Goal: Task Accomplishment & Management: Manage account settings

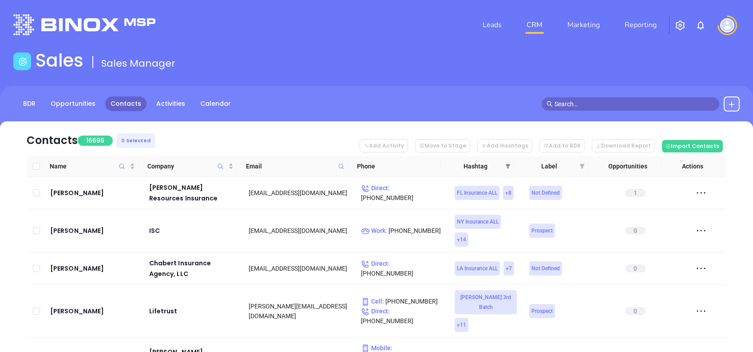
click at [510, 167] on icon "filter" at bounding box center [507, 165] width 5 height 5
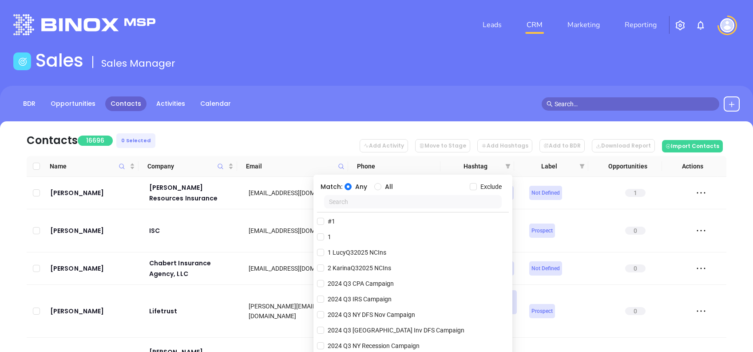
click at [363, 202] on input "text" at bounding box center [413, 201] width 178 height 13
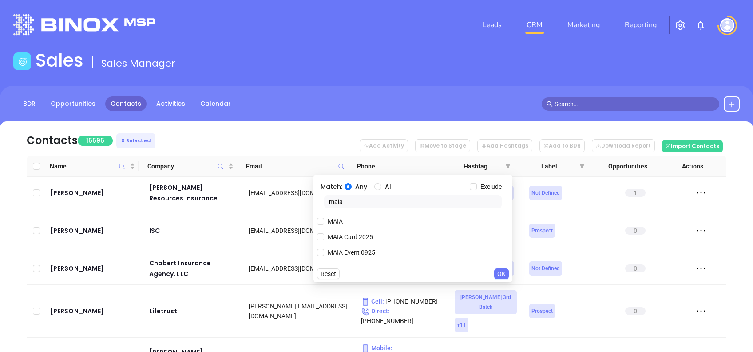
type input "maia"
drag, startPoint x: 377, startPoint y: 234, endPoint x: 325, endPoint y: 235, distance: 52.0
click at [325, 235] on div "MAIA Card 2025" at bounding box center [413, 236] width 192 height 13
copy span "MAIA Card 2025"
click at [339, 236] on span "MAIA Card 2025" at bounding box center [350, 237] width 52 height 10
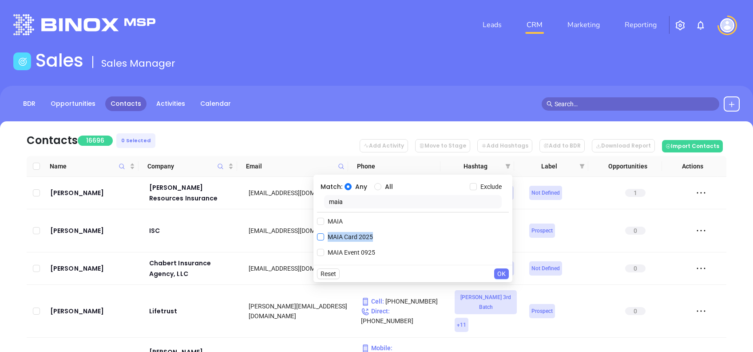
click at [324, 236] on input "MAIA Card 2025" at bounding box center [320, 236] width 7 height 7
checkbox input "true"
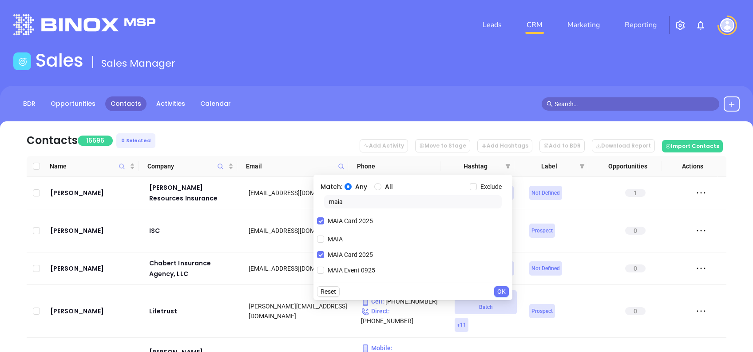
click at [502, 292] on span "OK" at bounding box center [501, 291] width 8 height 10
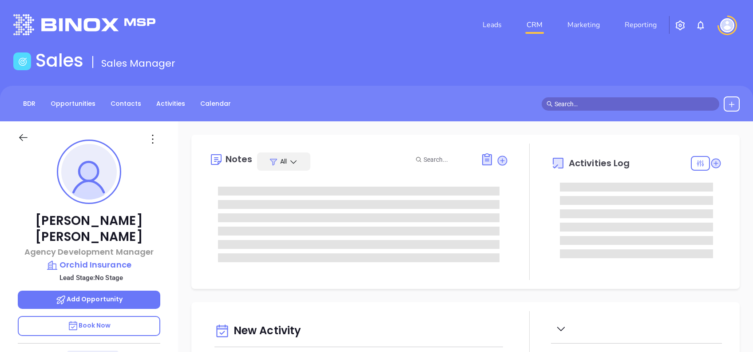
type input "10:00 am"
type input "[DATE]"
type input "[PERSON_NAME]"
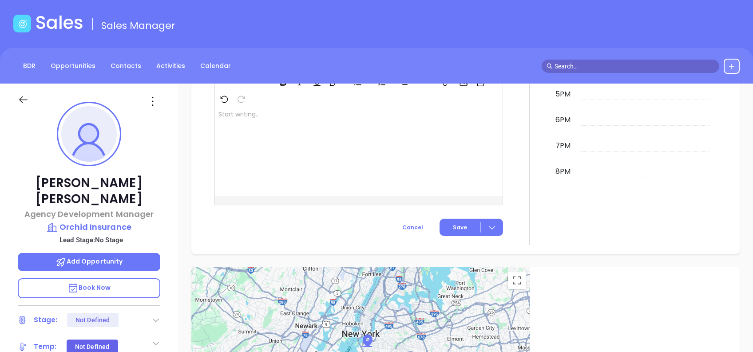
scroll to position [0, 0]
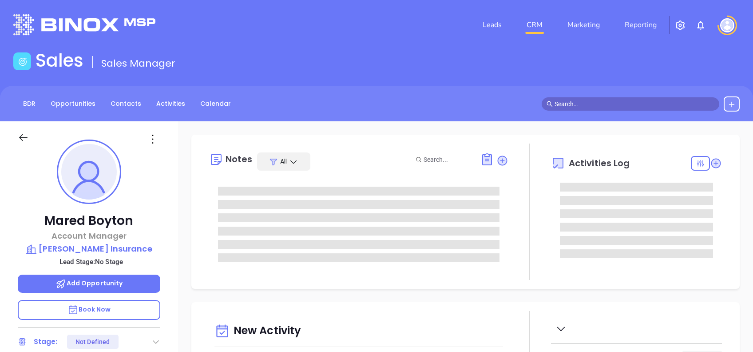
type input "[DATE]"
type input "Alejandra Lara"
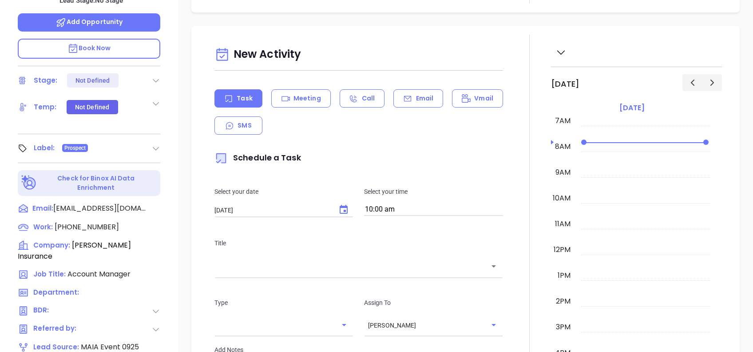
scroll to position [391, 0]
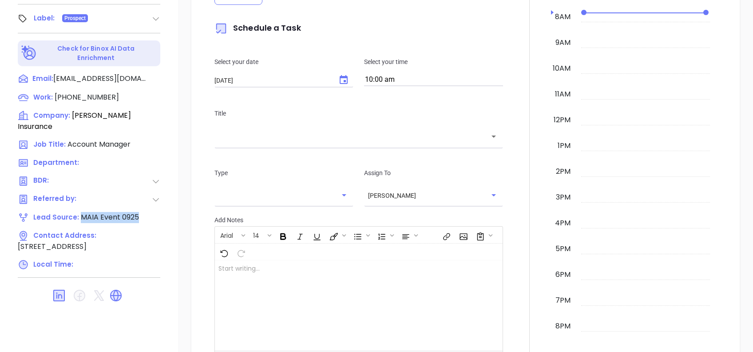
drag, startPoint x: 139, startPoint y: 219, endPoint x: 79, endPoint y: 216, distance: 59.1
click at [79, 216] on div "Lead Source: MAIA Event 0925" at bounding box center [89, 217] width 143 height 11
copy span "MAIA Event 0925"
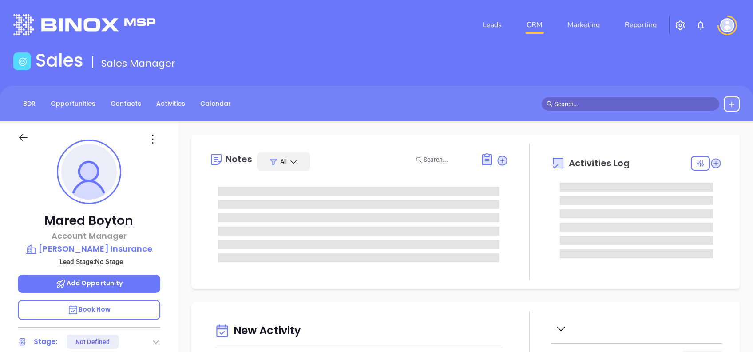
type input "[DATE]"
type input "[PERSON_NAME]"
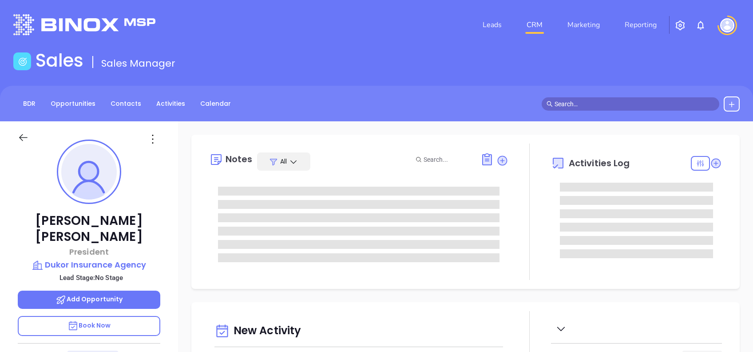
type input "[DATE]"
type input "[PERSON_NAME]"
type input "[DATE]"
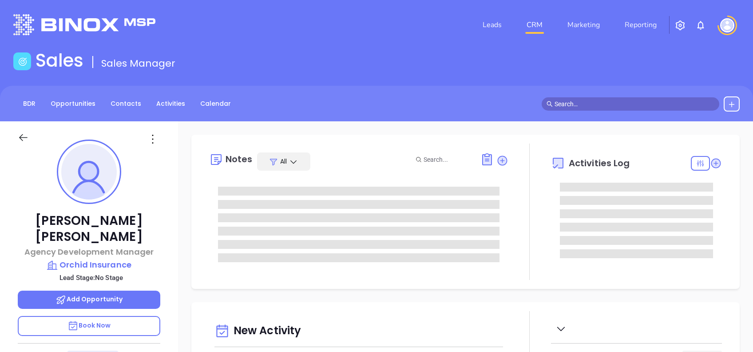
type input "[PERSON_NAME]"
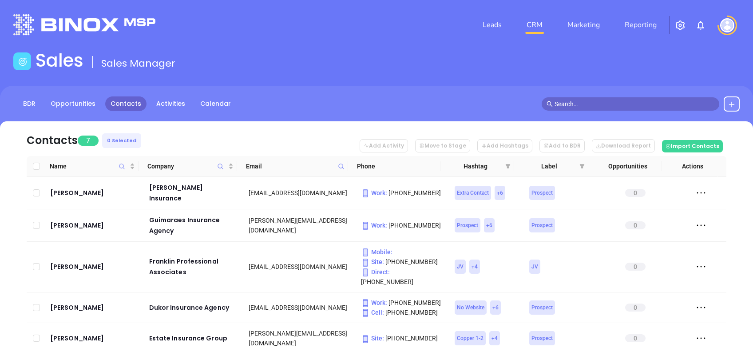
click at [343, 166] on icon at bounding box center [341, 166] width 7 height 7
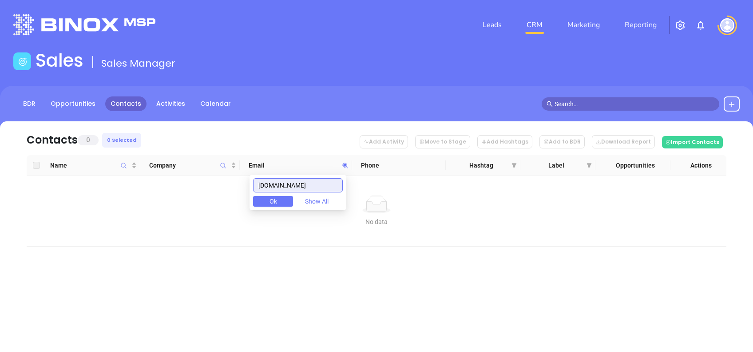
drag, startPoint x: 315, startPoint y: 182, endPoint x: 217, endPoint y: 179, distance: 98.2
click at [217, 179] on body "Leads CRM Marketing Reporting Financial Leads Leads Sales Sales Manager BDR Opp…" at bounding box center [376, 176] width 753 height 352
paste input "safetyinsurance"
drag, startPoint x: 325, startPoint y: 183, endPoint x: 240, endPoint y: 187, distance: 84.9
click at [240, 187] on body "Leads CRM Marketing Reporting Financial Leads Leads Sales Sales Manager BDR Opp…" at bounding box center [376, 176] width 753 height 352
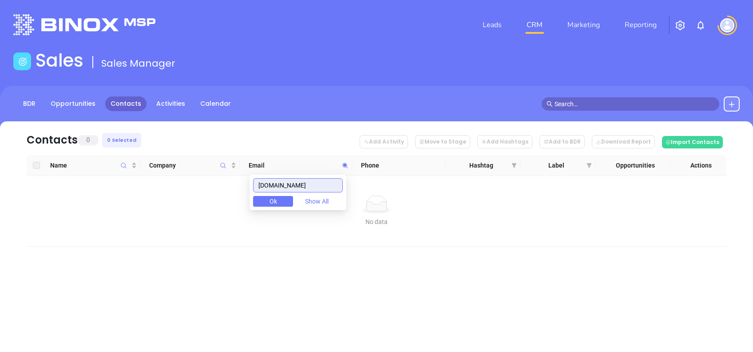
paste input "[PERSON_NAME]"
drag, startPoint x: 306, startPoint y: 187, endPoint x: 196, endPoint y: 173, distance: 110.1
click at [202, 174] on body "Leads CRM Marketing Reporting Financial Leads Leads Sales Sales Manager BDR Opp…" at bounding box center [376, 176] width 753 height 352
paste input "acrisur"
drag, startPoint x: 306, startPoint y: 179, endPoint x: 235, endPoint y: 178, distance: 71.5
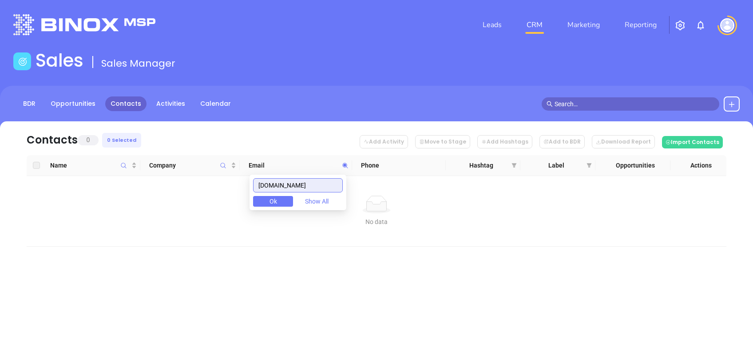
click at [236, 178] on body "Leads CRM Marketing Reporting Financial Leads Leads Sales Sales Manager BDR Opp…" at bounding box center [376, 176] width 753 height 352
paste input "michaudinsuranc"
drag, startPoint x: 331, startPoint y: 187, endPoint x: 219, endPoint y: 180, distance: 113.0
click at [219, 180] on body "Leads CRM Marketing Reporting Financial Leads Leads Sales Sales Manager BDR Opp…" at bounding box center [376, 176] width 753 height 352
paste input "quincymutual"
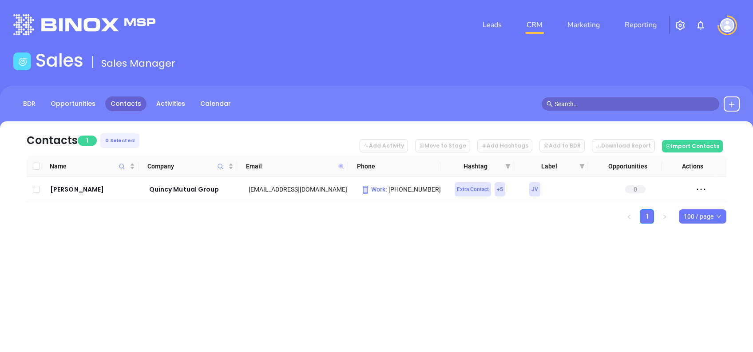
click at [339, 165] on icon at bounding box center [340, 165] width 5 height 5
paste input "waverleyins"
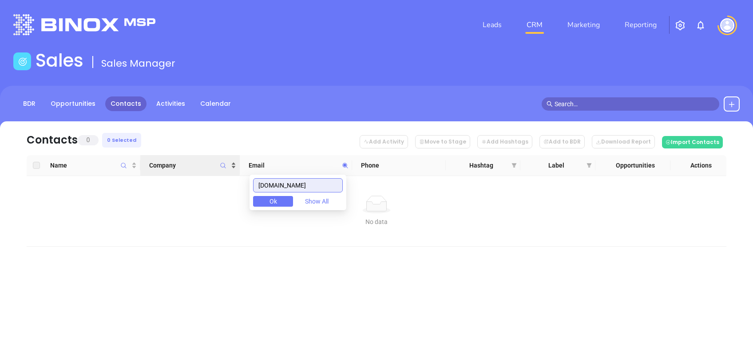
drag, startPoint x: 321, startPoint y: 185, endPoint x: 204, endPoint y: 165, distance: 118.9
click at [204, 165] on body "Leads CRM Marketing Reporting Financial Leads Leads Sales Sales Manager BDR Opp…" at bounding box center [376, 176] width 753 height 352
paste input "ithaminsurance"
drag, startPoint x: 329, startPoint y: 183, endPoint x: 203, endPoint y: 181, distance: 126.6
click at [203, 182] on body "Leads CRM Marketing Reporting Financial Leads Leads Sales Sales Manager BDR Opp…" at bounding box center [376, 176] width 753 height 352
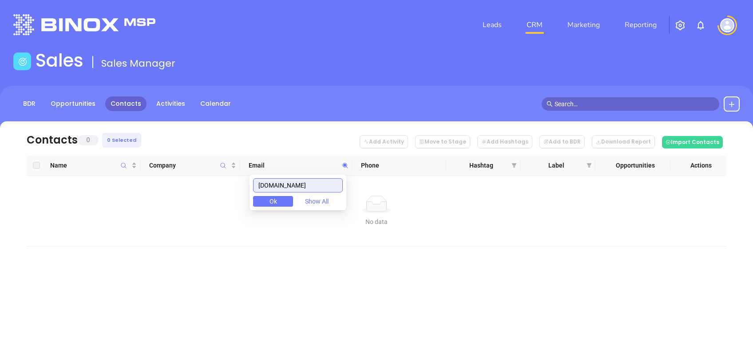
paste input "gopioneer"
drag, startPoint x: 332, startPoint y: 183, endPoint x: 236, endPoint y: 195, distance: 97.1
click at [236, 195] on body "Leads CRM Marketing Reporting Financial Leads Leads Sales Sales Manager BDR Opp…" at bounding box center [376, 176] width 753 height 352
paste input "rfd"
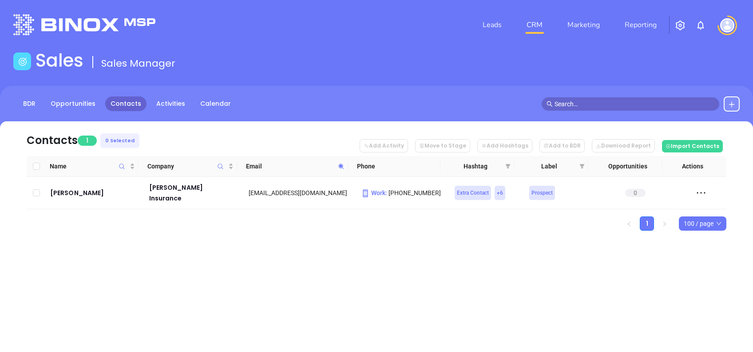
click at [342, 169] on span at bounding box center [341, 165] width 10 height 13
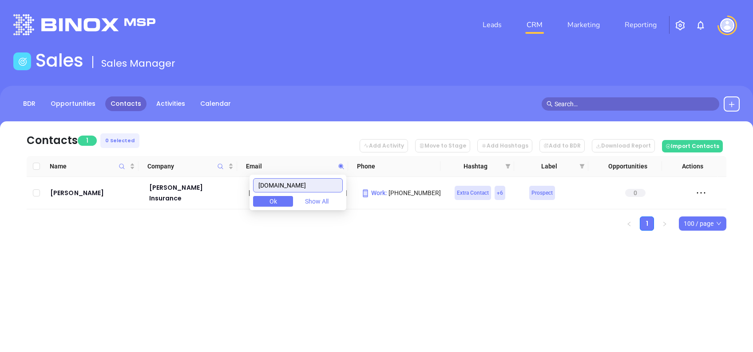
paste input "benjaminagency"
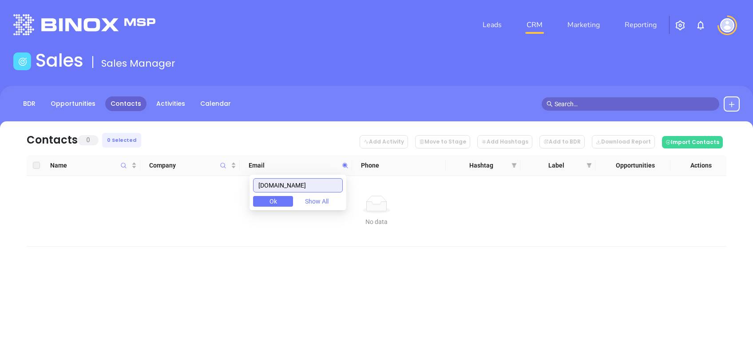
drag, startPoint x: 328, startPoint y: 184, endPoint x: 233, endPoint y: 196, distance: 95.8
click at [234, 195] on body "Leads CRM Marketing Reporting Financial Leads Leads Sales Sales Manager BDR Opp…" at bounding box center [376, 176] width 753 height 352
paste input "southcoastinsurancegroup"
drag, startPoint x: 263, startPoint y: 186, endPoint x: 371, endPoint y: 164, distance: 109.7
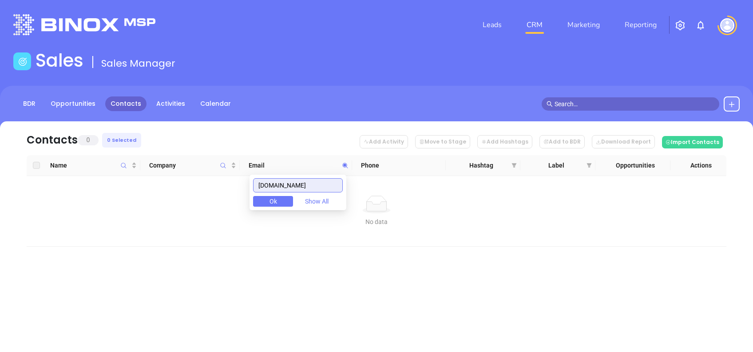
click at [371, 164] on body "Leads CRM Marketing Reporting Financial Leads Leads Sales Sales Manager BDR Opp…" at bounding box center [376, 176] width 753 height 352
paste input "paulmurphyinsurance"
drag, startPoint x: 339, startPoint y: 181, endPoint x: 198, endPoint y: 189, distance: 141.9
click at [198, 189] on body "Leads CRM Marketing Reporting Financial Leads Leads Sales Sales Manager BDR Opp…" at bounding box center [376, 176] width 753 height 352
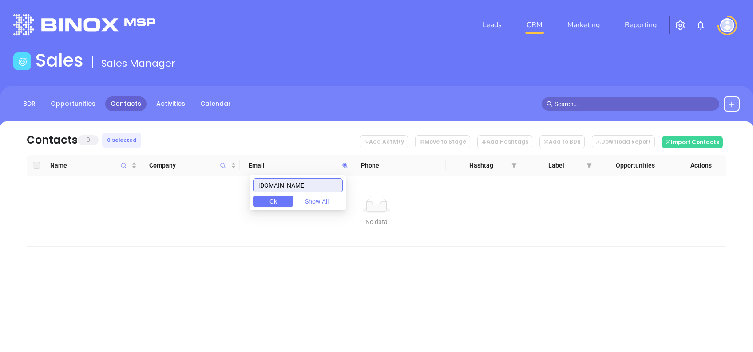
paste input "/tmryder"
click at [269, 182] on input "/[DOMAIN_NAME]" at bounding box center [298, 185] width 90 height 14
drag, startPoint x: 320, startPoint y: 192, endPoint x: 278, endPoint y: 182, distance: 43.1
click at [278, 182] on div "tmryder.com Ok Show All" at bounding box center [298, 193] width 97 height 36
drag, startPoint x: 319, startPoint y: 188, endPoint x: 237, endPoint y: 186, distance: 82.2
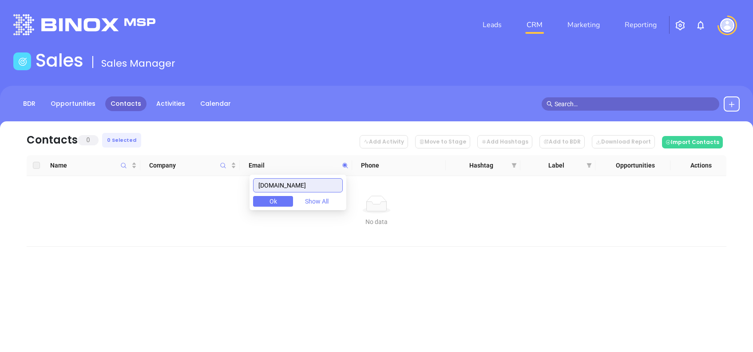
click at [237, 188] on body "Leads CRM Marketing Reporting Financial Leads Leads Sales Sales Manager BDR Opp…" at bounding box center [376, 176] width 753 height 352
paste input "baycoastinsurance"
drag, startPoint x: 296, startPoint y: 176, endPoint x: 231, endPoint y: 167, distance: 65.1
click at [234, 167] on body "Leads CRM Marketing Reporting Financial Leads Leads Sales Sales Manager BDR Opp…" at bounding box center [376, 176] width 753 height 352
paste input "crdn"
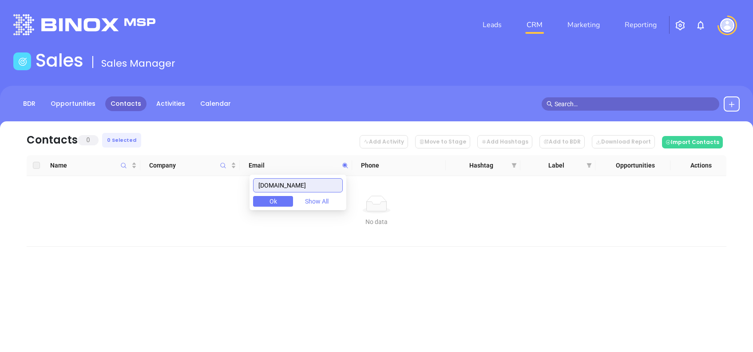
drag, startPoint x: 259, startPoint y: 179, endPoint x: 199, endPoint y: 185, distance: 60.6
click at [206, 181] on body "Leads CRM Marketing Reporting Financial Leads Leads Sales Sales Manager BDR Opp…" at bounding box center [376, 176] width 753 height 352
paste input "almeidacarlso"
drag, startPoint x: 330, startPoint y: 181, endPoint x: 238, endPoint y: 191, distance: 92.0
click at [238, 191] on body "Leads CRM Marketing Reporting Financial Leads Leads Sales Sales Manager BDR Opp…" at bounding box center [376, 176] width 753 height 352
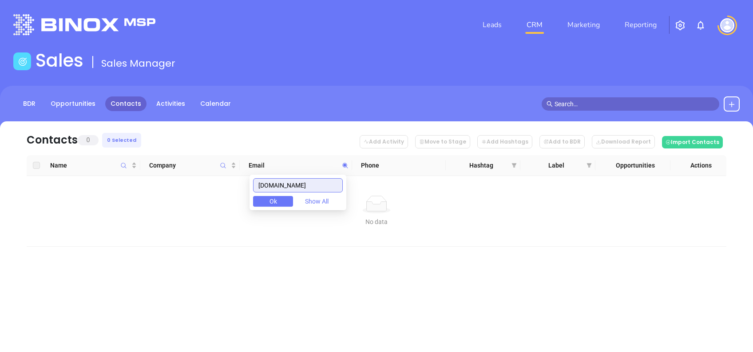
paste input "riskadvice"
type input "riskadvice.com"
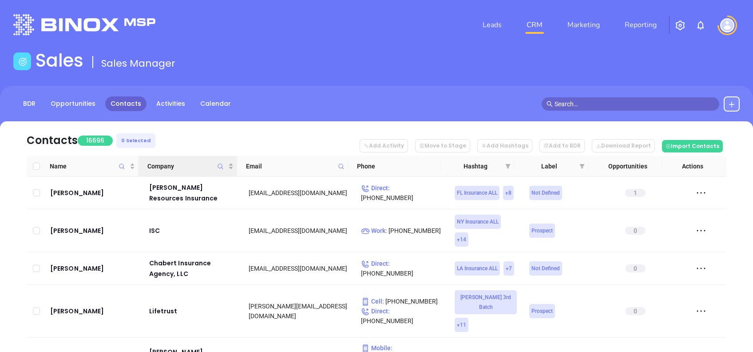
click at [218, 164] on icon "Company" at bounding box center [220, 166] width 7 height 7
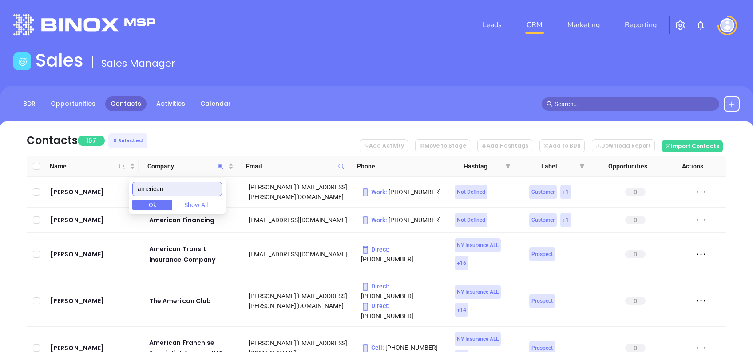
drag, startPoint x: 167, startPoint y: 187, endPoint x: 117, endPoint y: 182, distance: 50.5
click at [117, 182] on body "Leads CRM Marketing Reporting Financial Leads Leads Sales Sales Manager BDR Opp…" at bounding box center [376, 176] width 753 height 352
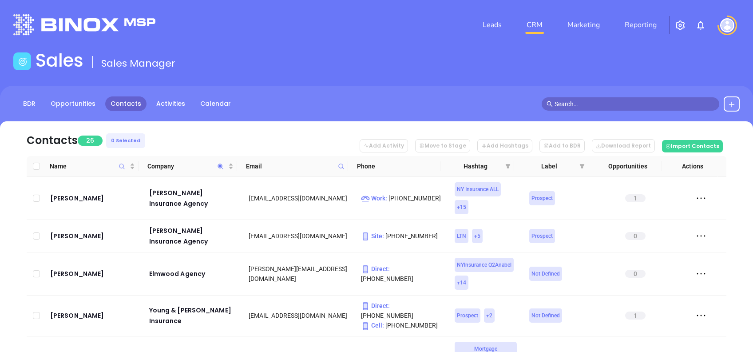
click at [218, 140] on nav "Contacts 26 0 Selected Add Activity Move to Stage Add Hashtags Add to BDR Downl…" at bounding box center [377, 138] width 700 height 35
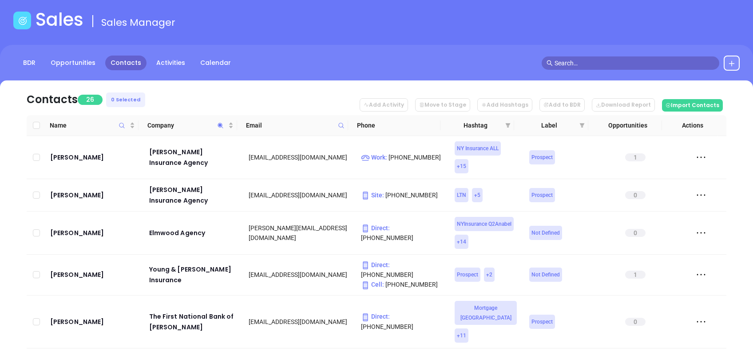
scroll to position [59, 0]
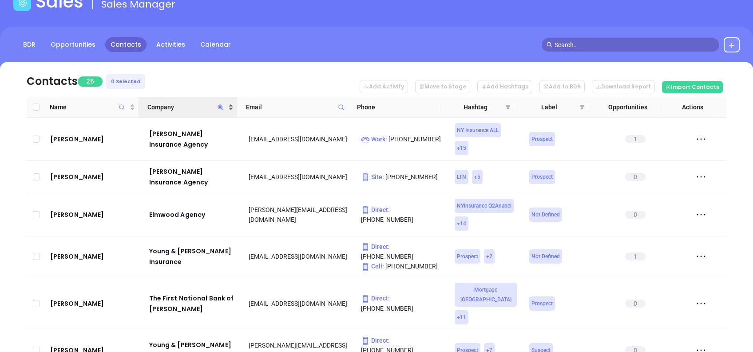
click at [196, 103] on span "Company" at bounding box center [186, 107] width 79 height 10
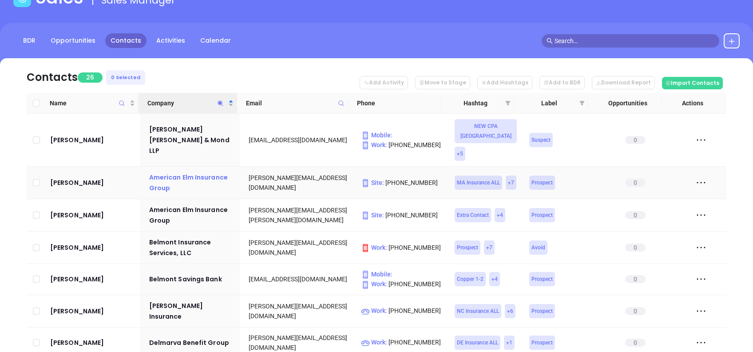
scroll to position [0, 0]
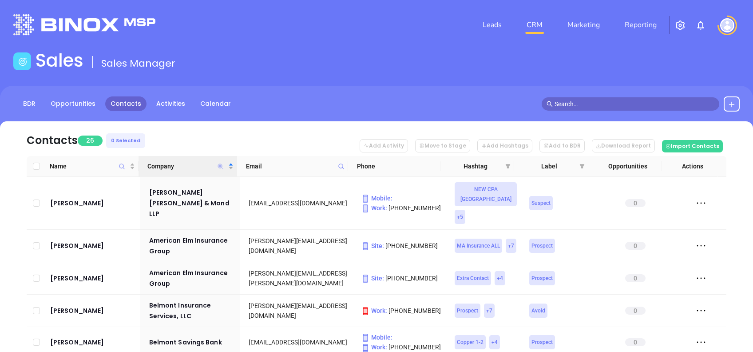
click at [220, 165] on icon "Company" at bounding box center [220, 165] width 5 height 5
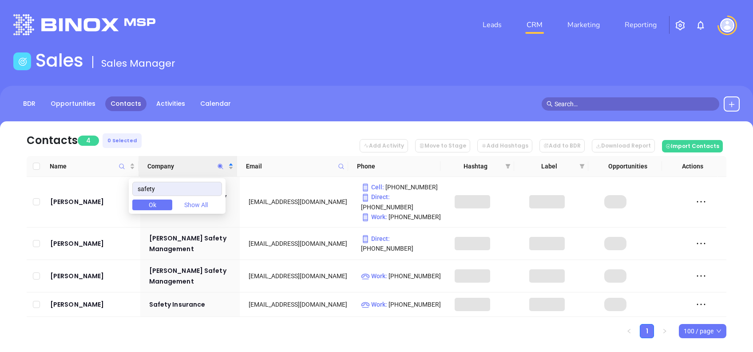
click at [251, 324] on ul "1 100 / page" at bounding box center [377, 331] width 700 height 14
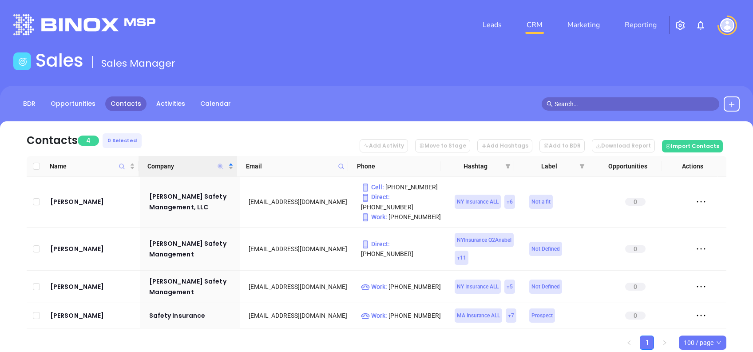
click at [218, 166] on icon "Company" at bounding box center [220, 165] width 5 height 5
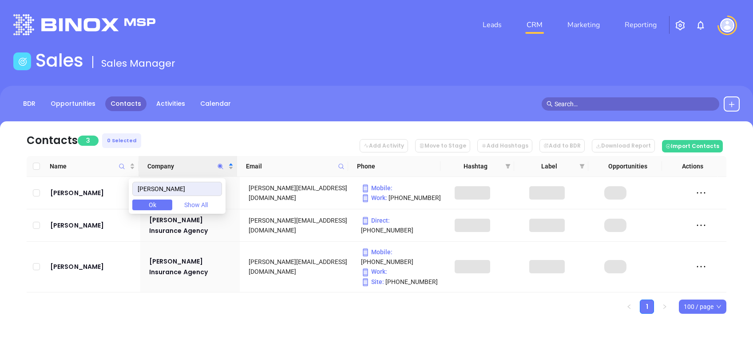
click at [203, 131] on nav "Contacts 3 0 Selected Add Activity Move to Stage Add Hashtags Add to BDR Downlo…" at bounding box center [377, 138] width 700 height 35
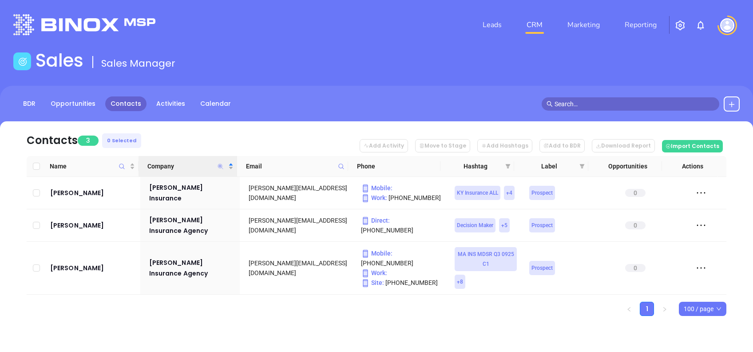
click at [222, 166] on icon "Company" at bounding box center [220, 165] width 5 height 5
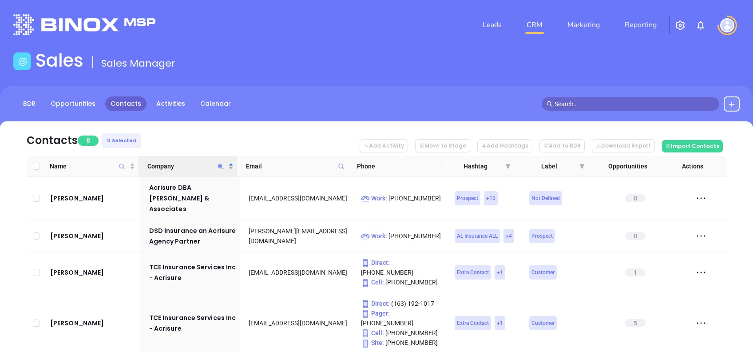
click at [211, 123] on nav "Contacts 8 0 Selected Add Activity Move to Stage Add Hashtags Add to BDR Downlo…" at bounding box center [377, 138] width 700 height 35
click at [221, 165] on icon "Company" at bounding box center [220, 165] width 5 height 5
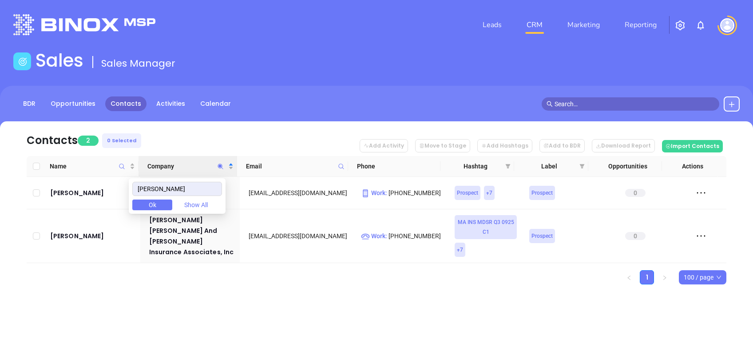
click at [286, 280] on ul "1 100 / page" at bounding box center [377, 277] width 700 height 14
click at [221, 164] on icon "Company" at bounding box center [220, 166] width 7 height 7
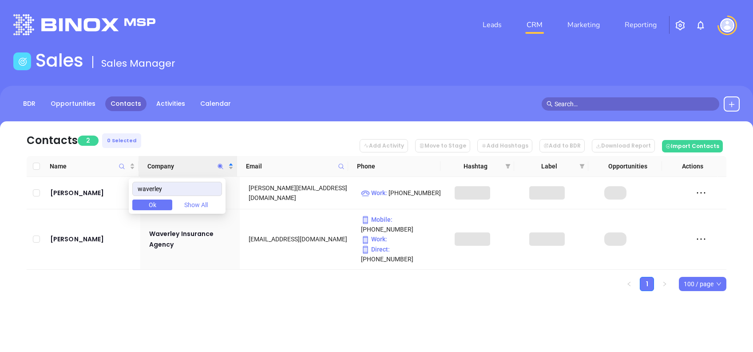
click at [170, 277] on ul "1 100 / page" at bounding box center [377, 284] width 700 height 14
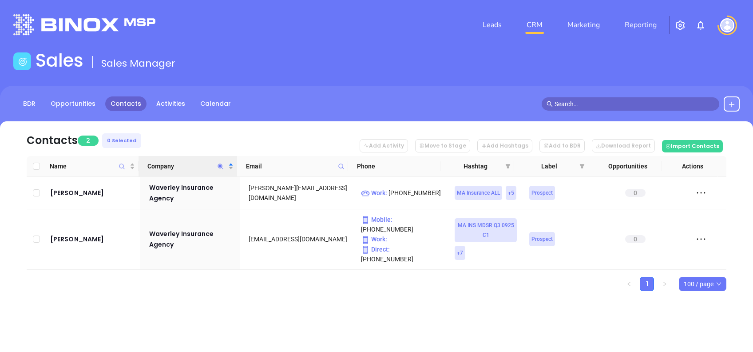
click span "Company"
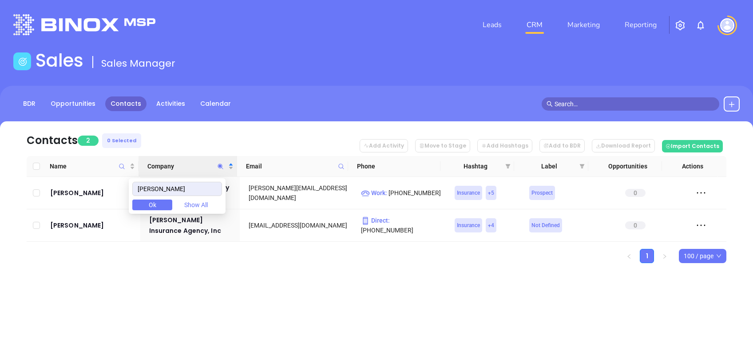
click nav "Contacts 2 0 Selected Add Activity Move to Stage Add Hashtags Add to BDR Downlo…"
click icon "Company"
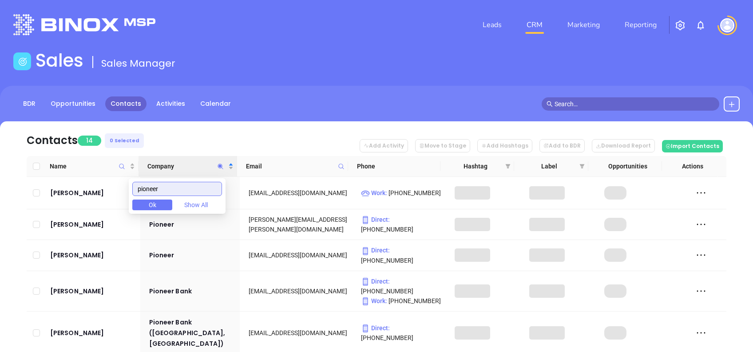
type input "pioneer"
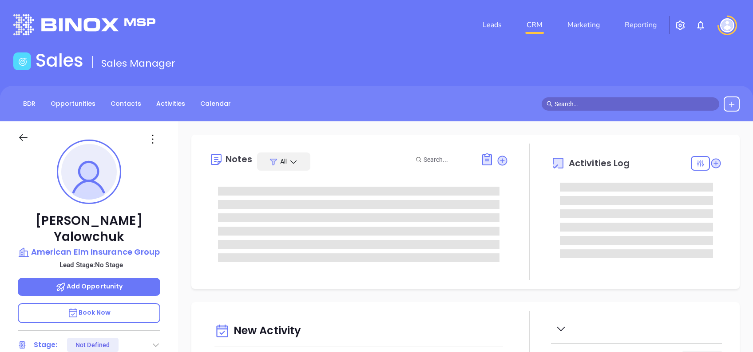
type input "[DATE]"
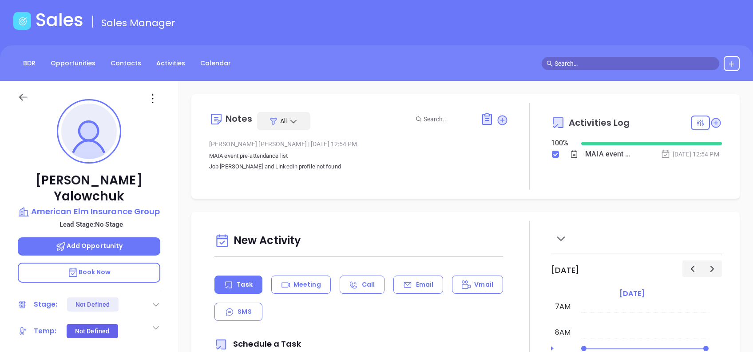
scroll to position [59, 0]
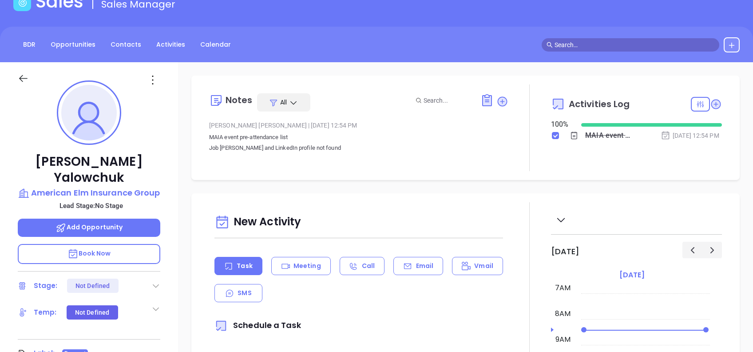
type input "[PERSON_NAME]"
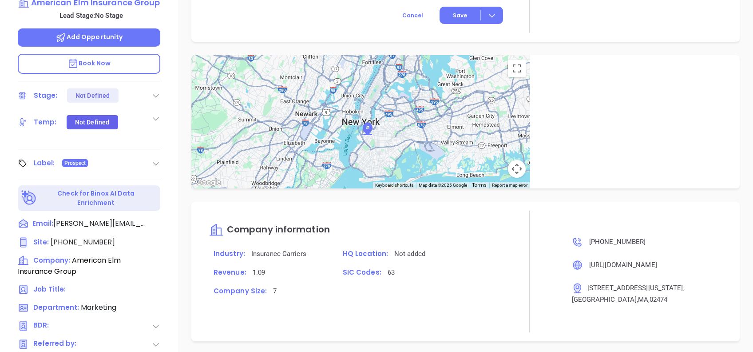
scroll to position [0, 0]
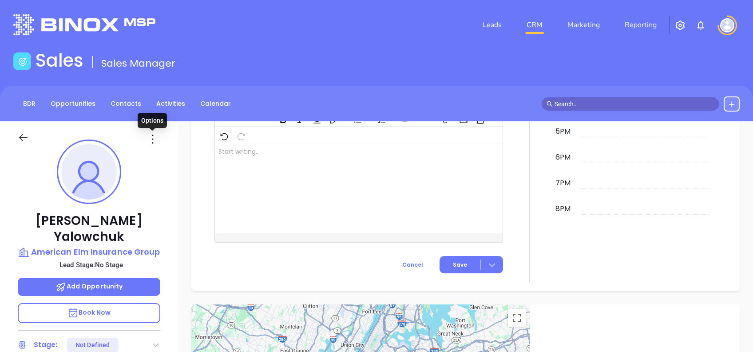
click at [151, 135] on icon at bounding box center [153, 139] width 14 height 14
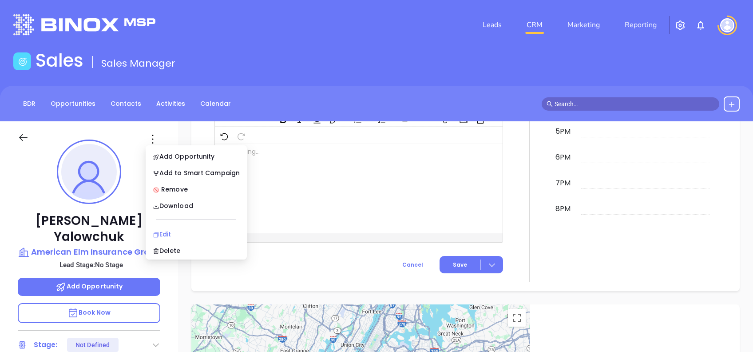
click at [227, 229] on li "Edit" at bounding box center [196, 234] width 98 height 19
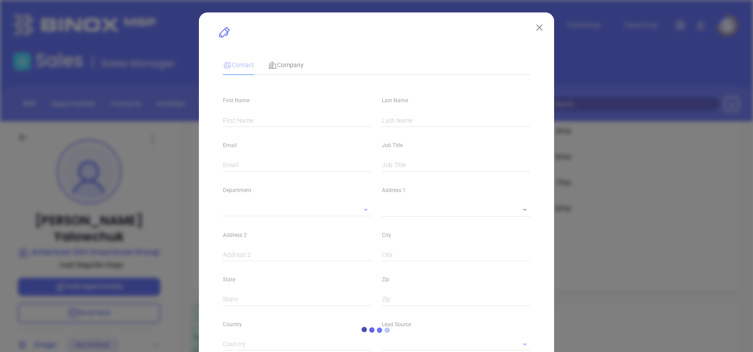
type input "[PERSON_NAME]"
type input "Yalowchuk"
type input "[PERSON_NAME][EMAIL_ADDRESS][DOMAIN_NAME]"
type input "1"
type input "Marketing"
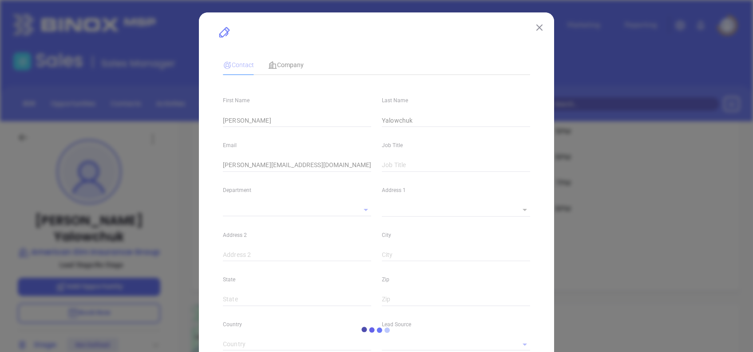
type input "MAIA Event 0925"
type input "undefined undefined"
type input "1"
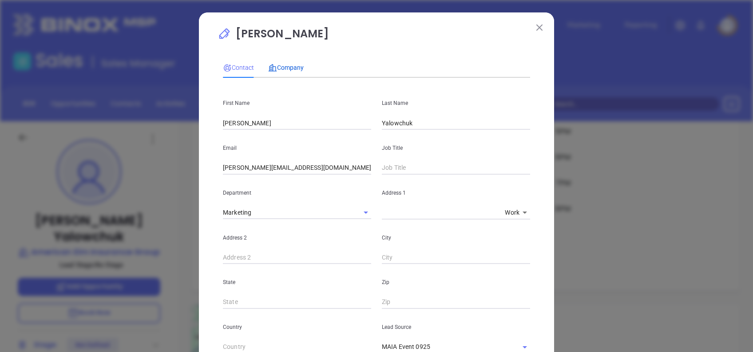
click at [287, 64] on span "Company" at bounding box center [286, 67] width 36 height 7
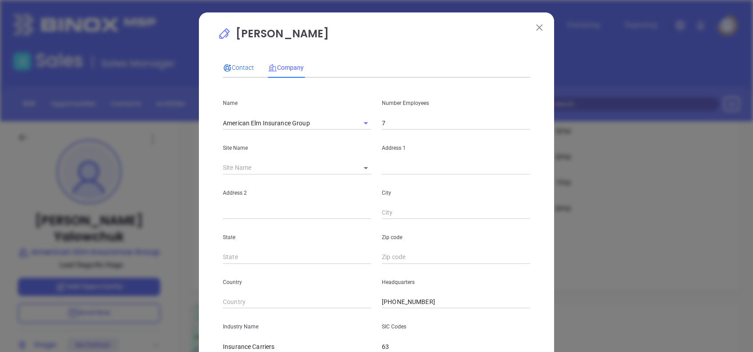
click at [242, 68] on span "Contact" at bounding box center [238, 67] width 31 height 7
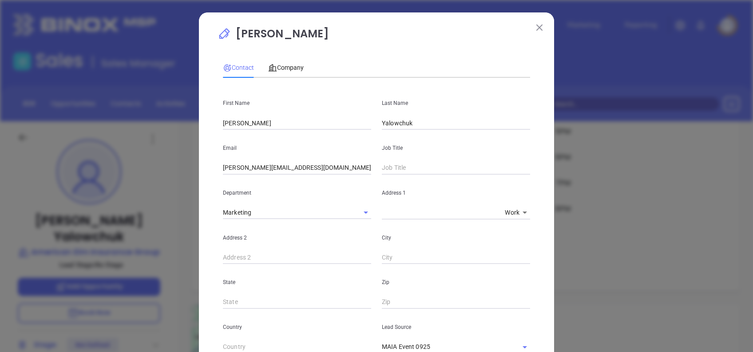
drag, startPoint x: 320, startPoint y: 36, endPoint x: 317, endPoint y: 32, distance: 5.2
click at [317, 32] on p "[PERSON_NAME]" at bounding box center [377, 36] width 318 height 20
copy p "[PERSON_NAME]"
click at [263, 125] on input "[PERSON_NAME]" at bounding box center [297, 122] width 148 height 13
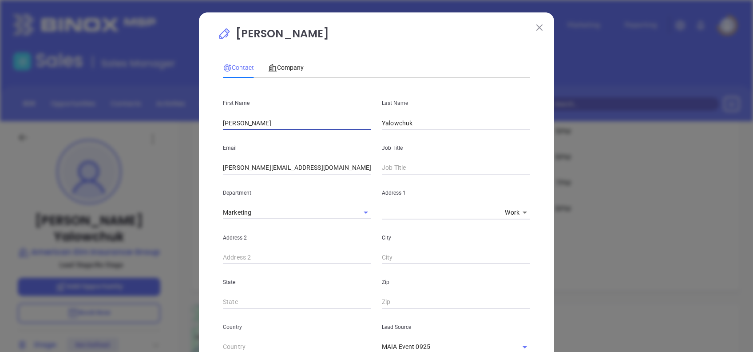
type input "[PERSON_NAME]"
click at [249, 172] on input "[PERSON_NAME][EMAIL_ADDRESS][DOMAIN_NAME]" at bounding box center [297, 167] width 148 height 13
drag, startPoint x: 258, startPoint y: 170, endPoint x: 196, endPoint y: 171, distance: 61.3
click at [199, 171] on div "Julie Yalowchuk Contact Company First Name Andrea Last Name Rao Email julie.Yal…" at bounding box center [376, 334] width 355 height 644
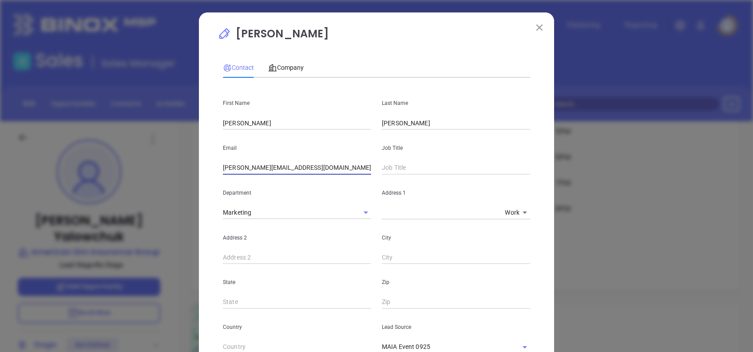
type input "andrea@americanelmins.com"
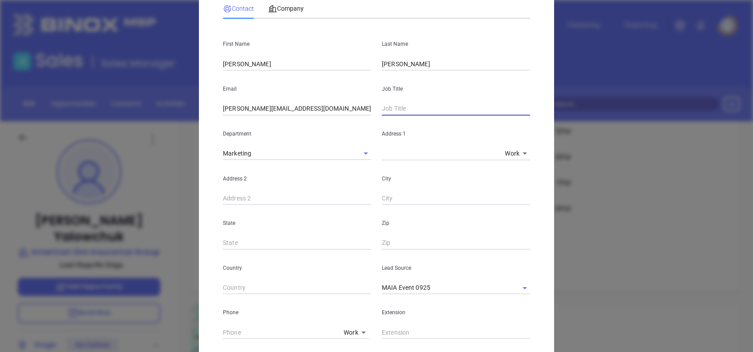
scroll to position [118, 0]
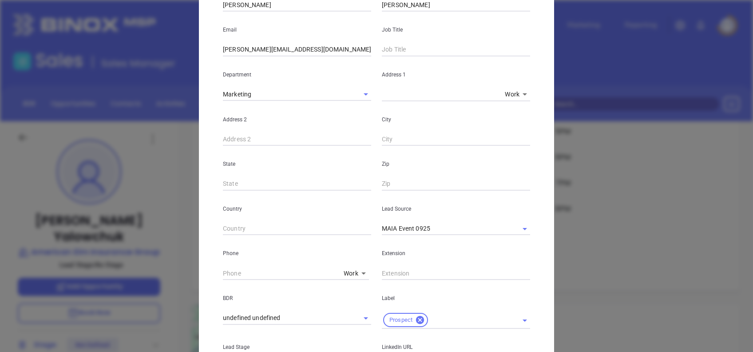
click at [211, 88] on div "Julie Yalowchuk Contact Company First Name Andrea Last Name Rao Email andrea@am…" at bounding box center [376, 216] width 355 height 644
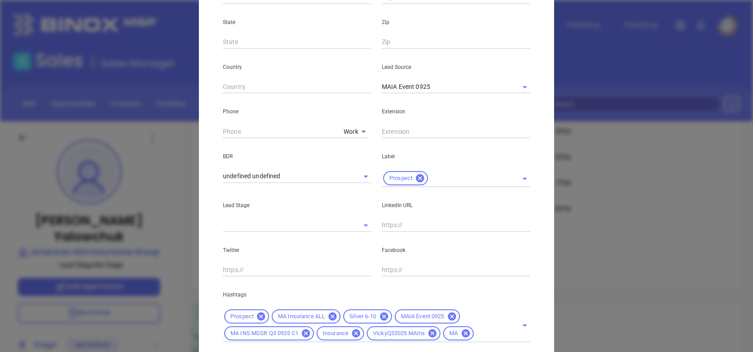
scroll to position [296, 0]
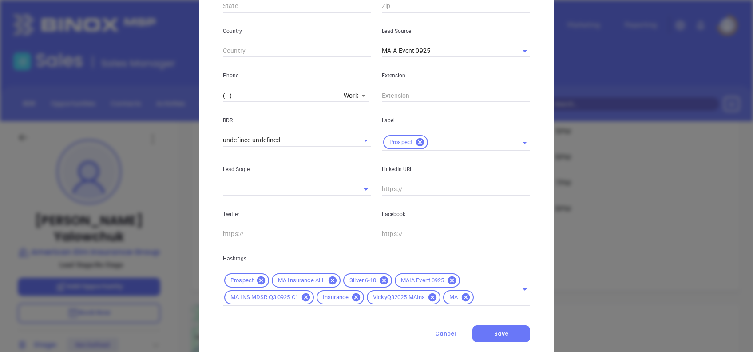
drag, startPoint x: 218, startPoint y: 94, endPoint x: 229, endPoint y: 106, distance: 16.0
click at [223, 94] on input "( ) -" at bounding box center [281, 95] width 117 height 13
paste input "781) 483-3248"
type input "[PHONE_NUMBER]"
click at [449, 277] on icon at bounding box center [452, 280] width 8 height 8
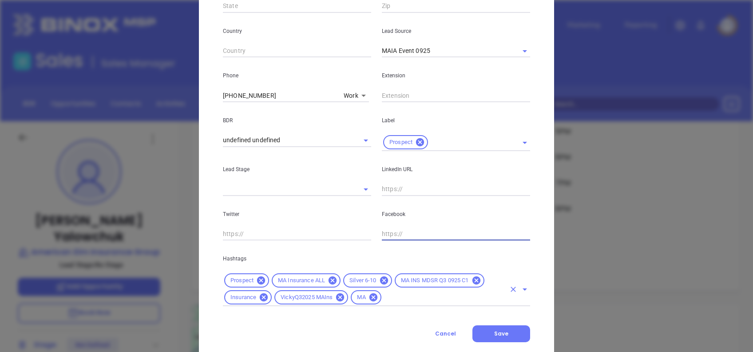
click at [420, 298] on input "text" at bounding box center [444, 297] width 123 height 11
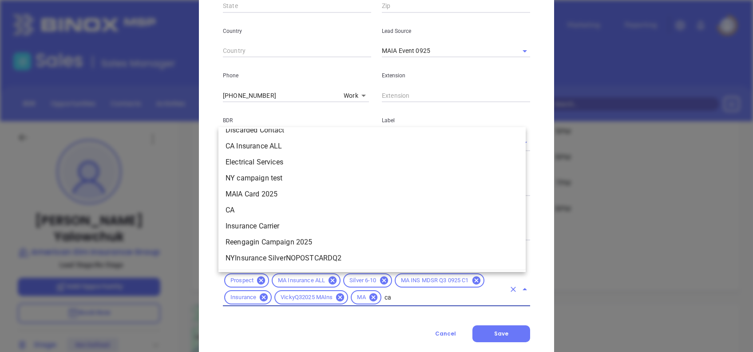
scroll to position [0, 0]
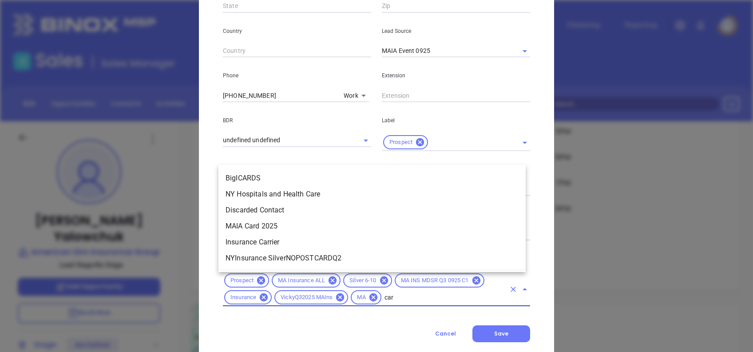
type input "card"
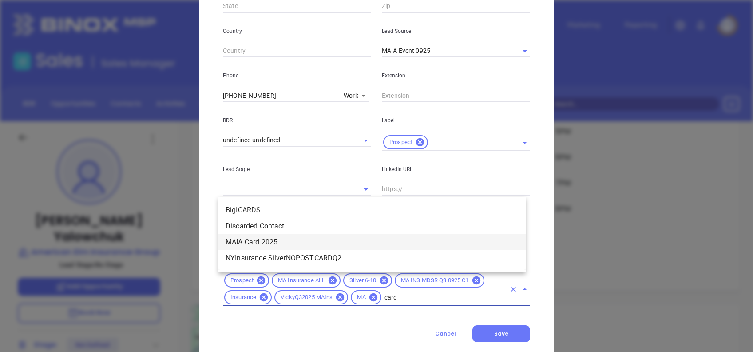
click at [295, 237] on li "MAIA Card 2025" at bounding box center [372, 242] width 307 height 16
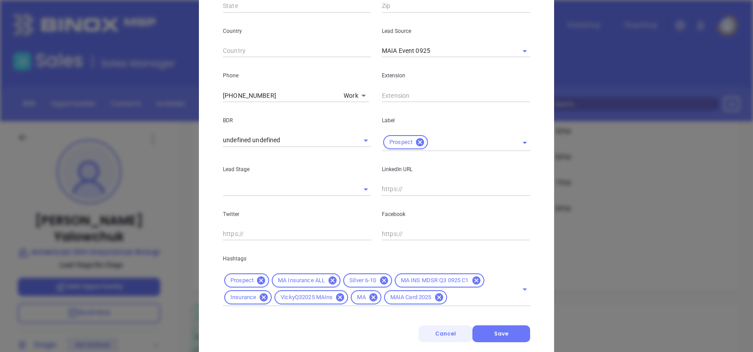
click at [451, 331] on span "Cancel" at bounding box center [445, 334] width 21 height 8
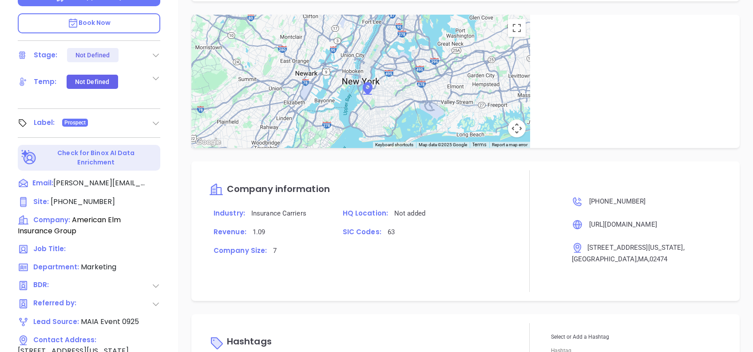
scroll to position [95, 0]
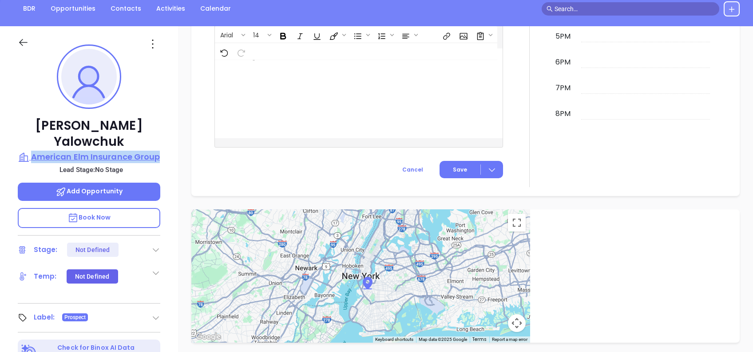
drag, startPoint x: 170, startPoint y: 143, endPoint x: 32, endPoint y: 140, distance: 138.1
click at [32, 140] on div "Julie Yalowchuk American Elm Insurance Group Lead Stage: No Stage Add Opportuni…" at bounding box center [89, 246] width 178 height 440
copy p "American Elm Insurance Group"
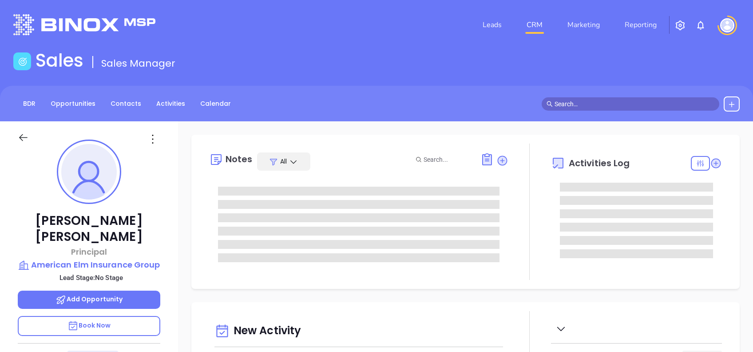
type input "[DATE]"
type input "[PERSON_NAME]"
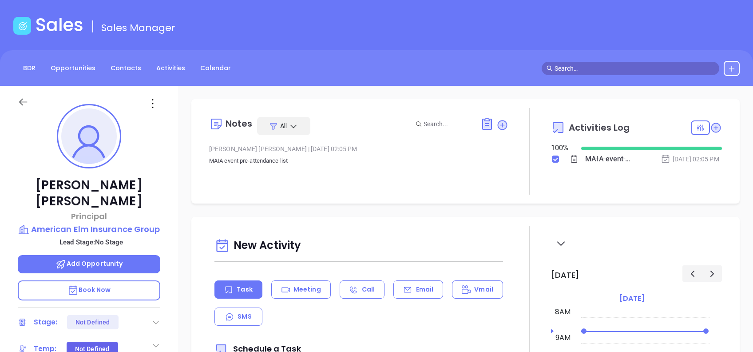
scroll to position [0, 0]
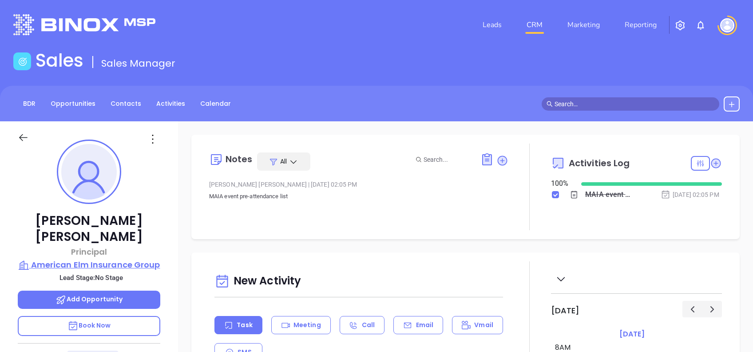
click at [120, 258] on p "American Elm Insurance Group" at bounding box center [89, 264] width 143 height 12
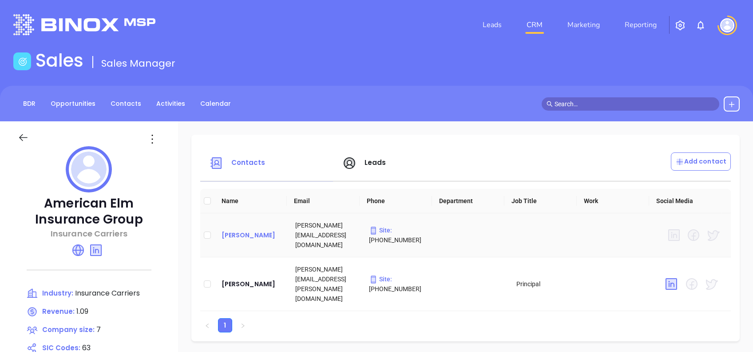
click at [250, 238] on div "[PERSON_NAME]" at bounding box center [252, 235] width 60 height 11
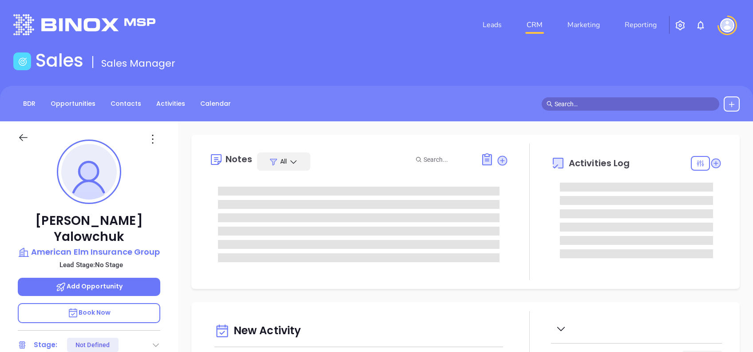
type input "[DATE]"
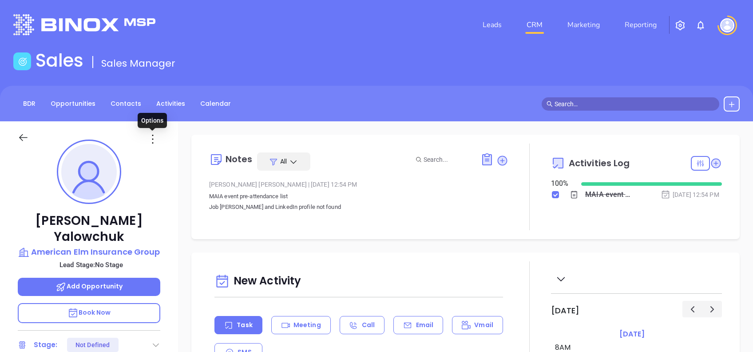
click at [153, 141] on icon at bounding box center [153, 139] width 14 height 14
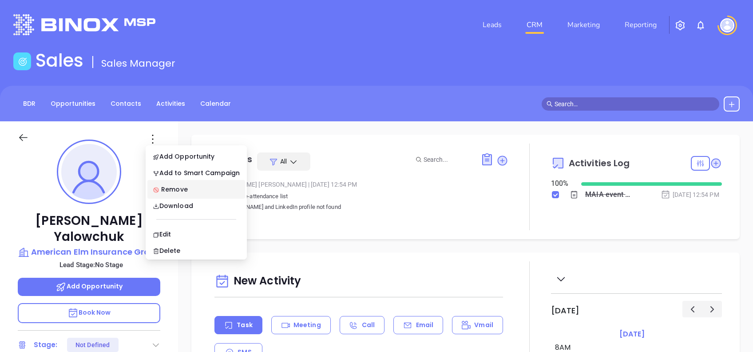
type input "[PERSON_NAME]"
click at [197, 229] on div "Edit" at bounding box center [196, 234] width 87 height 10
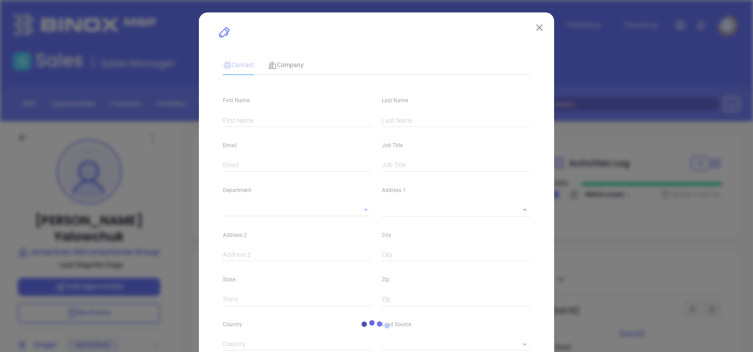
type input "[PERSON_NAME]"
type input "Yalowchuk"
type input "[PERSON_NAME][EMAIL_ADDRESS][DOMAIN_NAME]"
type input "1"
type input "Marketing"
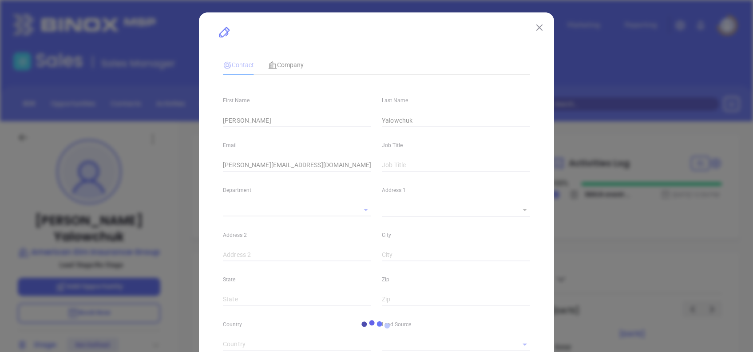
type input "MAIA Event 0925"
type input "undefined undefined"
type input "1"
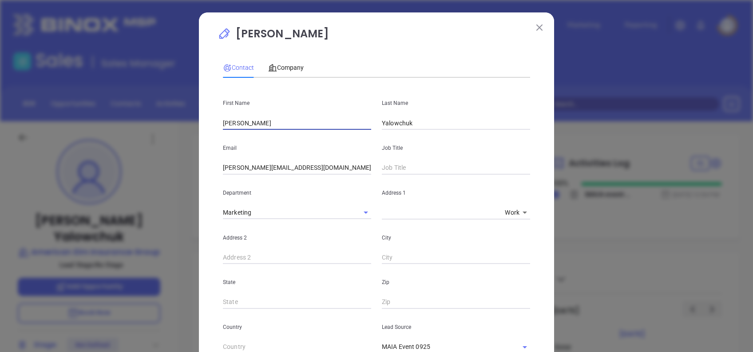
drag, startPoint x: 270, startPoint y: 127, endPoint x: 163, endPoint y: 107, distance: 109.2
click at [166, 103] on div "[PERSON_NAME] Contact Company First Name [PERSON_NAME] Last Name [PERSON_NAME] …" at bounding box center [376, 176] width 753 height 352
type input "[PERSON_NAME]"
click at [337, 162] on input "[PERSON_NAME][EMAIL_ADDRESS][DOMAIN_NAME]" at bounding box center [297, 167] width 148 height 13
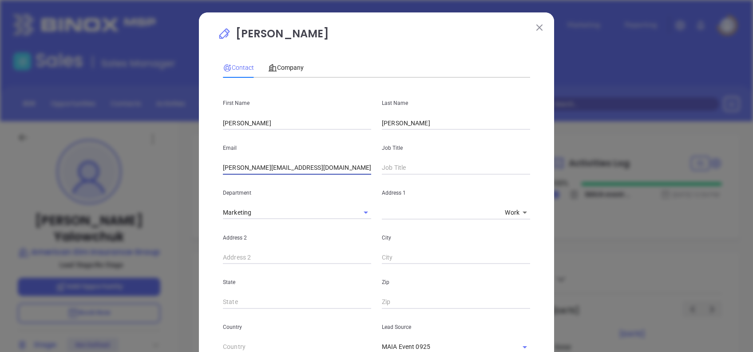
paste input "info"
type input "[EMAIL_ADDRESS][DOMAIN_NAME]"
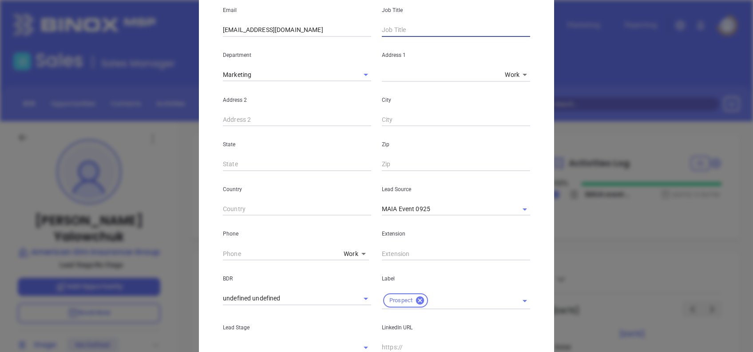
scroll to position [178, 0]
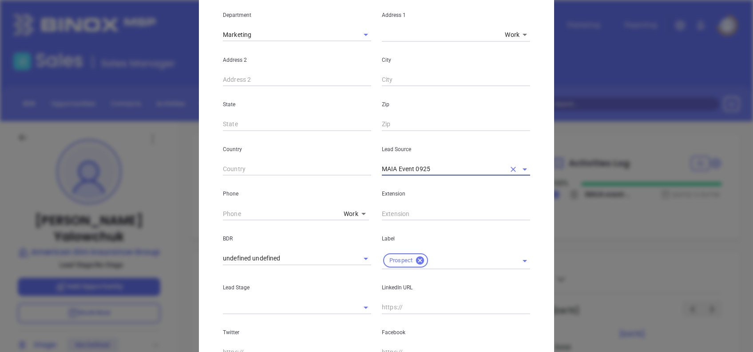
type input "( ) -"
click at [223, 213] on input "( ) -" at bounding box center [281, 213] width 117 height 13
paste input "781) 483-3248"
type input "[PHONE_NUMBER]"
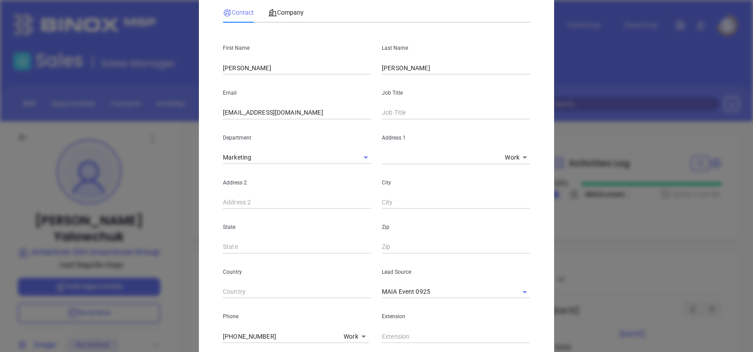
scroll to position [21, 0]
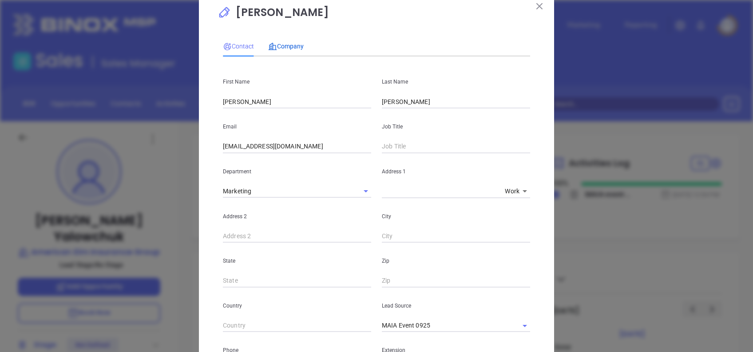
click at [287, 44] on span "Company" at bounding box center [286, 46] width 36 height 7
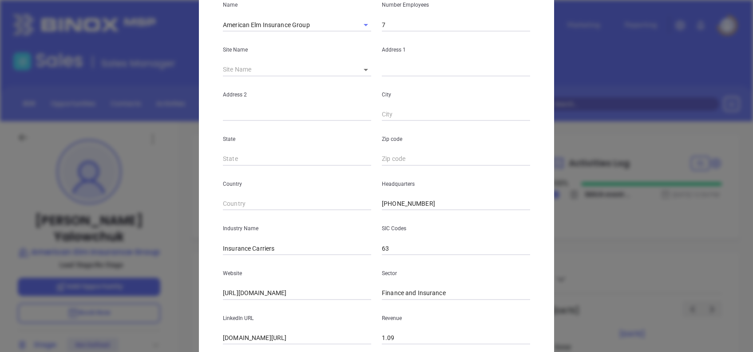
scroll to position [158, 0]
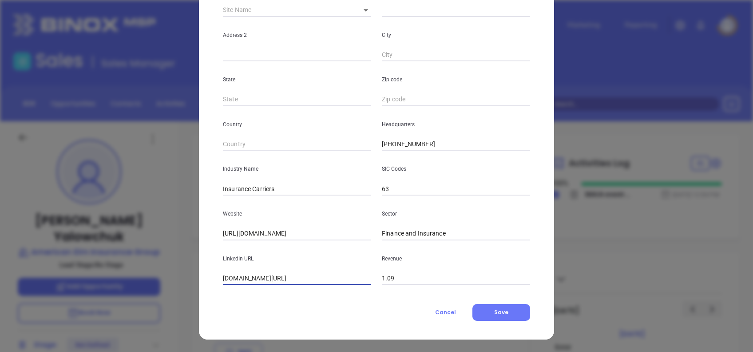
click at [338, 274] on input "linkedin.com/company/american-elm-insurance-group" at bounding box center [297, 278] width 148 height 13
click at [336, 277] on input "linkedin.com/company/american-elm-insurance-group" at bounding box center [297, 278] width 148 height 13
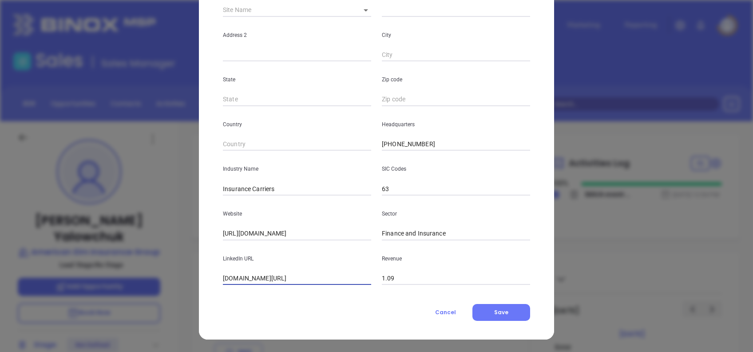
click at [336, 277] on input "linkedin.com/company/american-elm-insurance-group" at bounding box center [297, 278] width 148 height 13
paste input "www.linkedin.com/company/american-elm-insurance-group/"
drag, startPoint x: 308, startPoint y: 278, endPoint x: 177, endPoint y: 296, distance: 132.2
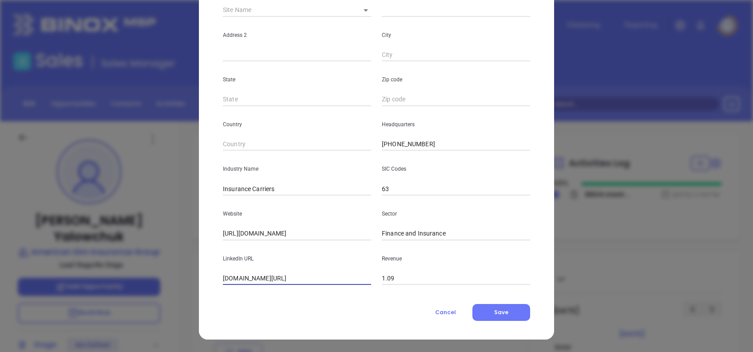
click at [177, 296] on div "Julie Yalowchuk Contact Company First Name Andrea Last Name Rao Email info@amer…" at bounding box center [376, 176] width 753 height 352
type input "www.linkedin.com/company/american-elm-insurance-group/"
click at [292, 322] on div "Julie Yalowchuk Contact Company First Name Andrea Last Name Rao Email info@amer…" at bounding box center [376, 97] width 355 height 485
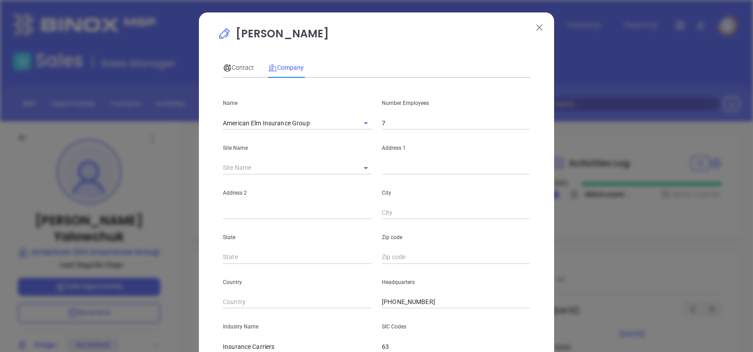
drag, startPoint x: 323, startPoint y: 26, endPoint x: 320, endPoint y: 39, distance: 13.4
click at [320, 39] on p "Julie Yalowchuk" at bounding box center [377, 36] width 318 height 20
drag, startPoint x: 323, startPoint y: 35, endPoint x: 318, endPoint y: 32, distance: 6.4
click at [318, 32] on p "Julie Yalowchuk" at bounding box center [377, 36] width 318 height 20
copy p "Julie Yalowchuk"
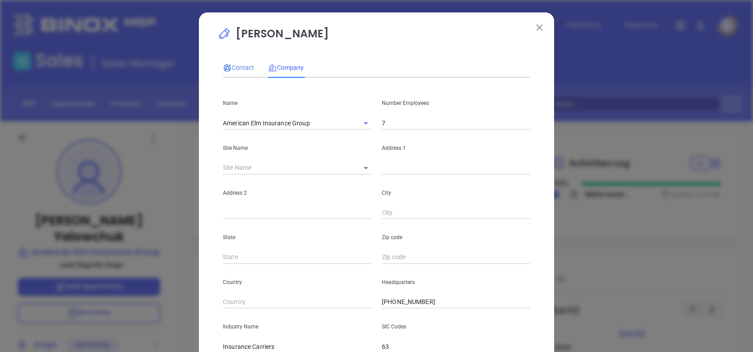
click at [230, 67] on span "Contact" at bounding box center [238, 67] width 31 height 7
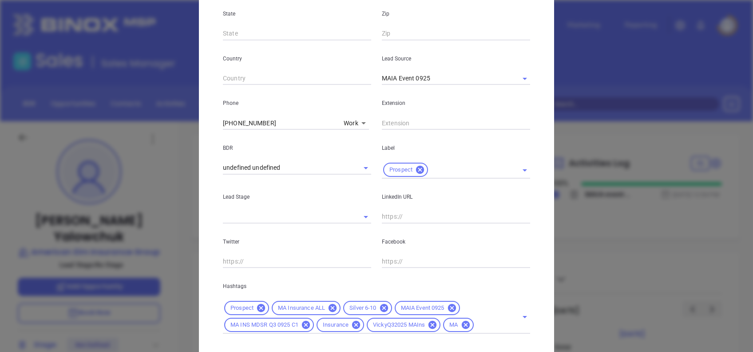
scroll to position [317, 0]
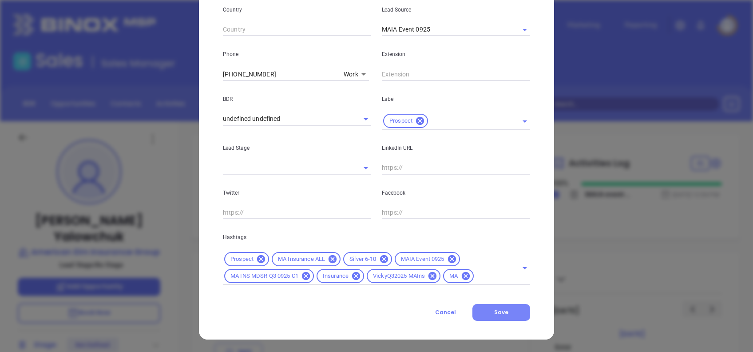
click at [499, 314] on span "Save" at bounding box center [501, 312] width 14 height 8
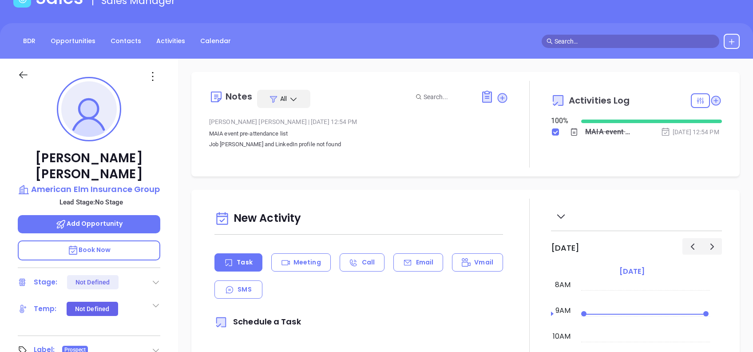
scroll to position [0, 0]
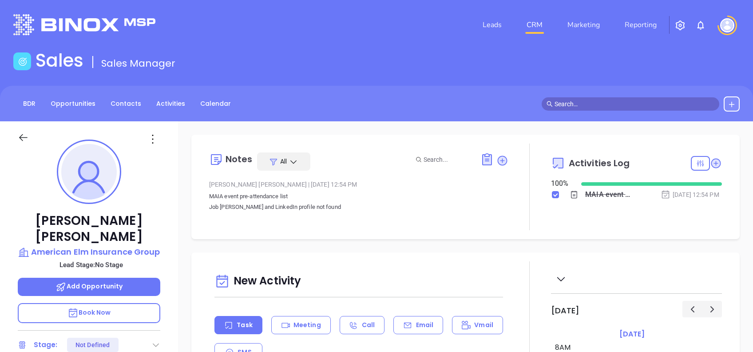
drag, startPoint x: 371, startPoint y: 211, endPoint x: 401, endPoint y: 208, distance: 29.5
click at [371, 213] on div "Liz Cruz | Sep 9, 2025 12:54 PM MAIA event pre-attendance list Job tittle and L…" at bounding box center [358, 199] width 299 height 42
click at [498, 162] on icon at bounding box center [502, 160] width 9 height 9
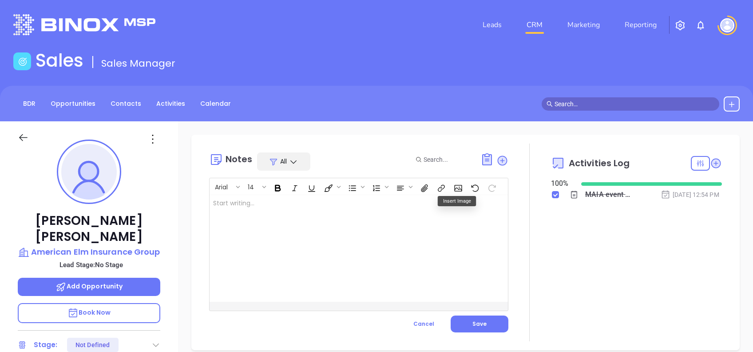
click at [289, 238] on div at bounding box center [349, 248] width 278 height 107
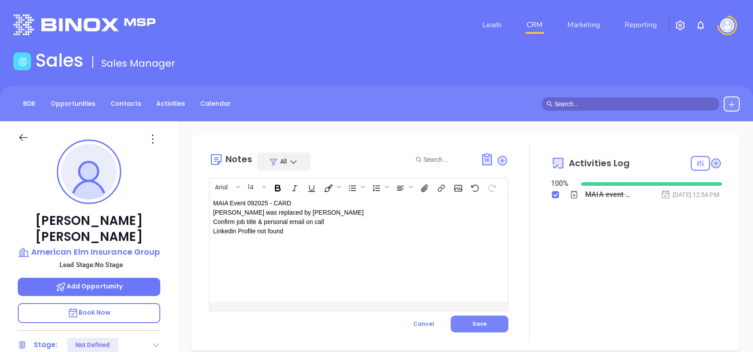
click at [497, 317] on button "Save" at bounding box center [480, 323] width 58 height 17
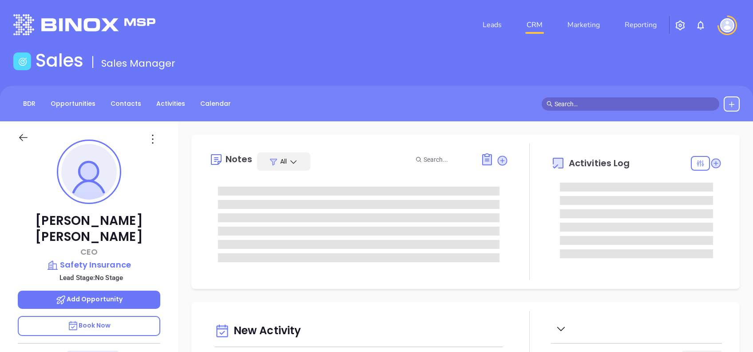
type input "[DATE]"
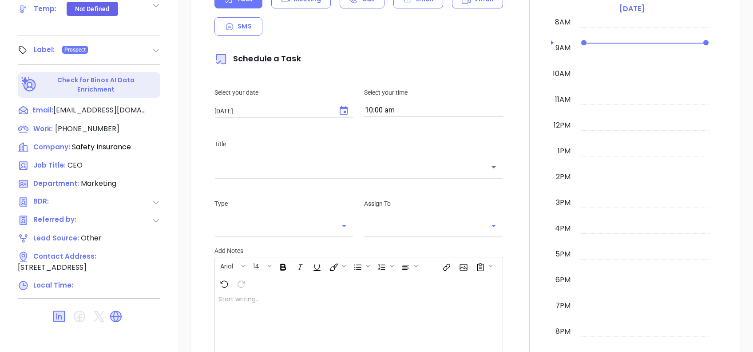
scroll to position [391, 0]
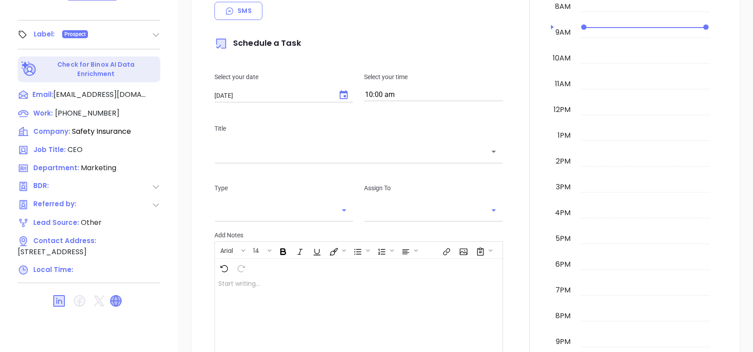
type input "[PERSON_NAME]"
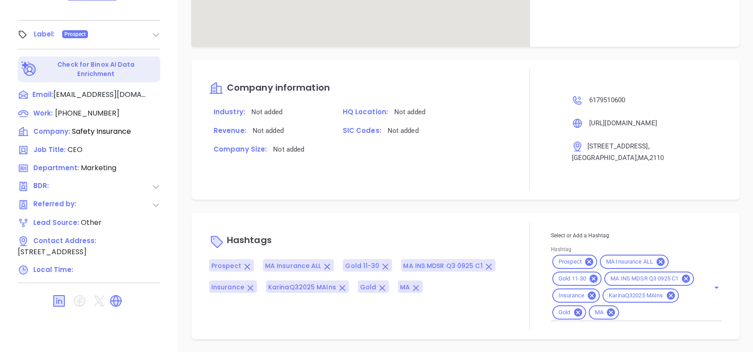
scroll to position [478, 0]
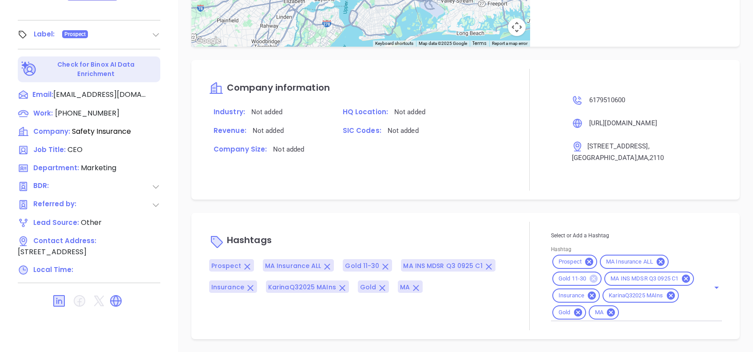
click at [590, 274] on icon at bounding box center [594, 278] width 8 height 8
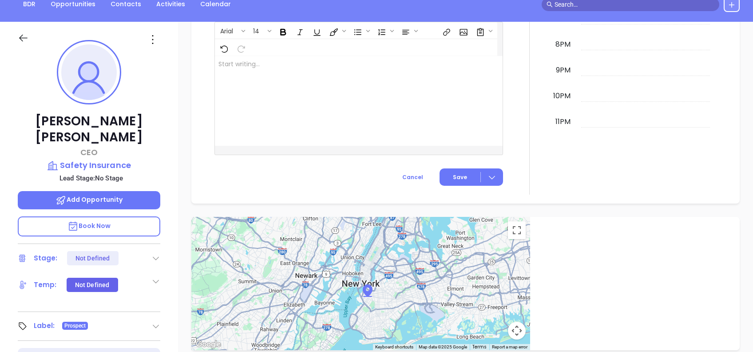
scroll to position [95, 0]
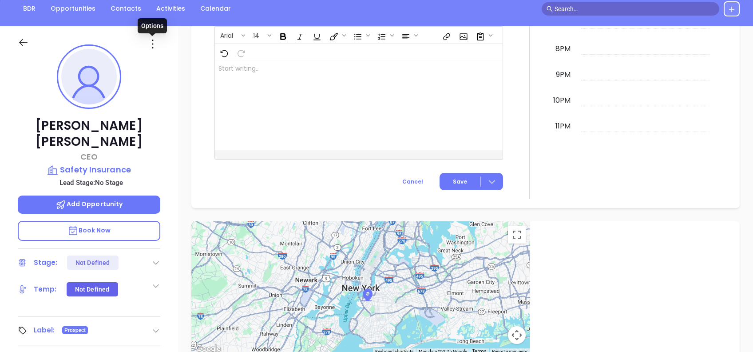
click at [149, 44] on icon at bounding box center [153, 44] width 14 height 14
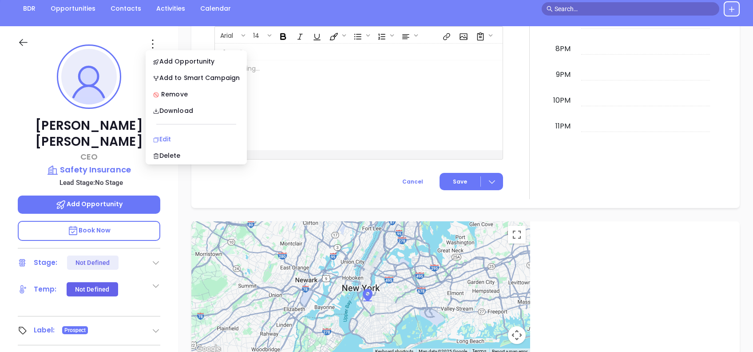
click at [174, 133] on li "Edit" at bounding box center [196, 139] width 98 height 19
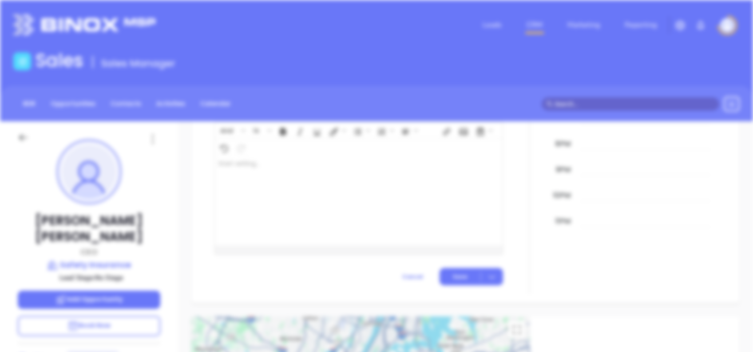
scroll to position [0, 0]
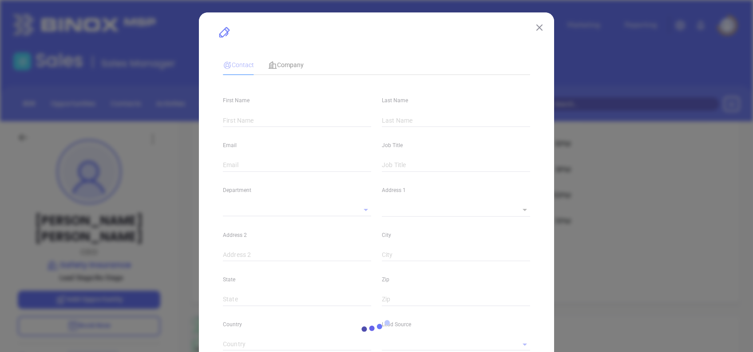
type input "[PERSON_NAME]"
type input "[EMAIL_ADDRESS][DOMAIN_NAME]"
type input "CEO"
type input "1"
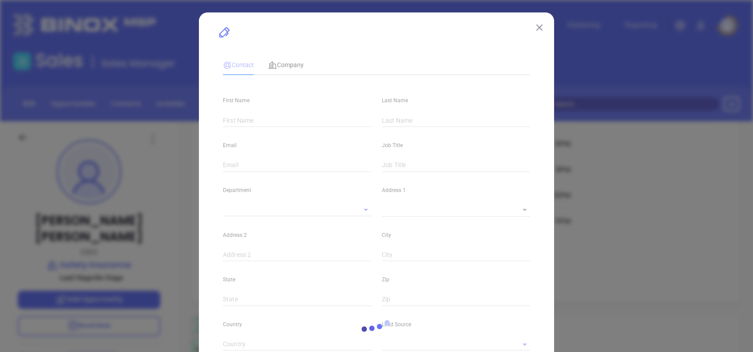
type input "[DOMAIN_NAME][URL][PERSON_NAME]"
type input "Marketing"
type input "Other"
type input "undefined undefined"
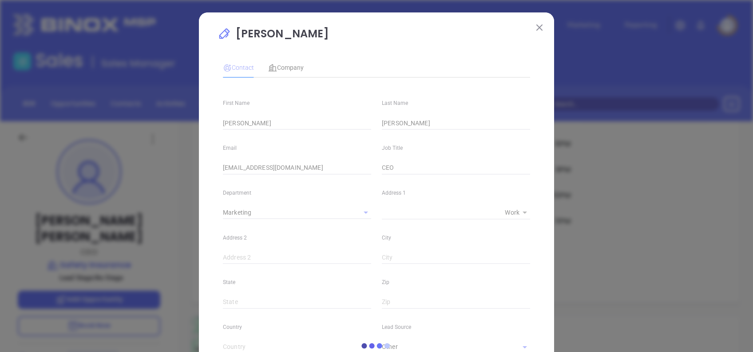
type input "[PHONE_NUMBER]"
type input "1"
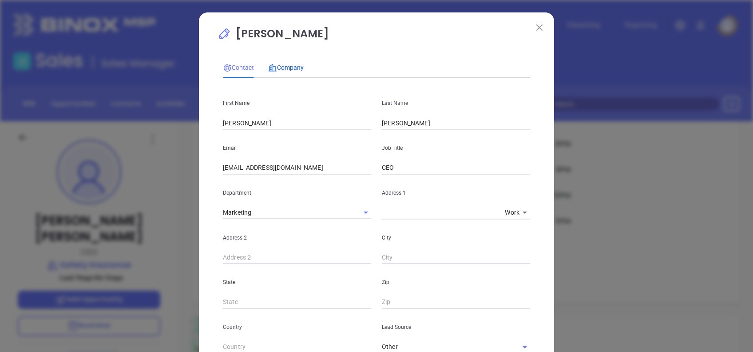
click at [279, 65] on span "Company" at bounding box center [286, 67] width 36 height 7
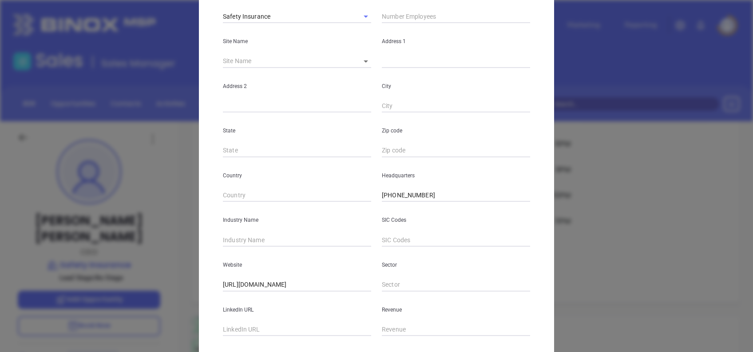
scroll to position [158, 0]
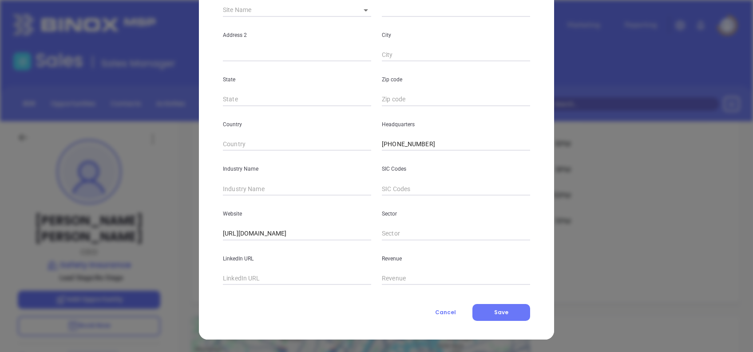
click at [277, 190] on input "text" at bounding box center [297, 188] width 148 height 13
type input "Insurance"
click at [279, 279] on input "text" at bounding box center [297, 278] width 148 height 13
paste input "[DOMAIN_NAME][URL]"
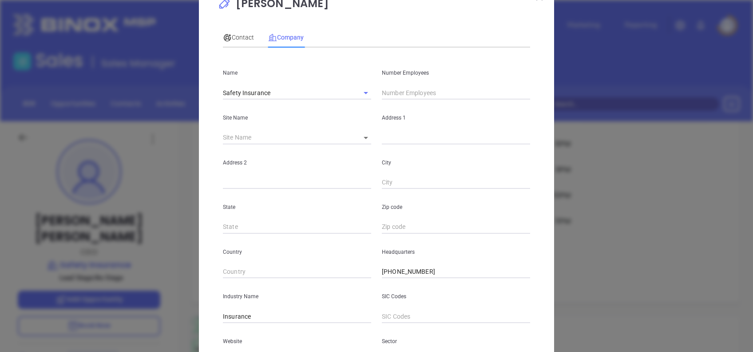
scroll to position [0, 0]
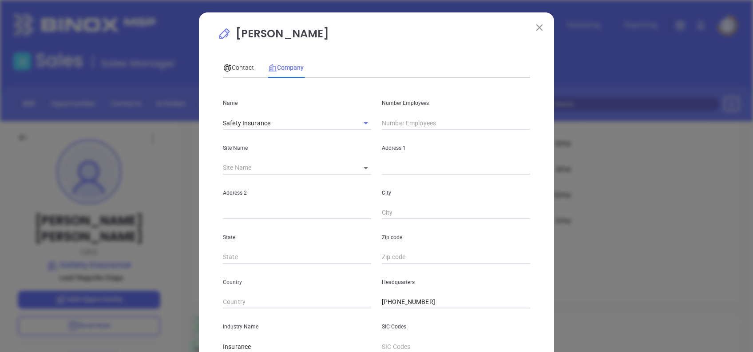
type input "[DOMAIN_NAME][URL]"
click at [448, 131] on div "Address 1" at bounding box center [456, 152] width 159 height 45
click at [444, 126] on input "text" at bounding box center [456, 122] width 148 height 13
type input "586"
click at [237, 70] on span "Contact" at bounding box center [238, 67] width 31 height 7
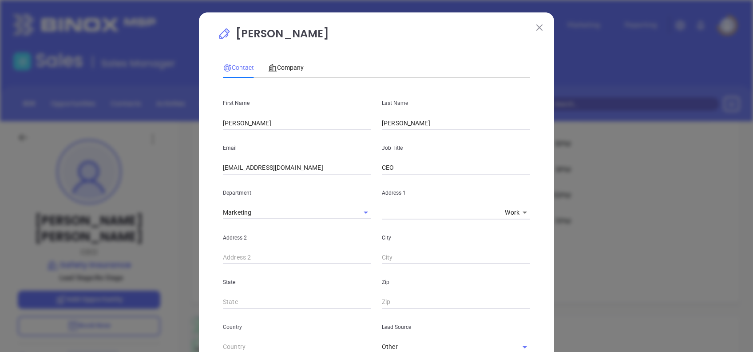
scroll to position [317, 0]
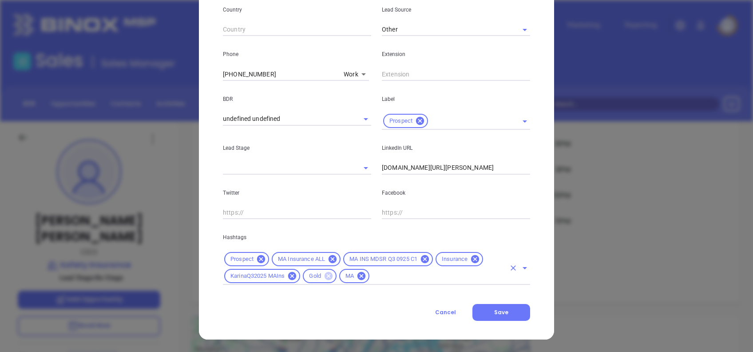
click at [328, 276] on icon at bounding box center [329, 276] width 8 height 8
click at [380, 275] on input "text" at bounding box center [420, 275] width 171 height 11
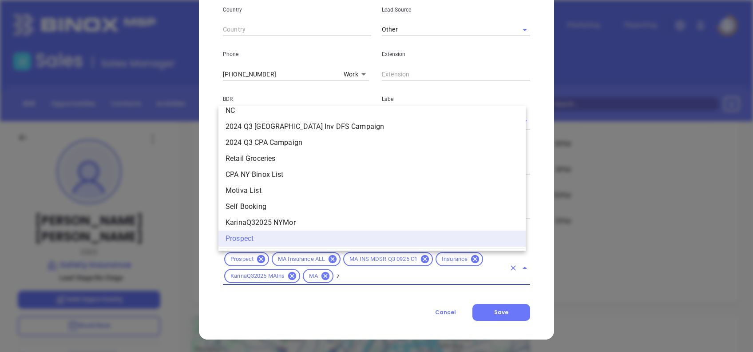
scroll to position [0, 0]
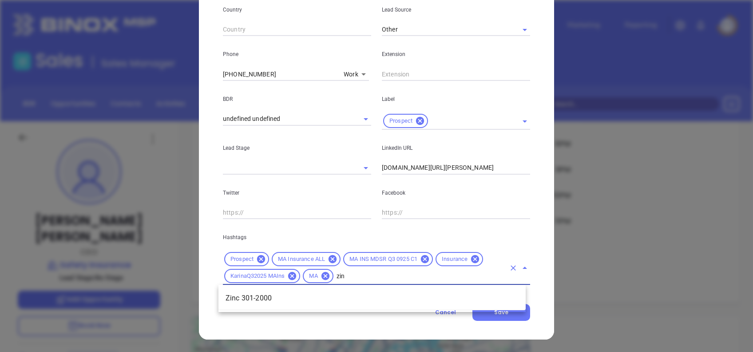
type input "zinc"
click at [381, 298] on li "Zinc 301-2000" at bounding box center [372, 298] width 307 height 16
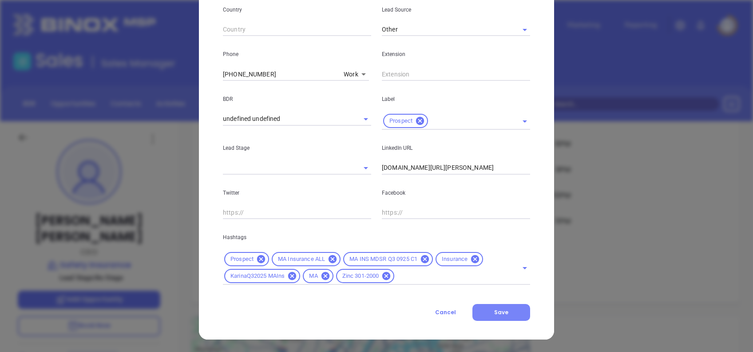
click at [514, 311] on button "Save" at bounding box center [502, 312] width 58 height 17
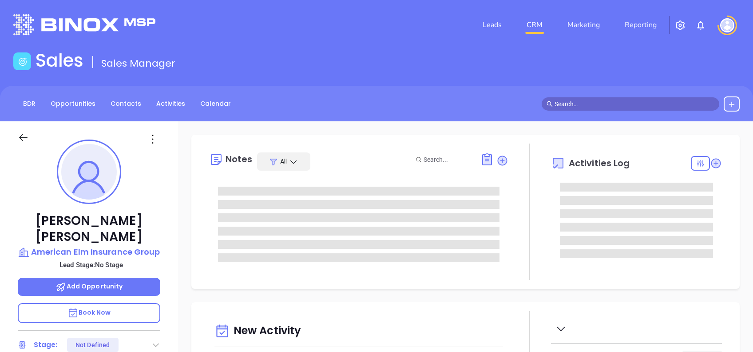
type input "[DATE]"
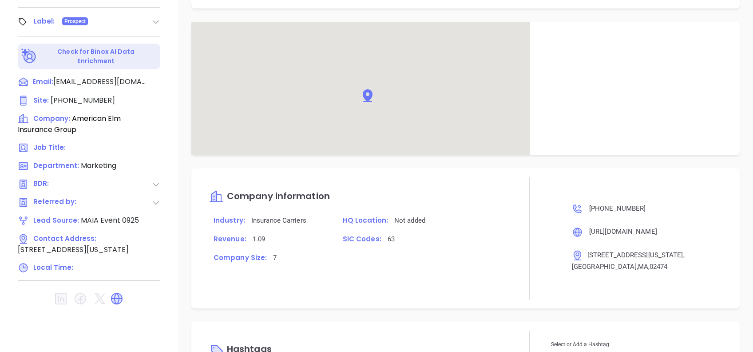
scroll to position [539, 0]
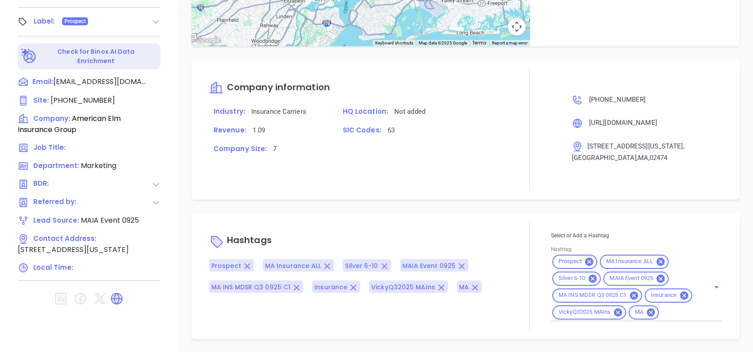
type input "[PERSON_NAME]"
click at [659, 274] on icon at bounding box center [661, 278] width 8 height 8
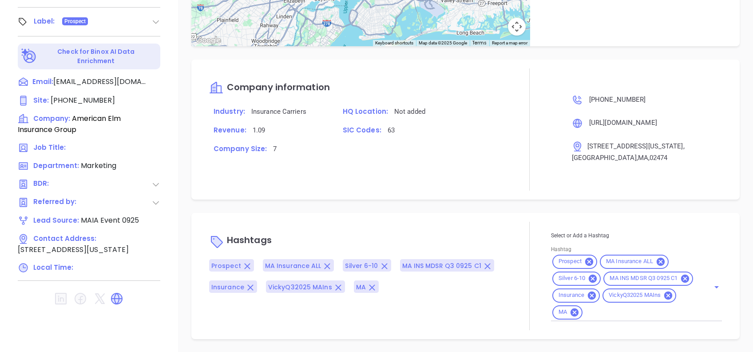
click at [590, 314] on input "Hashtag" at bounding box center [640, 311] width 113 height 11
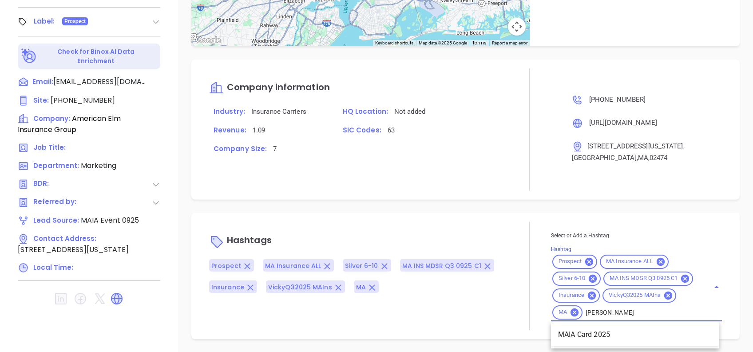
type input "maia ca"
click at [597, 334] on li "MAIA Card 2025" at bounding box center [635, 334] width 168 height 16
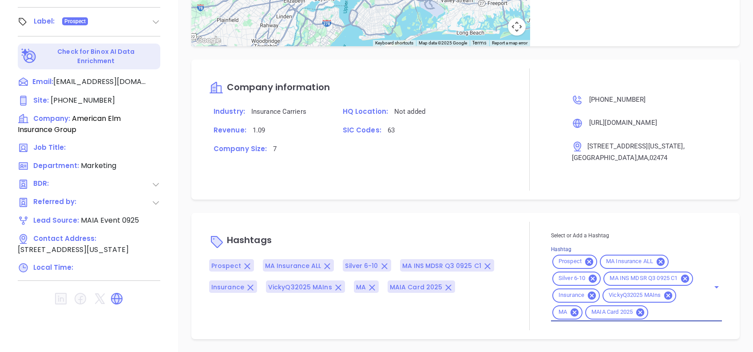
click at [470, 194] on div "Notes All Alejandra Lara | Sep 22, 2025 09:25 AM MAIA Event 092025 - CARD Julie…" at bounding box center [465, 41] width 575 height 622
click at [487, 188] on div "Notes All Alejandra Lara | Sep 22, 2025 09:25 AM MAIA Event 092025 - CARD Julie…" at bounding box center [465, 41] width 575 height 622
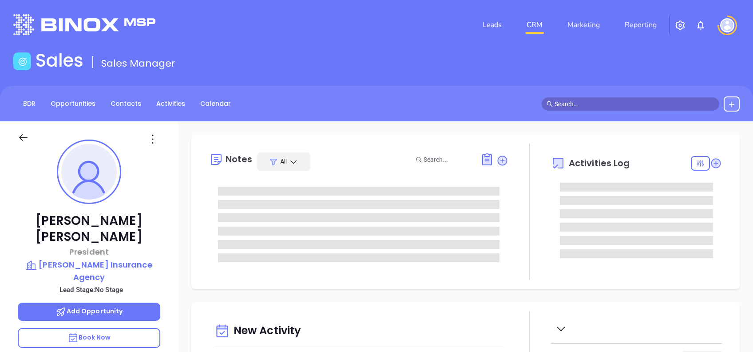
type input "[DATE]"
type input "[PERSON_NAME]"
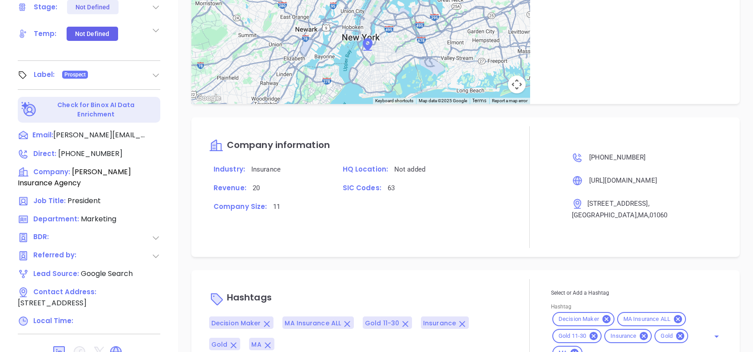
scroll to position [391, 0]
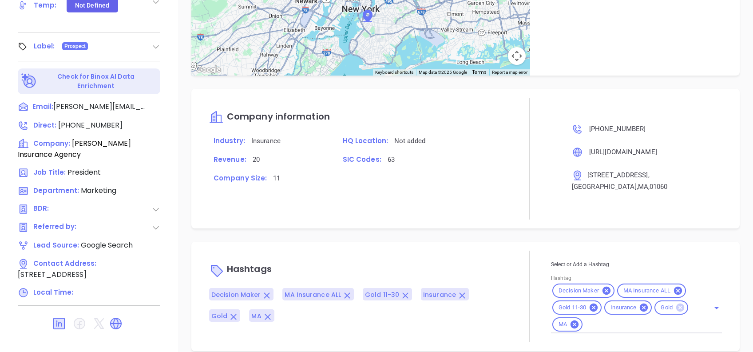
click at [677, 303] on icon at bounding box center [680, 307] width 8 height 8
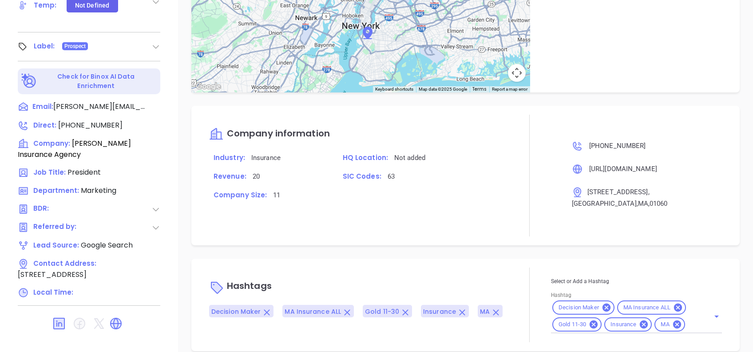
click at [523, 258] on div "Hashtags Decision Maker MA Insurance ALL Gold 11-30 Insurance MA Select or Add …" at bounding box center [465, 304] width 548 height 92
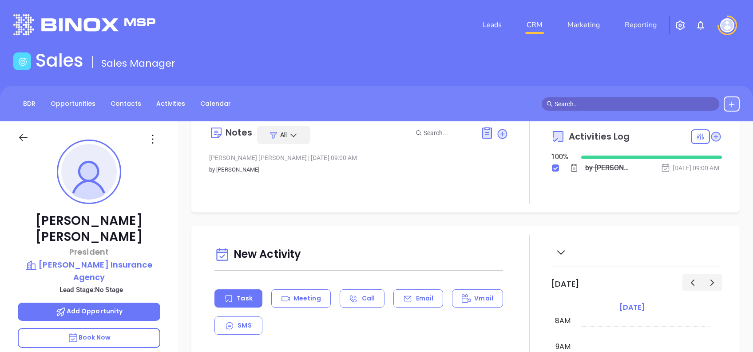
scroll to position [0, 0]
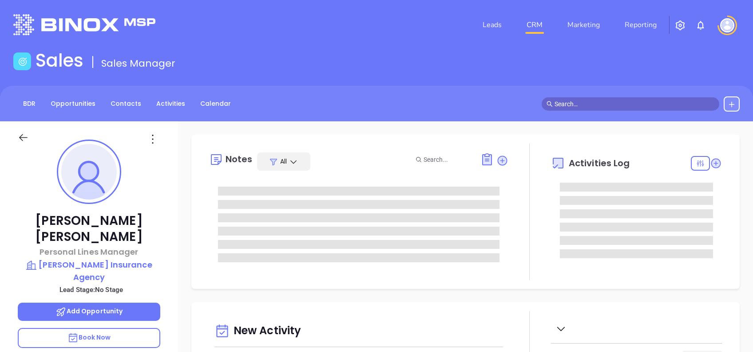
type input "[DATE]"
type input "[PERSON_NAME]"
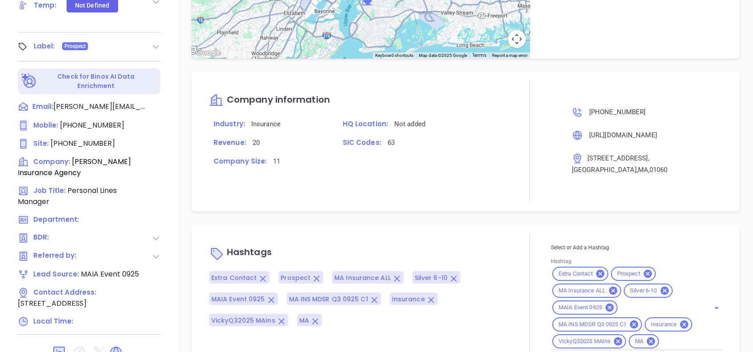
scroll to position [495, 0]
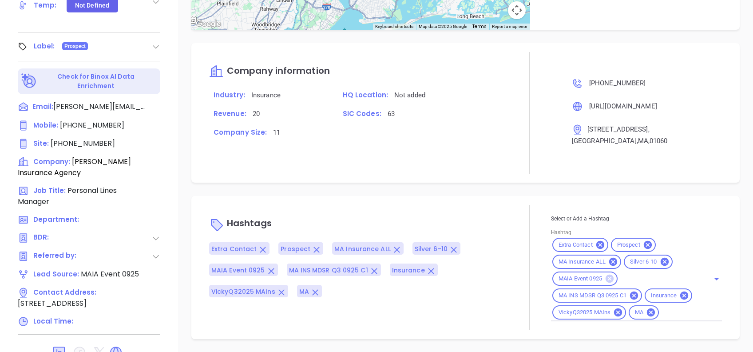
click at [606, 274] on icon at bounding box center [610, 278] width 8 height 8
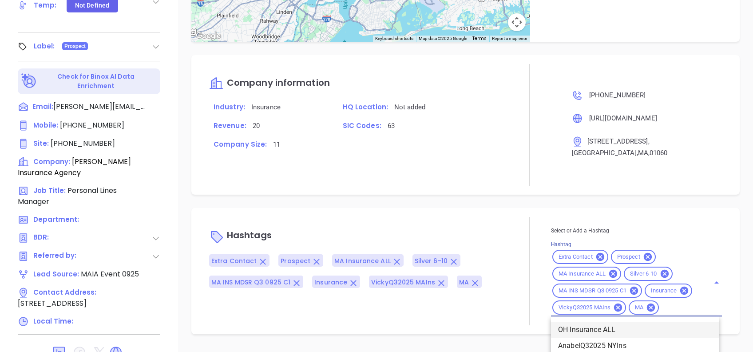
click at [595, 310] on div "Select or Add a Hashtag Hashtag Extra Contact Prospect MA Insurance ALL Silver …" at bounding box center [636, 271] width 171 height 91
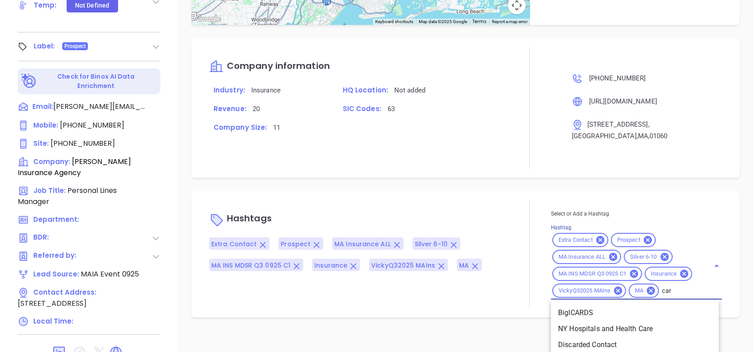
type input "card"
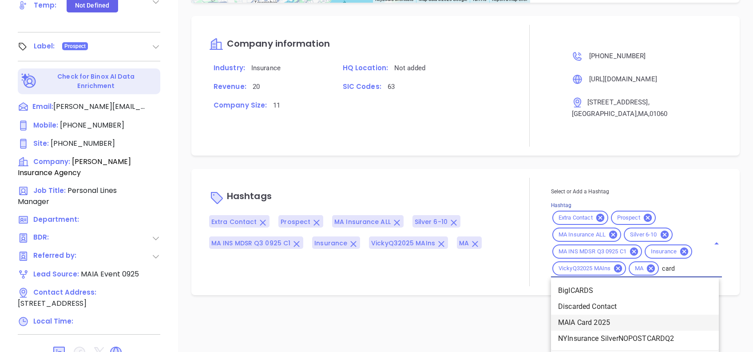
click at [601, 321] on li "MAIA Card 2025" at bounding box center [635, 322] width 168 height 16
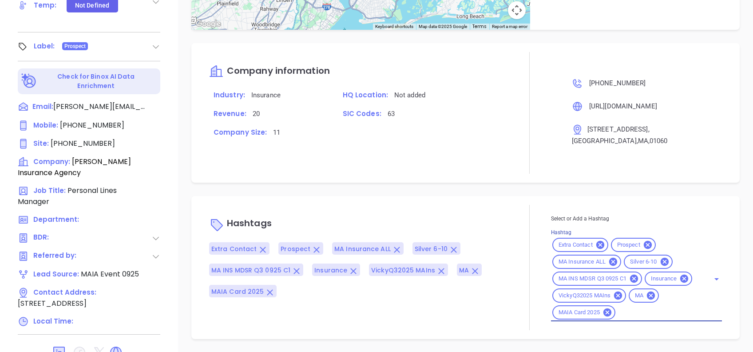
scroll to position [478, 0]
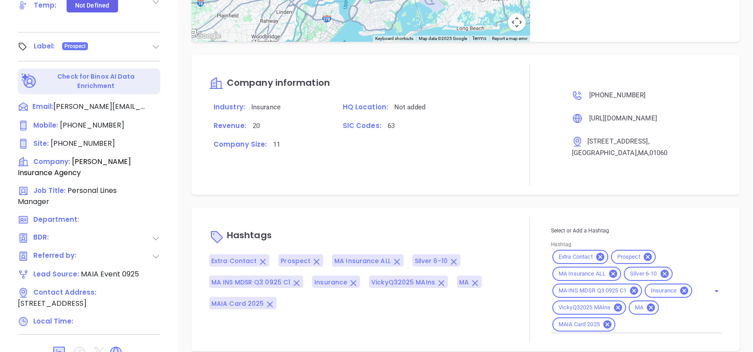
click at [456, 208] on div "Hashtags Extra Contact Prospect MA Insurance ALL Silver 6-10 MA INS MDSR Q3 092…" at bounding box center [465, 279] width 548 height 143
click at [485, 208] on div "Hashtags Extra Contact Prospect MA Insurance ALL Silver 6-10 MA INS MDSR Q3 092…" at bounding box center [465, 279] width 548 height 143
click at [578, 208] on div "Hashtags Extra Contact Prospect MA Insurance ALL Silver 6-10 MA INS MDSR Q3 092…" at bounding box center [465, 279] width 548 height 143
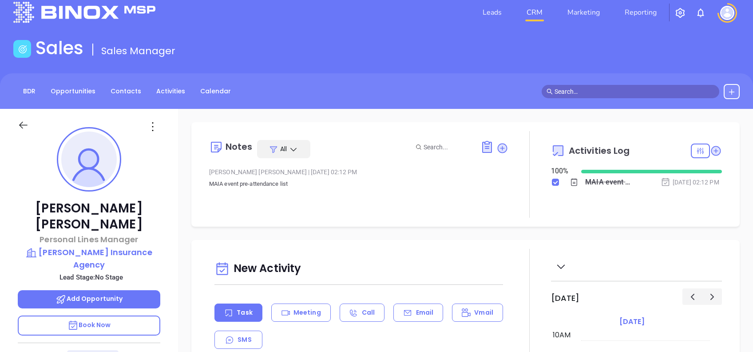
scroll to position [0, 0]
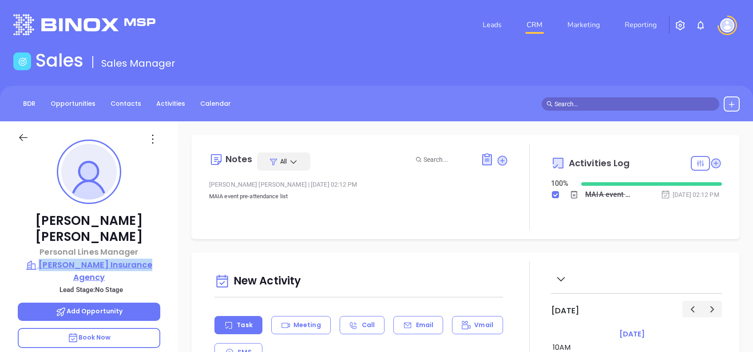
drag, startPoint x: 174, startPoint y: 249, endPoint x: 44, endPoint y: 251, distance: 130.2
click at [44, 251] on div "[PERSON_NAME] Personal Lines Manager [PERSON_NAME] Insurance Agency Lead Stage:…" at bounding box center [89, 341] width 178 height 440
copy p "[PERSON_NAME] Insurance Agency"
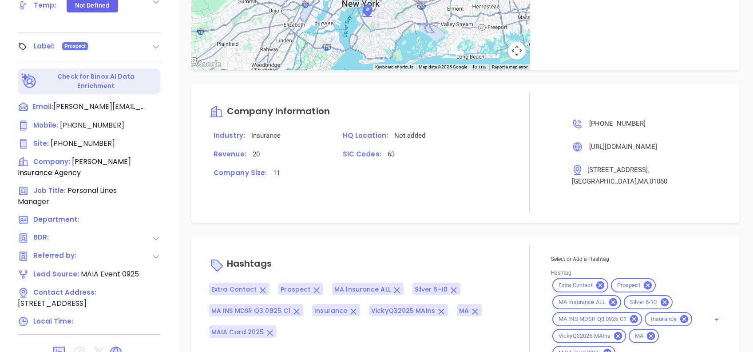
scroll to position [478, 0]
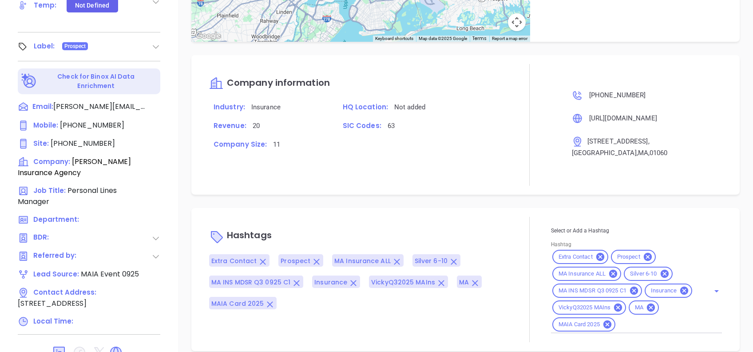
click at [366, 217] on div "Hashtags Extra Contact Prospect MA Insurance ALL Silver 6-10 MA INS MDSR Q3 092…" at bounding box center [358, 279] width 299 height 125
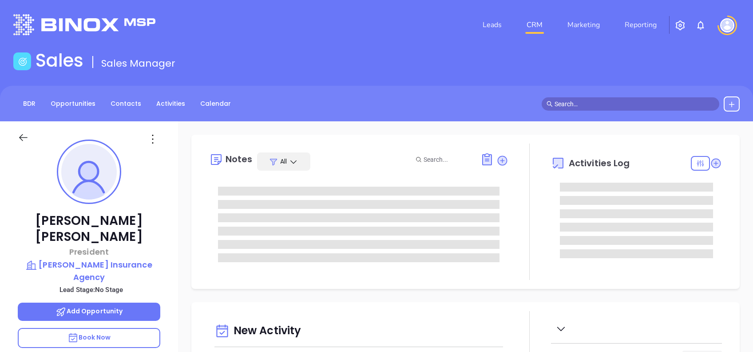
type input "[DATE]"
type input "[PERSON_NAME]"
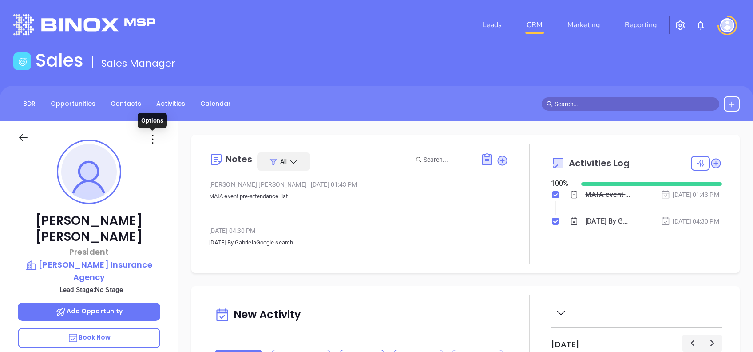
click at [147, 135] on icon at bounding box center [153, 139] width 14 height 14
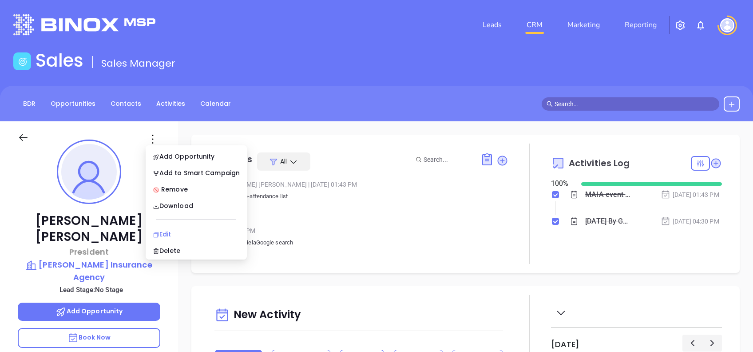
click at [167, 229] on div "Edit" at bounding box center [196, 234] width 87 height 10
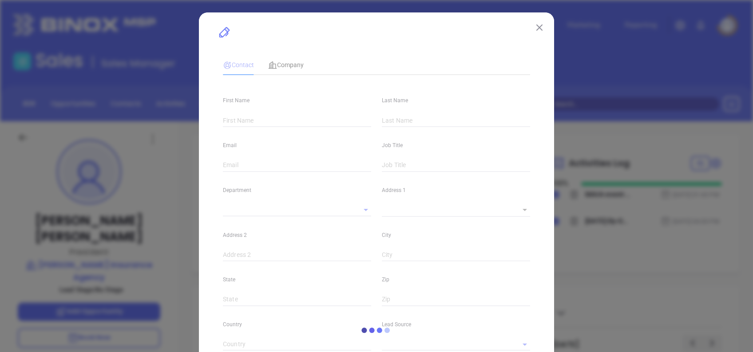
type input "[PERSON_NAME]"
type input "[EMAIL_ADDRESS][DOMAIN_NAME]"
type input "President"
type textarea "[STREET_ADDRESS]"
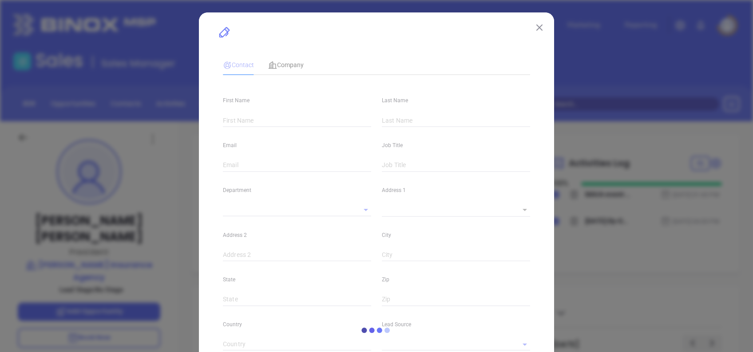
type input "1"
type input "Methuen"
type input "MA"
type input "01844"
type input "[DOMAIN_NAME][URL][PERSON_NAME]"
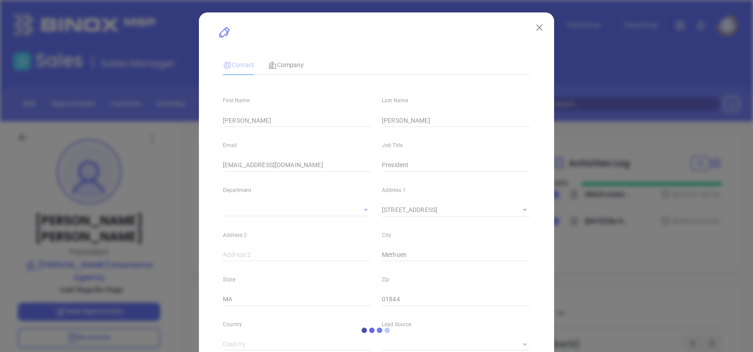
type input "Marketing"
type input "Other"
type input "undefined undefined"
type input "[PHONE_NUMBER]"
type input "1"
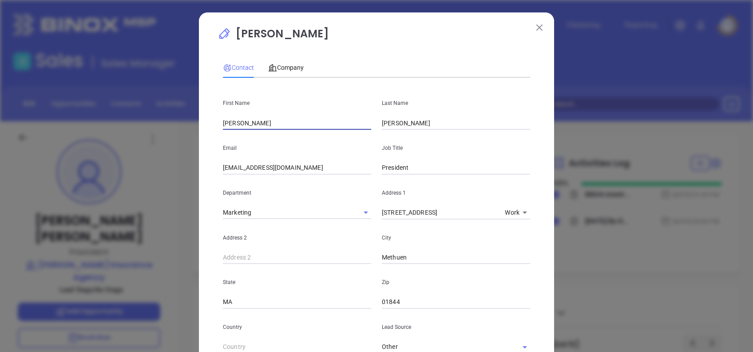
drag, startPoint x: 252, startPoint y: 124, endPoint x: 199, endPoint y: 121, distance: 53.0
click at [199, 121] on div "Trudy Lawler Contact Company First Name Trudy Last Name Lawler Email trudylawle…" at bounding box center [376, 334] width 355 height 644
type input "Tricia"
type input "A"
type input "Sabulis"
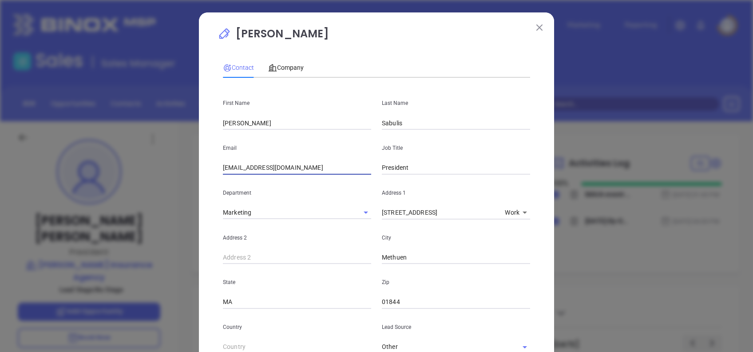
click at [338, 167] on input "trudylawler@michaudinsurance.com" at bounding box center [297, 167] width 148 height 13
drag, startPoint x: 330, startPoint y: 169, endPoint x: 240, endPoint y: 163, distance: 89.5
click at [240, 163] on input "trudylawler@michaudinsurance.com" at bounding box center [297, 167] width 148 height 13
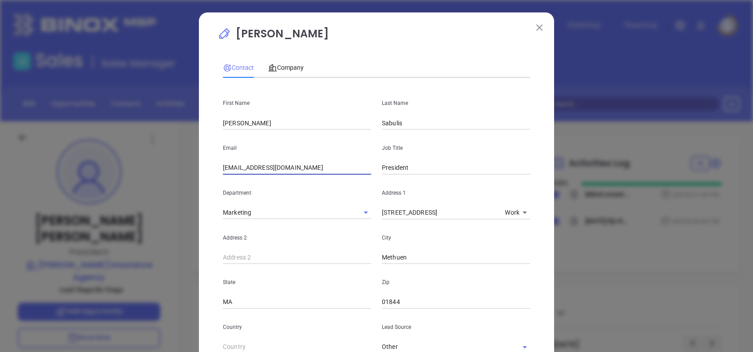
click at [337, 171] on input "trudylawler@michaudinsurance.com" at bounding box center [297, 167] width 148 height 13
click at [338, 170] on input "trudylawler@michaudinsurance.com" at bounding box center [297, 167] width 148 height 13
click at [338, 169] on input "trudylawler@michaudinsurance.com" at bounding box center [297, 167] width 148 height 13
click at [337, 168] on input "trudylawler@michaudinsurance.com" at bounding box center [297, 167] width 148 height 13
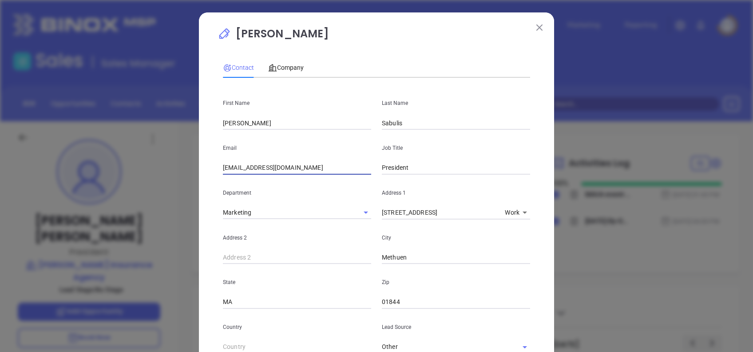
click at [337, 168] on input "trudylawler@michaudinsurance.com" at bounding box center [297, 167] width 148 height 13
paste input "Triciasabulis"
type input "Triciasabulis@michaudinsurance.com"
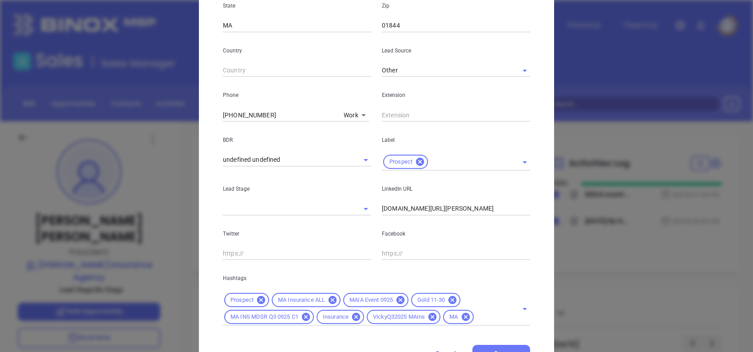
scroll to position [199, 0]
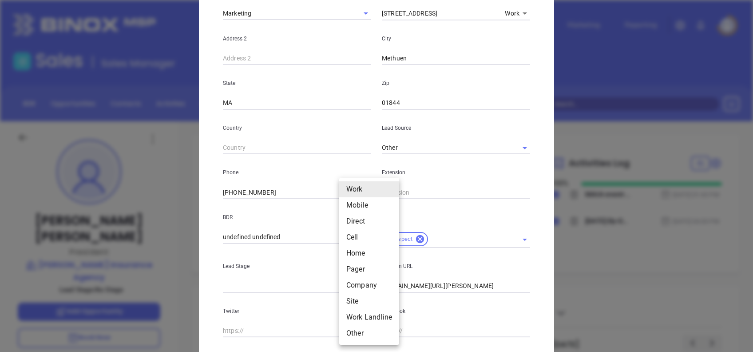
click at [349, 191] on body "Leads CRM Marketing Reporting Financial Leads Leads Sales Sales Manager BDR Opp…" at bounding box center [376, 176] width 753 height 352
click at [363, 223] on li "Direct" at bounding box center [369, 221] width 60 height 16
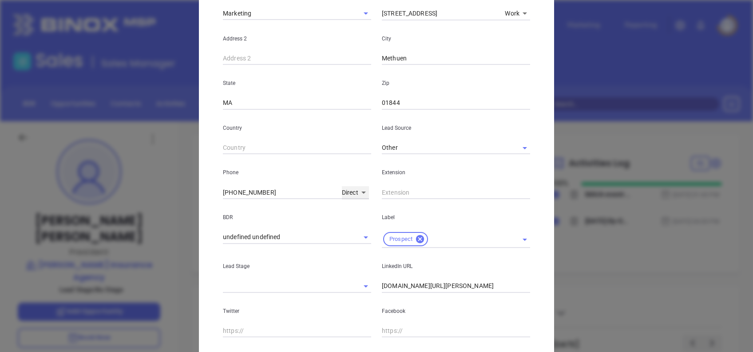
type input "3"
click at [260, 191] on input "( ) -" at bounding box center [280, 192] width 115 height 13
paste input "351) 204-7268"
type input "(351) 204-7268"
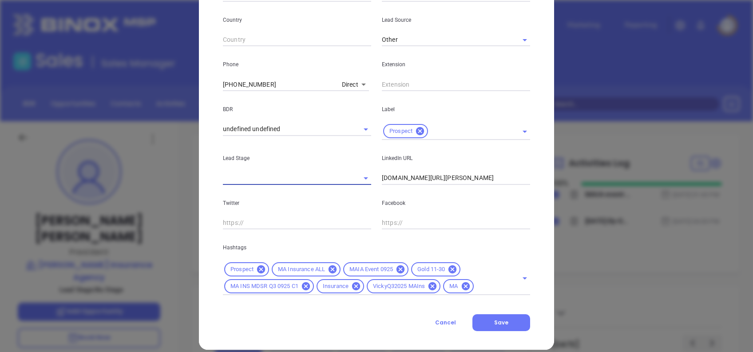
scroll to position [317, 0]
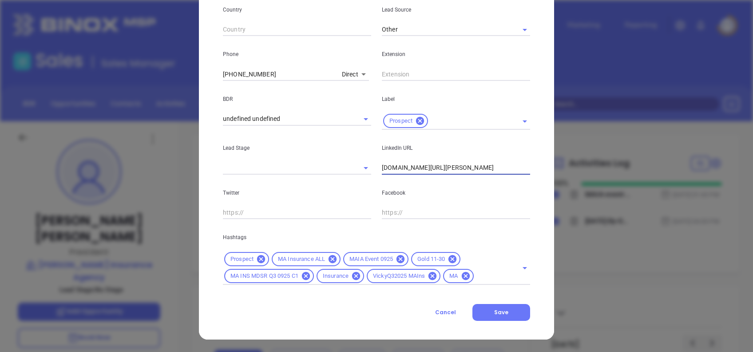
click at [455, 169] on input "www.linkedin.com/in/trudy-lawler-9560686" at bounding box center [456, 167] width 148 height 13
paste input "iciasabulis/"
click at [401, 261] on icon at bounding box center [401, 259] width 8 height 8
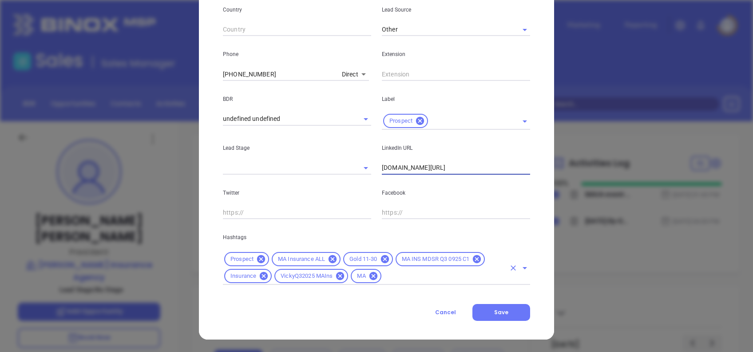
type input "www.linkedin.com/in/triciasabulis/"
click at [409, 274] on input "text" at bounding box center [444, 275] width 123 height 11
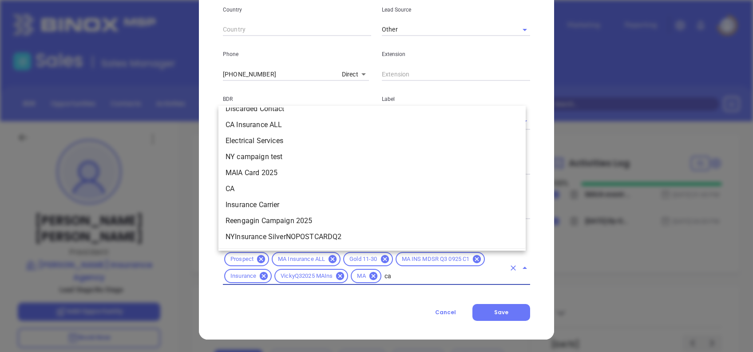
scroll to position [0, 0]
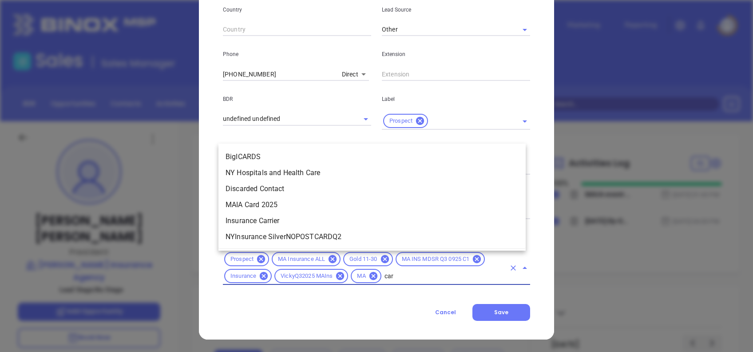
type input "card"
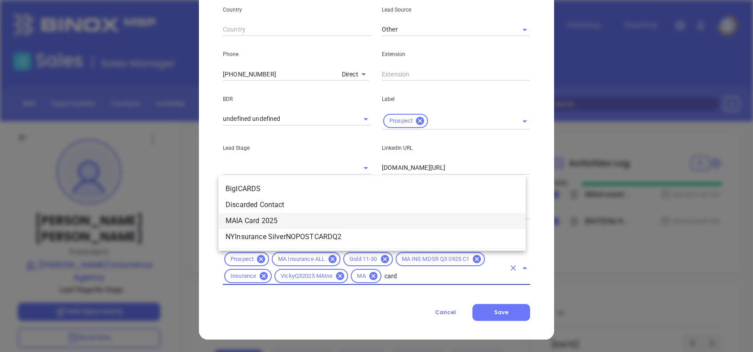
click at [263, 218] on li "MAIA Card 2025" at bounding box center [372, 221] width 307 height 16
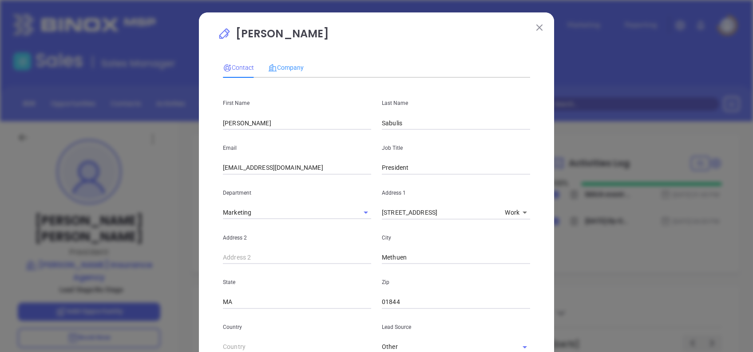
click at [295, 60] on div "Company" at bounding box center [286, 67] width 36 height 20
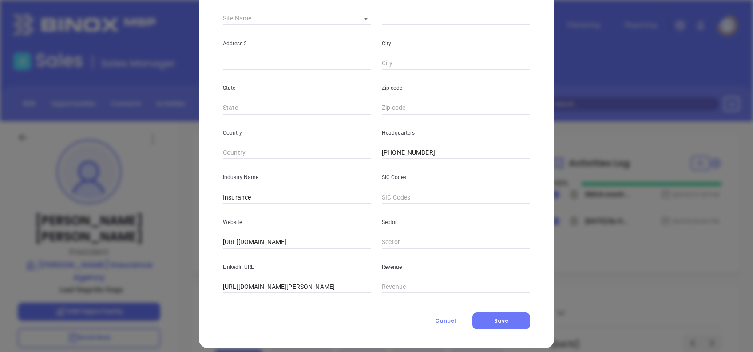
scroll to position [158, 0]
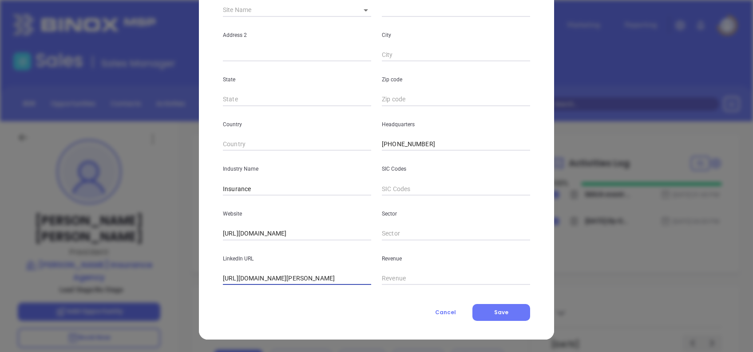
drag, startPoint x: 239, startPoint y: 276, endPoint x: 143, endPoint y: 263, distance: 97.2
click at [143, 263] on div "Trudy Lawler Contact Company First Name Tricia Last Name Sabulis Email Triciasa…" at bounding box center [376, 176] width 753 height 352
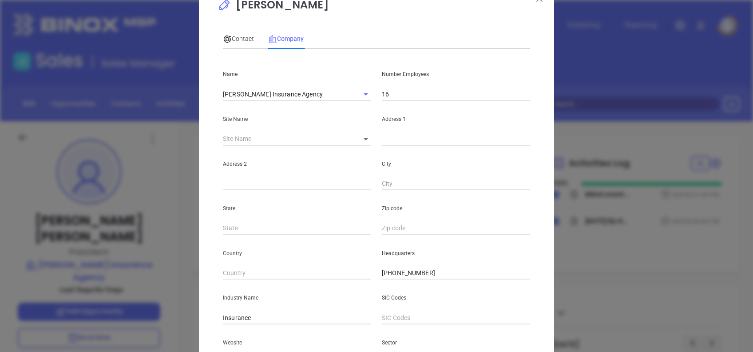
scroll to position [0, 0]
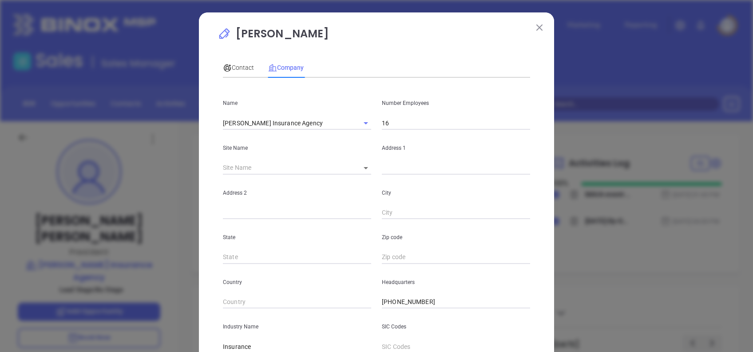
type input "www.linkedin.com/company/michaud-insurance-agency/"
drag, startPoint x: 314, startPoint y: 31, endPoint x: 300, endPoint y: 33, distance: 13.9
click at [300, 33] on p "Trudy Lawler" at bounding box center [377, 36] width 318 height 20
copy p "Trudy Lawler"
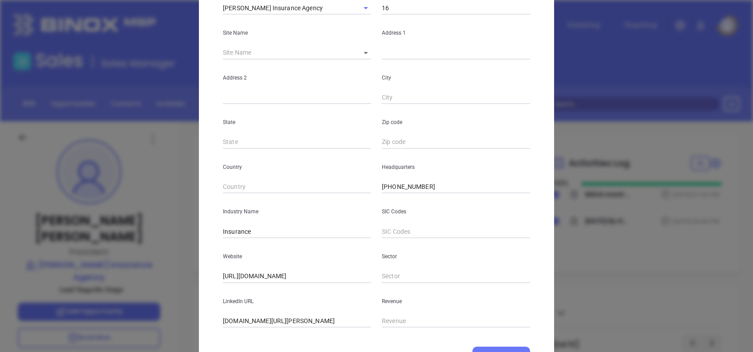
scroll to position [158, 0]
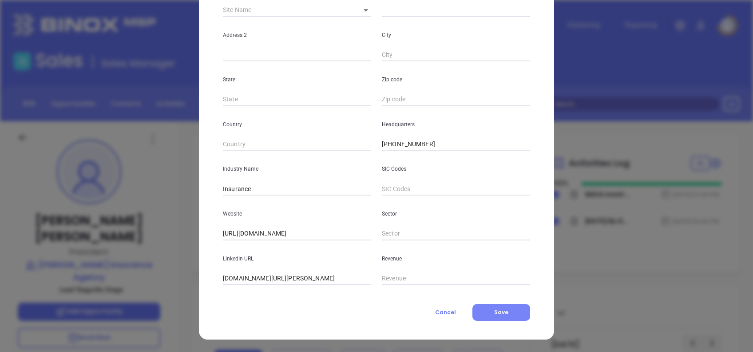
click at [481, 311] on button "Save" at bounding box center [502, 312] width 58 height 17
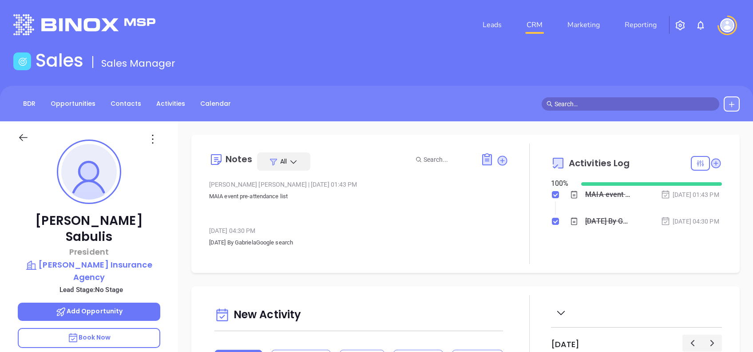
click at [362, 270] on div "Notes All Liz Cruz | Sep 9, 2025 01:43 PM MAIA event pre-attendance list May 21…" at bounding box center [465, 204] width 548 height 138
click at [498, 163] on icon at bounding box center [502, 160] width 9 height 9
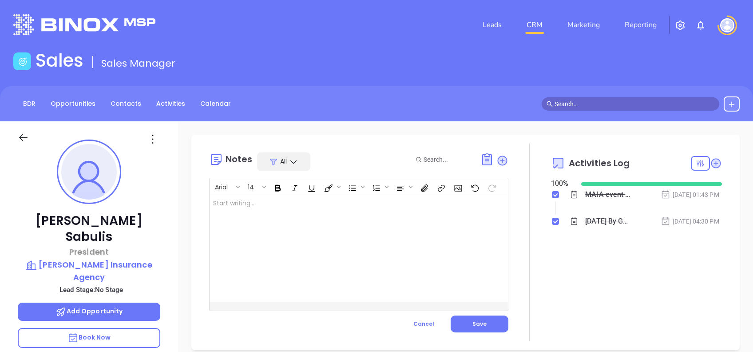
click at [285, 274] on div at bounding box center [349, 248] width 278 height 107
click at [487, 324] on button "Save" at bounding box center [480, 323] width 58 height 17
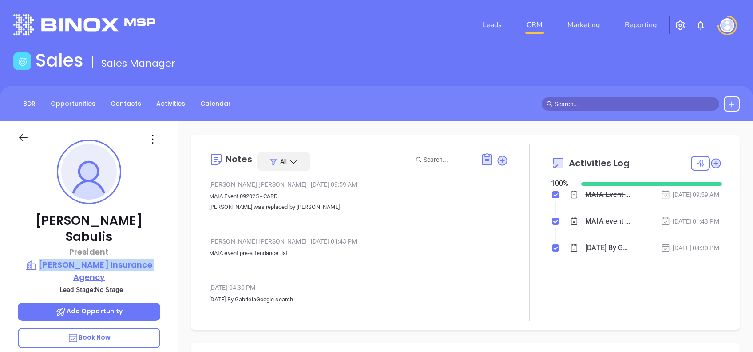
drag, startPoint x: 163, startPoint y: 247, endPoint x: 42, endPoint y: 244, distance: 121.3
click at [42, 244] on div "Tricia Sabulis President Michaud Insurance Agency Lead Stage: No Stage Add Oppo…" at bounding box center [89, 341] width 178 height 440
copy p "Michaud Insurance Agency"
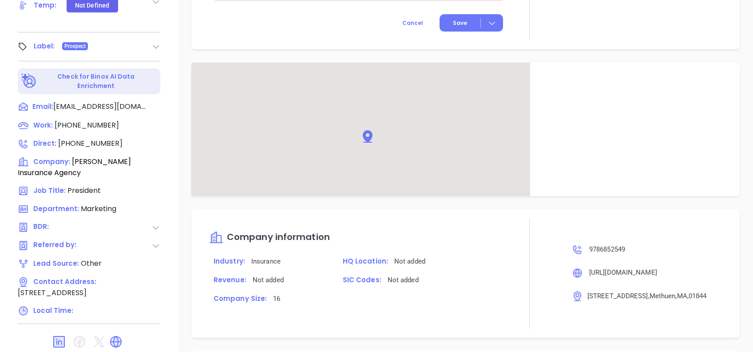
scroll to position [568, 0]
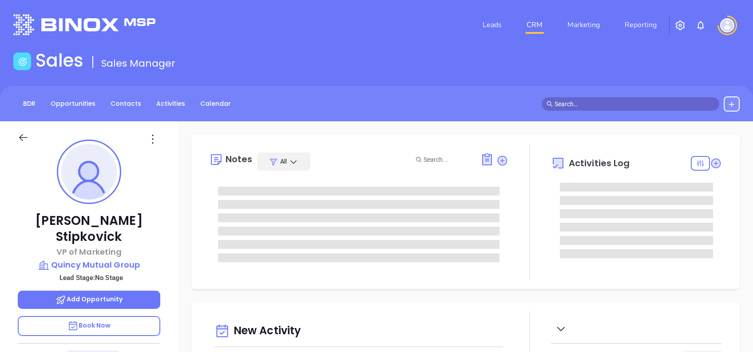
type input "[DATE]"
type input "[PERSON_NAME]"
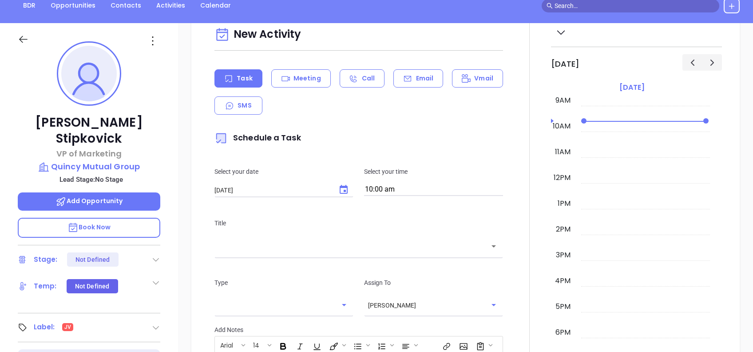
scroll to position [95, 0]
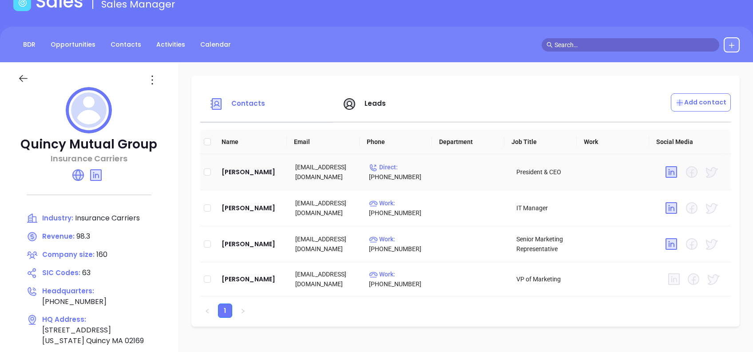
scroll to position [118, 0]
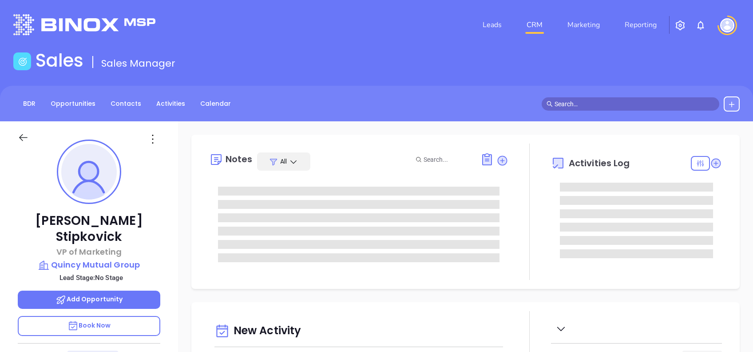
type input "[DATE]"
type input "[PERSON_NAME]"
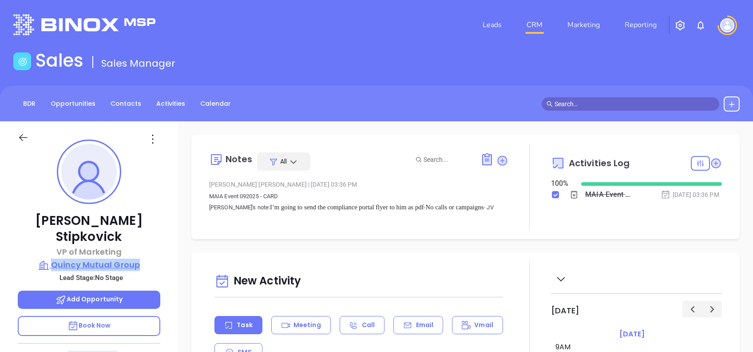
drag, startPoint x: 147, startPoint y: 252, endPoint x: 53, endPoint y: 244, distance: 93.6
click at [53, 244] on div "Greg Stipkovick VP of Marketing Quincy Mutual Group Lead Stage: No Stage Add Op…" at bounding box center [89, 341] width 178 height 440
copy p "Quincy Mutual Group"
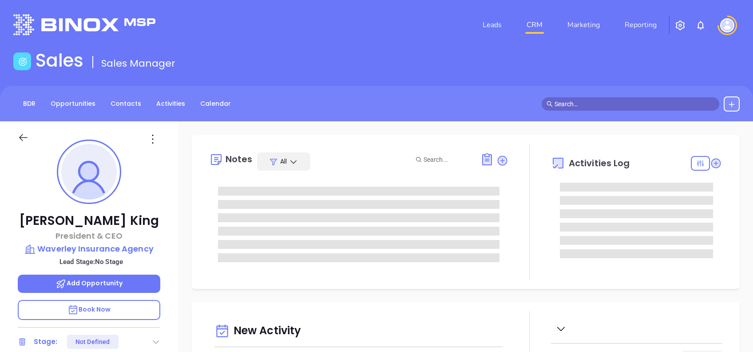
type input "[PERSON_NAME]"
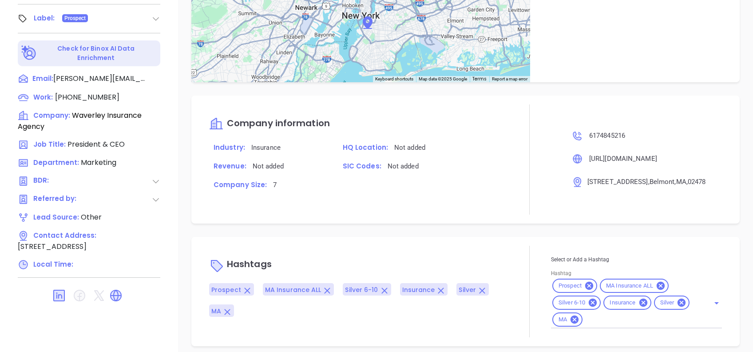
scroll to position [444, 0]
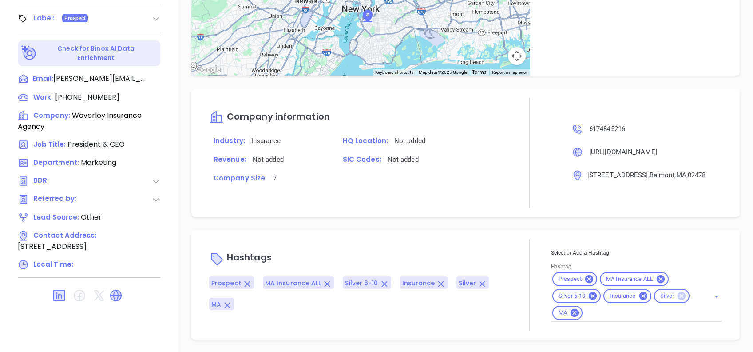
click at [678, 296] on icon at bounding box center [682, 296] width 8 height 8
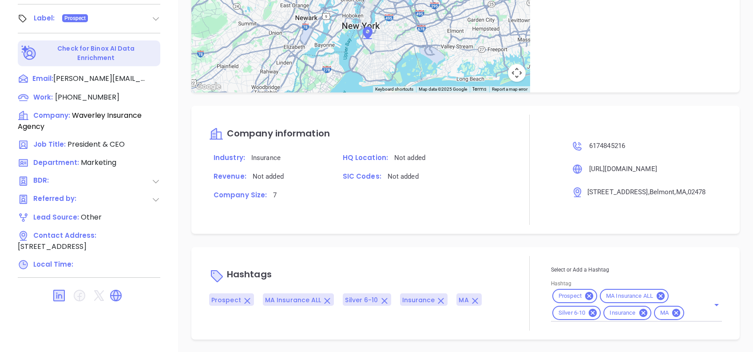
click at [522, 239] on div "Notes All May 21, 2024 04:08 PM July 20th 2022 BY Joanna GomezBinox By Industry…" at bounding box center [465, 41] width 575 height 622
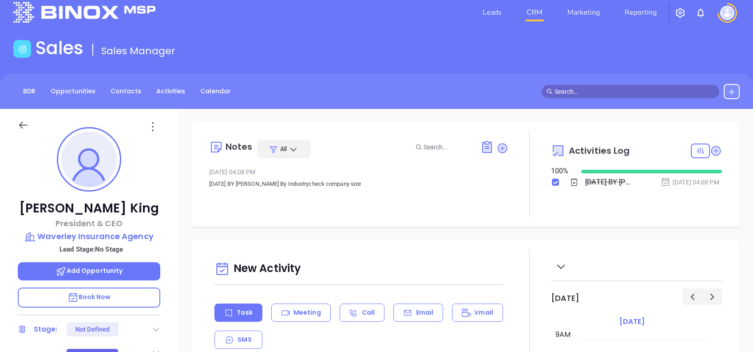
scroll to position [0, 0]
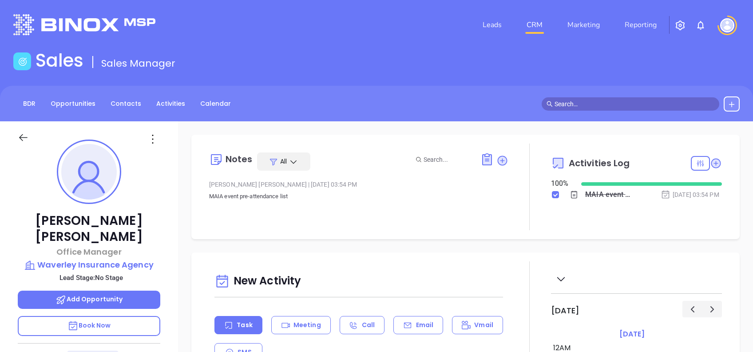
type input "[PERSON_NAME]"
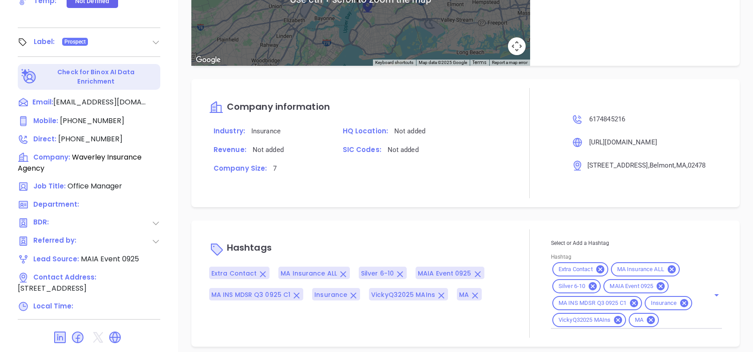
scroll to position [391, 0]
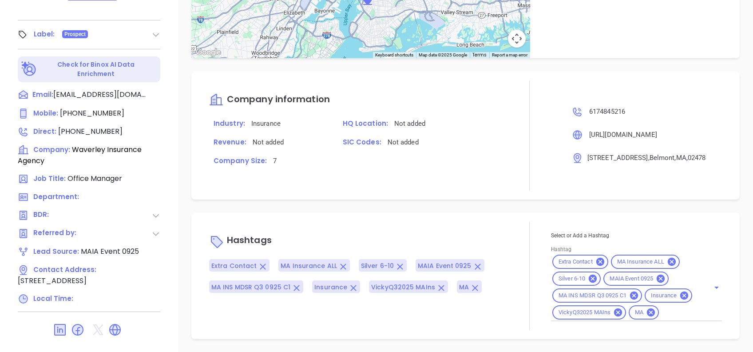
click at [660, 274] on icon at bounding box center [661, 278] width 8 height 8
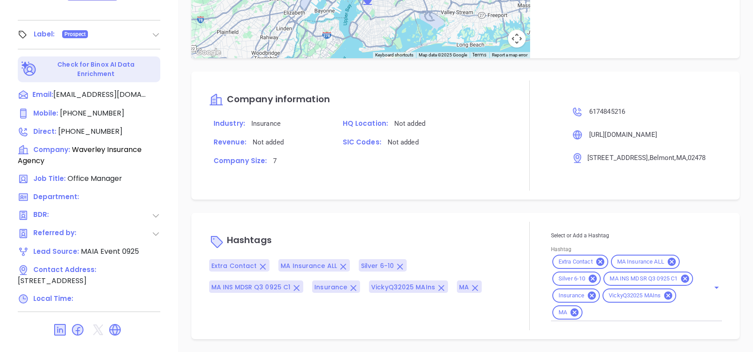
click at [625, 312] on input "Hashtag" at bounding box center [640, 312] width 113 height 11
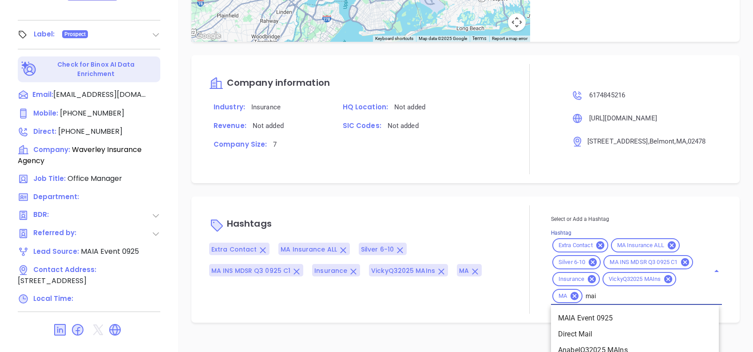
type input "maia"
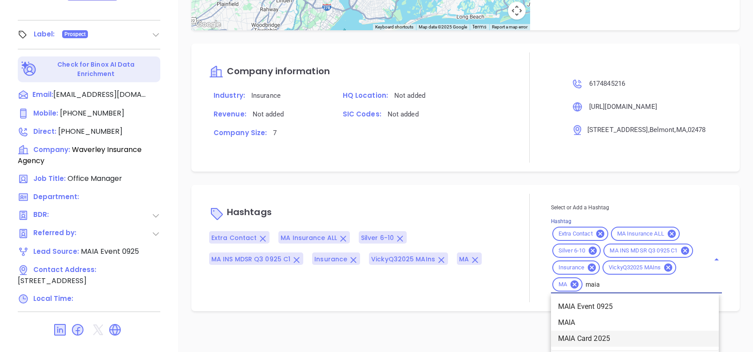
click at [605, 338] on li "MAIA Card 2025" at bounding box center [635, 338] width 168 height 16
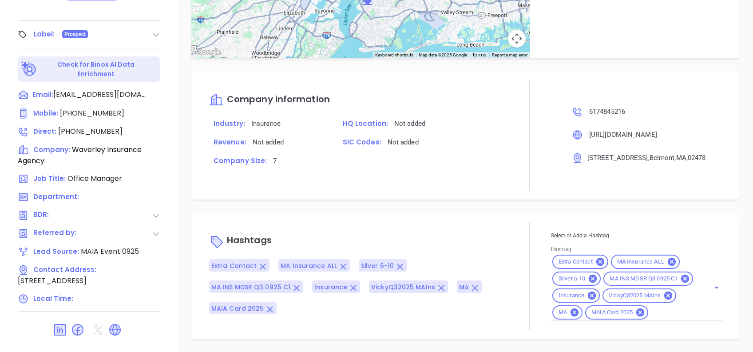
click at [465, 230] on p "Hashtags" at bounding box center [358, 240] width 299 height 21
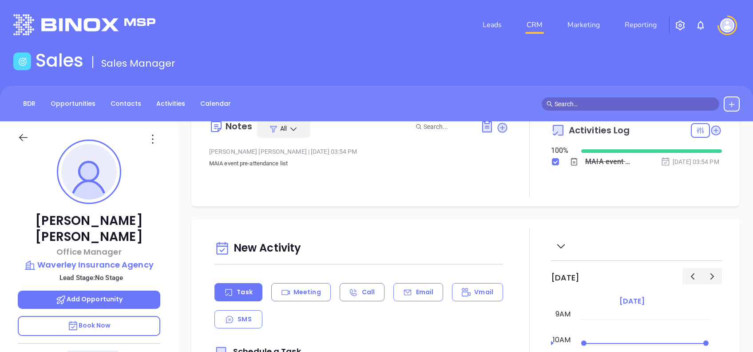
scroll to position [0, 0]
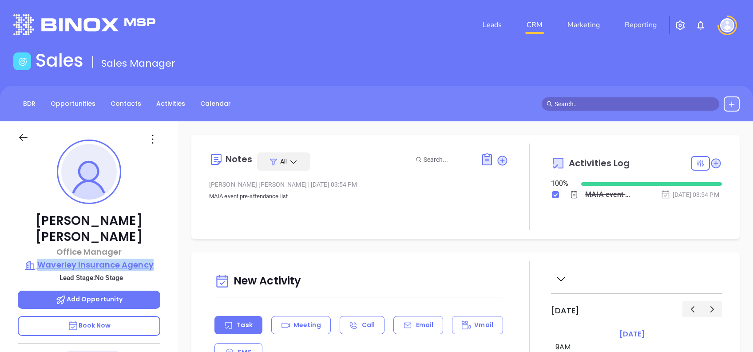
drag, startPoint x: 166, startPoint y: 249, endPoint x: 41, endPoint y: 246, distance: 124.4
click at [41, 246] on div "[PERSON_NAME] Office Manager Waverley Insurance Agency Lead Stage: No Stage Add…" at bounding box center [89, 341] width 178 height 440
copy p "Waverley Insurance Agency"
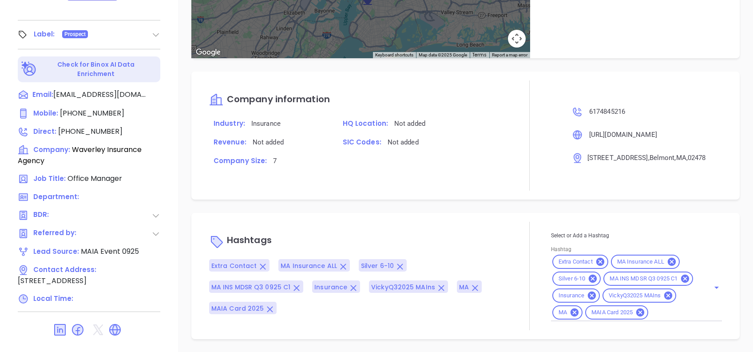
scroll to position [478, 0]
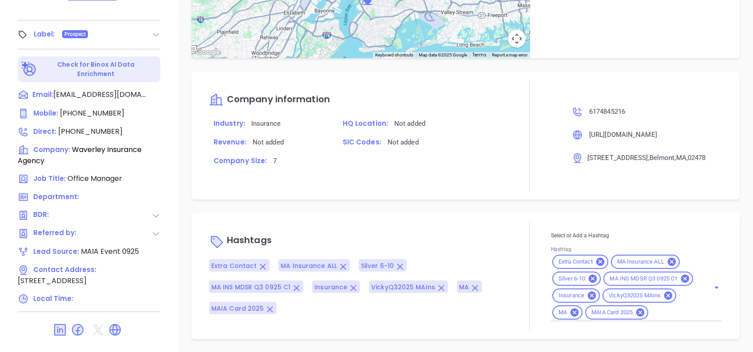
click at [676, 213] on div "Hashtags Extra Contact MA Insurance ALL Silver 6-10 MA INS MDSR Q3 0925 C1 Insu…" at bounding box center [465, 276] width 548 height 126
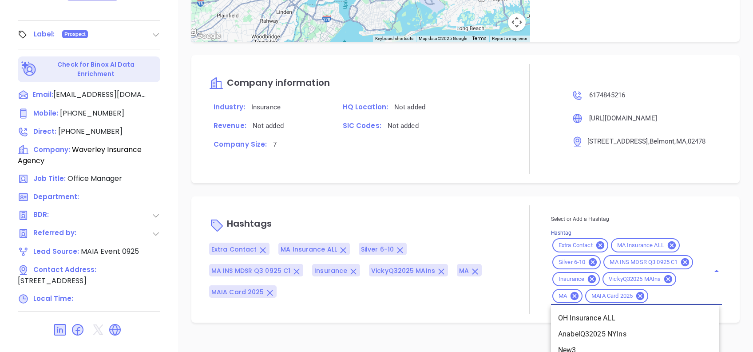
click at [672, 302] on input "Hashtag" at bounding box center [674, 295] width 48 height 11
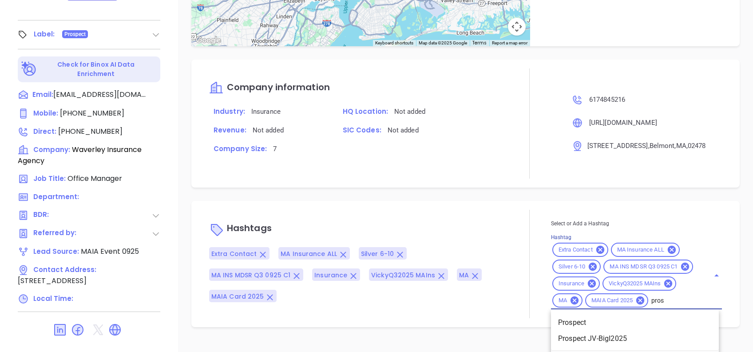
type input "prosp"
click at [659, 330] on li "Prospect" at bounding box center [635, 322] width 168 height 16
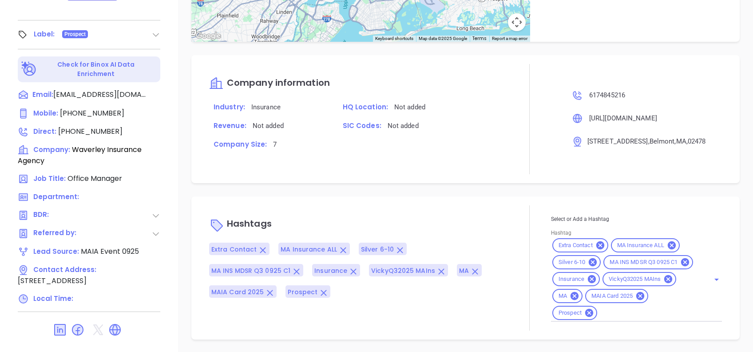
click at [480, 192] on div "Notes All Liz Cruz | Sep 11, 2025 03:54 PM MAIA event pre-attendance list Activ…" at bounding box center [465, 41] width 575 height 622
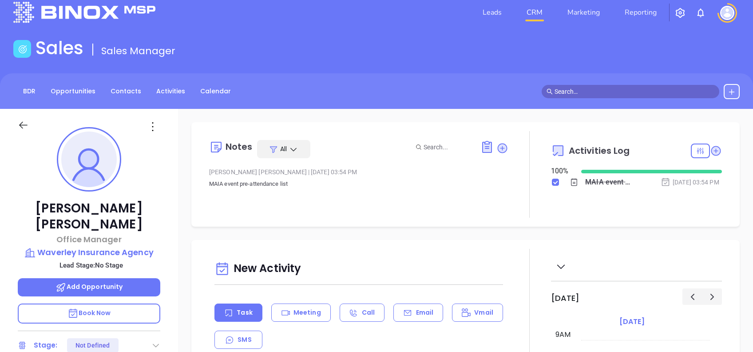
scroll to position [0, 0]
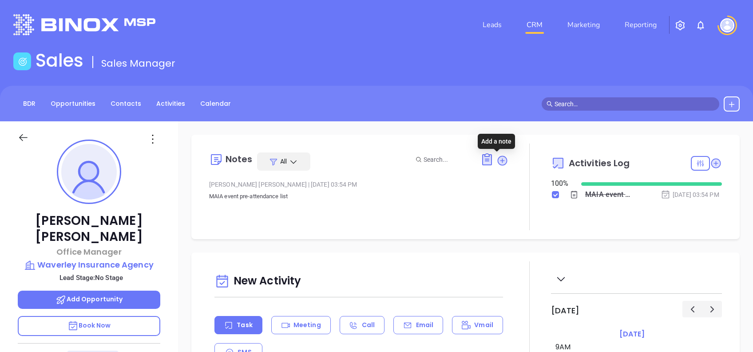
click at [501, 156] on icon at bounding box center [503, 161] width 12 height 12
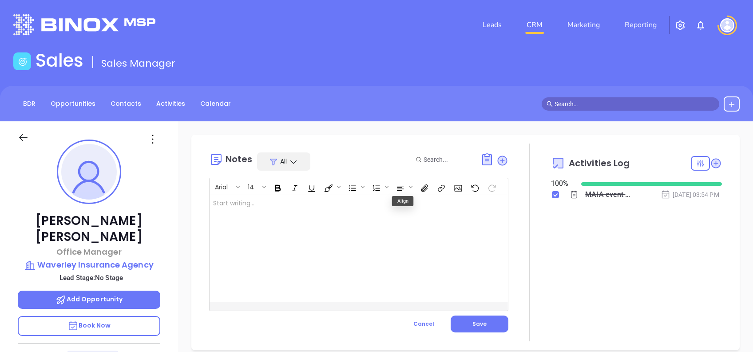
click at [323, 242] on div at bounding box center [349, 248] width 278 height 107
click at [491, 328] on button "Save" at bounding box center [480, 323] width 58 height 17
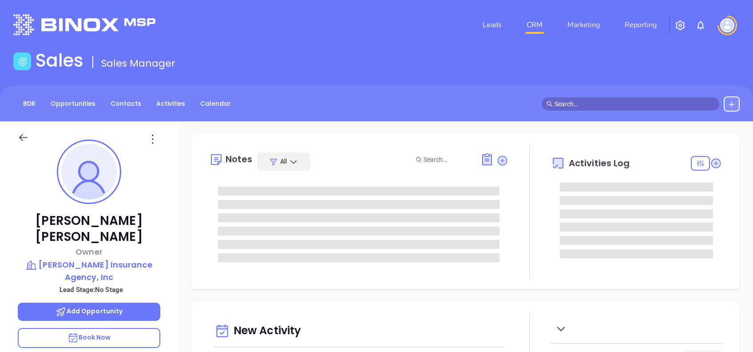
type input "[DATE]"
type input "[PERSON_NAME]"
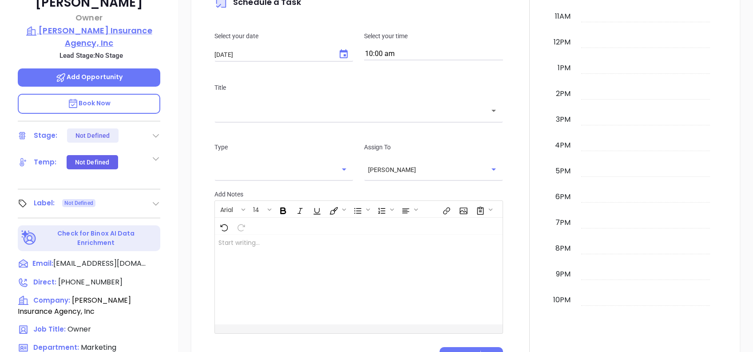
scroll to position [95, 0]
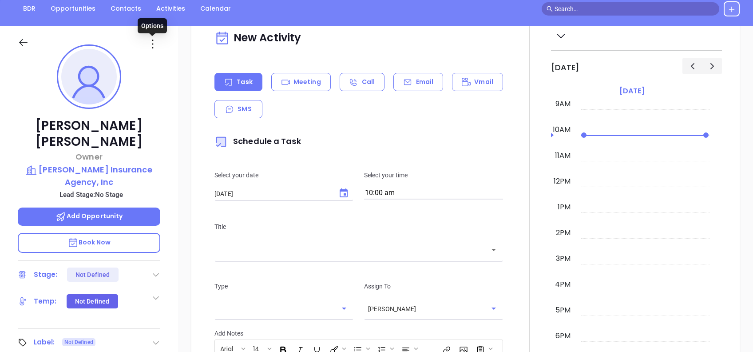
click at [147, 44] on icon at bounding box center [153, 44] width 14 height 14
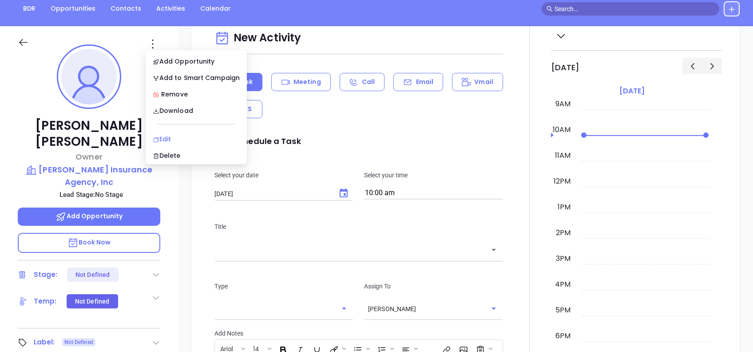
click at [186, 139] on div "Edit" at bounding box center [196, 139] width 87 height 10
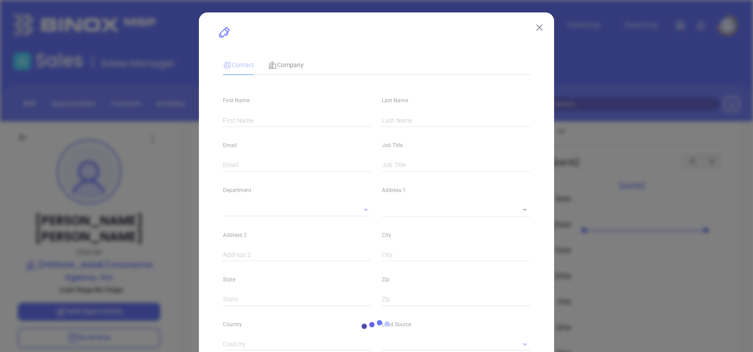
type input "[PERSON_NAME]"
type input "[EMAIL_ADDRESS][DOMAIN_NAME]"
type input "Owner"
type textarea "[STREET_ADDRESS]"
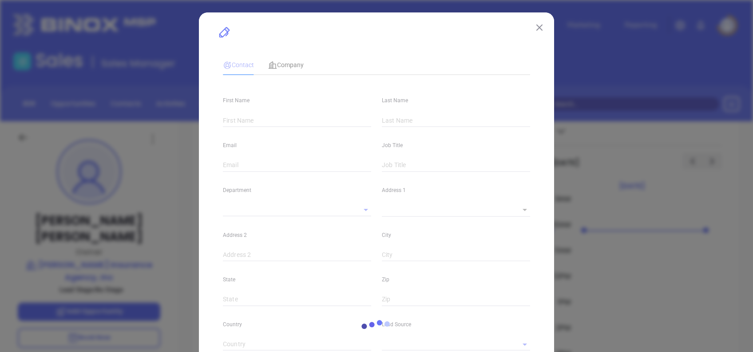
type input "1"
type input "[GEOGRAPHIC_DATA]"
type input "MA"
type input "02148"
type input "[DOMAIN_NAME][URL][PERSON_NAME]"
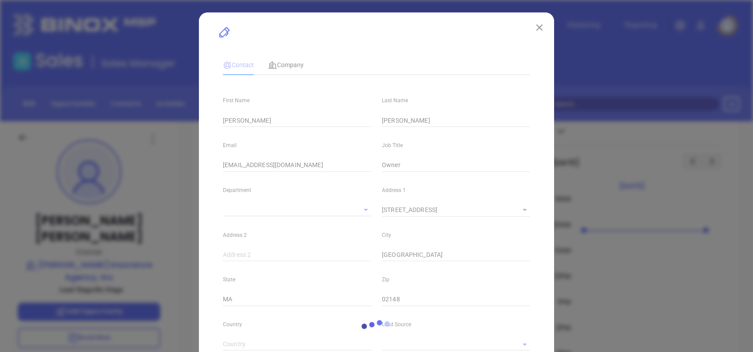
type input "Marketing"
type input "Website Reveal"
type input "undefined undefined"
type input "1"
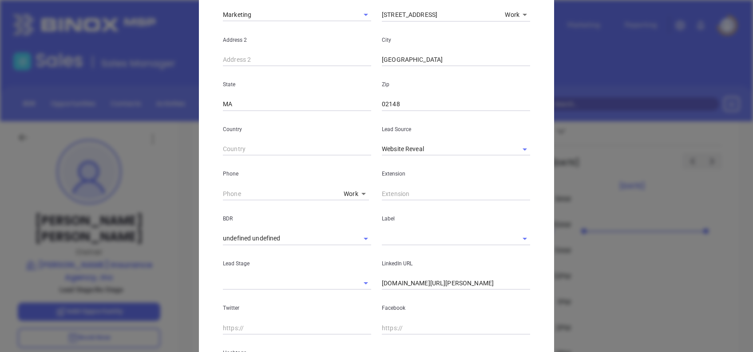
scroll to position [296, 0]
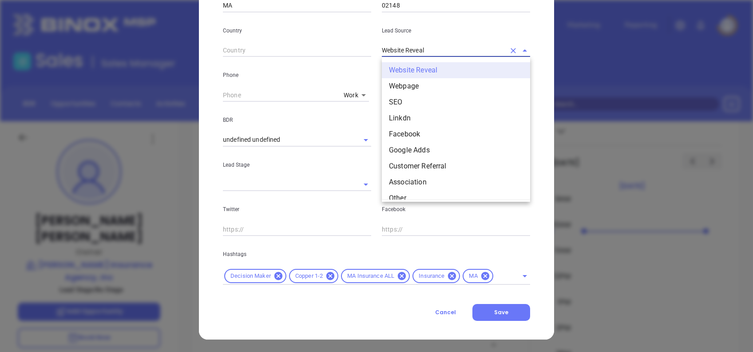
click at [429, 48] on input "Website Reveal" at bounding box center [443, 50] width 123 height 13
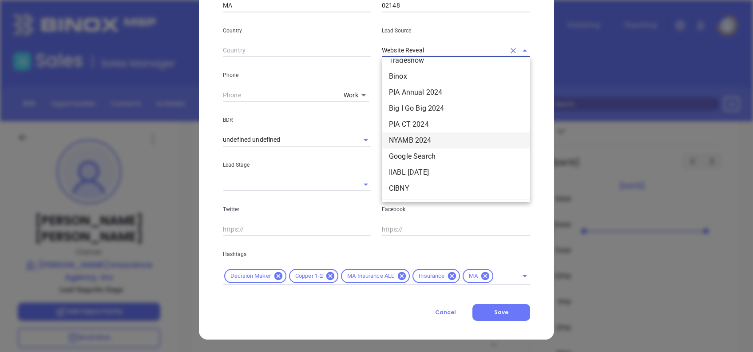
scroll to position [314, 0]
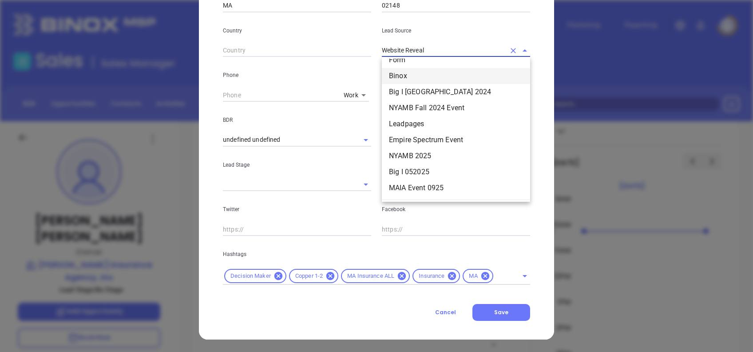
click at [406, 78] on li "Binox" at bounding box center [456, 76] width 148 height 16
type input "Binox"
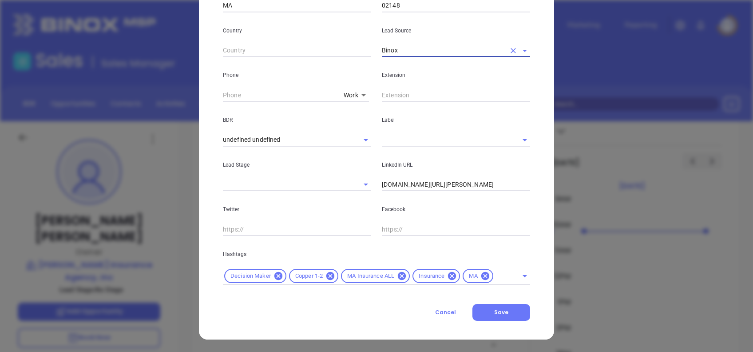
type input "( ) -"
click at [245, 94] on input "( ) -" at bounding box center [281, 94] width 117 height 13
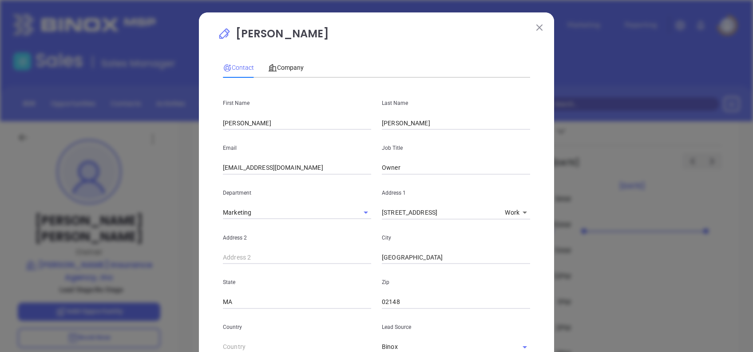
scroll to position [0, 0]
drag, startPoint x: 288, startPoint y: 63, endPoint x: 291, endPoint y: 71, distance: 8.4
click at [288, 64] on span "Company" at bounding box center [286, 67] width 36 height 7
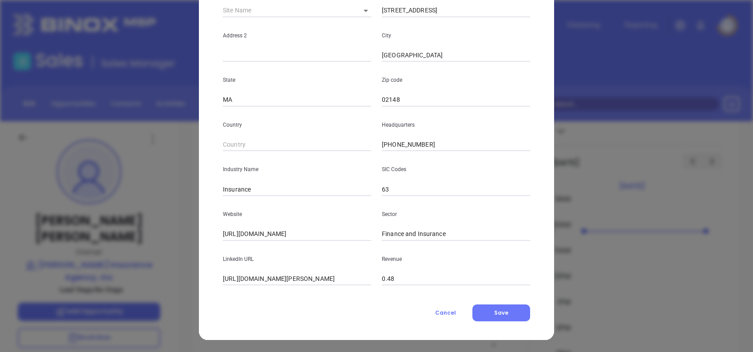
scroll to position [158, 0]
drag, startPoint x: 238, startPoint y: 277, endPoint x: 111, endPoint y: 286, distance: 127.7
click at [111, 286] on div "[PERSON_NAME] Contact Company First Name [PERSON_NAME] Last Name [PERSON_NAME] …" at bounding box center [376, 176] width 753 height 352
type input "[DOMAIN_NAME][URL][PERSON_NAME]"
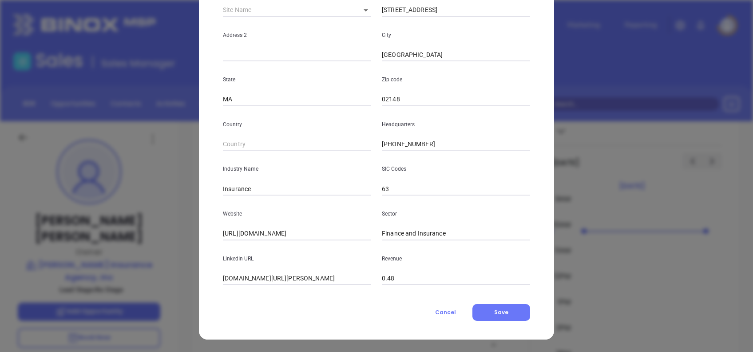
scroll to position [0, 0]
click at [446, 304] on button "Cancel" at bounding box center [446, 312] width 54 height 17
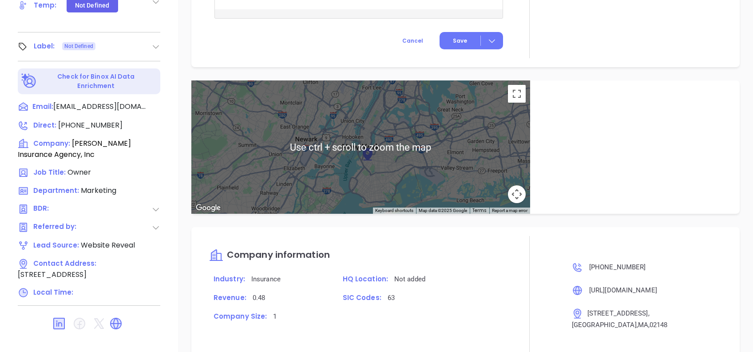
scroll to position [444, 0]
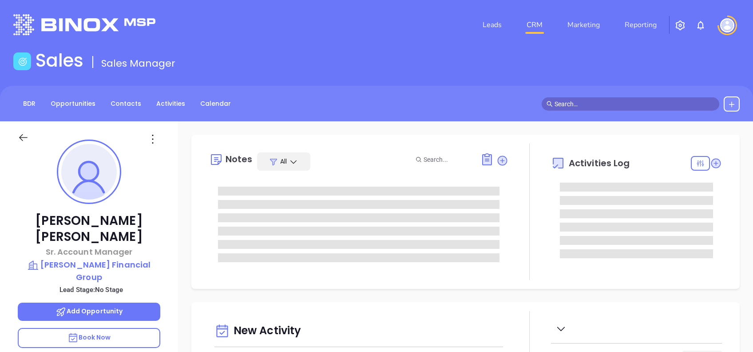
type input "[DATE]"
type input "[PERSON_NAME]"
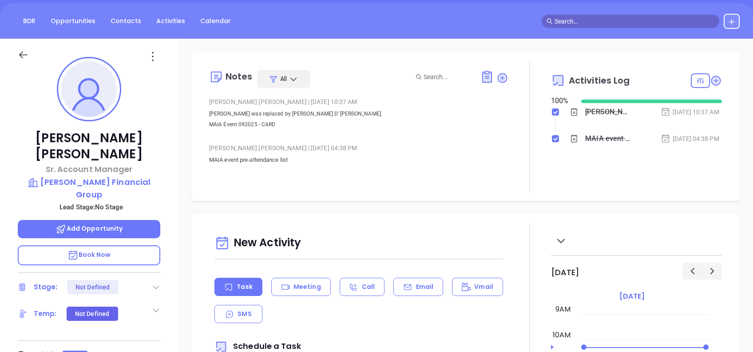
scroll to position [0, 0]
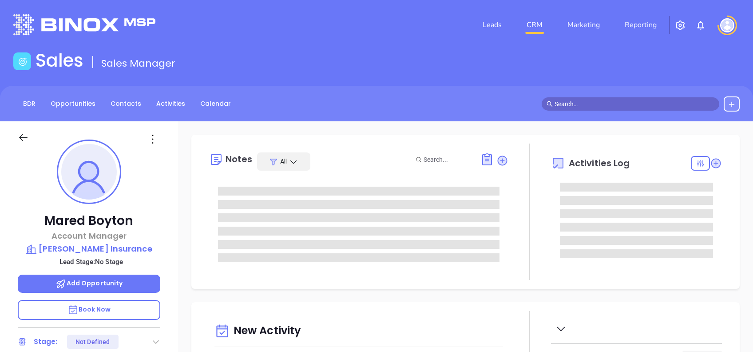
type input "[DATE]"
type input "[PERSON_NAME]"
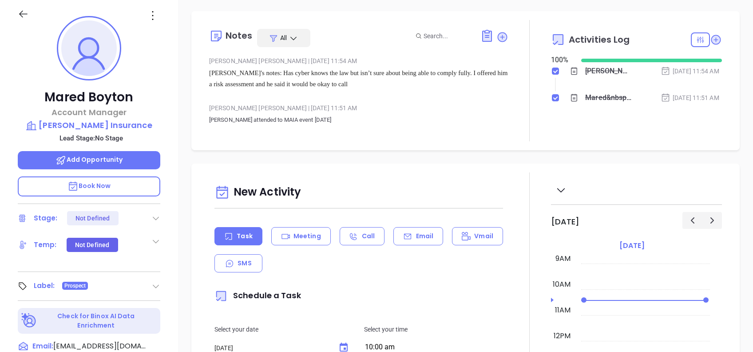
scroll to position [0, 0]
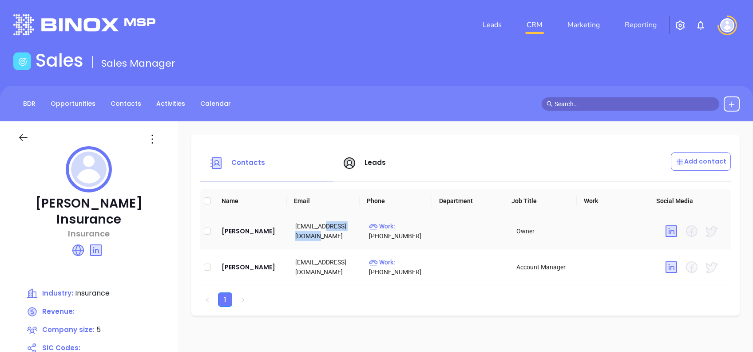
drag, startPoint x: 323, startPoint y: 225, endPoint x: 337, endPoint y: 236, distance: 17.4
click at [337, 236] on td "markd@rfdinsurance.com" at bounding box center [325, 231] width 74 height 36
click at [348, 262] on td "mboyton@rfdinsurance.com" at bounding box center [325, 267] width 74 height 36
drag, startPoint x: 293, startPoint y: 260, endPoint x: 346, endPoint y: 273, distance: 54.3
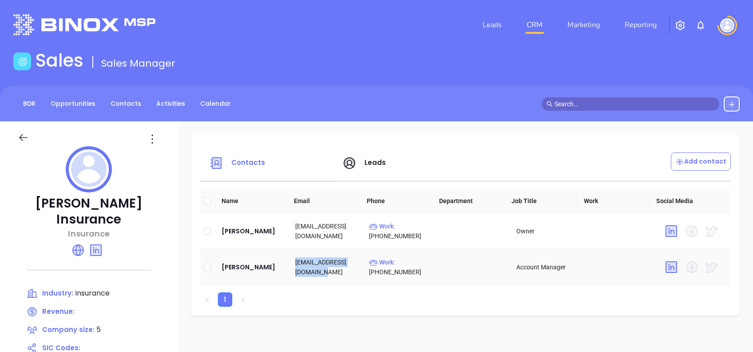
click at [346, 273] on td "mboyton@rfdinsurance.com" at bounding box center [325, 267] width 74 height 36
click at [327, 261] on td "mboyton@rfdinsurance.com" at bounding box center [325, 267] width 74 height 36
click at [334, 263] on td "mboyton@rfdinsurance.com" at bounding box center [325, 267] width 74 height 36
drag, startPoint x: 334, startPoint y: 263, endPoint x: 311, endPoint y: 143, distance: 121.9
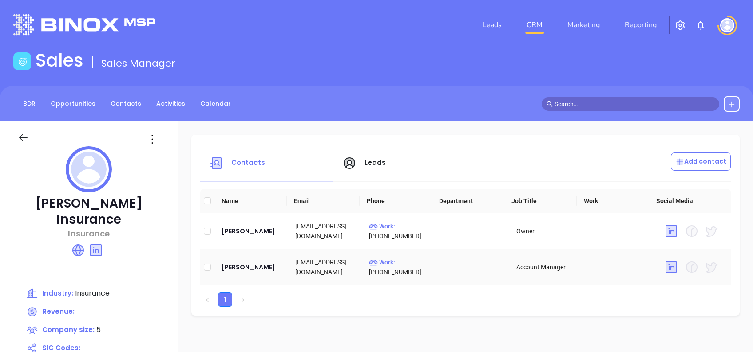
click at [311, 143] on div "Contacts Leads Add contact Name Email Phone Department Job Title Work Social Me…" at bounding box center [465, 225] width 548 height 181
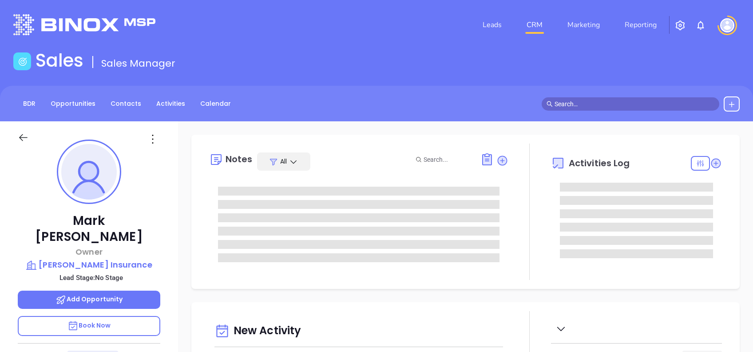
type input "[DATE]"
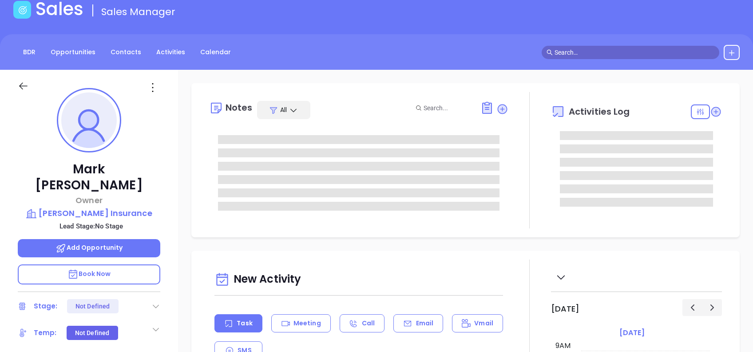
scroll to position [118, 0]
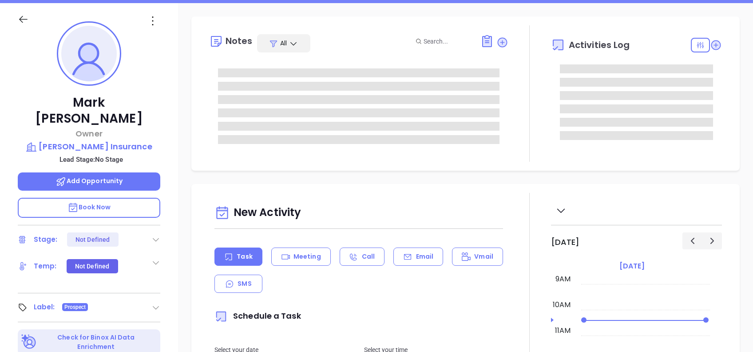
type input "[PERSON_NAME]"
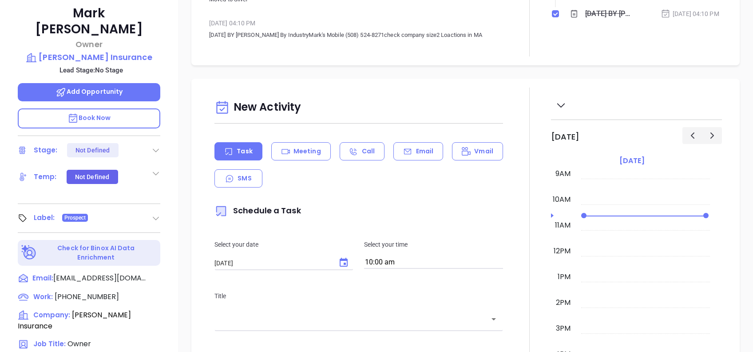
scroll to position [0, 0]
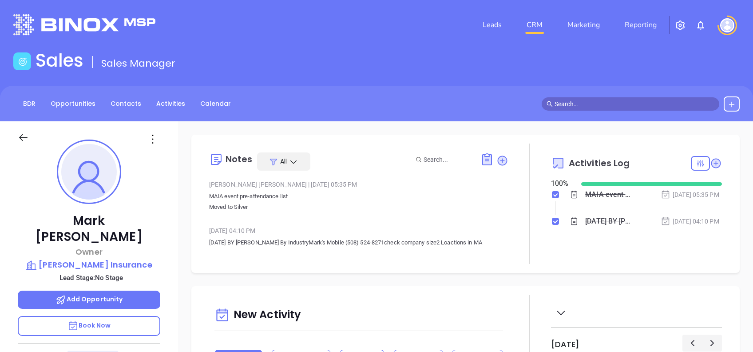
click at [153, 144] on icon at bounding box center [153, 139] width 14 height 14
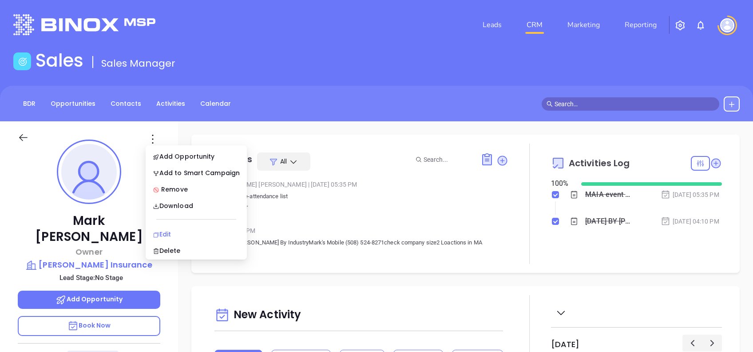
click at [171, 230] on div "Edit" at bounding box center [196, 234] width 87 height 10
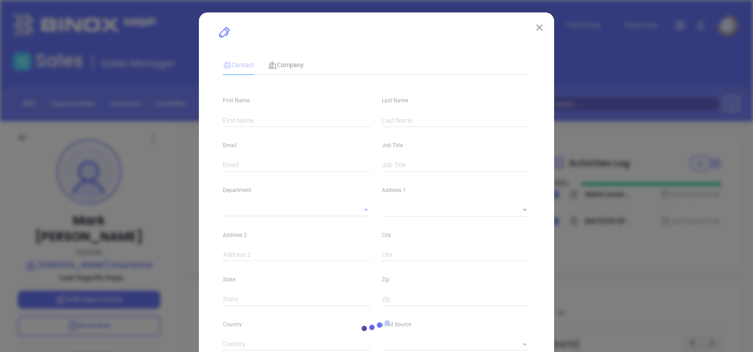
type input "Mark"
type input "[PERSON_NAME]"
type input "[EMAIL_ADDRESS][DOMAIN_NAME]"
type input "Owner"
type input "1"
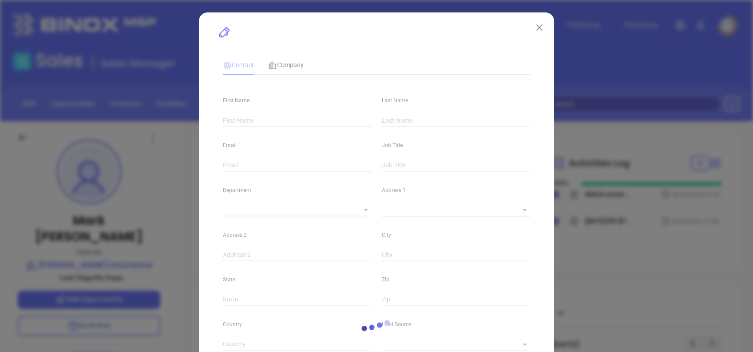
type input "[DOMAIN_NAME][URL][PERSON_NAME]"
type input "Marketing"
type input "Other"
type input "undefined undefined"
type input "(508) 586-0414"
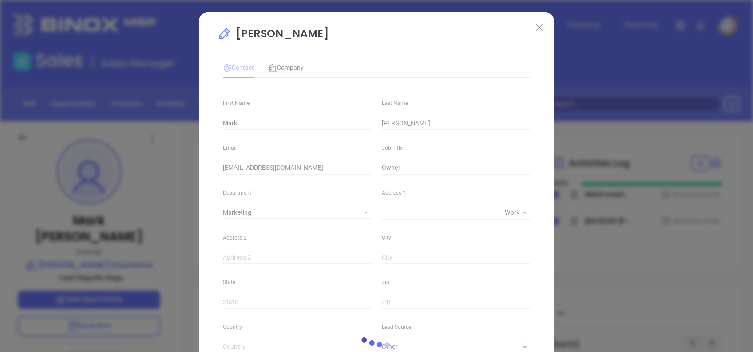
type input "1"
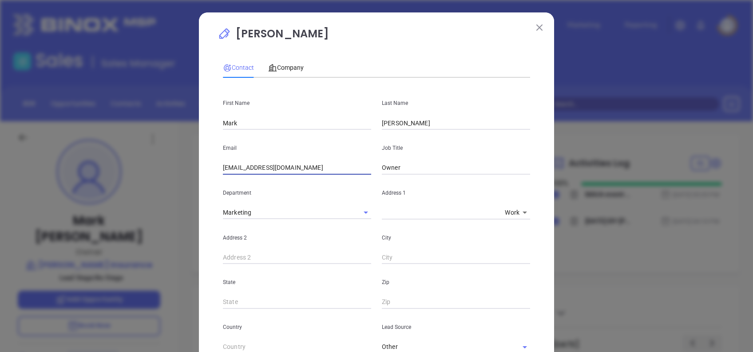
click at [322, 165] on input "markd@rfdinsurance.com" at bounding box center [297, 167] width 148 height 13
click at [298, 169] on input "markd@rfdinsurance.com" at bounding box center [297, 167] width 148 height 13
drag, startPoint x: 306, startPoint y: 169, endPoint x: 242, endPoint y: 174, distance: 64.6
click at [242, 174] on input "markd@rfdinsurance.com" at bounding box center [297, 167] width 148 height 13
click at [370, 40] on p "Mark D'agostino" at bounding box center [377, 36] width 318 height 20
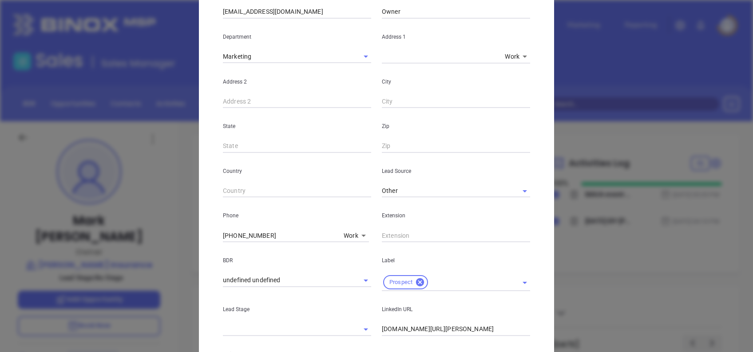
scroll to position [317, 0]
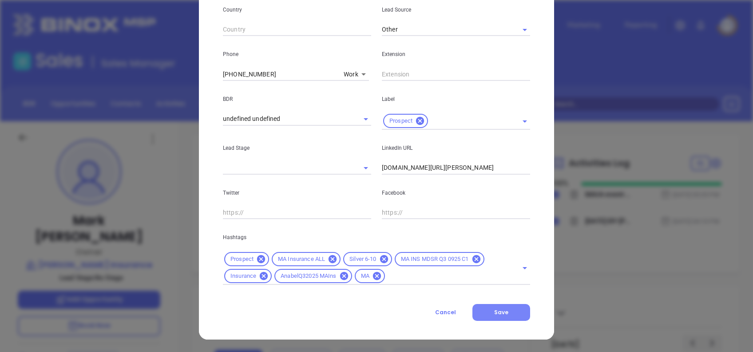
click at [497, 314] on span "Save" at bounding box center [501, 312] width 14 height 8
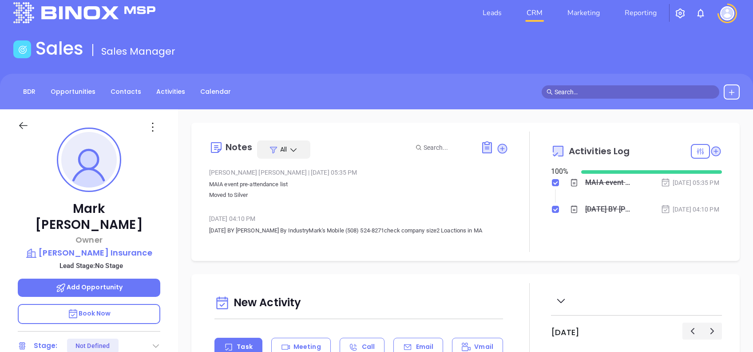
scroll to position [0, 0]
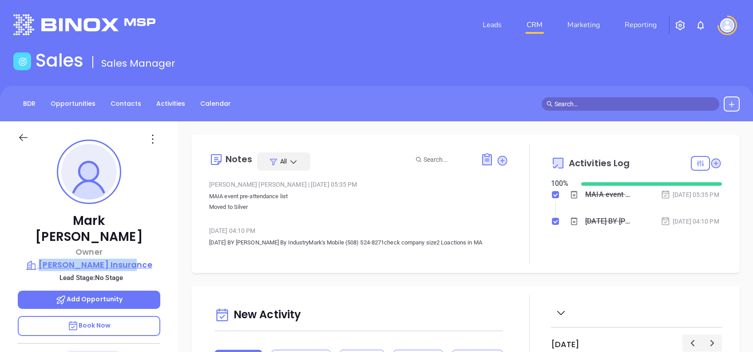
drag, startPoint x: 163, startPoint y: 247, endPoint x: 53, endPoint y: 245, distance: 110.2
click at [53, 245] on div "Mark D'agostino Owner D'Agostino Insurance Lead Stage: No Stage Add Opportunity…" at bounding box center [89, 341] width 178 height 440
copy p "D'Agostino Insurance"
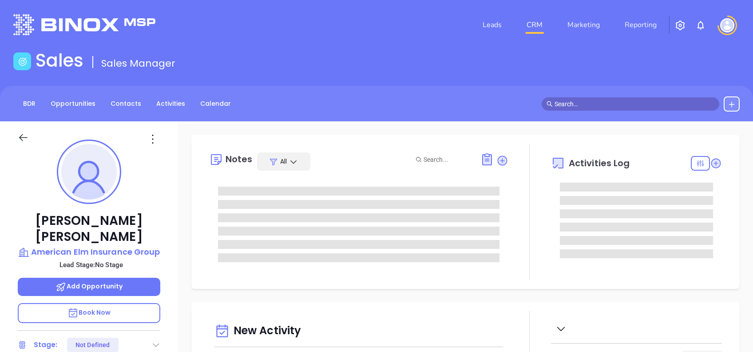
type input "[PERSON_NAME]"
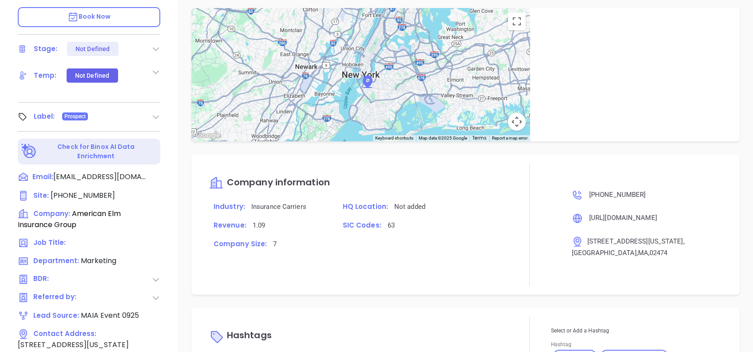
scroll to position [391, 0]
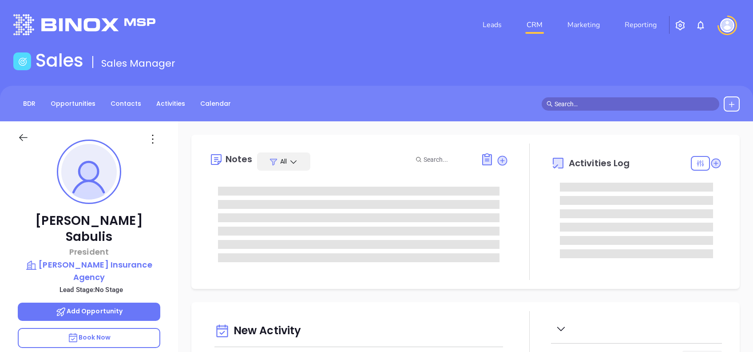
type input "[DATE]"
type input "[PERSON_NAME]"
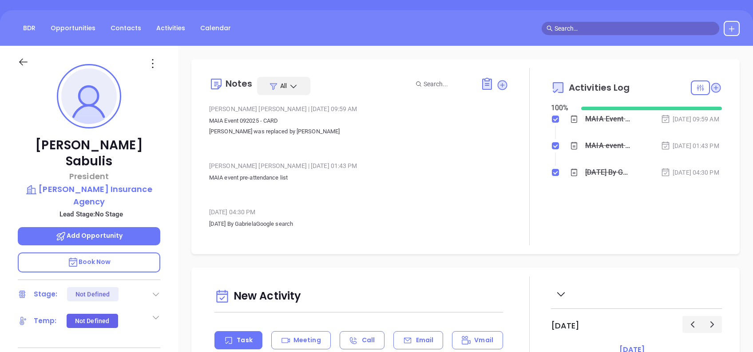
scroll to position [36, 0]
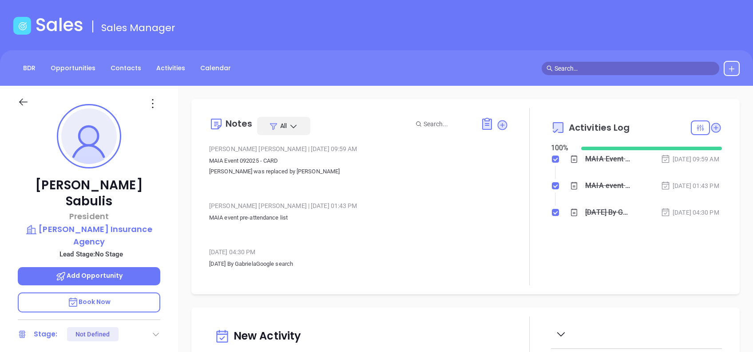
click at [150, 103] on icon at bounding box center [153, 103] width 14 height 14
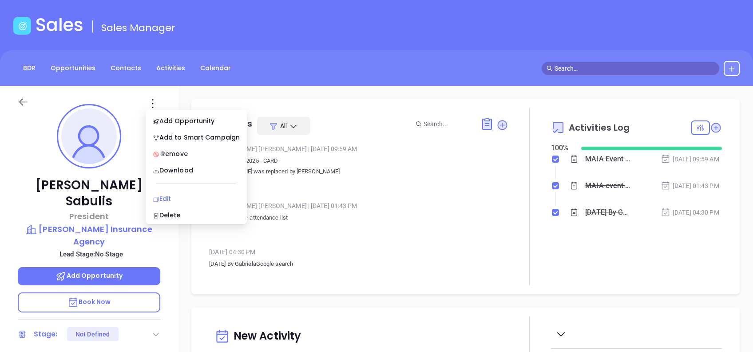
click at [173, 196] on div "Edit" at bounding box center [196, 199] width 87 height 10
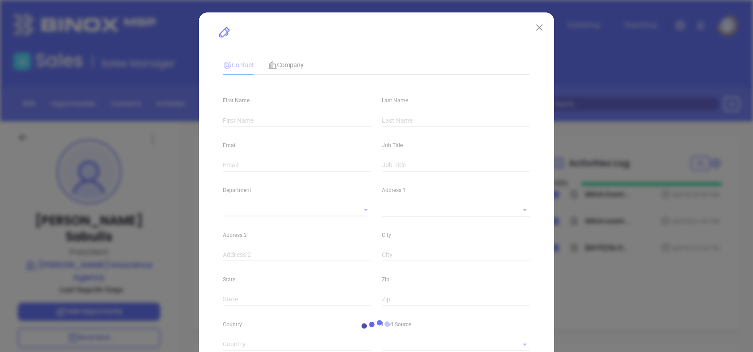
type input "[PERSON_NAME]"
type input "Sabulis"
type input "[EMAIL_ADDRESS][DOMAIN_NAME]"
type input "President"
type textarea "[STREET_ADDRESS]"
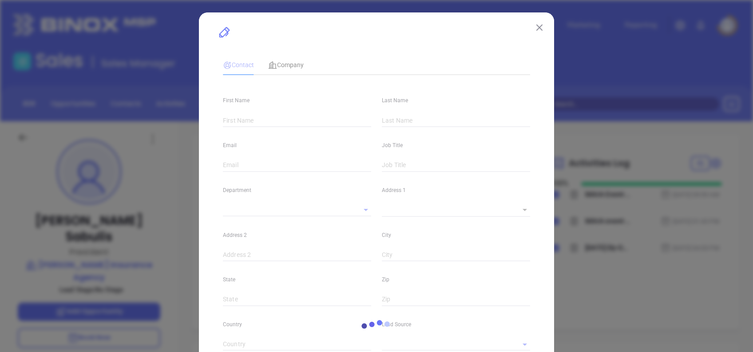
type input "1"
type input "Methuen"
type input "MA"
type input "01844"
type input "www.linkedin.com/in/triciasabulis/"
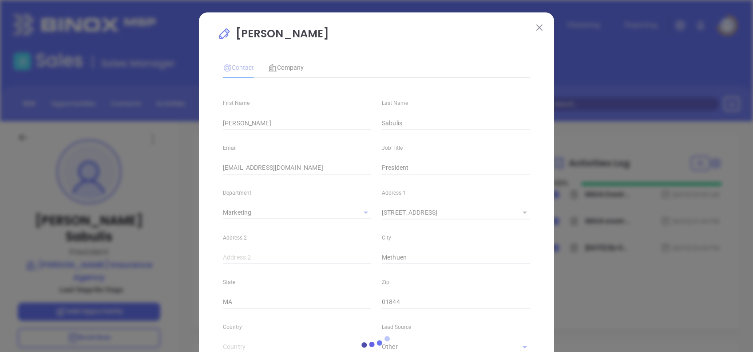
type input "Marketing"
type input "Other"
type input "undefined undefined"
type input "[PHONE_NUMBER]"
type input "1"
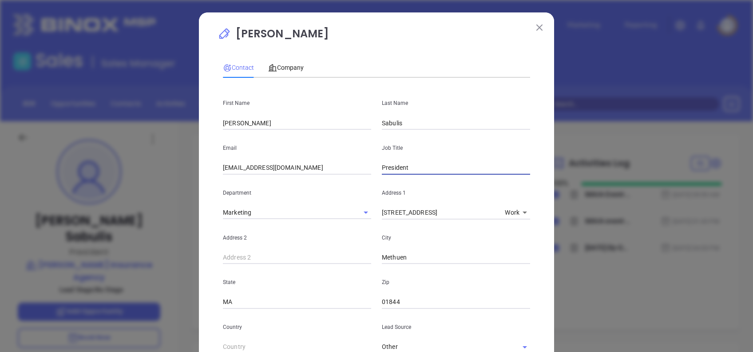
drag, startPoint x: 419, startPoint y: 171, endPoint x: 341, endPoint y: 155, distance: 79.8
click at [341, 155] on div "Email Triciasabulis@michaudinsurance.com Job Title President" at bounding box center [377, 152] width 318 height 45
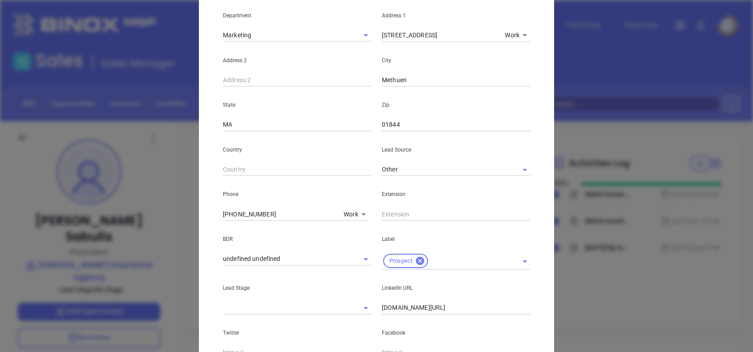
scroll to position [317, 0]
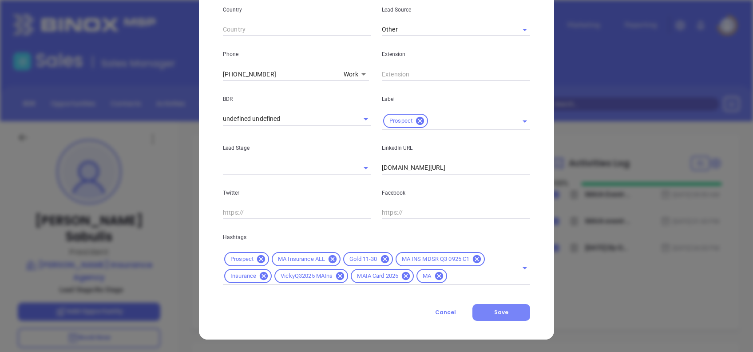
type input "VP"
click at [503, 314] on span "Save" at bounding box center [501, 312] width 14 height 8
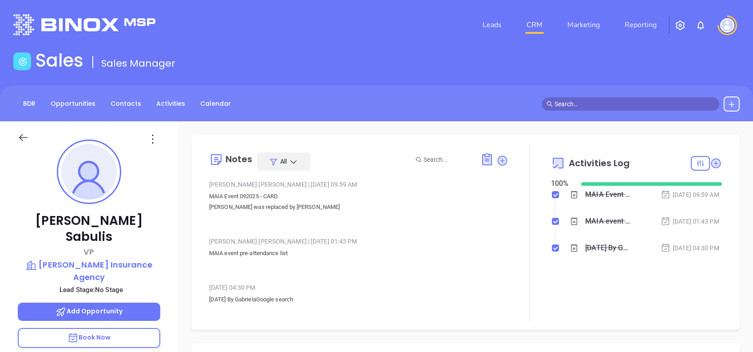
drag, startPoint x: 88, startPoint y: 235, endPoint x: 183, endPoint y: 276, distance: 103.7
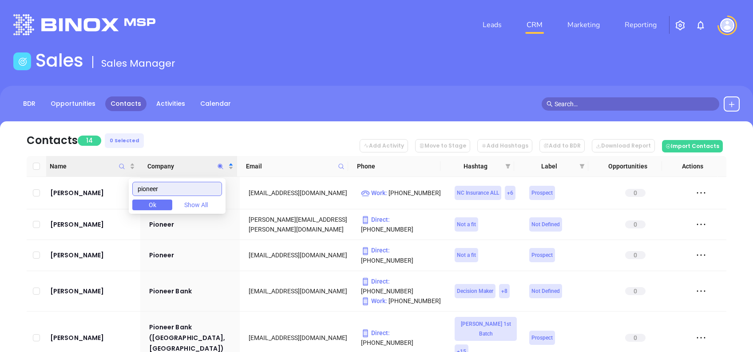
drag, startPoint x: 203, startPoint y: 190, endPoint x: 101, endPoint y: 174, distance: 103.0
click at [102, 174] on body "Leads CRM Marketing Reporting Financial Leads Leads Sales Sales Manager BDR Opp…" at bounding box center [376, 176] width 753 height 352
paste input "[PERSON_NAME]"
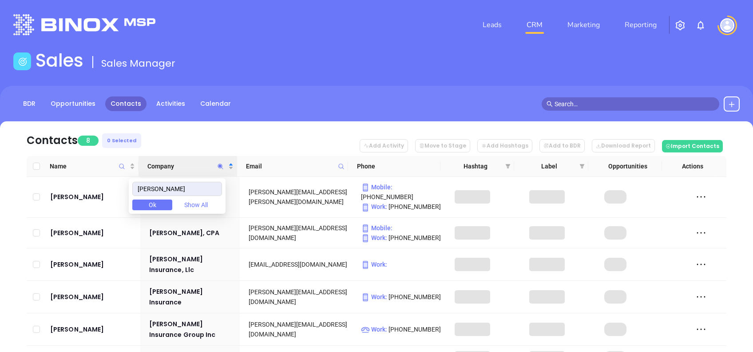
click at [224, 123] on nav "Contacts 8 0 Selected Add Activity Move to Stage Add Hashtags Add to BDR Downlo…" at bounding box center [377, 138] width 700 height 35
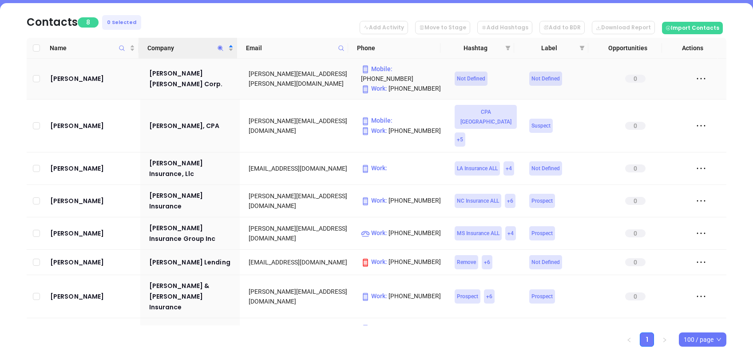
scroll to position [135, 0]
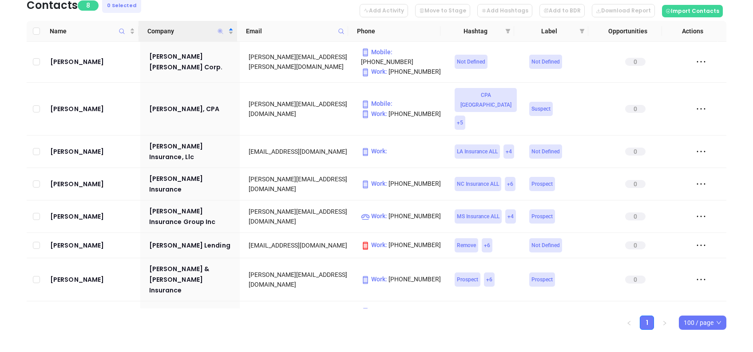
click at [220, 29] on icon "Company" at bounding box center [220, 30] width 5 height 5
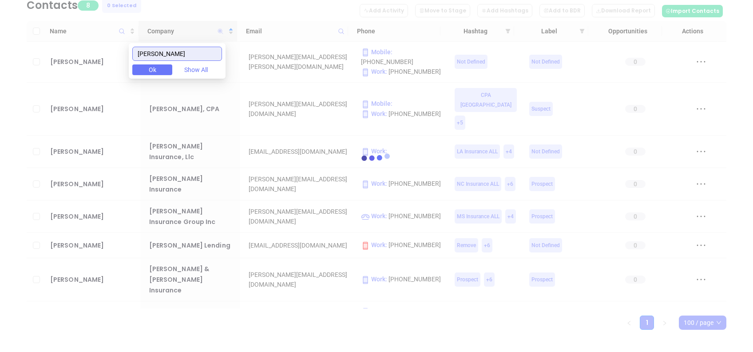
scroll to position [0, 0]
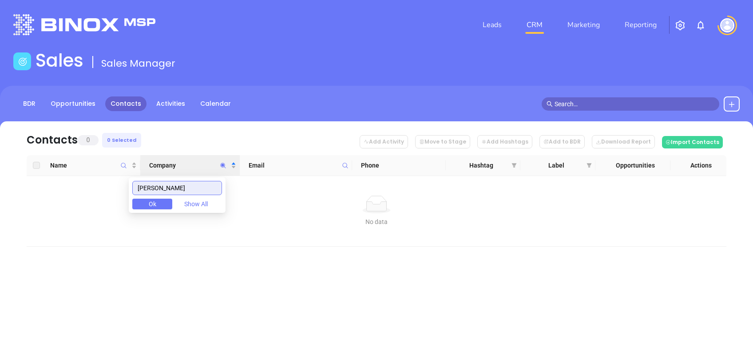
drag, startPoint x: 184, startPoint y: 187, endPoint x: 111, endPoint y: 203, distance: 75.5
click at [111, 203] on body "Leads CRM Marketing Reporting Financial Leads Leads Sales Sales Manager BDR Opp…" at bounding box center [376, 176] width 753 height 352
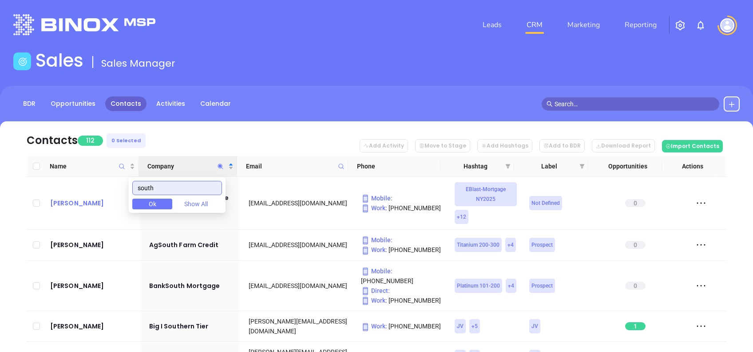
drag, startPoint x: 163, startPoint y: 189, endPoint x: 113, endPoint y: 202, distance: 51.7
click at [113, 202] on body "Leads CRM Marketing Reporting Financial Leads Leads Sales Sales Manager BDR Opp…" at bounding box center [376, 176] width 753 height 352
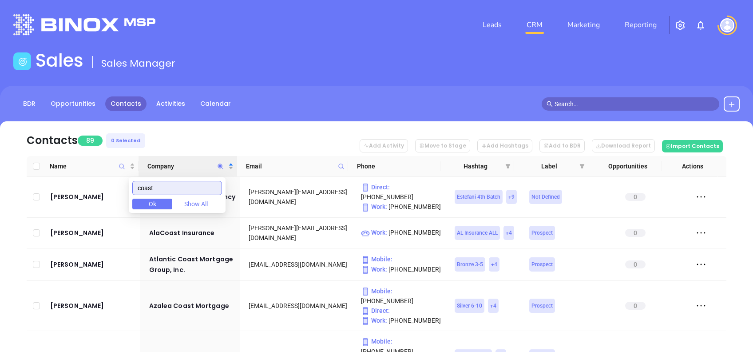
type input "coast"
click at [169, 136] on nav "Contacts 89 0 Selected Add Activity Move to Stage Add Hashtags Add to BDR Downl…" at bounding box center [377, 138] width 700 height 35
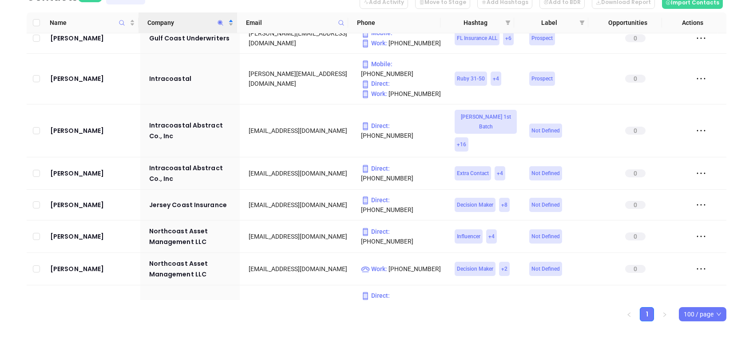
scroll to position [2886, 0]
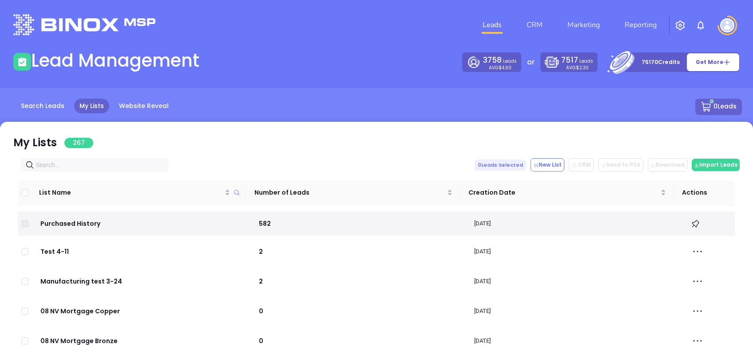
click at [49, 160] on input "text" at bounding box center [96, 165] width 121 height 10
paste input "Stephen"
type input "Stephen"
click at [72, 169] on input "text" at bounding box center [96, 165] width 121 height 10
paste input "benjaminagency.com"
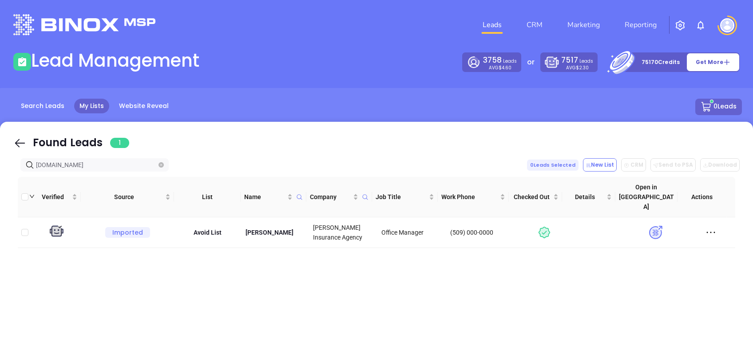
type input "benjaminagency.com"
drag, startPoint x: 359, startPoint y: 218, endPoint x: 311, endPoint y: 203, distance: 50.4
click at [311, 217] on td "Stephen Benjamin Insurance Agency" at bounding box center [344, 232] width 69 height 31
copy span "Stephen Benjamin Insurance Agency"
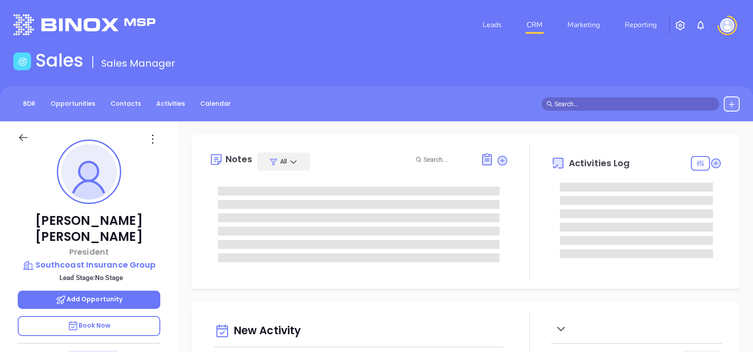
type input "[DATE]"
type input "[PERSON_NAME]"
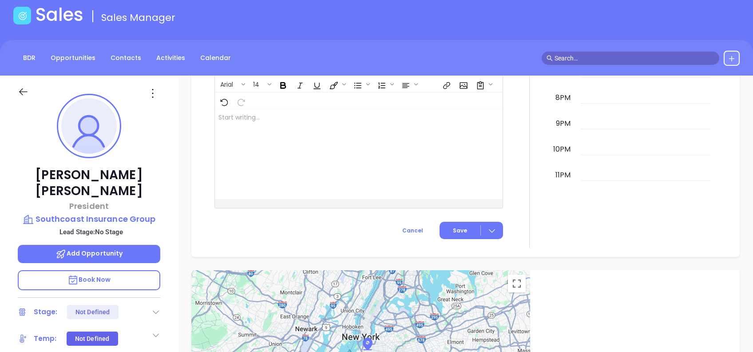
scroll to position [36, 0]
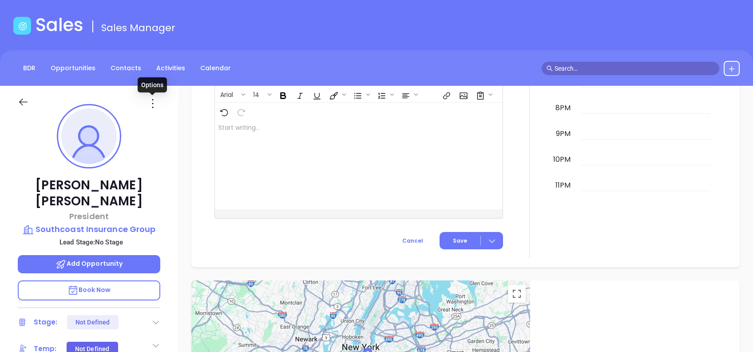
click at [153, 99] on icon at bounding box center [153, 103] width 14 height 14
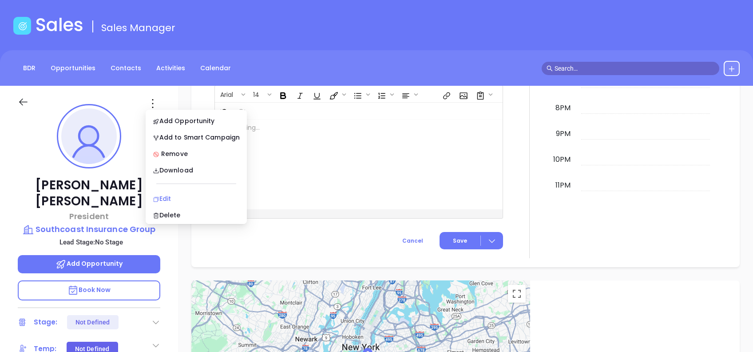
click at [186, 196] on div "Edit" at bounding box center [196, 199] width 87 height 10
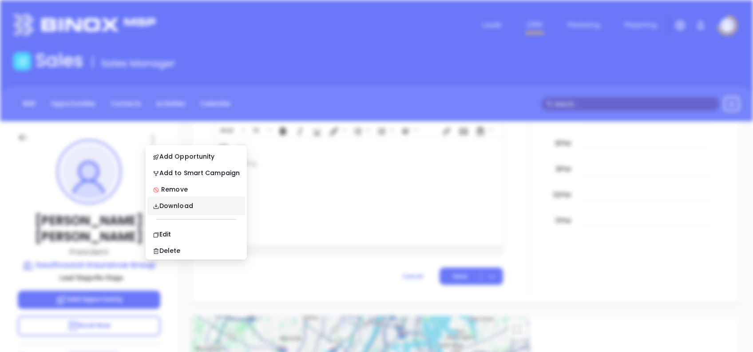
scroll to position [0, 0]
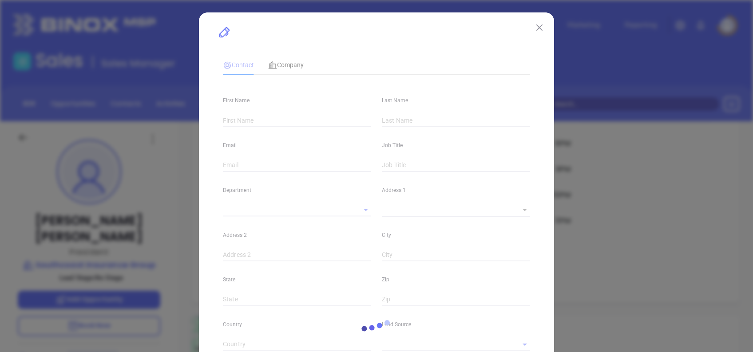
type input "[PERSON_NAME]"
type input "[EMAIL_ADDRESS][DOMAIN_NAME]"
type input "President"
type input "1"
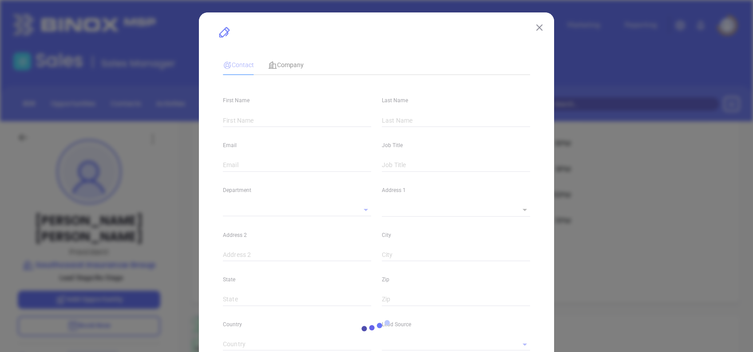
type input "[DOMAIN_NAME][URL]"
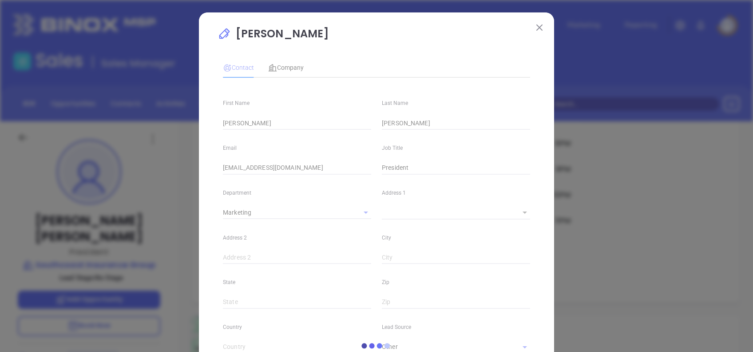
type input "Marketing"
type input "Other"
type input "undefined undefined"
type input "[PHONE_NUMBER]"
type input "1"
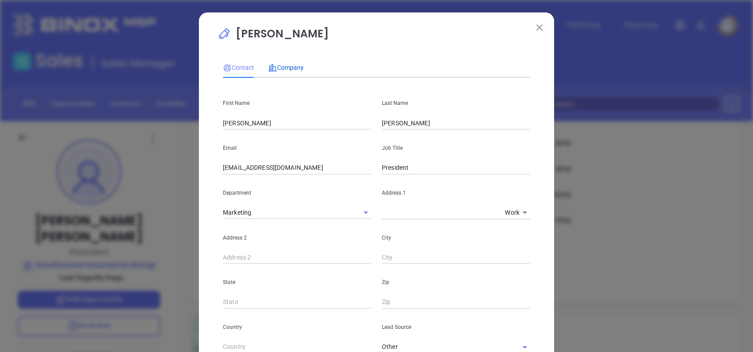
click at [283, 65] on span "Company" at bounding box center [286, 67] width 36 height 7
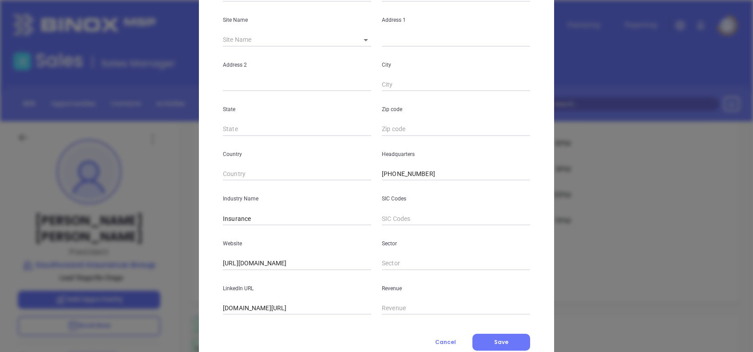
scroll to position [158, 0]
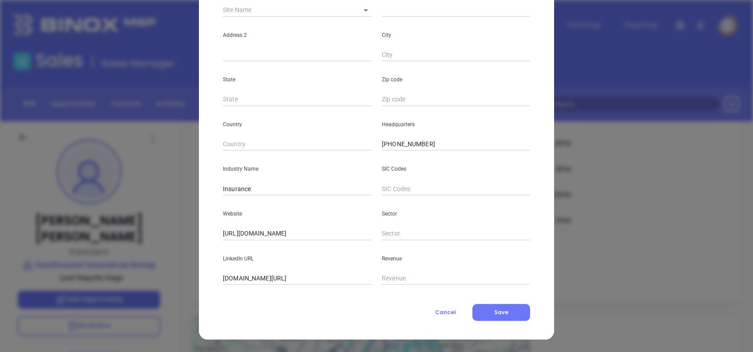
click at [302, 277] on input "[DOMAIN_NAME][URL]" at bounding box center [297, 278] width 148 height 13
click at [440, 317] on button "Cancel" at bounding box center [446, 312] width 54 height 17
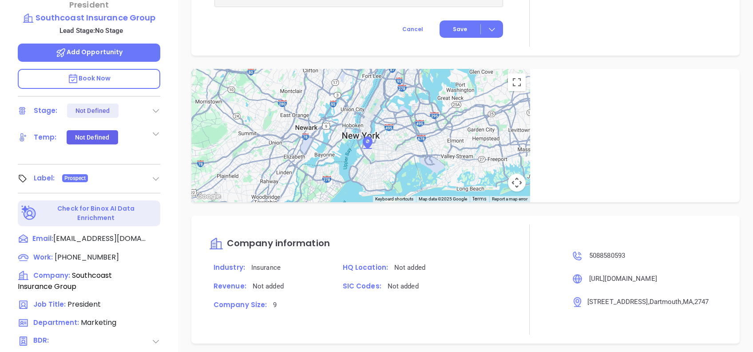
scroll to position [391, 0]
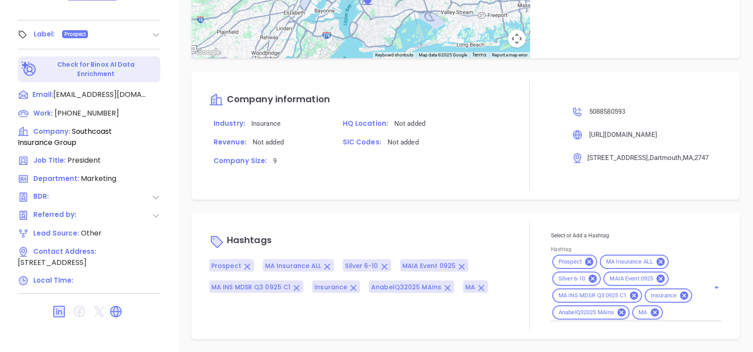
click at [659, 274] on icon at bounding box center [661, 278] width 8 height 8
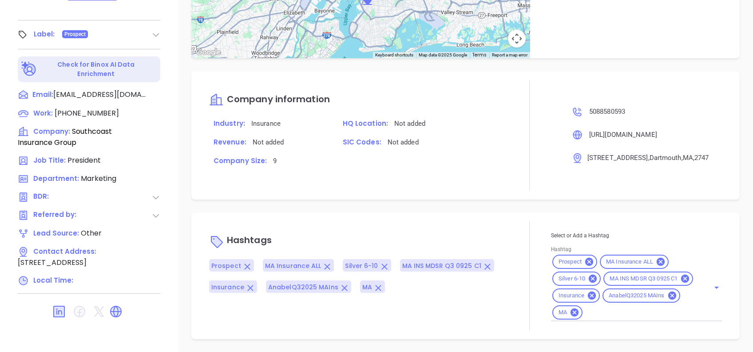
click at [533, 213] on div "Hashtags Prospect MA Insurance ALL Silver 6-10 MA INS MDSR Q3 0925 C1 Insurance…" at bounding box center [465, 276] width 548 height 126
click at [420, 187] on div "Notes All Alejandra Lara | Sep 12, 2025 12:09 PM MAIA event pre-attendance list…" at bounding box center [465, 41] width 575 height 622
click at [203, 290] on div "Hashtags Prospect MA Insurance ALL Silver 6-10 MA INS MDSR Q3 0925 C1 Insurance…" at bounding box center [465, 276] width 531 height 108
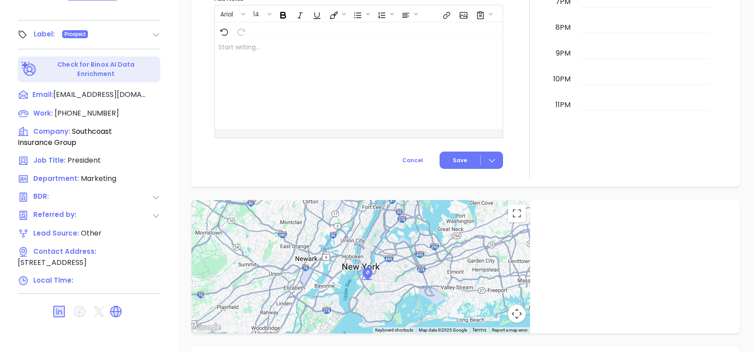
scroll to position [522, 0]
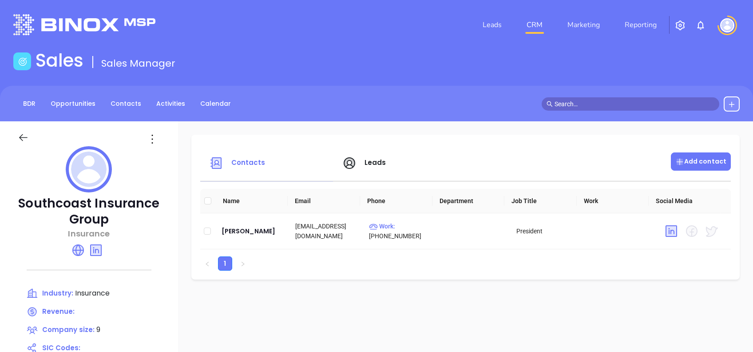
click at [687, 158] on p "Add contact" at bounding box center [700, 161] width 51 height 9
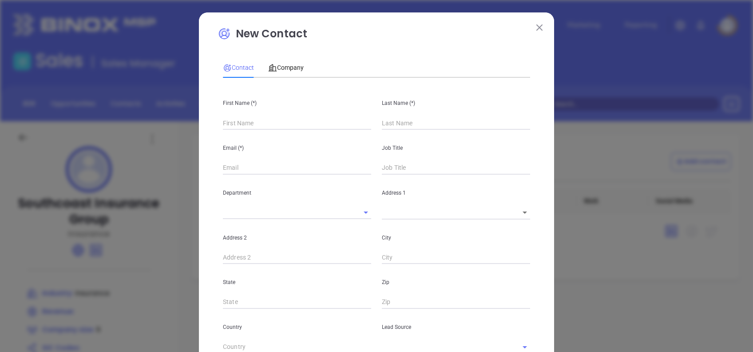
type input "Fourth Phone Call"
type input "1"
click at [291, 126] on input "text" at bounding box center [297, 122] width 148 height 13
click at [416, 121] on input "text" at bounding box center [456, 122] width 148 height 13
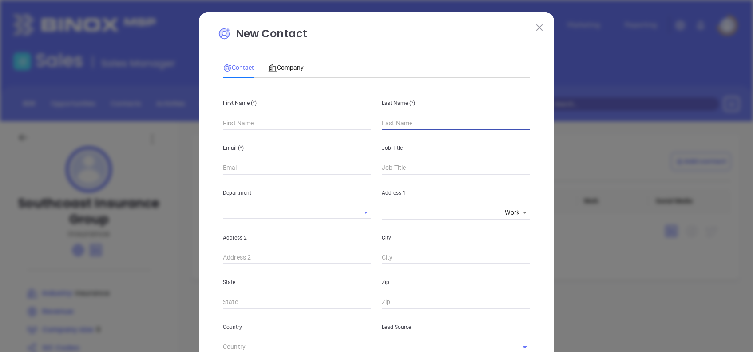
paste input "Caetano"
type input "Caetano"
click at [252, 124] on input "text" at bounding box center [297, 122] width 148 height 13
drag, startPoint x: 271, startPoint y: 124, endPoint x: 171, endPoint y: 117, distance: 100.2
click at [171, 117] on div "New Contact Contact Company First Name (*) Liz Last Name (*) Caetano Email (*) …" at bounding box center [376, 176] width 753 height 352
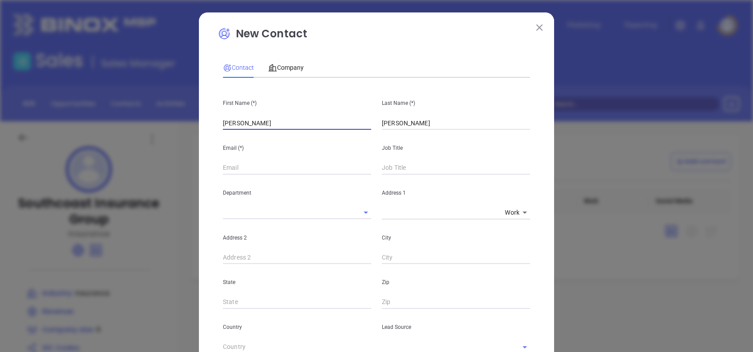
paste input "sa Souza"
drag, startPoint x: 257, startPoint y: 128, endPoint x: 232, endPoint y: 135, distance: 26.2
click at [232, 135] on div "First Name (*) Lisa Souza Last Name (*) Caetano Email (*) Job Title Department …" at bounding box center [376, 331] width 307 height 492
type input "Lisa"
drag, startPoint x: 386, startPoint y: 116, endPoint x: 354, endPoint y: 116, distance: 32.4
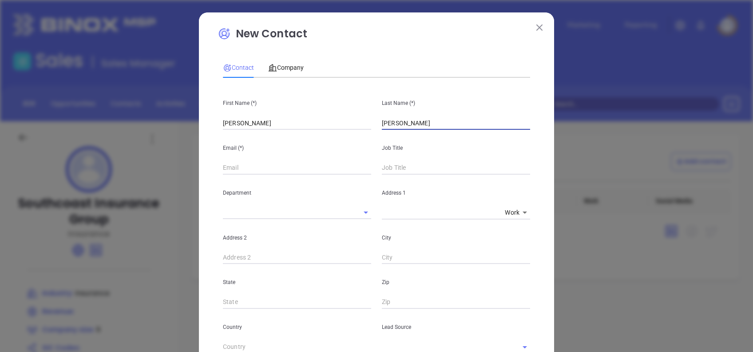
click at [355, 116] on div "First Name (*) Lisa Last Name (*) Caetano" at bounding box center [377, 107] width 318 height 45
paste input "Souza"
type input "Souza"
click at [279, 123] on input "Lisa" at bounding box center [297, 122] width 148 height 13
type input "Lisa"
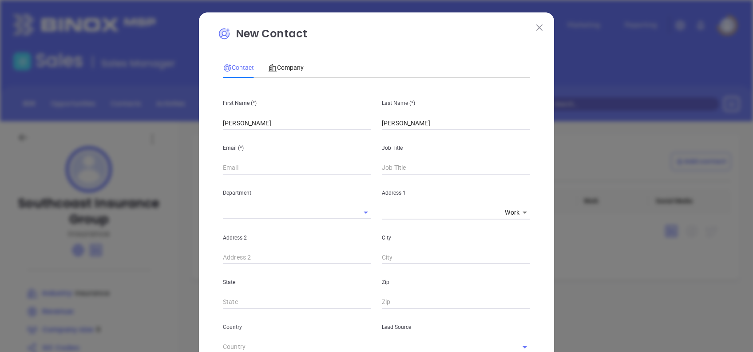
click at [409, 133] on div "Job Title" at bounding box center [456, 152] width 159 height 45
click at [409, 128] on input "Souza" at bounding box center [456, 122] width 148 height 13
click at [340, 159] on div "Email (*)" at bounding box center [297, 152] width 159 height 45
click at [331, 170] on input "text" at bounding box center [297, 167] width 148 height 13
paste input "lisa@southcoastinsurancegroup.com"
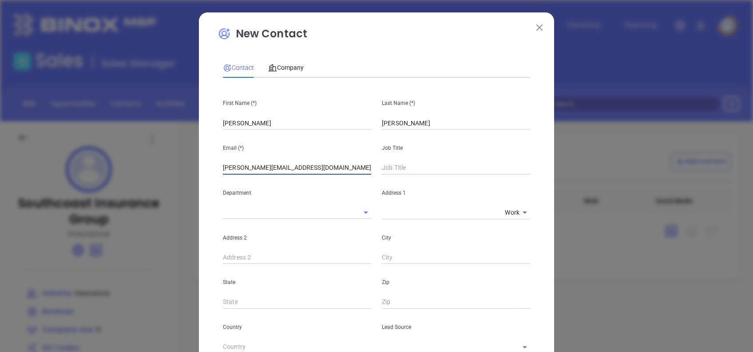
type input "lisa@southcoastinsurancegroup.com"
click at [424, 165] on input "text" at bounding box center [456, 167] width 148 height 13
paste input "Commercial Accounts Manager"
type input "Commercial Accounts Manager"
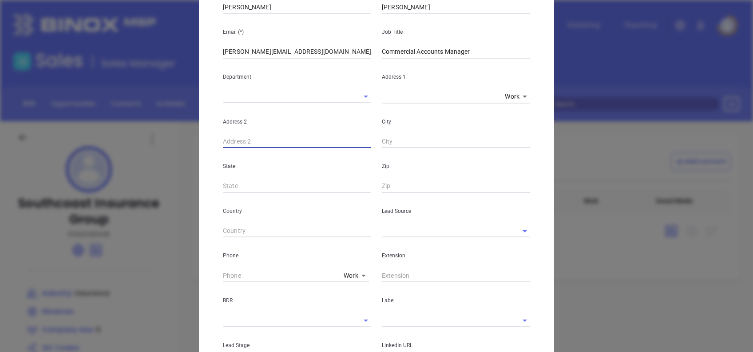
scroll to position [118, 0]
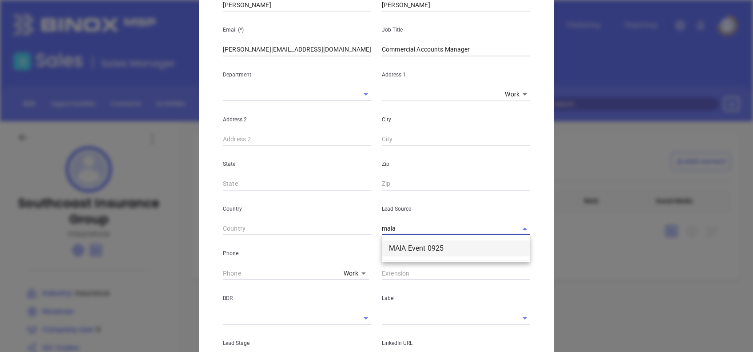
click at [413, 248] on li "MAIA Event 0925" at bounding box center [456, 248] width 148 height 16
type input "MAIA Event 0925"
type input "( ) -"
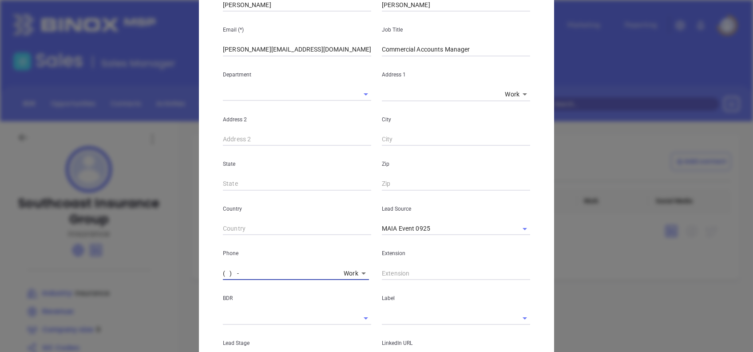
click at [223, 272] on input "( ) -" at bounding box center [281, 272] width 117 height 13
paste input "508) 858-0593"
type input "(508) 858-0593"
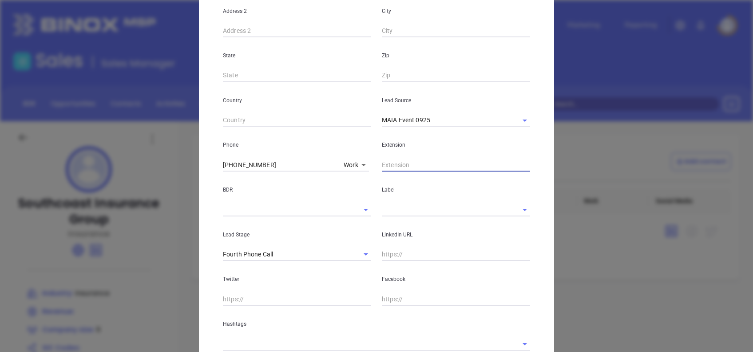
scroll to position [292, 0]
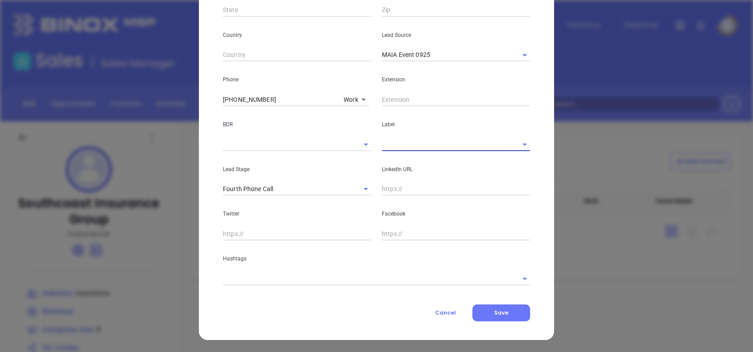
click at [399, 147] on input "text" at bounding box center [443, 144] width 123 height 13
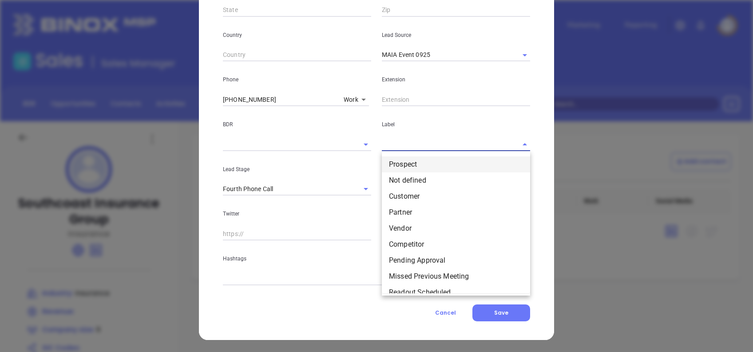
click at [405, 163] on li "Prospect" at bounding box center [456, 164] width 148 height 16
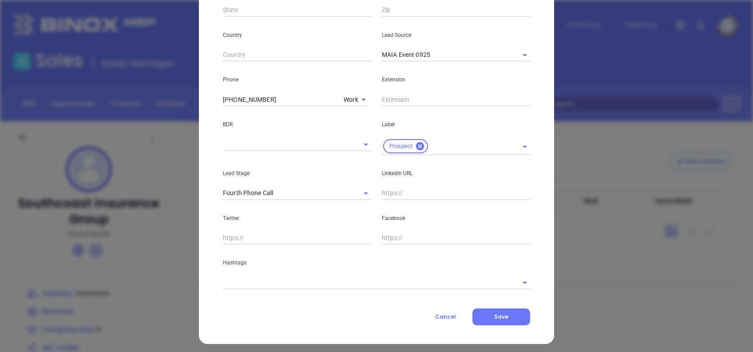
click at [394, 191] on input "text" at bounding box center [456, 193] width 148 height 13
paste input "www.linkedin.com/in/lisa-souza-852b0649/"
type input "www.linkedin.com/in/lisa-souza-852b0649/"
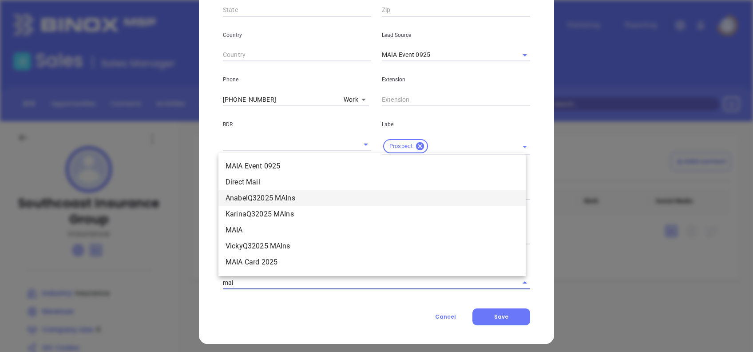
type input "maia"
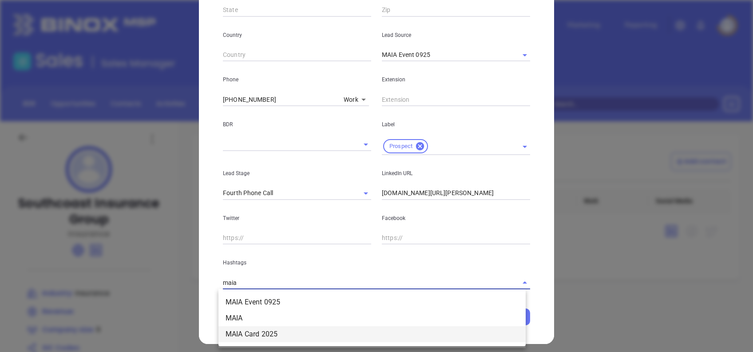
click at [325, 331] on li "MAIA Card 2025" at bounding box center [372, 334] width 307 height 16
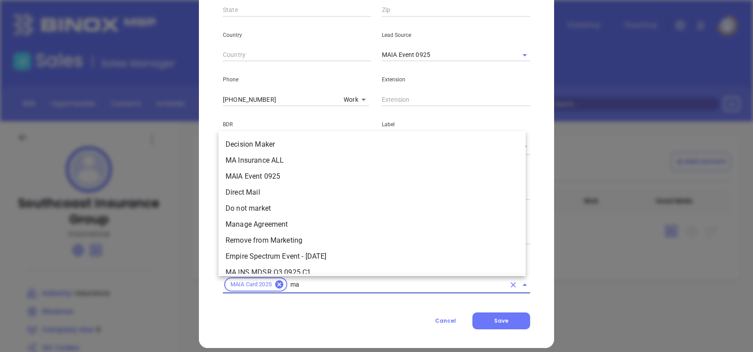
scroll to position [0, 0]
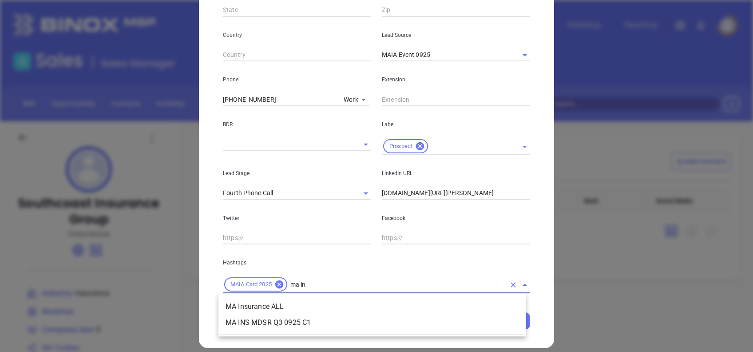
type input "ma ins"
click at [331, 303] on li "MA Insurance ALL" at bounding box center [372, 306] width 307 height 16
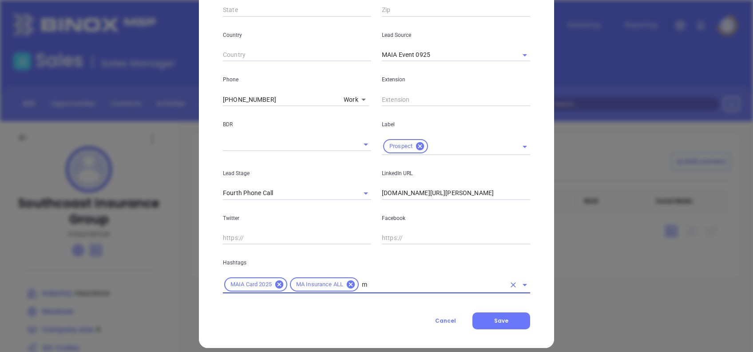
type input "ma"
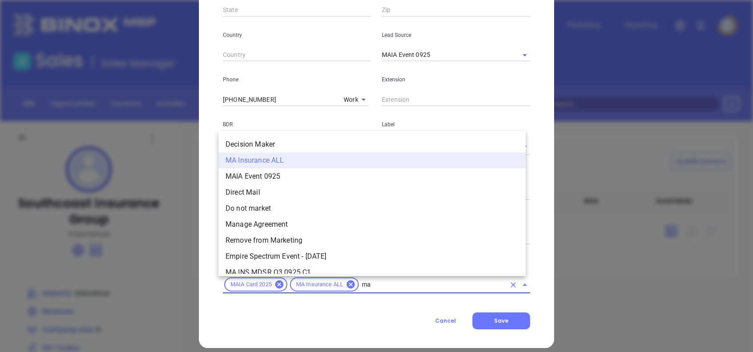
scroll to position [261, 0]
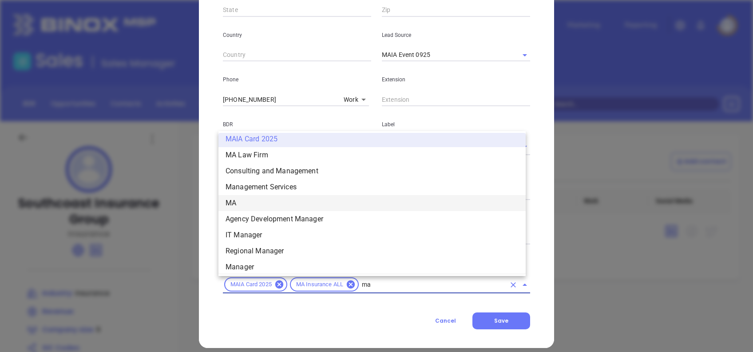
click at [234, 204] on li "MA" at bounding box center [372, 203] width 307 height 16
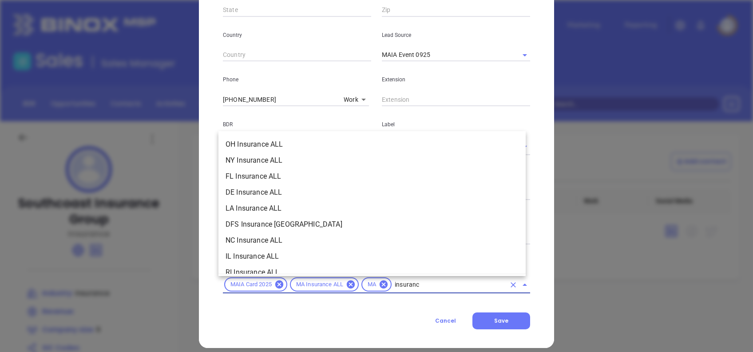
type input "insurance"
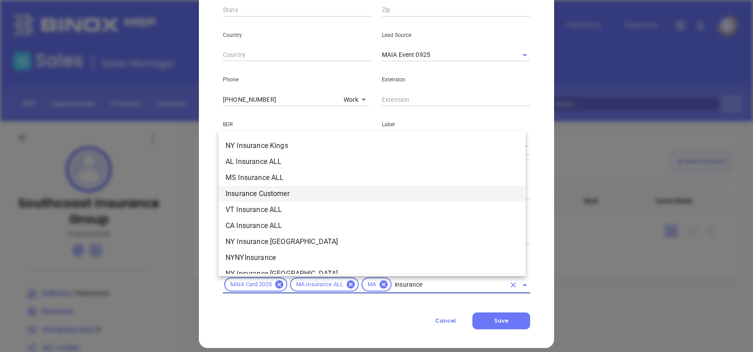
scroll to position [355, 0]
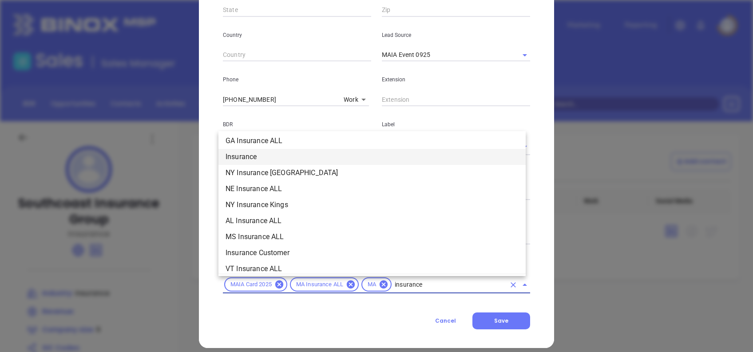
click at [250, 160] on li "Insurance" at bounding box center [372, 157] width 307 height 16
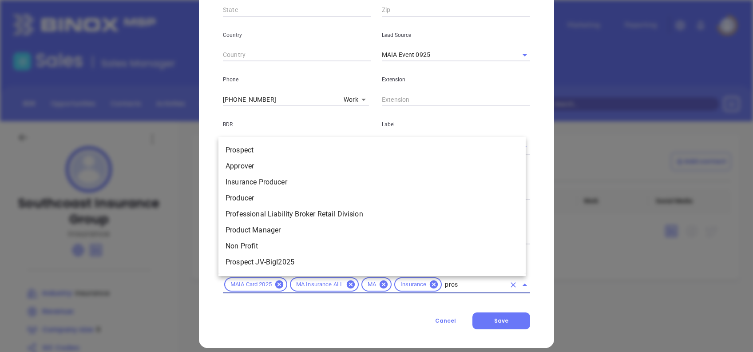
type input "prosp"
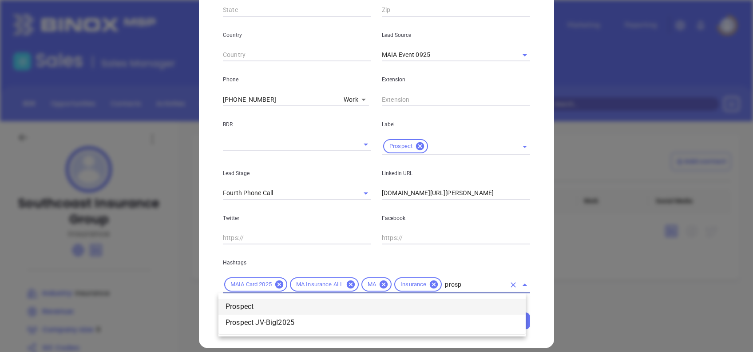
click at [463, 302] on li "Prospect" at bounding box center [372, 306] width 307 height 16
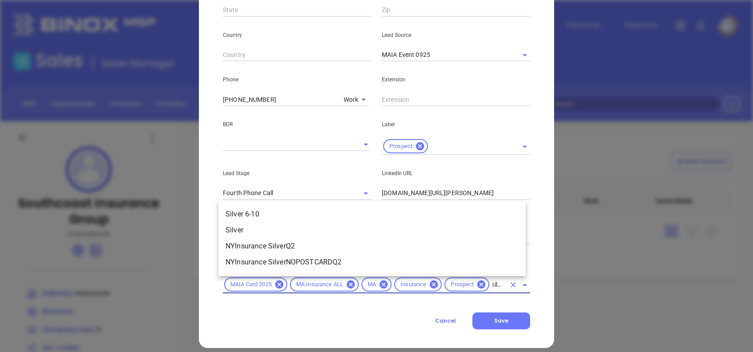
type input "silver"
click at [256, 215] on li "Silver 6-10" at bounding box center [372, 214] width 307 height 16
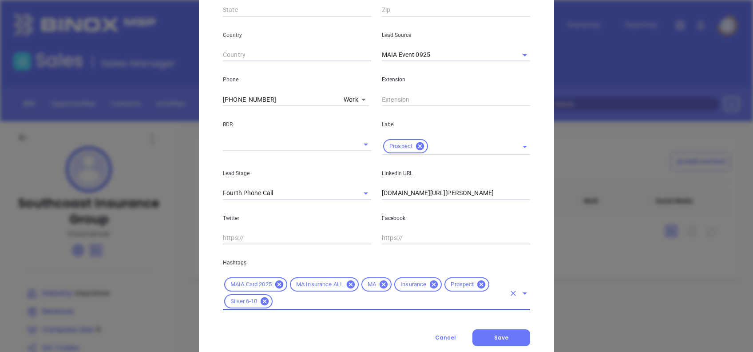
scroll to position [0, 0]
type input "extra"
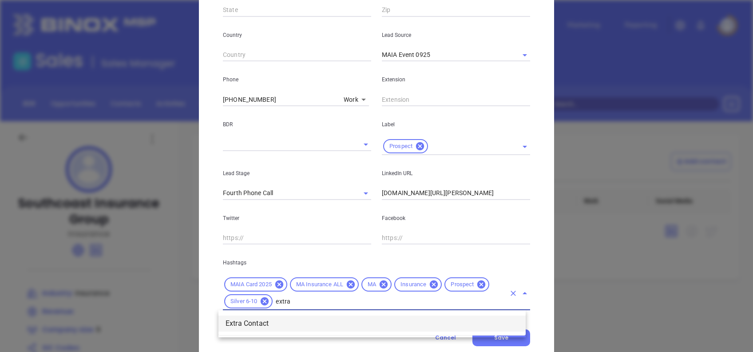
click at [285, 323] on li "Extra Contact" at bounding box center [372, 323] width 307 height 16
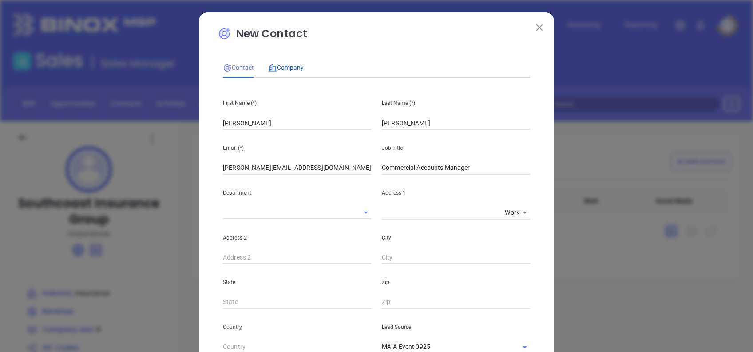
click at [285, 68] on span "Company" at bounding box center [286, 67] width 36 height 7
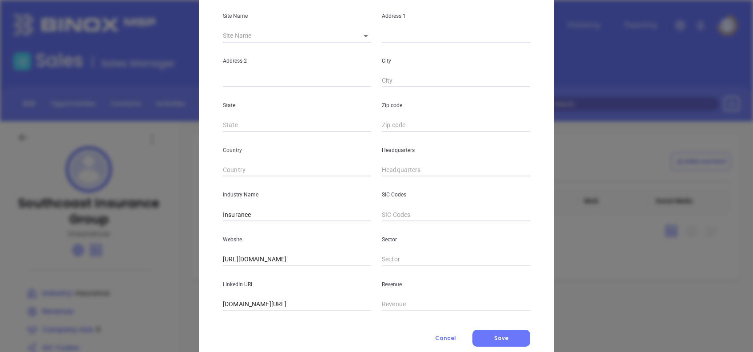
scroll to position [158, 0]
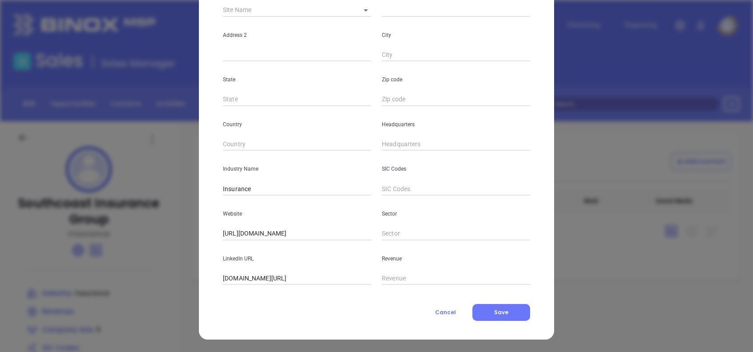
click at [419, 151] on div "SIC Codes" at bounding box center [456, 173] width 159 height 45
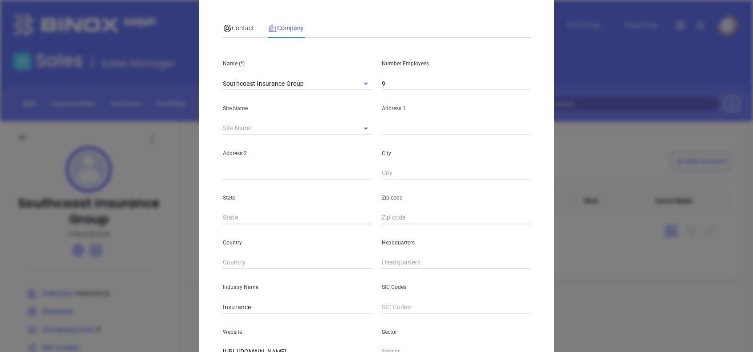
scroll to position [0, 0]
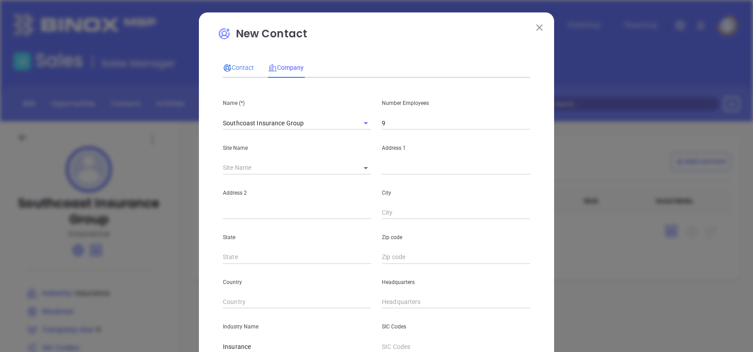
click at [237, 68] on span "Contact" at bounding box center [238, 67] width 31 height 7
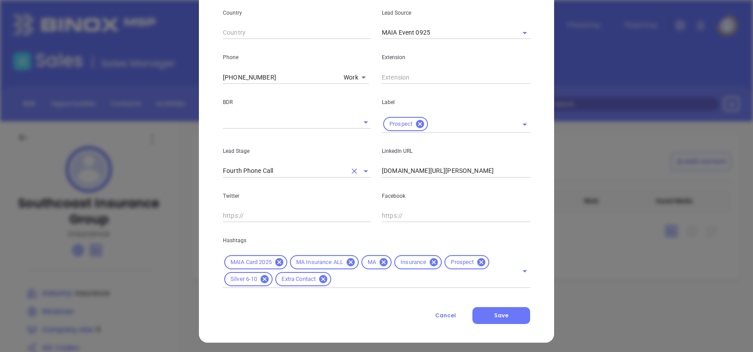
scroll to position [317, 0]
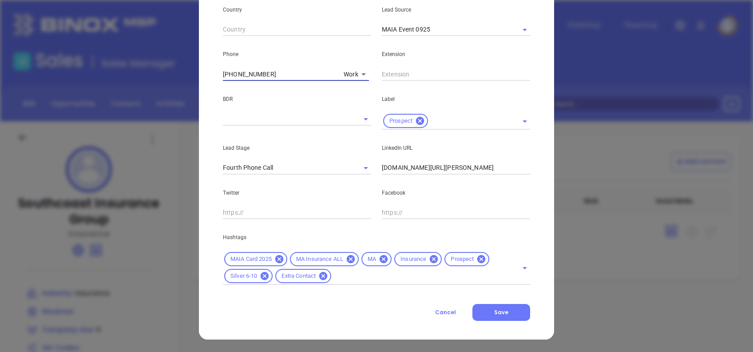
drag, startPoint x: 271, startPoint y: 73, endPoint x: 176, endPoint y: 84, distance: 95.6
click at [178, 83] on div "New Contact Contact Company First Name (*) Lisa Last Name (*) Souza Email (*) l…" at bounding box center [376, 176] width 753 height 352
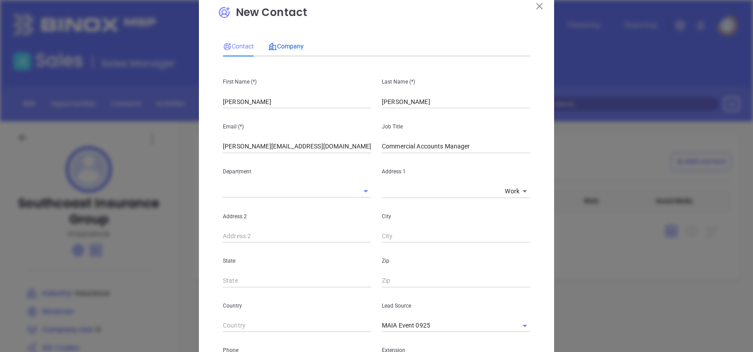
drag, startPoint x: 286, startPoint y: 46, endPoint x: 349, endPoint y: 126, distance: 101.3
click at [288, 49] on span "Company" at bounding box center [286, 46] width 36 height 7
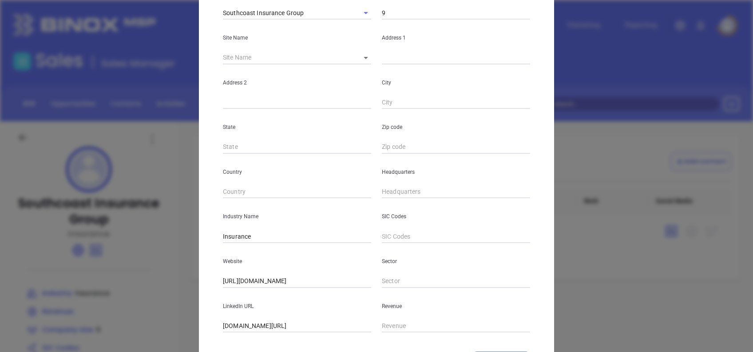
scroll to position [158, 0]
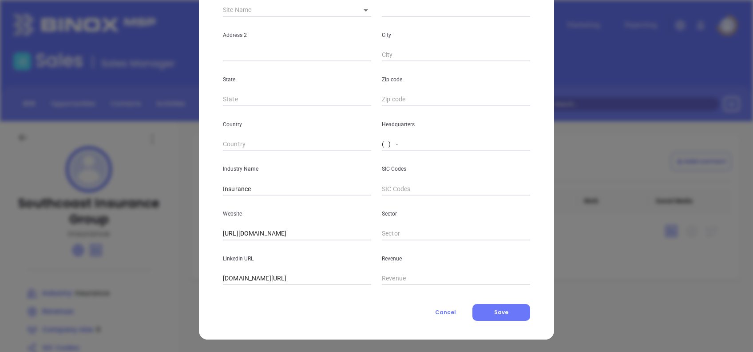
click at [382, 139] on input "( ) -" at bounding box center [456, 144] width 148 height 13
paste input "508) 858-0593"
type input "(508) 858-0593"
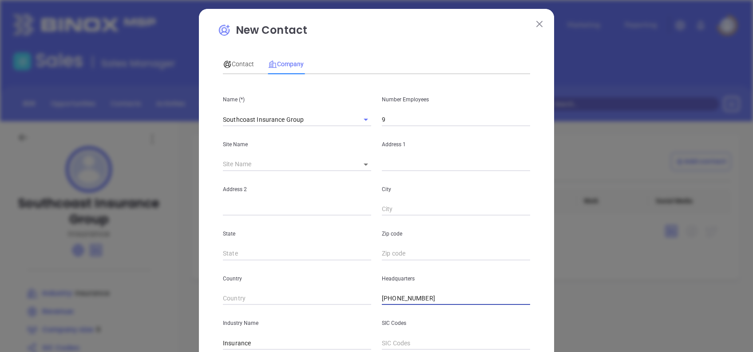
scroll to position [0, 0]
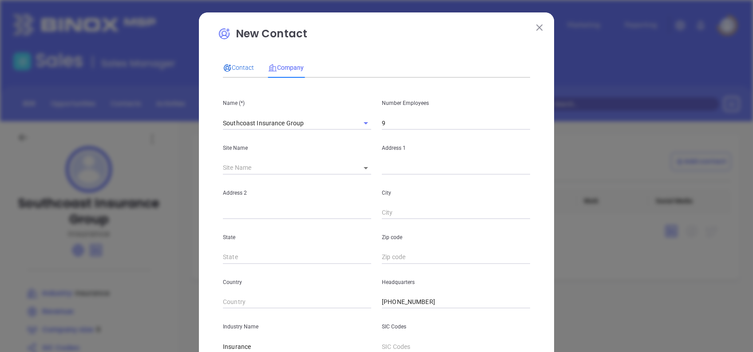
click at [234, 67] on span "Contact" at bounding box center [238, 67] width 31 height 7
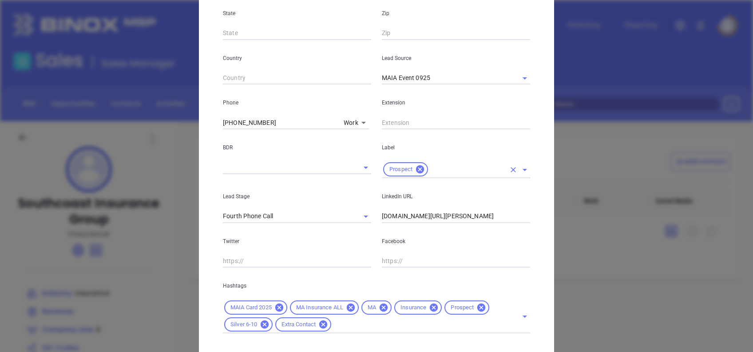
scroll to position [296, 0]
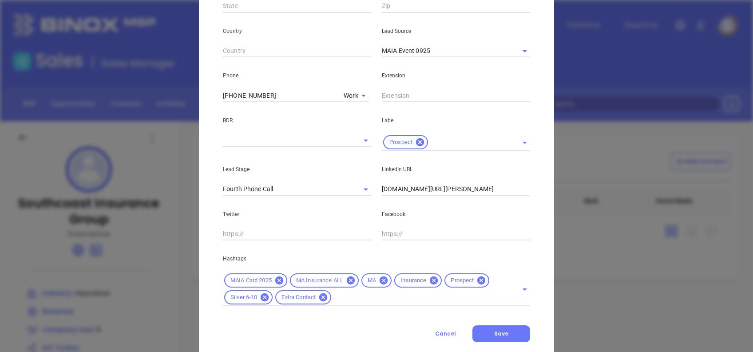
click at [356, 97] on body "Leads CRM Marketing Reporting Financial Leads Leads Sales Sales Manager BDR Opp…" at bounding box center [376, 176] width 753 height 352
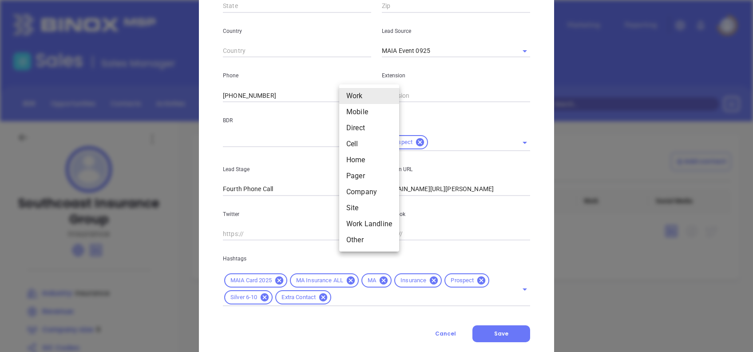
click at [377, 238] on li "Other" at bounding box center [369, 240] width 60 height 16
type input "13"
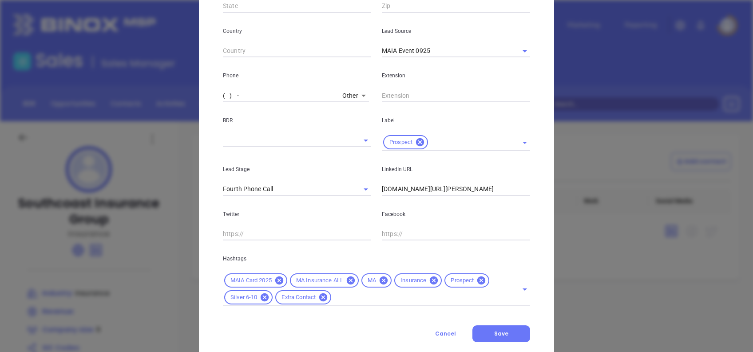
click at [290, 91] on input "( ) -" at bounding box center [281, 95] width 116 height 13
paste input "508) 858-0591"
type input "(508) 858-0591"
click at [262, 139] on input "text" at bounding box center [284, 140] width 123 height 13
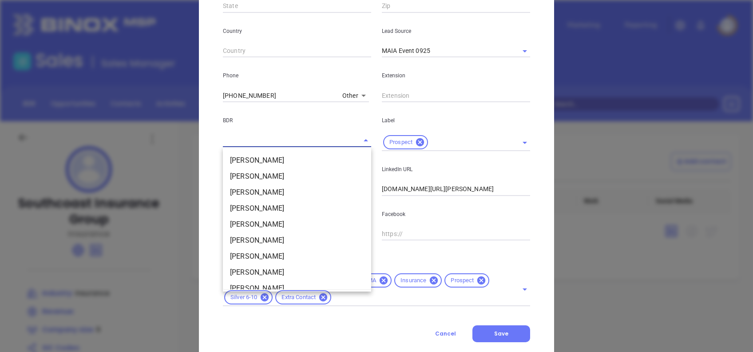
click at [206, 110] on div "New Contact Contact Company First Name (*) Lisa Last Name (*) Souza Email (*) l…" at bounding box center [376, 39] width 355 height 644
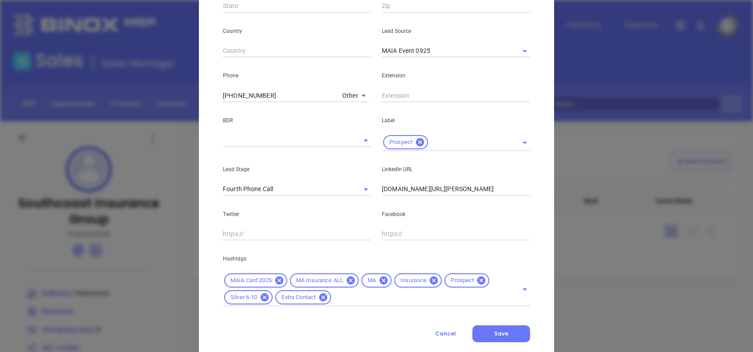
scroll to position [0, 0]
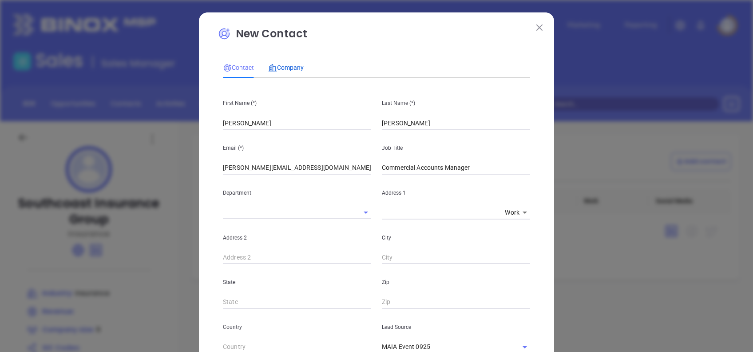
click at [290, 72] on div "Company" at bounding box center [286, 68] width 36 height 10
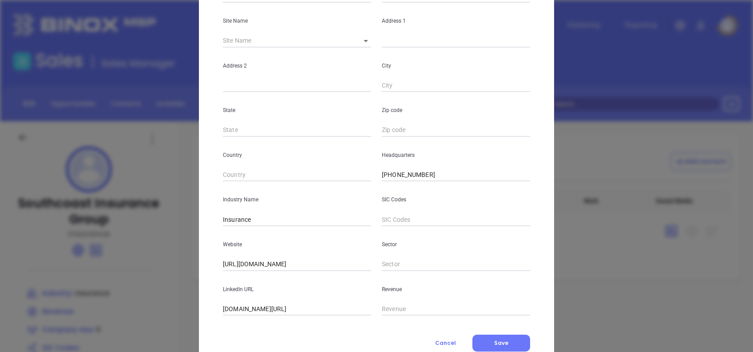
scroll to position [158, 0]
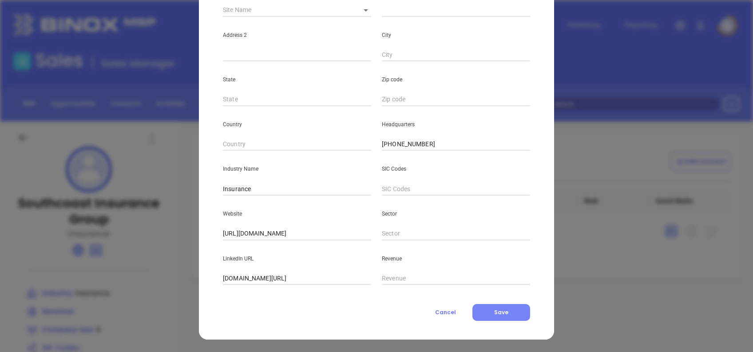
click at [503, 316] on button "Save" at bounding box center [502, 312] width 58 height 17
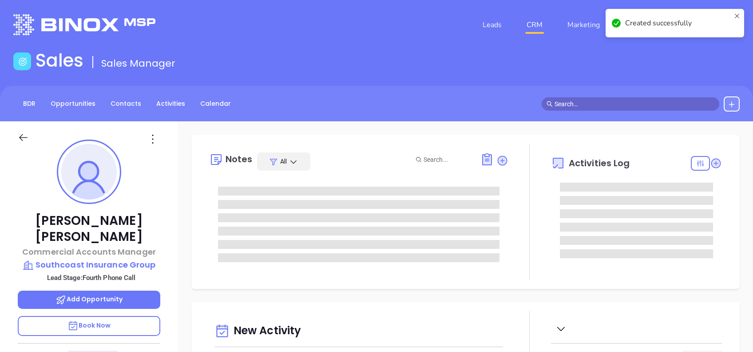
type input "[DATE]"
type input "[PERSON_NAME]"
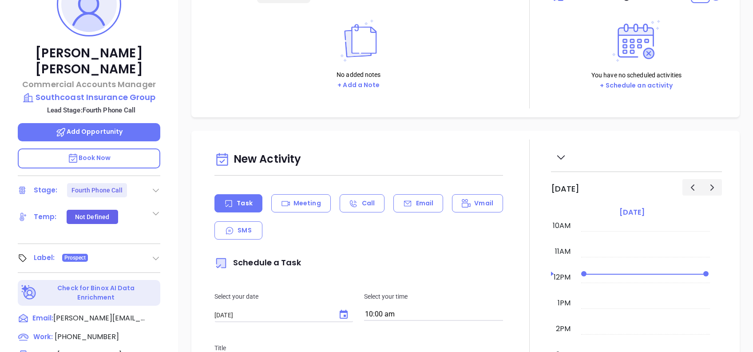
scroll to position [178, 0]
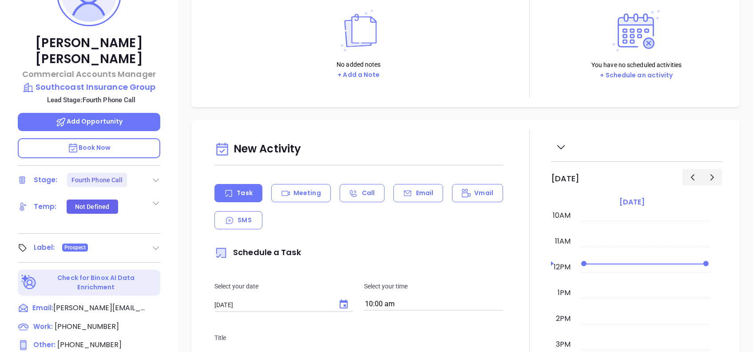
click at [157, 175] on icon at bounding box center [155, 179] width 9 height 9
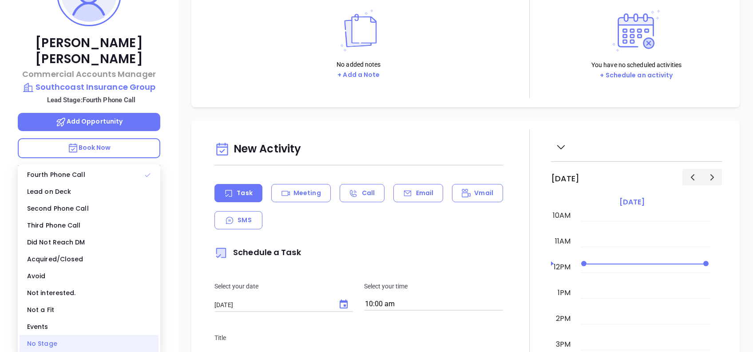
click at [72, 343] on div "No Stage" at bounding box center [89, 343] width 139 height 17
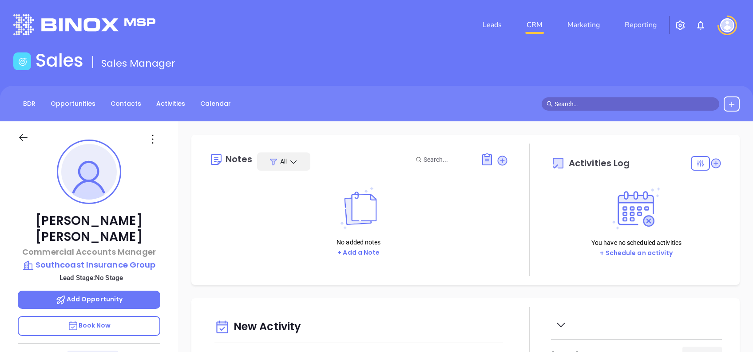
scroll to position [59, 0]
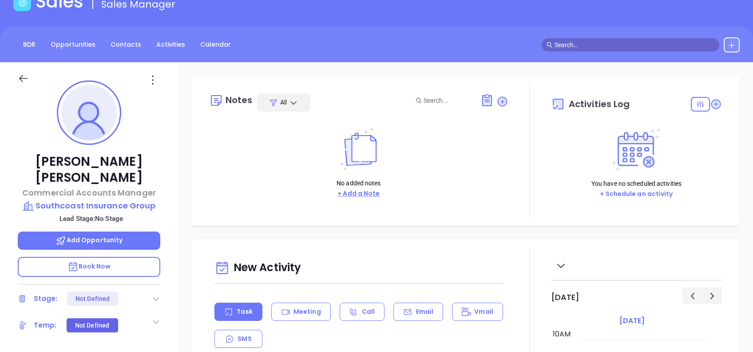
click at [368, 194] on button "+ Add a Note" at bounding box center [359, 193] width 48 height 10
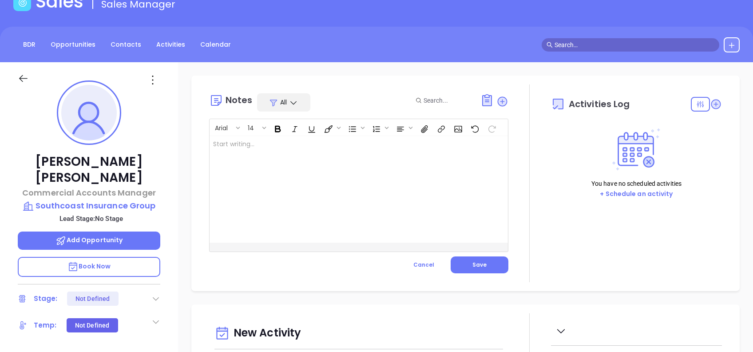
click at [365, 167] on div at bounding box center [349, 189] width 278 height 107
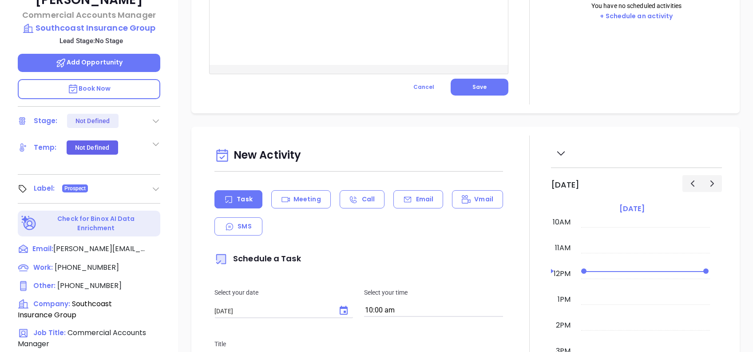
scroll to position [0, 0]
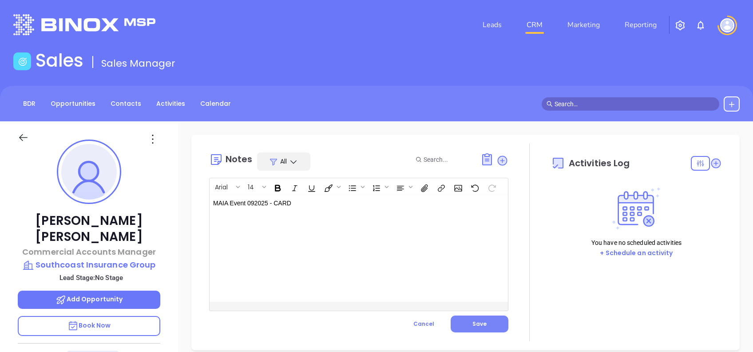
click at [496, 321] on button "Save" at bounding box center [480, 323] width 58 height 17
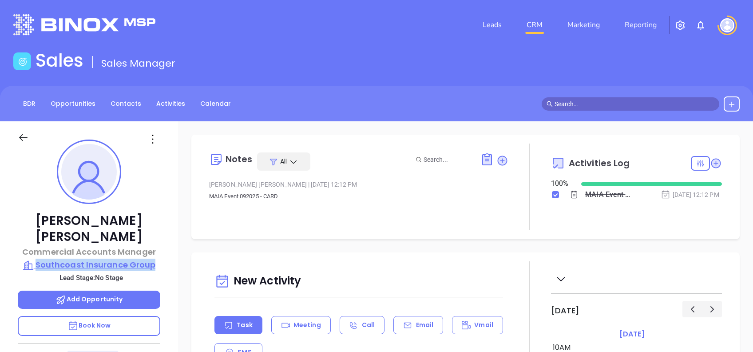
drag, startPoint x: 146, startPoint y: 252, endPoint x: 38, endPoint y: 245, distance: 108.1
click at [38, 245] on div "Lisa Souza Commercial Accounts Manager Southcoast Insurance Group Lead Stage: N…" at bounding box center [89, 341] width 178 height 440
copy p "Southcoast Insurance Group"
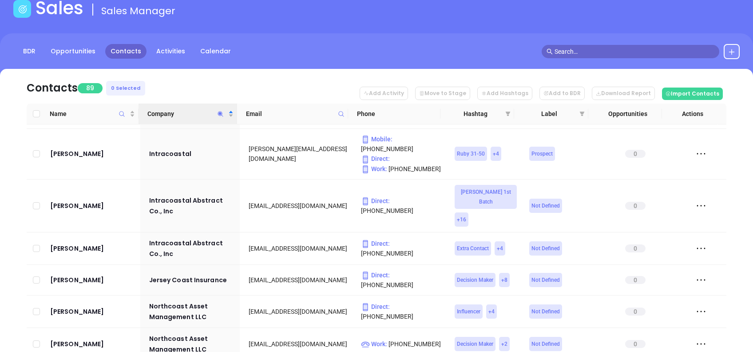
scroll to position [25, 0]
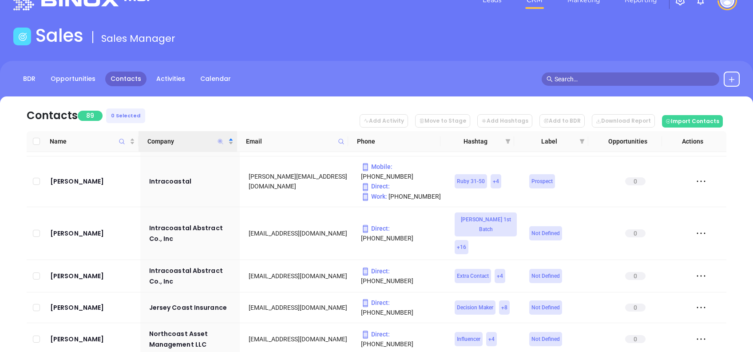
click at [220, 139] on icon "Company" at bounding box center [220, 141] width 5 height 5
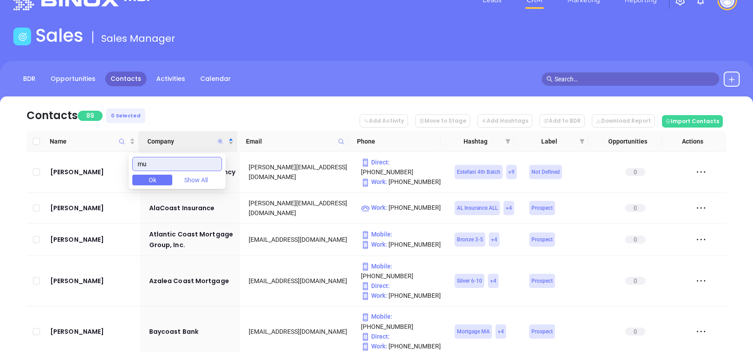
scroll to position [0, 0]
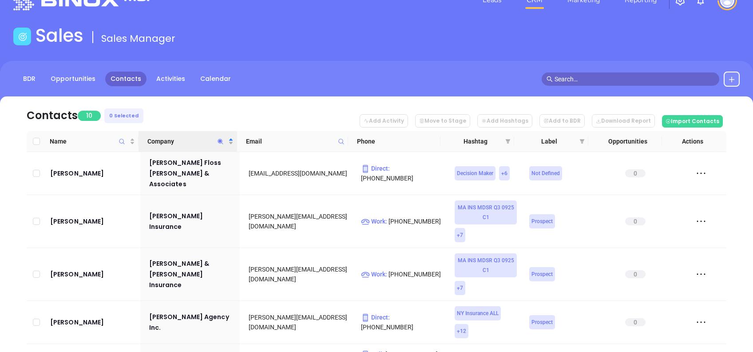
click at [247, 110] on nav "Contacts 10 0 Selected Add Activity Move to Stage Add Hashtags Add to BDR Downl…" at bounding box center [377, 113] width 700 height 35
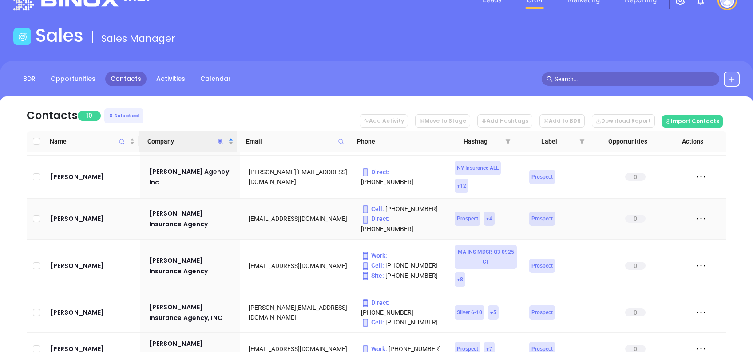
scroll to position [144, 0]
click at [222, 140] on icon "Company" at bounding box center [220, 141] width 5 height 5
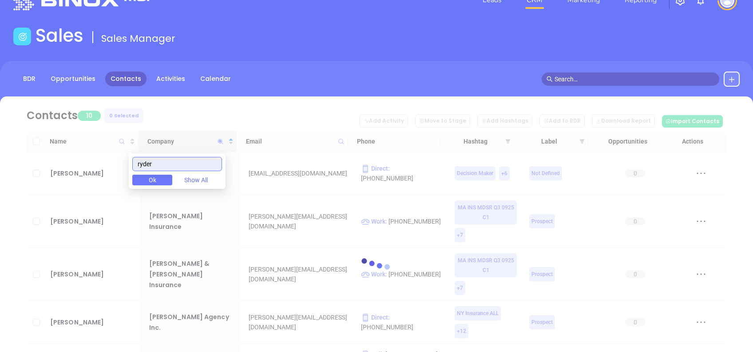
scroll to position [0, 0]
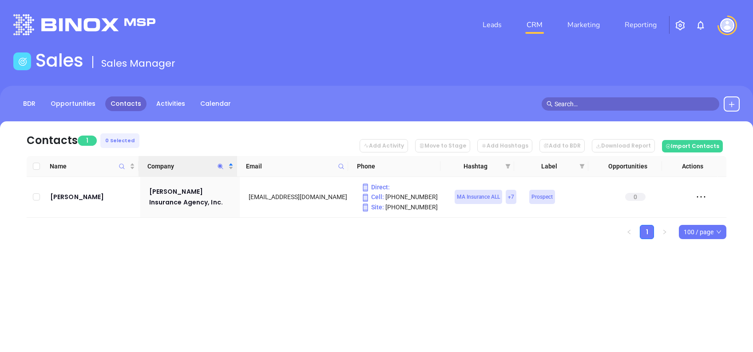
click at [187, 291] on div "Leads CRM Marketing Reporting Financial Leads Leads Sales Sales Manager BDR Opp…" at bounding box center [376, 176] width 753 height 352
drag, startPoint x: 98, startPoint y: 204, endPoint x: 51, endPoint y: 195, distance: 48.1
click at [51, 195] on td "Kira Watkins" at bounding box center [94, 197] width 94 height 41
copy div "Kira Watkins"
click at [219, 168] on icon "Company" at bounding box center [220, 166] width 7 height 7
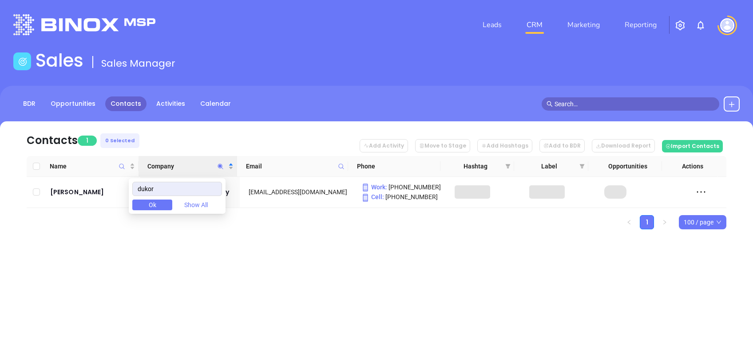
click at [204, 274] on div "Leads CRM Marketing Reporting Financial Leads Leads Sales Sales Manager BDR Opp…" at bounding box center [376, 176] width 753 height 352
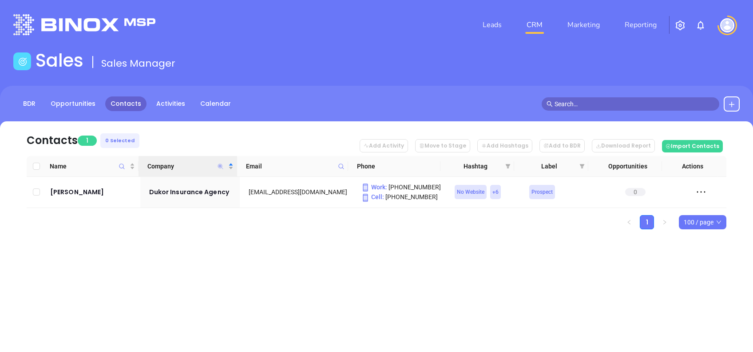
click at [219, 164] on icon "Company" at bounding box center [220, 166] width 7 height 7
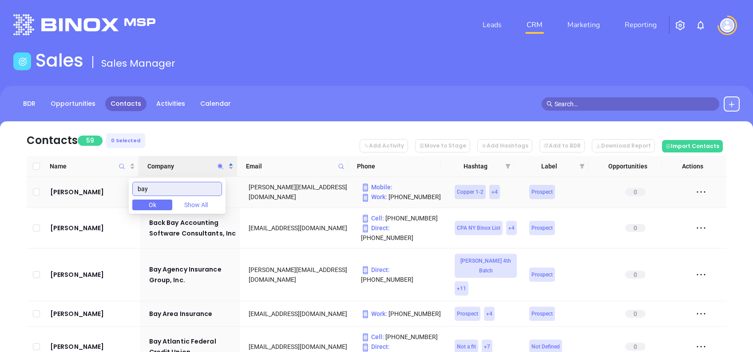
drag, startPoint x: 186, startPoint y: 191, endPoint x: 115, endPoint y: 182, distance: 71.7
click at [115, 182] on body "Leads CRM Marketing Reporting Financial Leads Leads Sales Sales Manager BDR Opp…" at bounding box center [376, 176] width 753 height 352
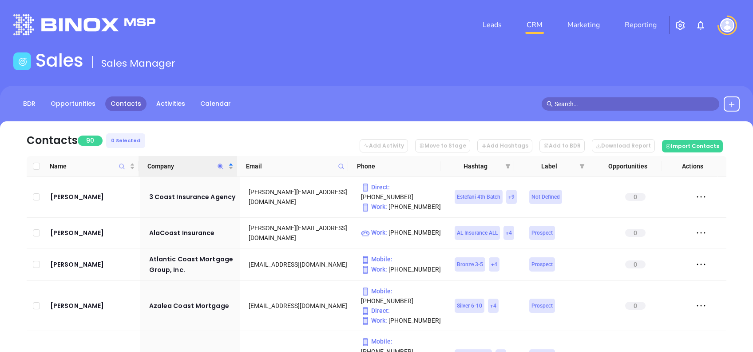
click at [183, 129] on nav "Contacts 90 0 Selected Add Activity Move to Stage Add Hashtags Add to BDR Downl…" at bounding box center [377, 138] width 700 height 35
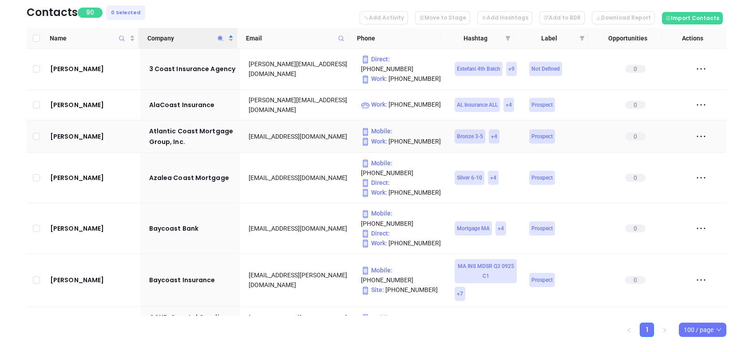
scroll to position [143, 0]
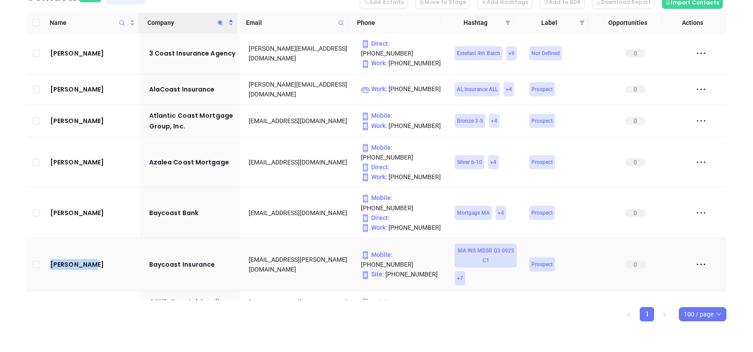
drag, startPoint x: 101, startPoint y: 252, endPoint x: 47, endPoint y: 245, distance: 54.7
click at [47, 245] on td "Devin Stein" at bounding box center [94, 264] width 94 height 53
copy div "Devin Stein"
drag, startPoint x: 47, startPoint y: 245, endPoint x: 16, endPoint y: 222, distance: 38.5
click at [16, 222] on div "Contacts 90 0 Selected Add Activity Move to Stage Add Hashtags Add to BDR Downl…" at bounding box center [376, 149] width 727 height 343
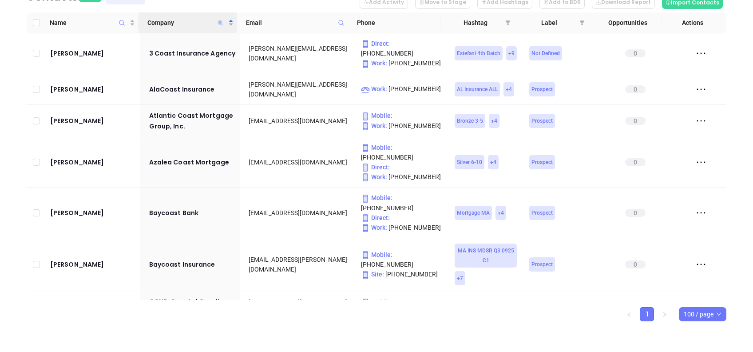
click at [220, 24] on icon "Company" at bounding box center [220, 22] width 5 height 5
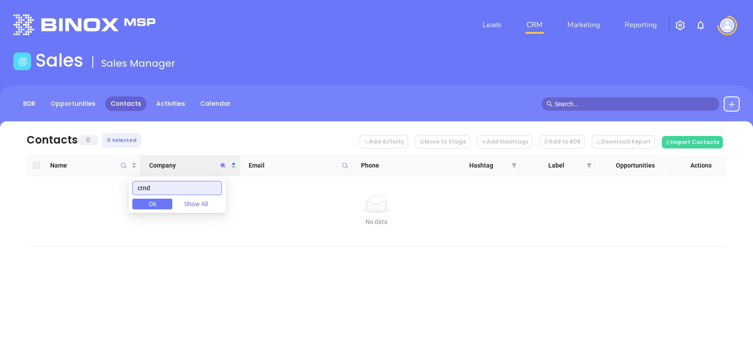
scroll to position [0, 0]
type input "crnd"
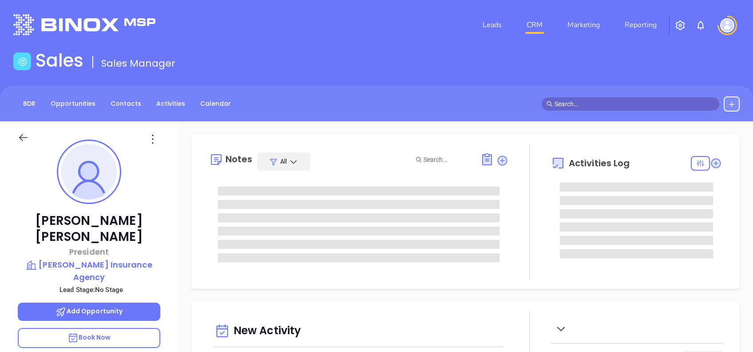
type input "[DATE]"
type input "[PERSON_NAME]"
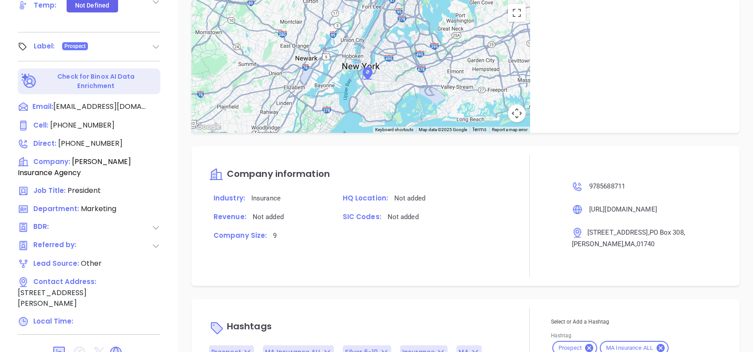
scroll to position [439, 0]
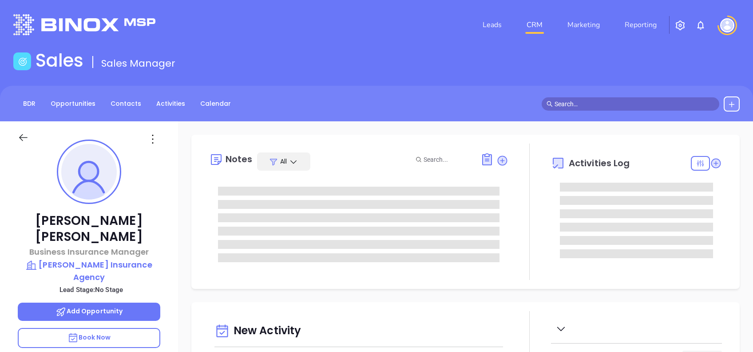
type input "[PERSON_NAME]"
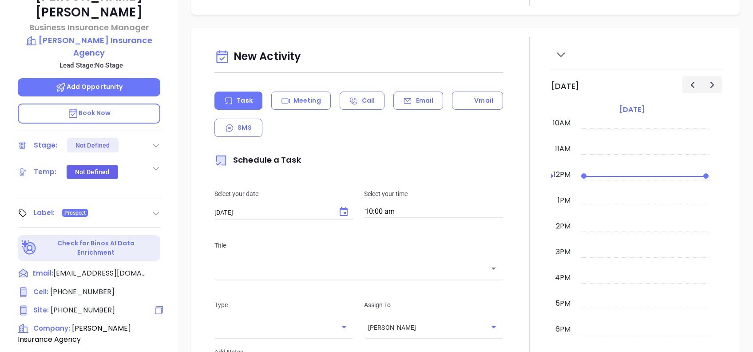
scroll to position [391, 0]
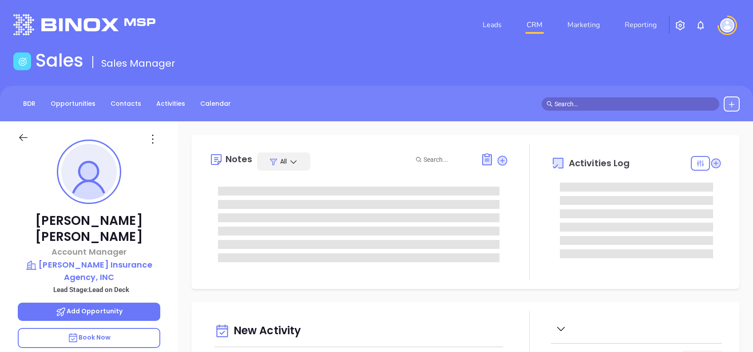
type input "[PERSON_NAME]"
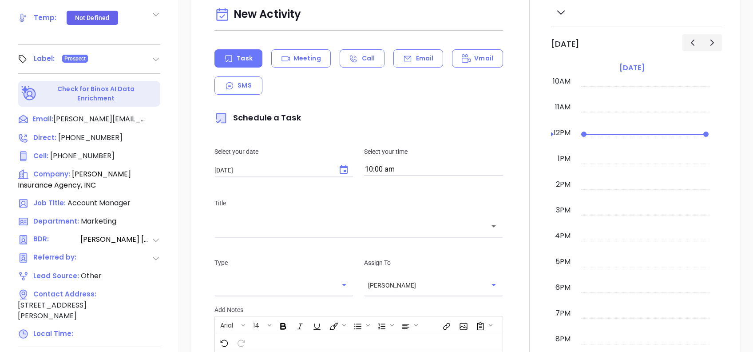
scroll to position [391, 0]
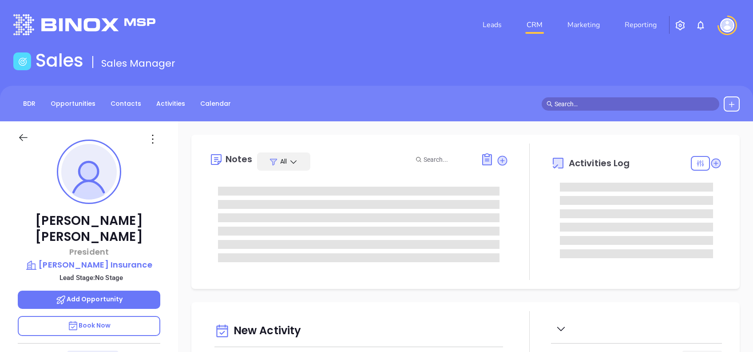
type input "[DATE]"
type input "[PERSON_NAME]"
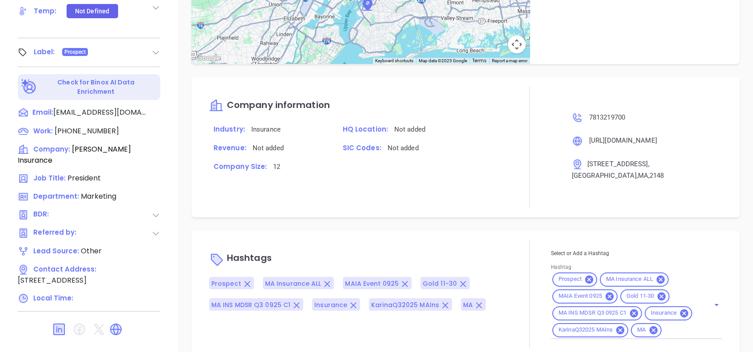
scroll to position [391, 0]
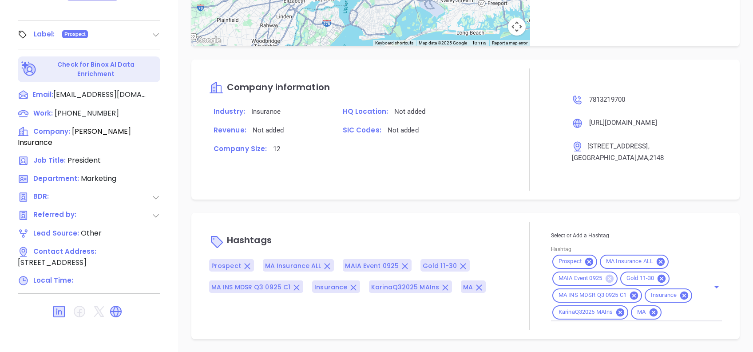
click at [607, 274] on icon at bounding box center [610, 278] width 8 height 8
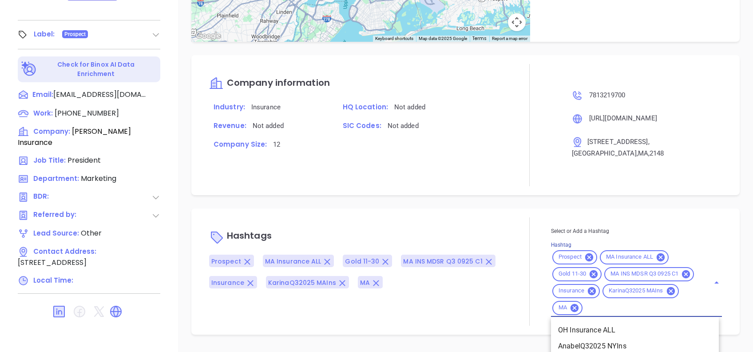
click at [594, 308] on input "Hashtag" at bounding box center [640, 307] width 113 height 11
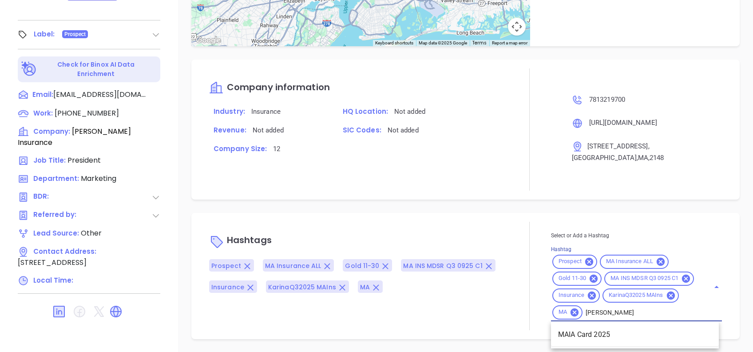
type input "[PERSON_NAME] ca"
click at [618, 336] on li "MAIA Card 2025" at bounding box center [635, 334] width 168 height 16
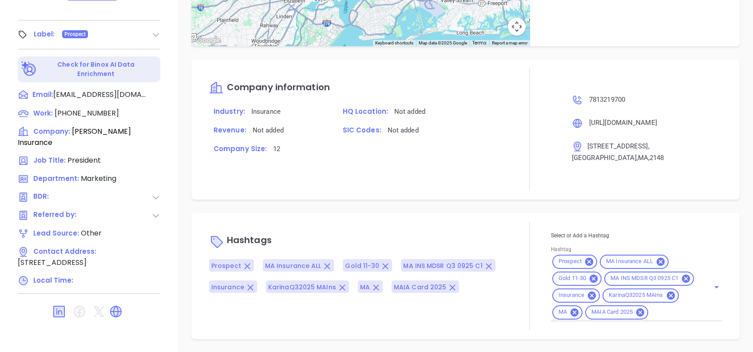
click at [586, 187] on div "Notes All [PERSON_NAME] | [DATE] 01:07 PM MAIA event pre-attendance list May 21…" at bounding box center [465, 41] width 575 height 622
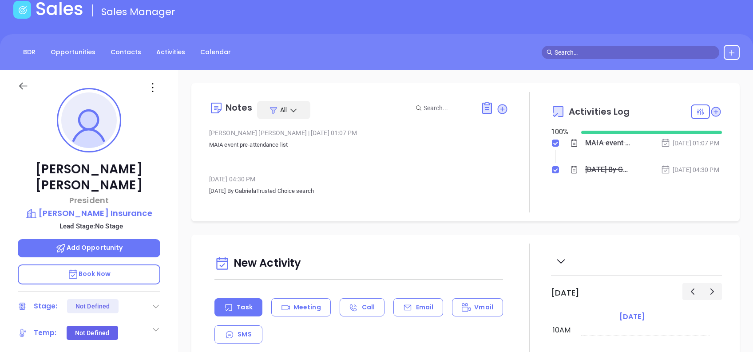
scroll to position [0, 0]
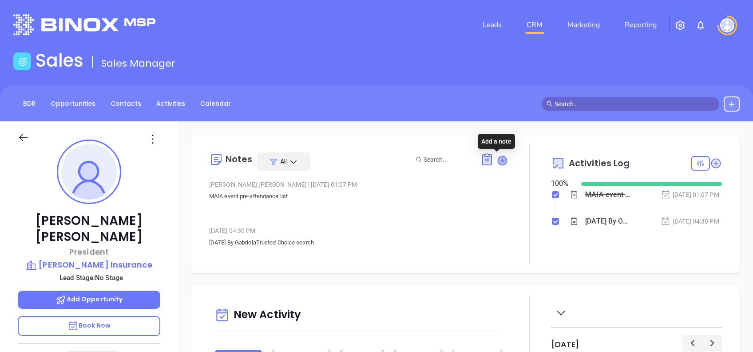
click at [498, 156] on icon at bounding box center [502, 160] width 9 height 9
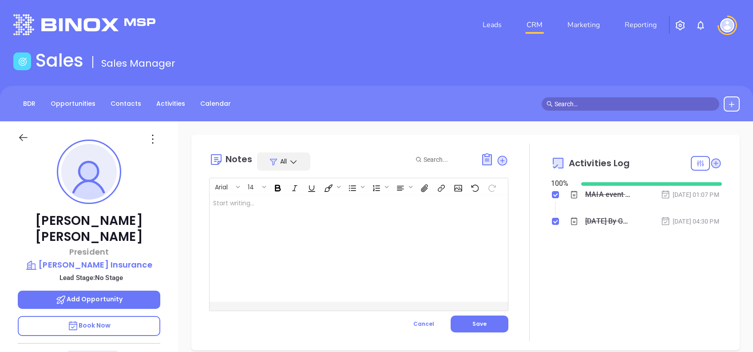
click at [354, 264] on div at bounding box center [349, 248] width 278 height 107
click at [500, 326] on button "Save" at bounding box center [480, 323] width 58 height 17
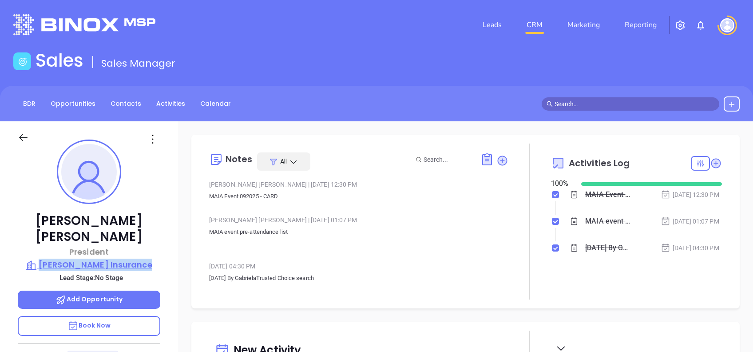
drag, startPoint x: 164, startPoint y: 244, endPoint x: 45, endPoint y: 253, distance: 119.8
click at [45, 253] on div "[PERSON_NAME] President [PERSON_NAME] Insurance Lead Stage: No Stage Add Opport…" at bounding box center [89, 341] width 178 height 440
copy p "[PERSON_NAME] Insurance"
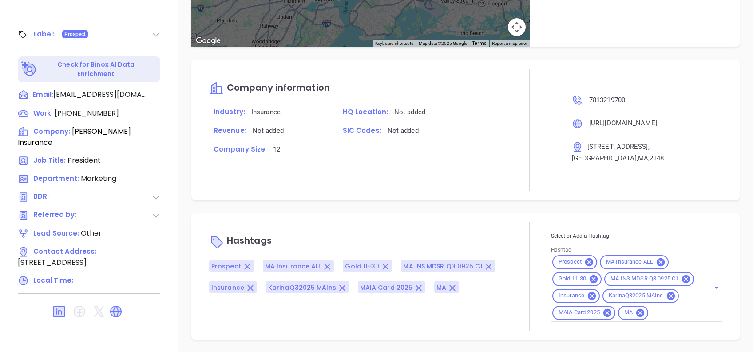
scroll to position [547, 0]
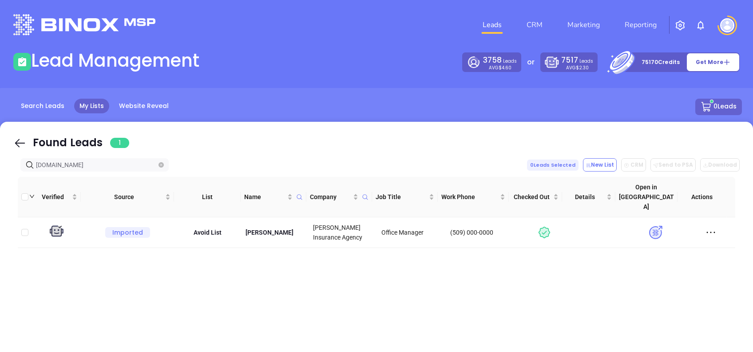
drag, startPoint x: 23, startPoint y: 138, endPoint x: 85, endPoint y: 162, distance: 66.4
click at [23, 138] on icon at bounding box center [19, 142] width 13 height 13
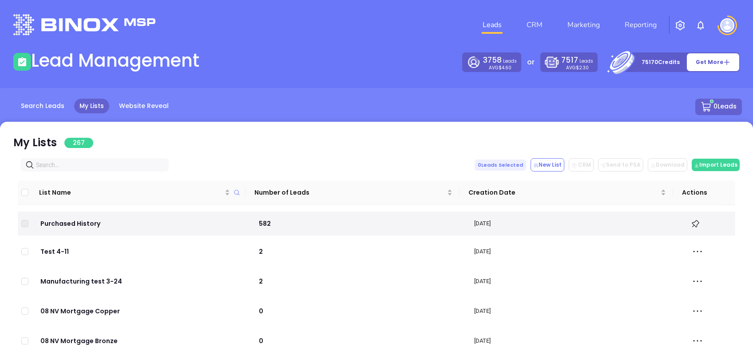
click at [88, 165] on input "text" at bounding box center [96, 165] width 121 height 10
paste input "[PERSON_NAME] Insurance"
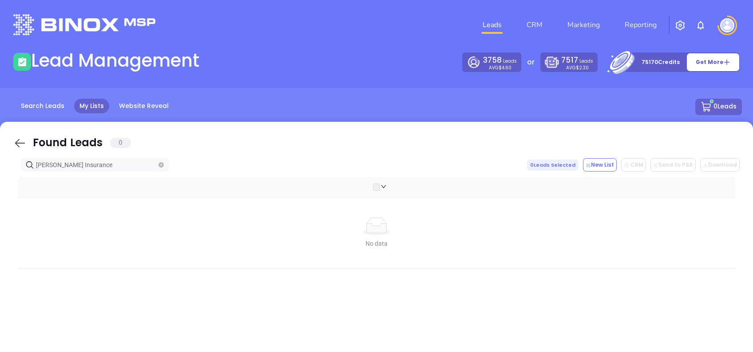
type input "[PERSON_NAME] Insurance"
click at [20, 141] on icon at bounding box center [19, 142] width 13 height 13
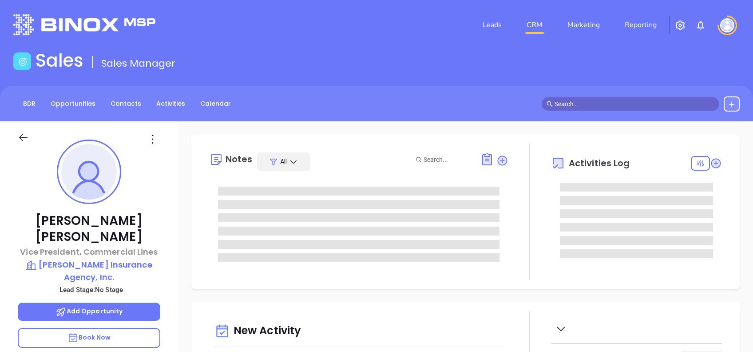
type input "[DATE]"
type input "[PERSON_NAME]"
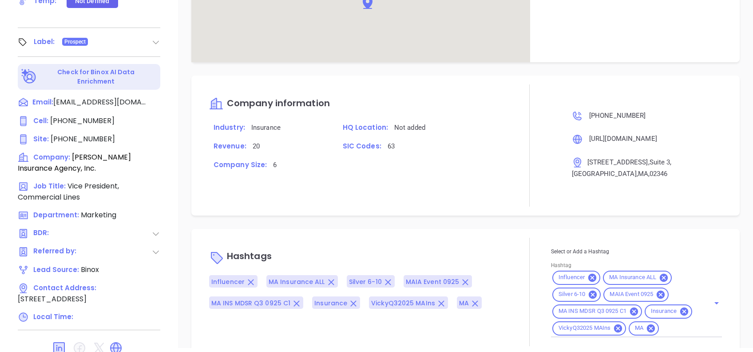
scroll to position [534, 0]
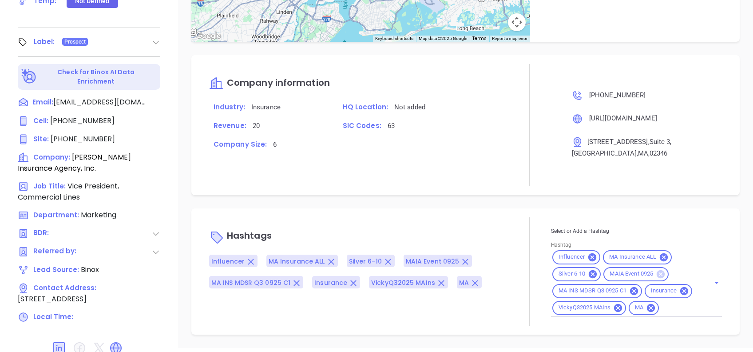
click at [657, 270] on icon at bounding box center [661, 274] width 8 height 8
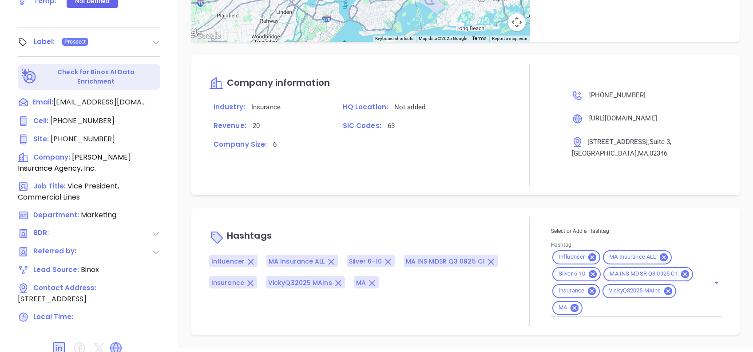
click at [605, 310] on input "Hashtag" at bounding box center [640, 307] width 113 height 11
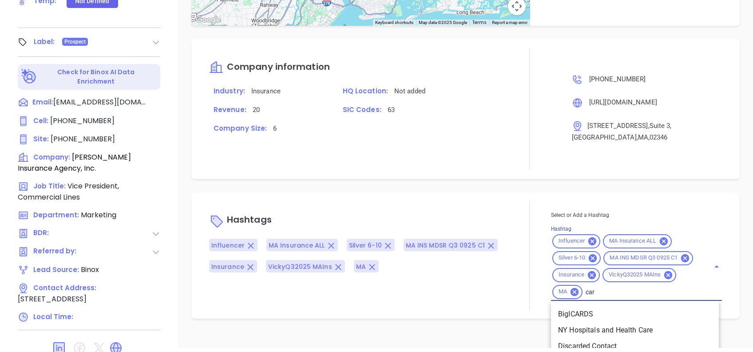
type input "card"
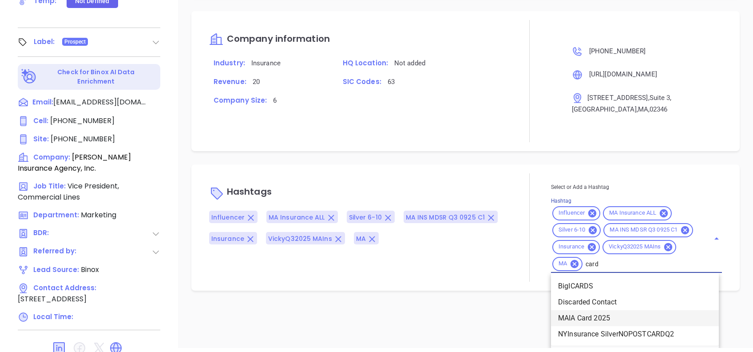
click at [604, 318] on li "MAIA Card 2025" at bounding box center [635, 318] width 168 height 16
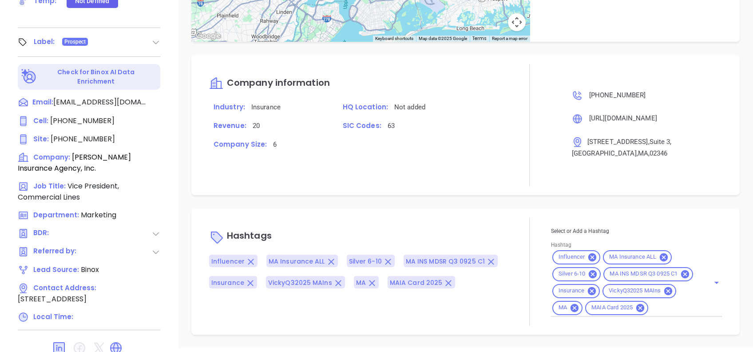
drag, startPoint x: 487, startPoint y: 188, endPoint x: 485, endPoint y: 193, distance: 4.8
click at [485, 191] on div "Notes All [PERSON_NAME] | [DATE] 11:17 AM MAIA event pre-attendance list [PERSO…" at bounding box center [465, 37] width 575 height 622
click at [452, 208] on div "Hashtags Influencer MA Insurance ALL Silver 6-10 MA INS MDSR Q3 0925 C1 Insuran…" at bounding box center [465, 271] width 548 height 126
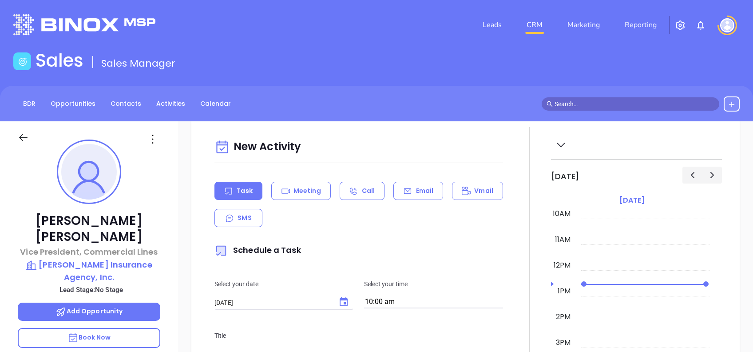
scroll to position [0, 0]
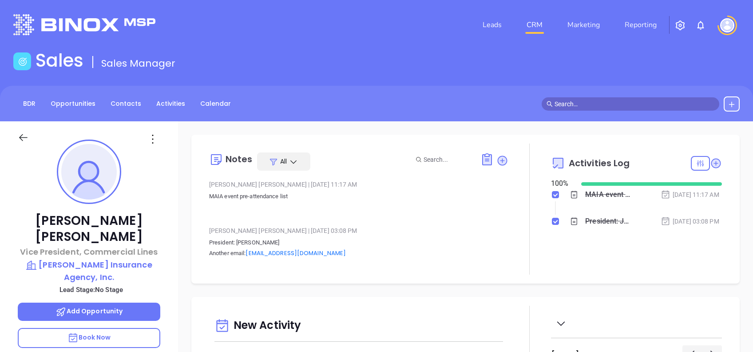
click at [157, 140] on icon at bounding box center [153, 139] width 14 height 14
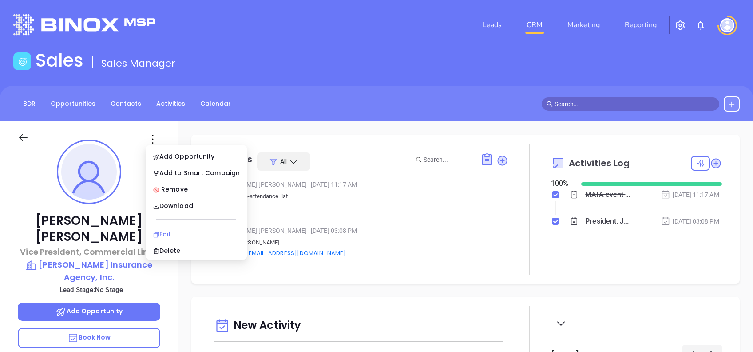
click at [192, 228] on li "Edit" at bounding box center [196, 234] width 98 height 19
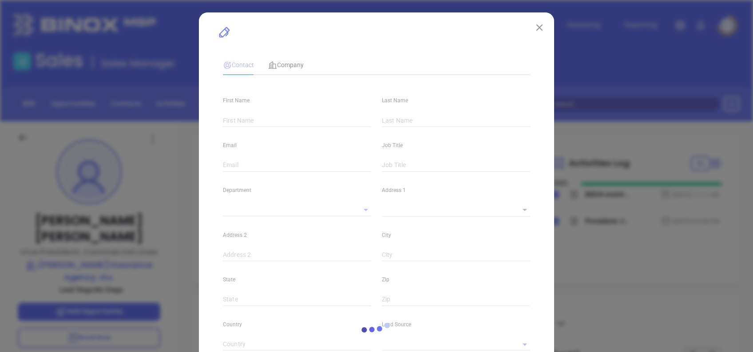
type input "[PERSON_NAME]"
type input "[EMAIL_ADDRESS][DOMAIN_NAME]"
type input "Vice President, Commercial Lines"
type textarea "[STREET_ADDRESS]"
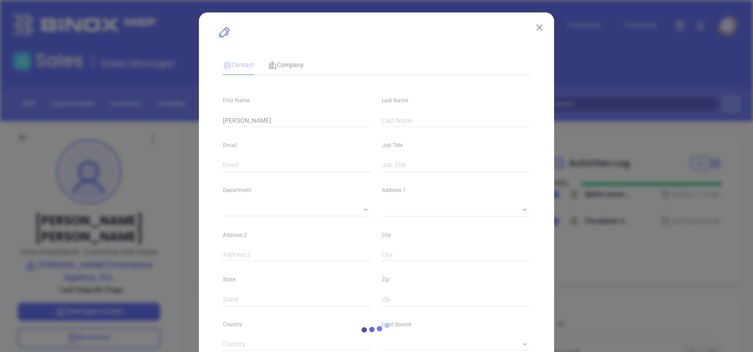
type input "1"
type input "Suite 3"
type input "[GEOGRAPHIC_DATA]"
type input "MA"
type input "02346"
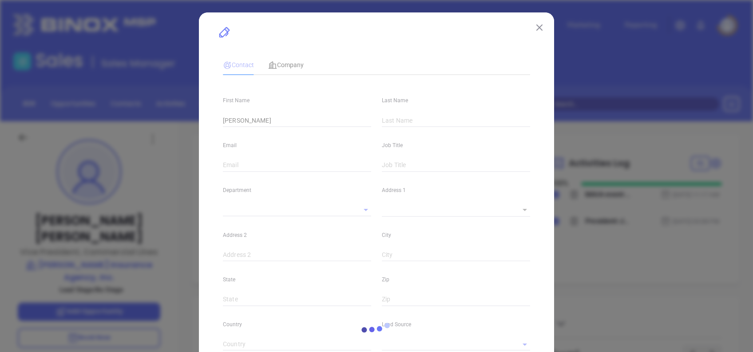
type input "[DOMAIN_NAME][URL][PERSON_NAME]"
type input "Marketing"
type input "Binox"
type input "undefined undefined"
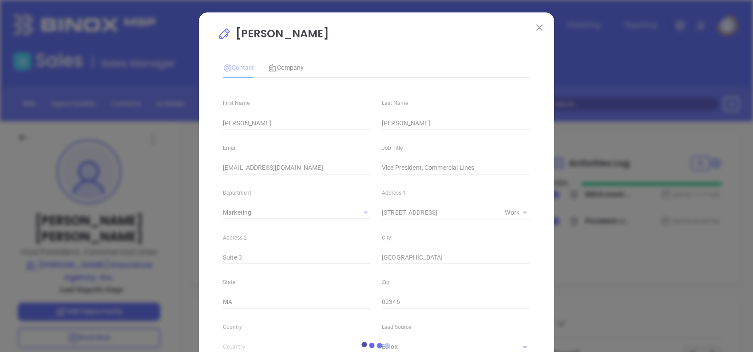
type input "1"
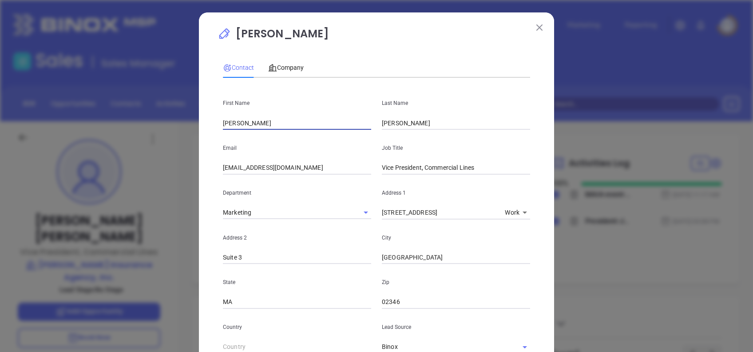
drag, startPoint x: 236, startPoint y: 121, endPoint x: 198, endPoint y: 114, distance: 38.8
click at [199, 114] on div "[PERSON_NAME] Contact Company First Name [PERSON_NAME] Last Name [PERSON_NAME] …" at bounding box center [376, 334] width 355 height 644
paste input "risti ([PERSON_NAME]) [PERSON_NAME]"
drag, startPoint x: 330, startPoint y: 131, endPoint x: 301, endPoint y: 133, distance: 28.9
click at [301, 133] on div "Email kira@tmryder.com" at bounding box center [297, 152] width 159 height 45
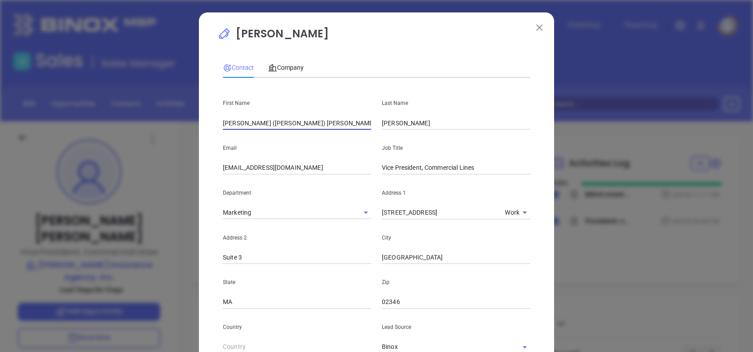
drag, startPoint x: 299, startPoint y: 123, endPoint x: 270, endPoint y: 129, distance: 29.8
click at [270, 129] on input "Kristi (Maddigan) Cornuet" at bounding box center [297, 122] width 148 height 13
type input "Kristi (Maddigan)"
drag, startPoint x: 419, startPoint y: 123, endPoint x: 329, endPoint y: 132, distance: 91.0
click at [329, 132] on div "First Name Kristi (Maddigan) Last Name Watkins Email kira@tmryder.com Job Title…" at bounding box center [376, 343] width 307 height 517
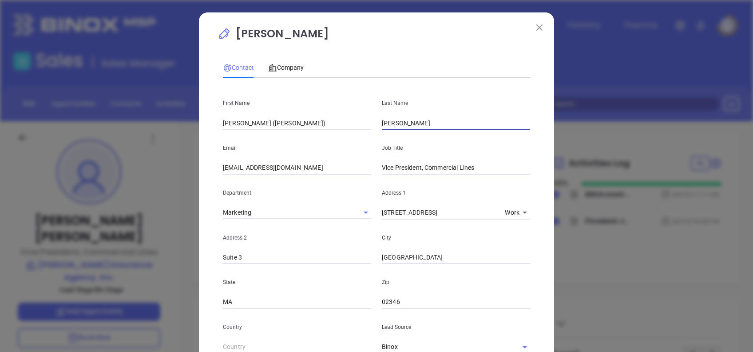
paste input "Cornuet"
type input "Cornuet"
drag, startPoint x: 291, startPoint y: 123, endPoint x: 234, endPoint y: 130, distance: 57.7
click at [234, 130] on div "First Name Kristi (Maddigan) Last Name Cornuet Email kira@tmryder.com Job Title…" at bounding box center [376, 343] width 307 height 517
type input "Kristi"
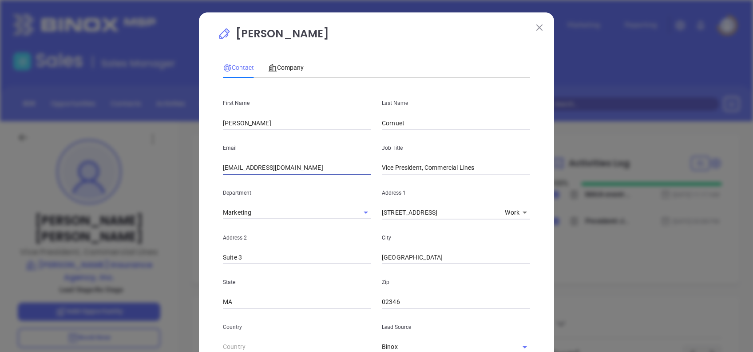
click at [286, 164] on input "kira@tmryder.com" at bounding box center [297, 167] width 148 height 13
drag, startPoint x: 227, startPoint y: 166, endPoint x: 221, endPoint y: 176, distance: 12.0
click at [223, 176] on div "First Name Kristi Last Name Cornuet Email kira@tmryder.com Job Title Vice Presi…" at bounding box center [376, 343] width 307 height 517
type input "kristi@tmryder.com"
type input "Marketing Manager"
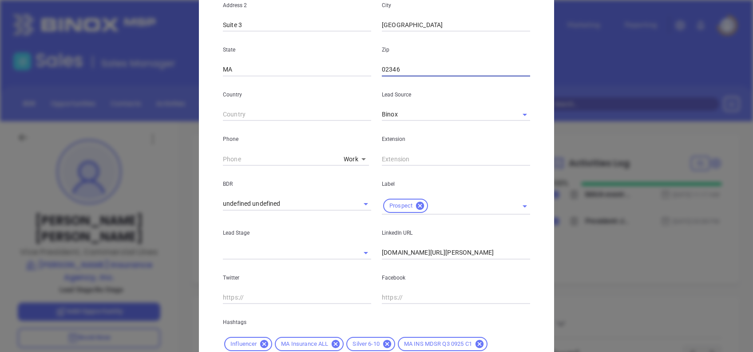
scroll to position [237, 0]
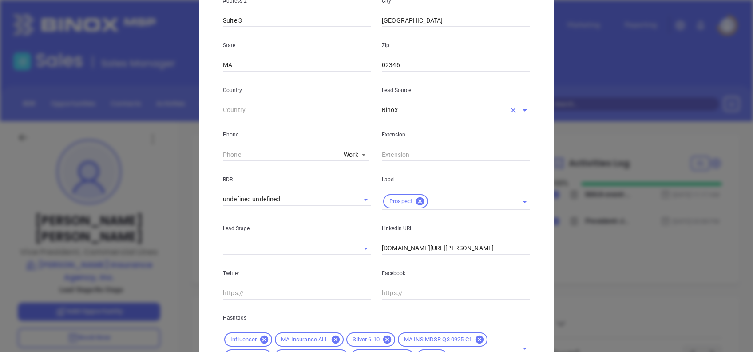
type input "( ) -"
click at [223, 155] on input "( ) -" at bounding box center [281, 154] width 117 height 13
paste input "508) 947-7600"
type input "(508) 947-7600"
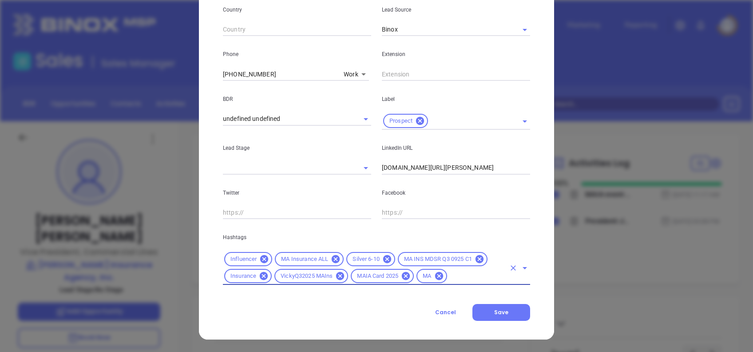
scroll to position [0, 0]
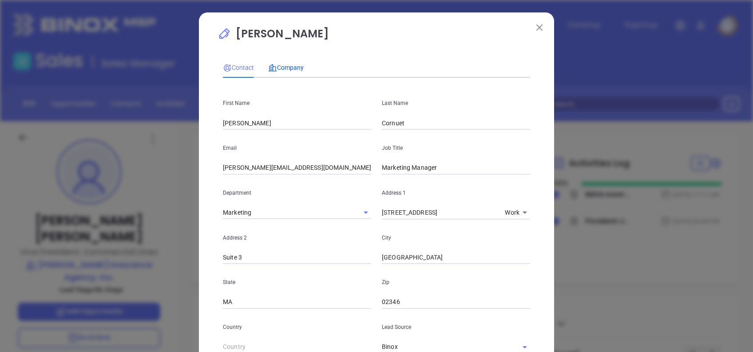
click at [276, 65] on span "Company" at bounding box center [286, 67] width 36 height 7
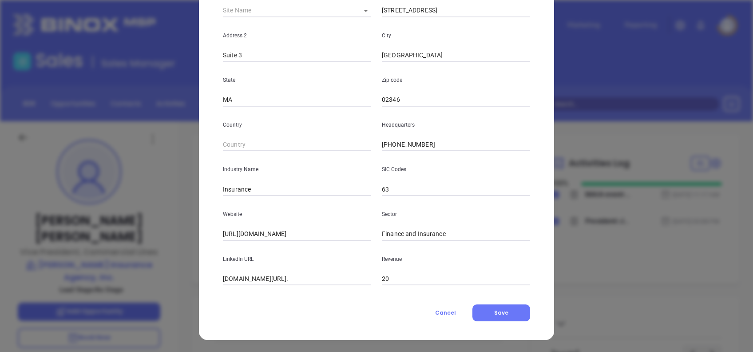
scroll to position [158, 0]
drag, startPoint x: 308, startPoint y: 269, endPoint x: 307, endPoint y: 274, distance: 4.6
click at [307, 273] on div "LinkedIn URL linkedin.com/company/t.m.-ryder-insurance-agency-inc." at bounding box center [297, 262] width 159 height 45
click at [298, 279] on input "linkedin.com/company/t.m.-ryder-insurance-agency-inc." at bounding box center [297, 278] width 148 height 13
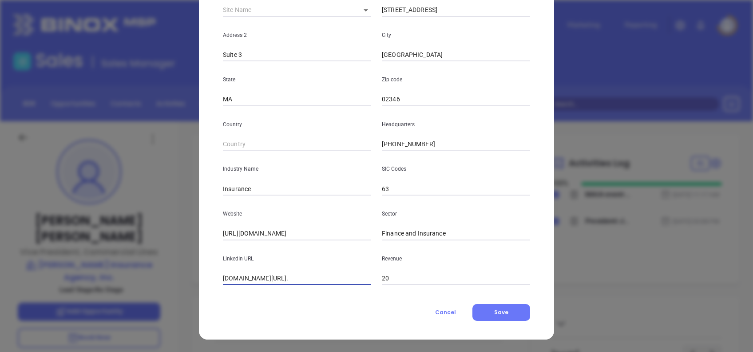
paste input "www.linkedin.com/company/t.m.-ryder-insurance-agency-inc./"
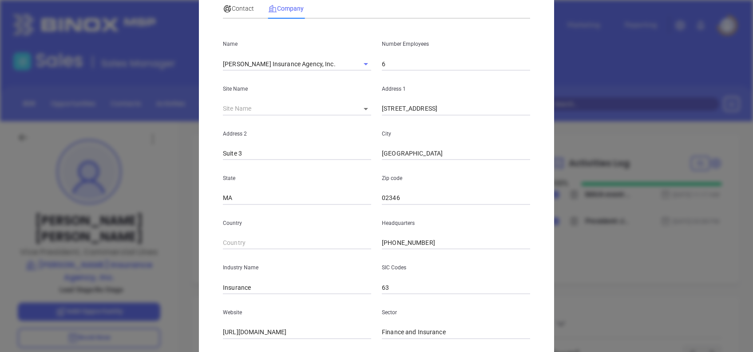
scroll to position [0, 0]
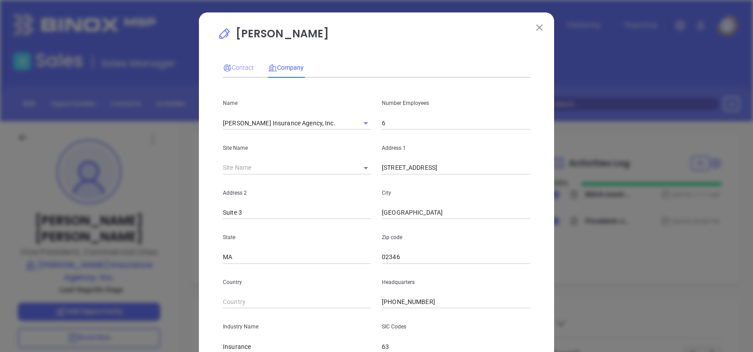
type input "www.linkedin.com/company/t.m.-ryder-insurance-agency-inc./"
click at [227, 71] on icon at bounding box center [227, 68] width 9 height 9
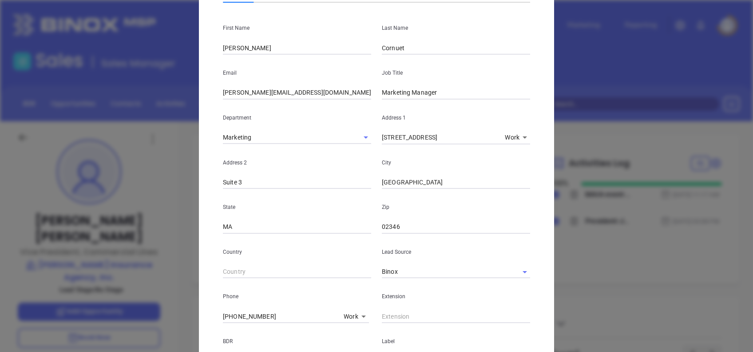
scroll to position [317, 0]
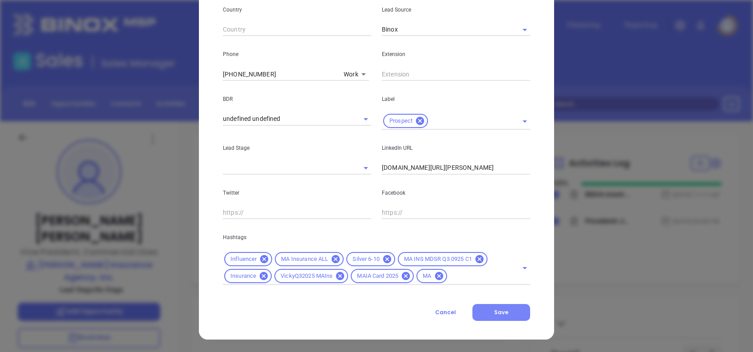
click at [500, 314] on span "Save" at bounding box center [501, 312] width 14 height 8
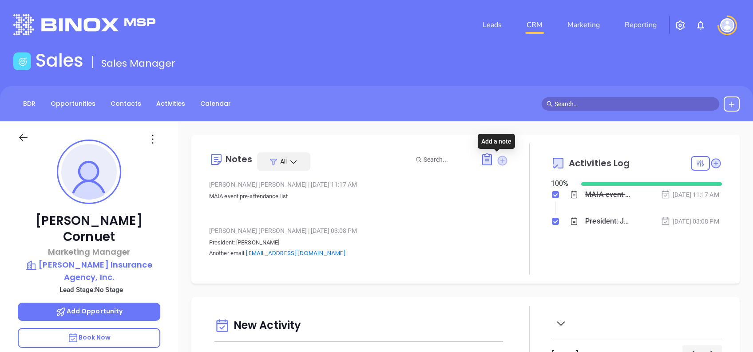
click at [501, 159] on icon at bounding box center [502, 160] width 10 height 10
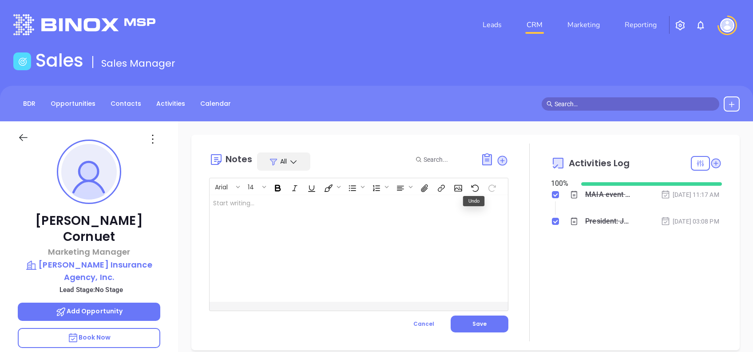
click at [288, 233] on div at bounding box center [349, 248] width 278 height 107
click at [318, 258] on div "﻿" at bounding box center [349, 248] width 278 height 107
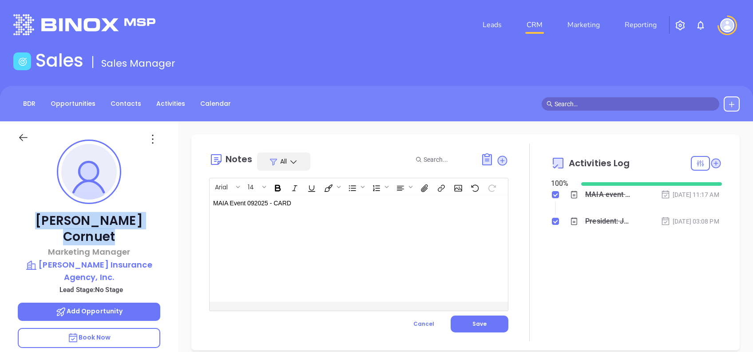
drag, startPoint x: 144, startPoint y: 220, endPoint x: 44, endPoint y: 219, distance: 99.9
click at [44, 219] on p "Kristi Cornuet" at bounding box center [89, 229] width 143 height 32
copy p "Kristi Cornuet"
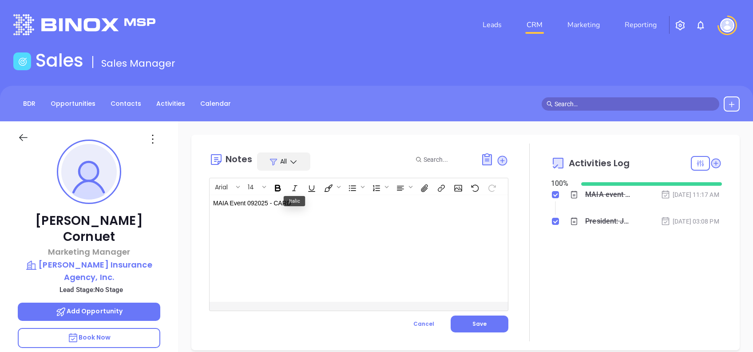
click at [302, 214] on div "MAIA Event 092025 - CARD ﻿ ﻿" at bounding box center [349, 248] width 278 height 107
click at [474, 328] on button "Save" at bounding box center [480, 323] width 58 height 17
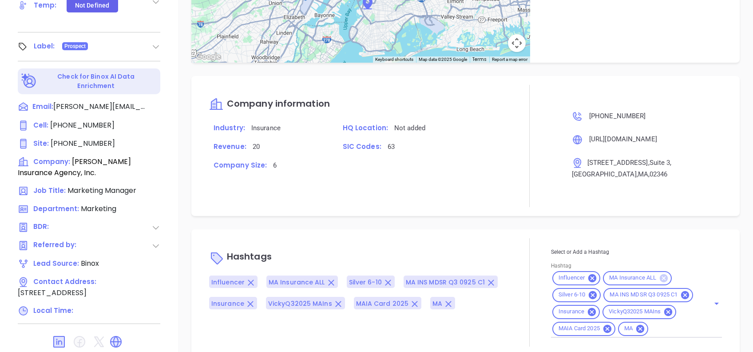
scroll to position [591, 0]
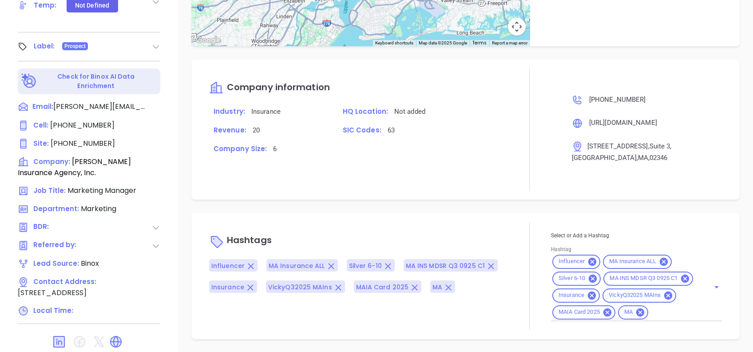
click at [405, 189] on div "Notes All Alejandra Lara | Sep 22, 2025 01:07 PM MAIA Event 092025 - CARD Kira …" at bounding box center [465, 41] width 575 height 622
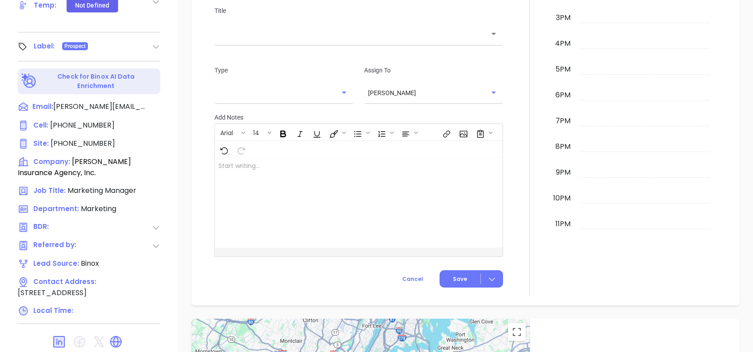
scroll to position [0, 0]
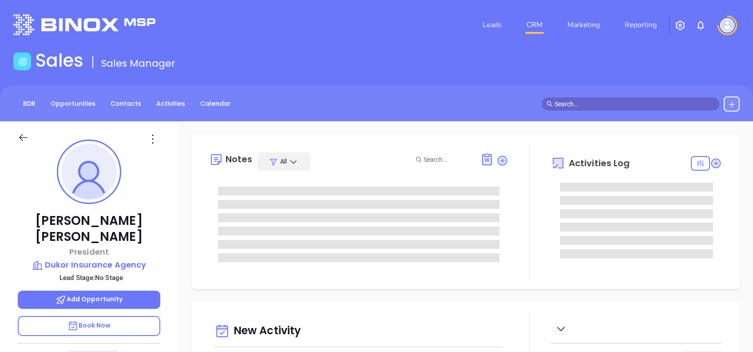
type input "[DATE]"
type input "[PERSON_NAME]"
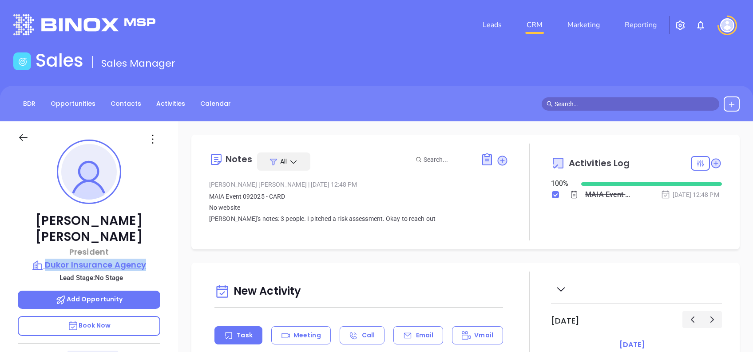
drag, startPoint x: 174, startPoint y: 246, endPoint x: 46, endPoint y: 248, distance: 127.5
click at [46, 248] on div "[PERSON_NAME] President Dukor Insurance Agency Lead Stage: No Stage Add Opportu…" at bounding box center [89, 341] width 178 height 440
copy p "Dukor Insurance Agency"
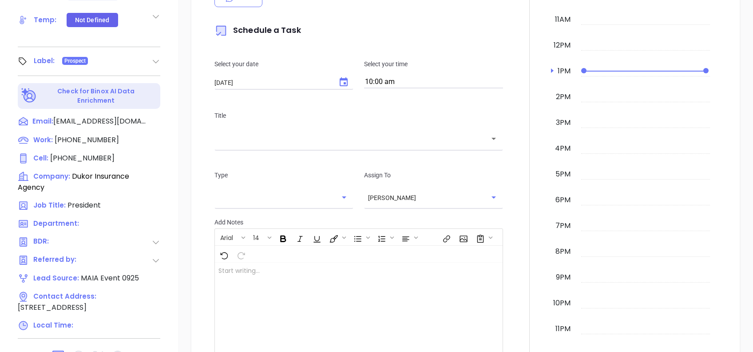
scroll to position [391, 0]
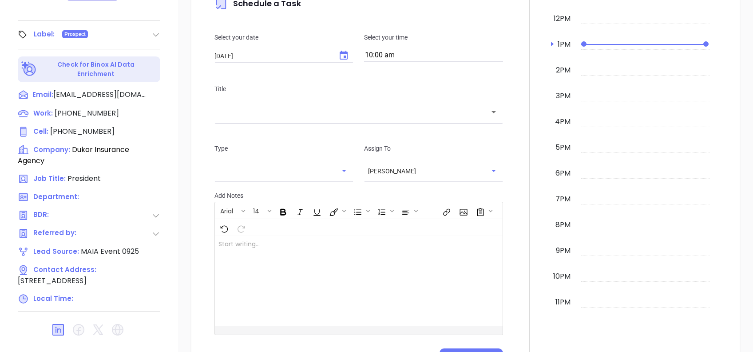
click at [183, 217] on div "New Activity Task Meeting Call Email Vmail SMS Schedule a Task Select your date…" at bounding box center [465, 128] width 575 height 512
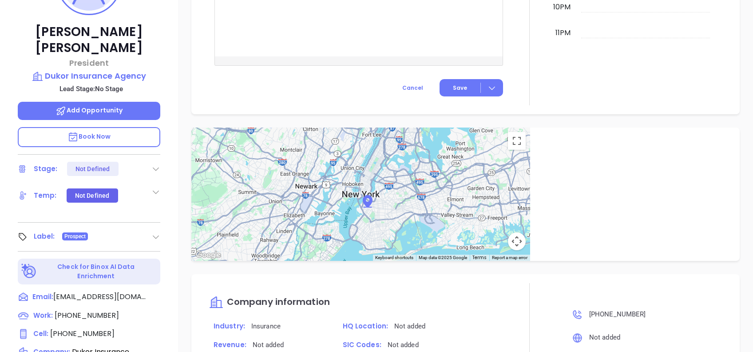
scroll to position [95, 0]
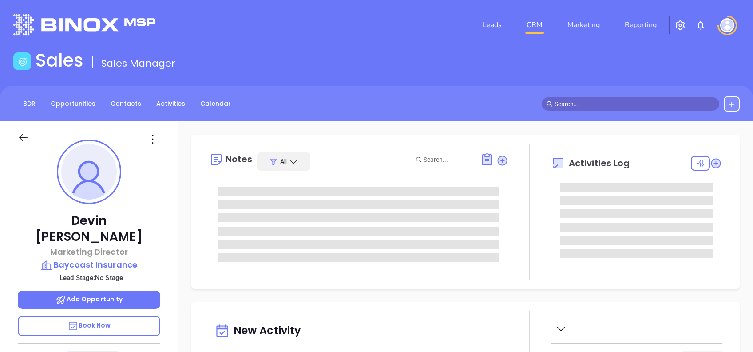
type input "[DATE]"
type input "[PERSON_NAME]"
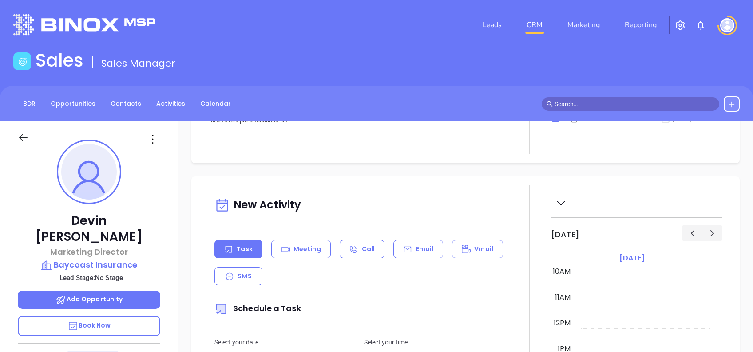
scroll to position [0, 0]
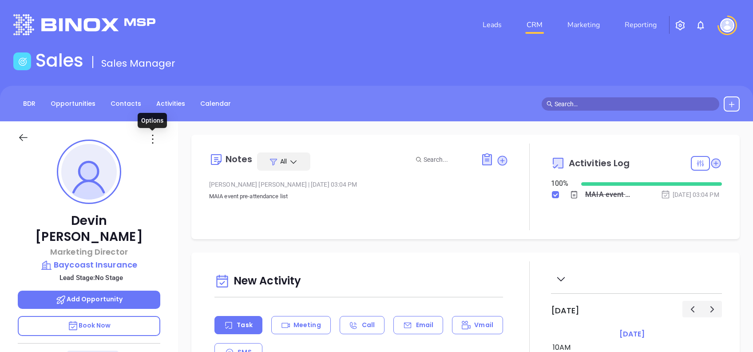
click at [152, 136] on icon at bounding box center [153, 139] width 14 height 14
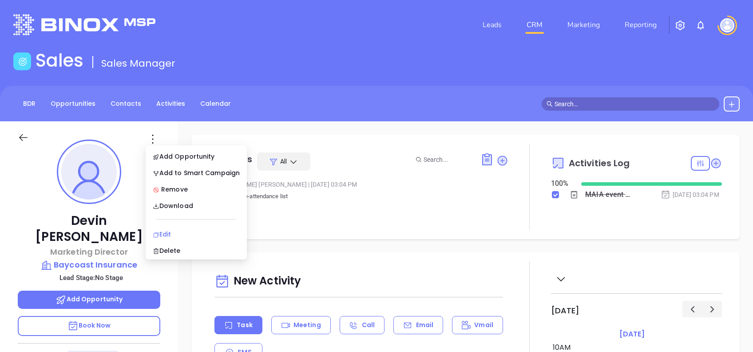
click at [200, 229] on div "Edit" at bounding box center [196, 234] width 87 height 10
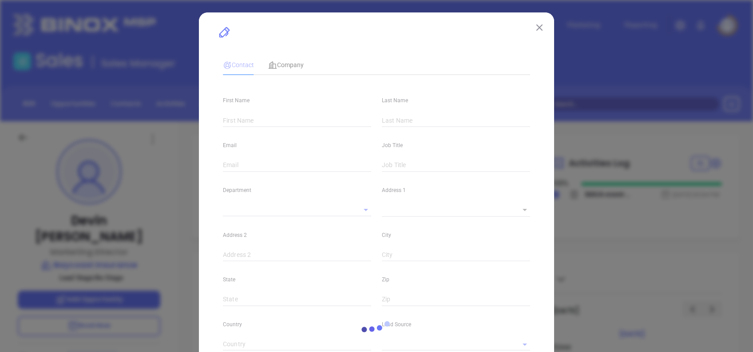
type input "Devin"
type input "[PERSON_NAME]"
type input "[EMAIL_ADDRESS][PERSON_NAME][DOMAIN_NAME]"
type input "Marketing Director"
type input "1"
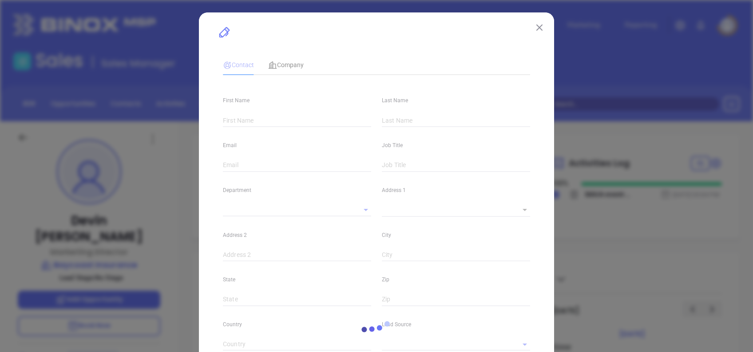
type input "[DOMAIN_NAME][URL]"
type input "Marketing"
type input "MAIA Event 0925"
type input "undefined undefined"
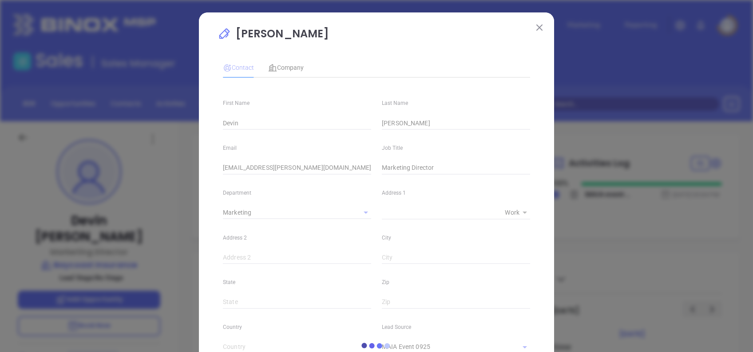
type input "1"
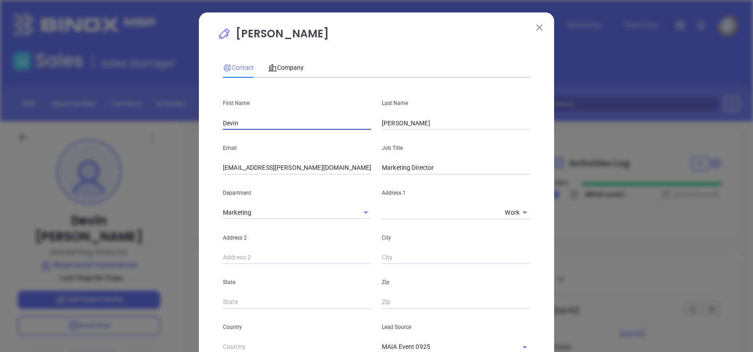
drag, startPoint x: 282, startPoint y: 117, endPoint x: 197, endPoint y: 112, distance: 85.0
click at [199, 111] on div "[PERSON_NAME] Contact Company First Name [PERSON_NAME] Last Name [PERSON_NAME] …" at bounding box center [376, 334] width 355 height 644
paste input "[PERSON_NAME]"
drag, startPoint x: 278, startPoint y: 122, endPoint x: 237, endPoint y: 128, distance: 40.8
click at [237, 128] on input "[PERSON_NAME]" at bounding box center [297, 122] width 148 height 13
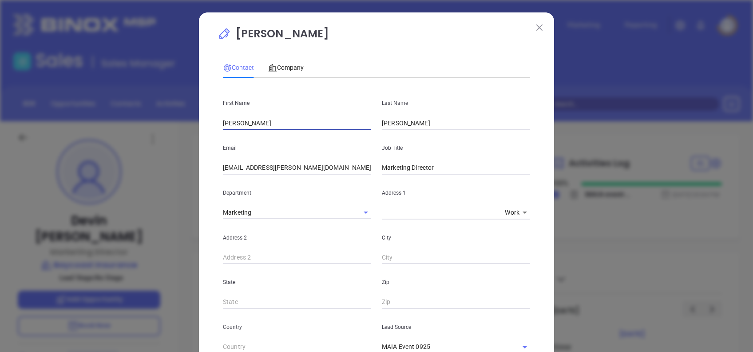
type input "[PERSON_NAME]"
drag, startPoint x: 405, startPoint y: 127, endPoint x: 325, endPoint y: 121, distance: 80.2
click at [325, 121] on div "First Name [PERSON_NAME] Last Name [PERSON_NAME]" at bounding box center [377, 107] width 318 height 45
paste input "[GEOGRAPHIC_DATA]"
type input "[GEOGRAPHIC_DATA]"
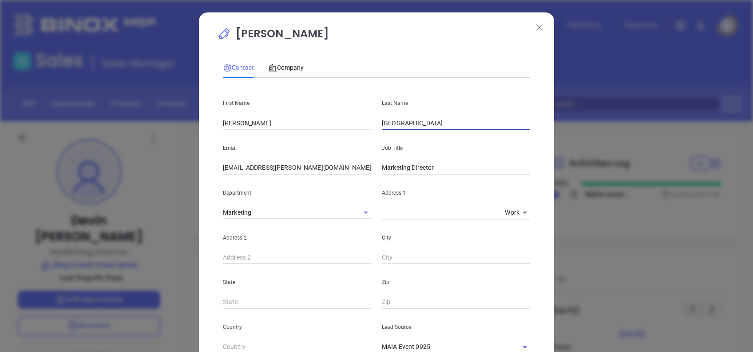
click at [309, 123] on input "[PERSON_NAME]" at bounding box center [297, 122] width 148 height 13
type input "[PERSON_NAME]"
click at [333, 164] on input "[EMAIL_ADDRESS][PERSON_NAME][DOMAIN_NAME]" at bounding box center [297, 167] width 148 height 13
paste input "emanchester@baycoastins"
type input "[EMAIL_ADDRESS][DOMAIN_NAME]"
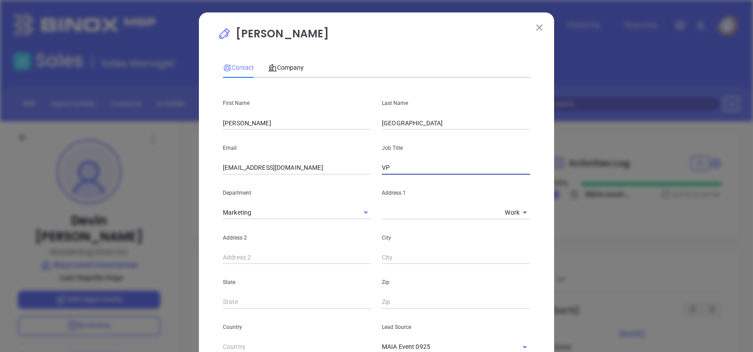
type input "VP"
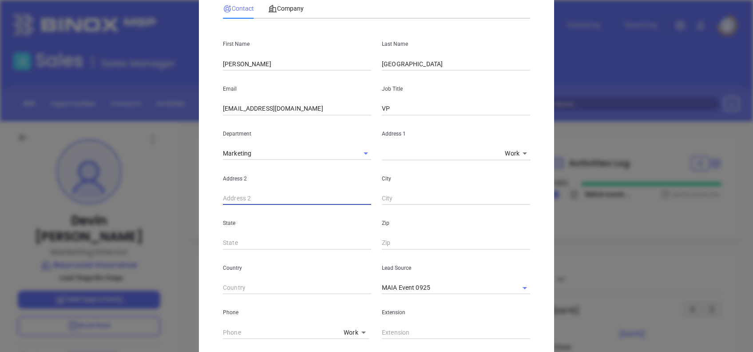
scroll to position [178, 0]
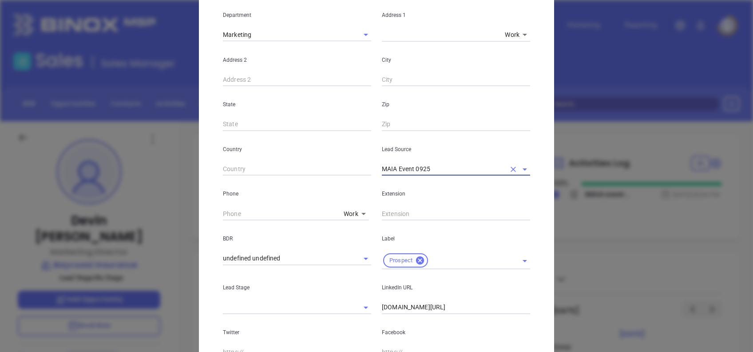
type input "( ) -"
click at [223, 209] on input "( ) -" at bounding box center [281, 213] width 117 height 13
paste input "508) 491-3100"
click at [353, 215] on body "Leads CRM Marketing Reporting Financial Leads Leads Sales Sales Manager BDR Opp…" at bounding box center [376, 176] width 753 height 352
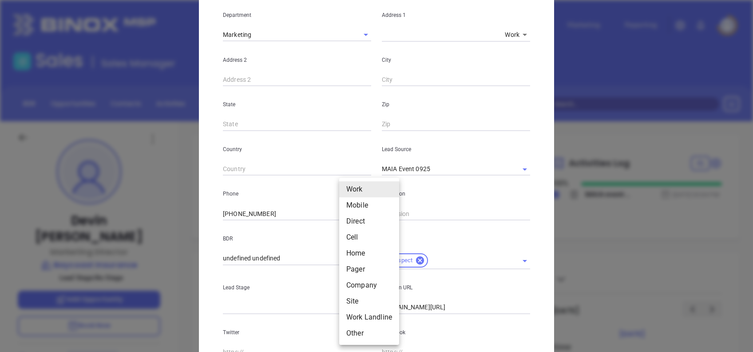
click at [367, 205] on li "Mobile" at bounding box center [369, 205] width 60 height 16
type input "(978) 518-6813"
type input "2"
click at [346, 210] on body "Leads CRM Marketing Reporting Financial Leads Leads Sales Sales Manager BDR Opp…" at bounding box center [376, 176] width 753 height 352
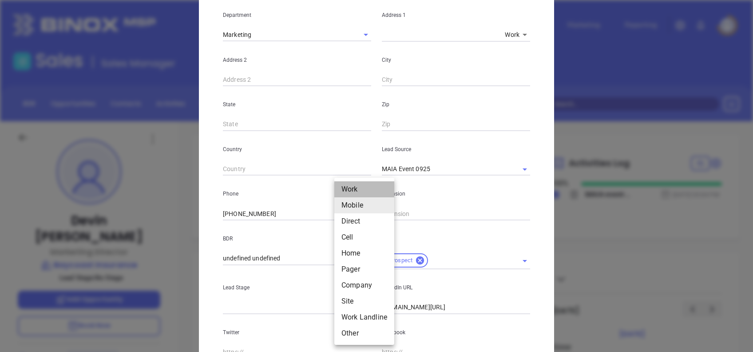
click at [354, 187] on li "Work" at bounding box center [364, 189] width 60 height 16
type input "(508) 491-3100"
type input "1"
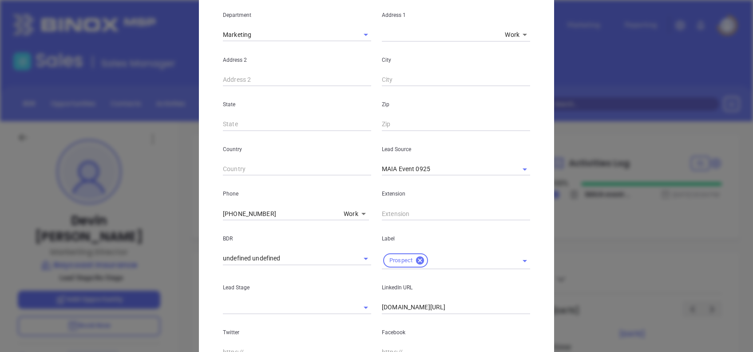
click at [352, 212] on body "Leads CRM Marketing Reporting Financial Leads Leads Sales Sales Manager BDR Opp…" at bounding box center [376, 176] width 753 height 352
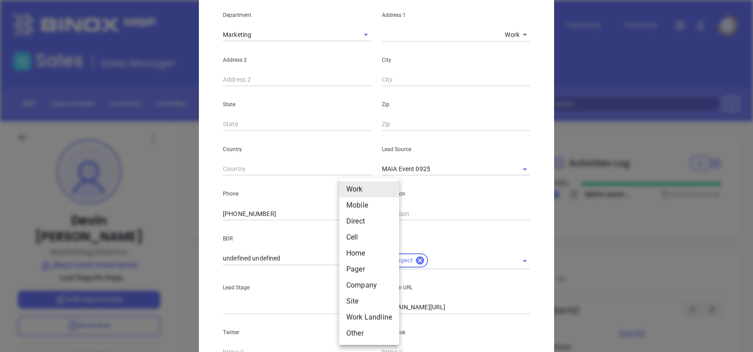
click at [366, 208] on li "Mobile" at bounding box center [369, 205] width 60 height 16
type input "(978) 518-6813"
type input "2"
click at [354, 220] on body "Leads CRM Marketing Reporting Financial Leads Leads Sales Sales Manager BDR Opp…" at bounding box center [376, 176] width 753 height 352
click at [363, 223] on li "Direct" at bounding box center [364, 221] width 60 height 16
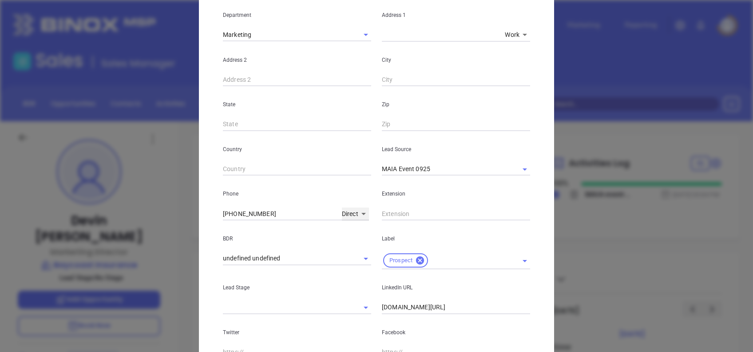
type input "3"
click at [274, 213] on input "( ) -" at bounding box center [280, 213] width 115 height 13
paste input "774) 488-5902"
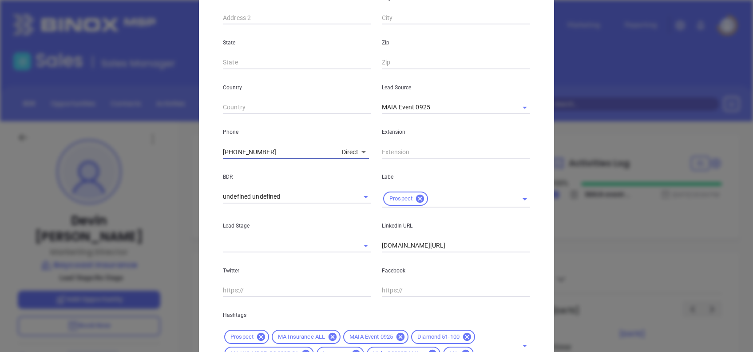
scroll to position [317, 0]
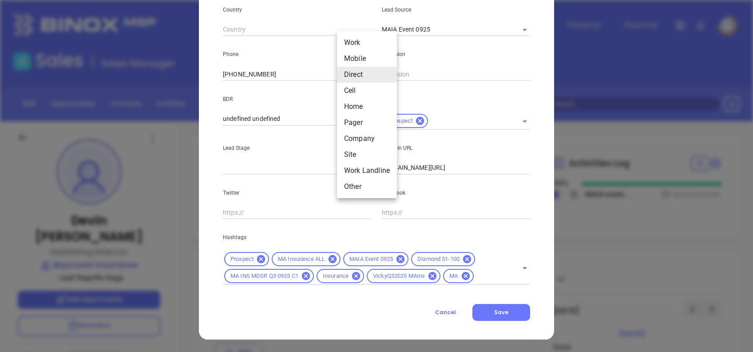
click at [351, 73] on body "Leads CRM Marketing Reporting Financial Leads Leads Sales Sales Manager BDR Opp…" at bounding box center [376, 176] width 753 height 352
click at [358, 57] on li "Mobile" at bounding box center [367, 59] width 60 height 16
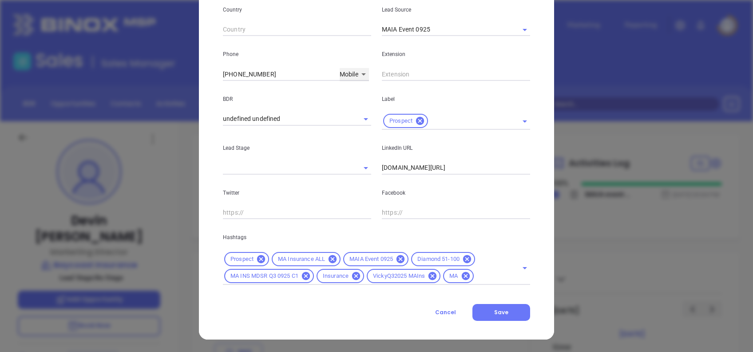
type input "(978) 518-6813"
type input "2"
drag, startPoint x: 276, startPoint y: 69, endPoint x: 186, endPoint y: 68, distance: 89.7
click at [187, 68] on div "Devin Stein Contact Company First Name Eileen Last Name Manchester Email emanch…" at bounding box center [376, 176] width 753 height 352
paste input "774) 488-5902"
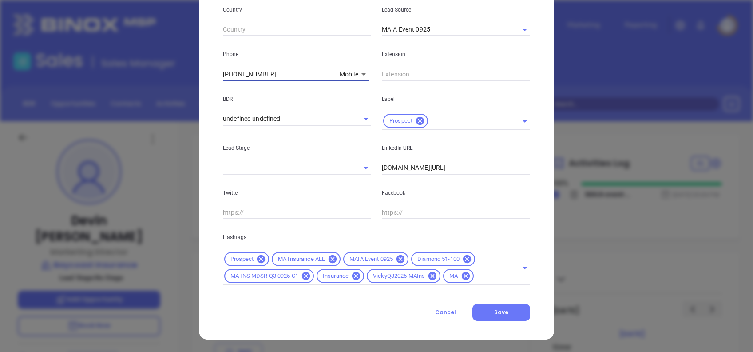
type input "(774) 488-5902"
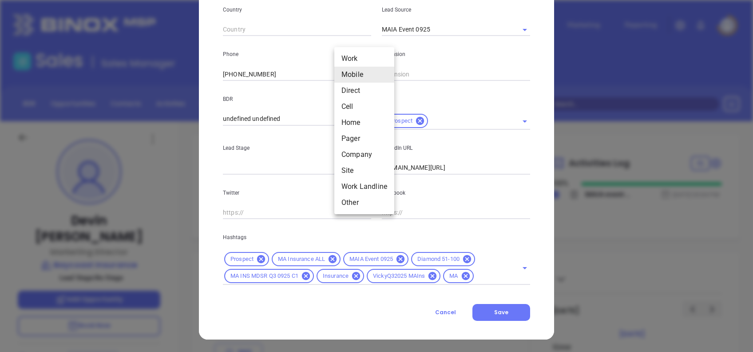
click at [349, 78] on body "Leads CRM Marketing Reporting Financial Leads Leads Sales Sales Manager BDR Opp…" at bounding box center [376, 176] width 753 height 352
click at [360, 92] on li "Direct" at bounding box center [364, 91] width 60 height 16
type input "3"
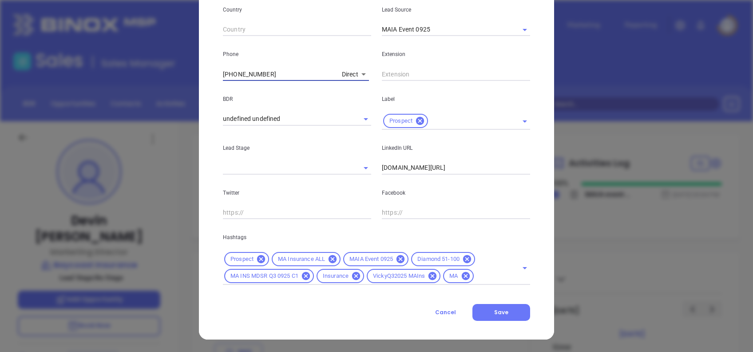
drag, startPoint x: 263, startPoint y: 74, endPoint x: 176, endPoint y: 71, distance: 86.6
click at [178, 71] on div "Devin Stein Contact Company First Name Eileen Last Name Manchester Email emanch…" at bounding box center [376, 176] width 753 height 352
type input "( ) -"
click at [524, 151] on p "LinkedIn URL" at bounding box center [456, 148] width 148 height 10
click at [401, 262] on icon at bounding box center [401, 259] width 10 height 10
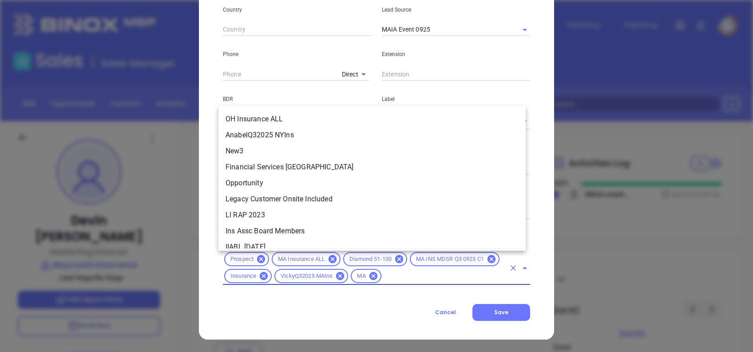
click at [457, 279] on input "text" at bounding box center [444, 275] width 123 height 11
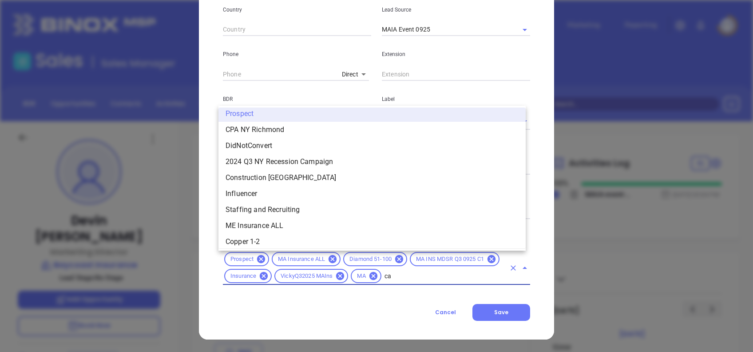
scroll to position [0, 0]
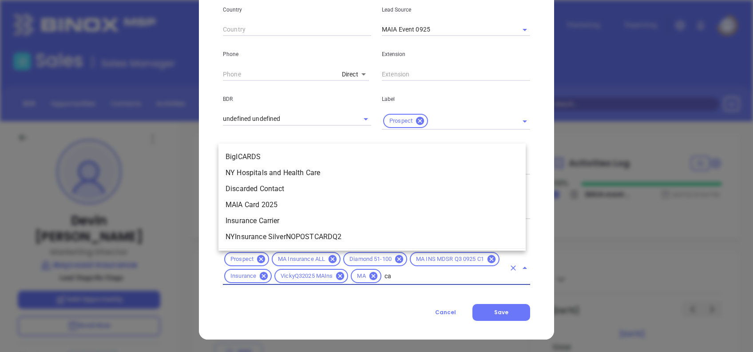
type input "c"
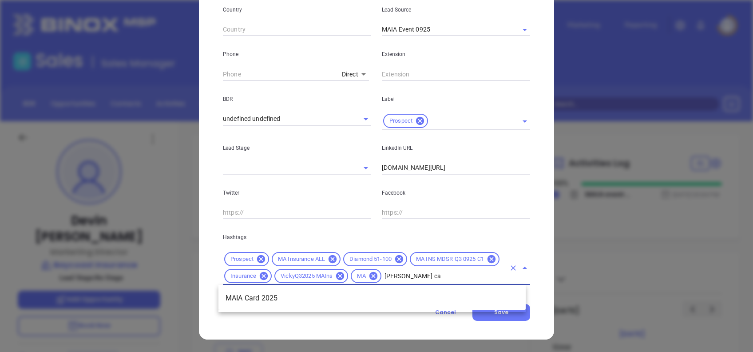
type input "maia car"
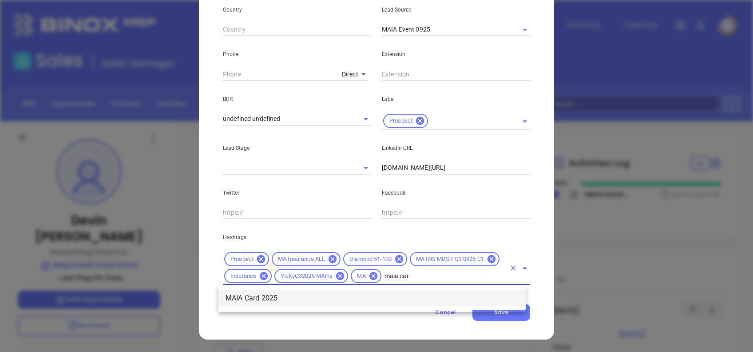
click at [338, 296] on li "MAIA Card 2025" at bounding box center [372, 298] width 307 height 16
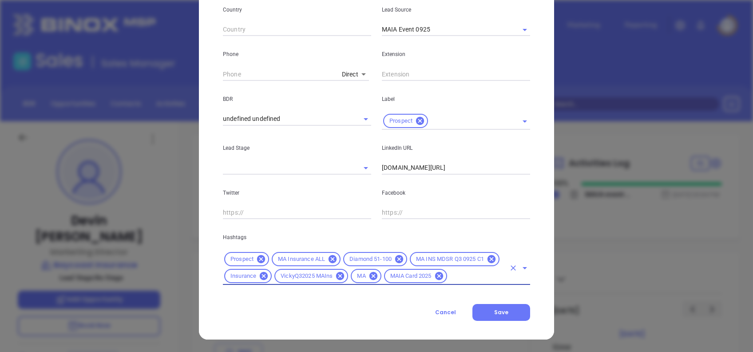
click at [318, 295] on div "Contact Company First Name Eileen Last Name Manchester Email emanchester@baycoa…" at bounding box center [376, 28] width 307 height 585
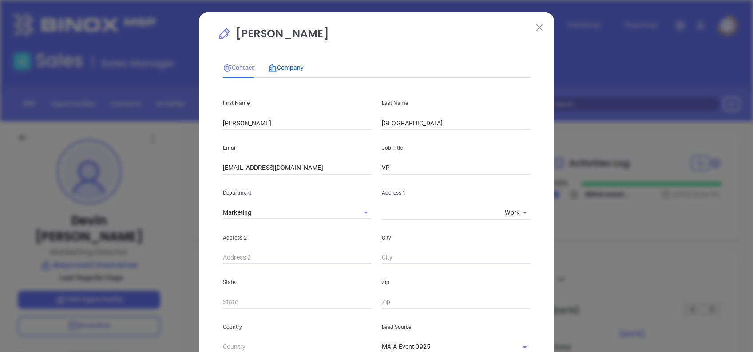
click at [284, 66] on span "Company" at bounding box center [286, 67] width 36 height 7
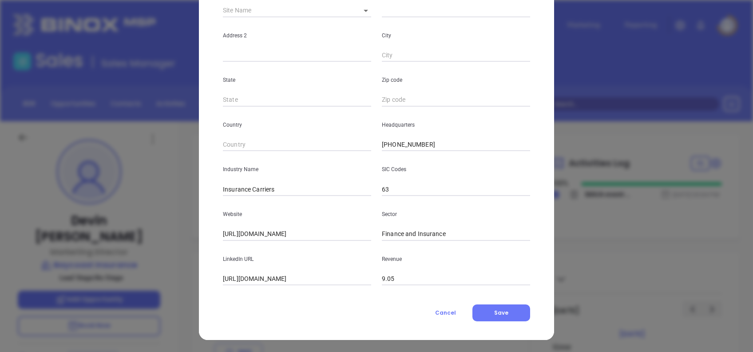
scroll to position [158, 0]
drag, startPoint x: 240, startPoint y: 277, endPoint x: 203, endPoint y: 277, distance: 37.7
click at [203, 277] on div "Devin Stein Contact Company First Name Eileen Last Name Manchester Email emanch…" at bounding box center [376, 97] width 355 height 485
type input "www.linkedin.com/company/baycoast-insurance/"
click at [502, 305] on button "Save" at bounding box center [502, 312] width 58 height 17
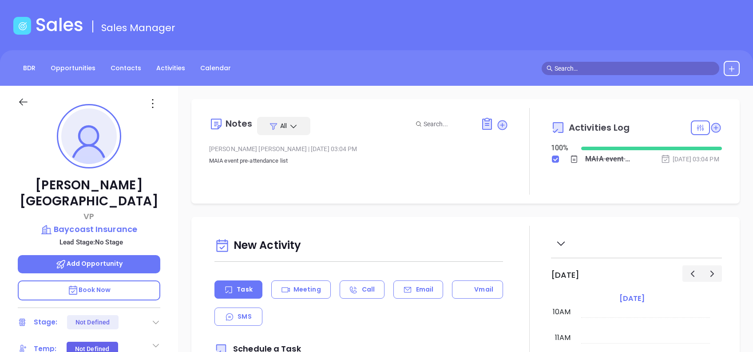
scroll to position [0, 0]
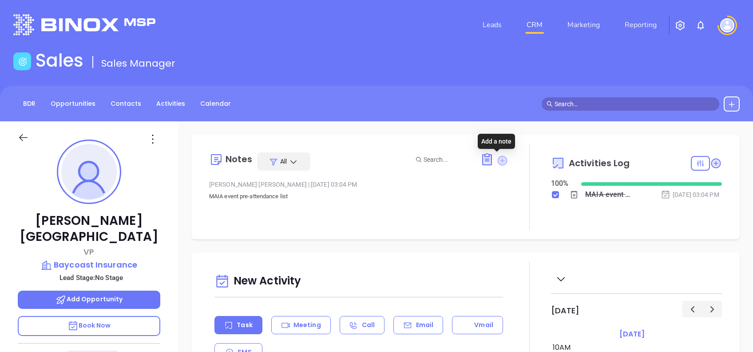
click at [497, 159] on icon at bounding box center [502, 160] width 10 height 10
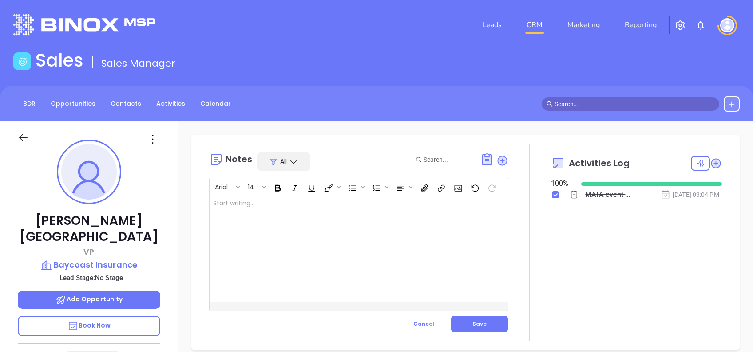
drag, startPoint x: 322, startPoint y: 231, endPoint x: 452, endPoint y: 284, distance: 140.6
click at [322, 231] on div at bounding box center [349, 248] width 278 height 107
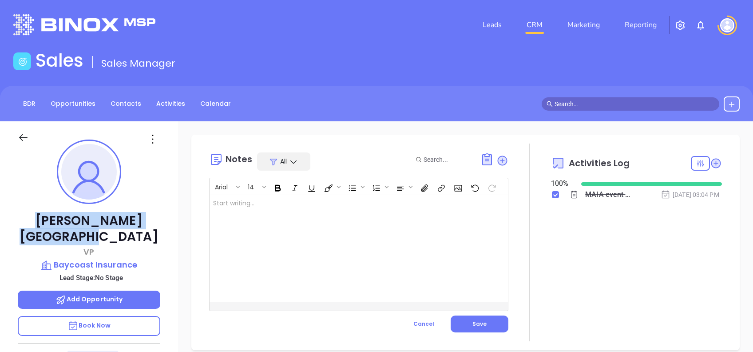
drag, startPoint x: 158, startPoint y: 223, endPoint x: 31, endPoint y: 219, distance: 127.1
click at [31, 219] on p "Eileen Manchester" at bounding box center [89, 229] width 143 height 32
copy p "Eileen Manchester"
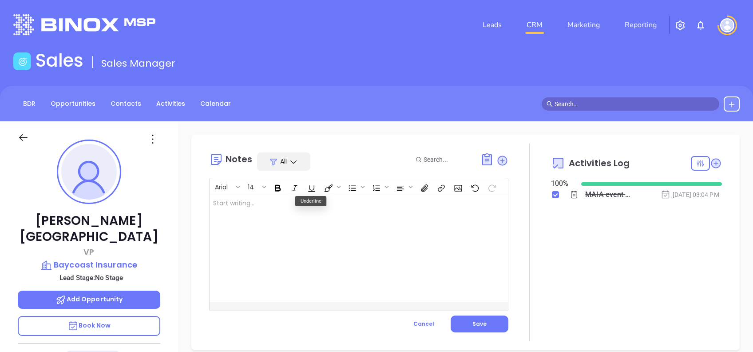
click at [249, 257] on div "﻿" at bounding box center [349, 248] width 278 height 107
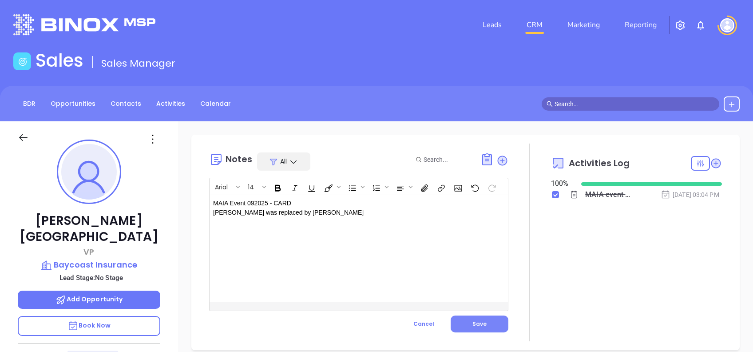
click at [502, 327] on button "Save" at bounding box center [480, 323] width 58 height 17
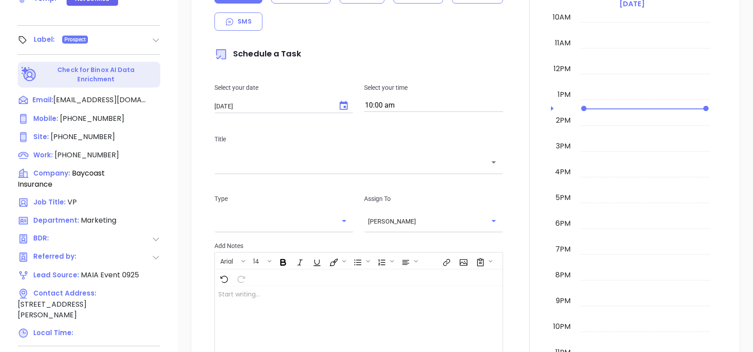
scroll to position [36, 0]
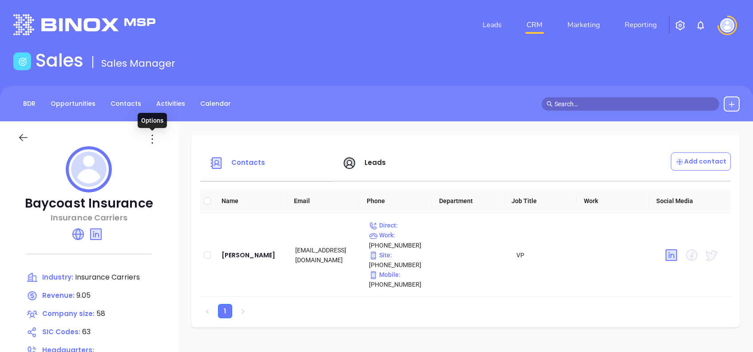
click at [150, 137] on icon at bounding box center [152, 139] width 14 height 14
click at [165, 158] on div "Edit" at bounding box center [192, 156] width 80 height 10
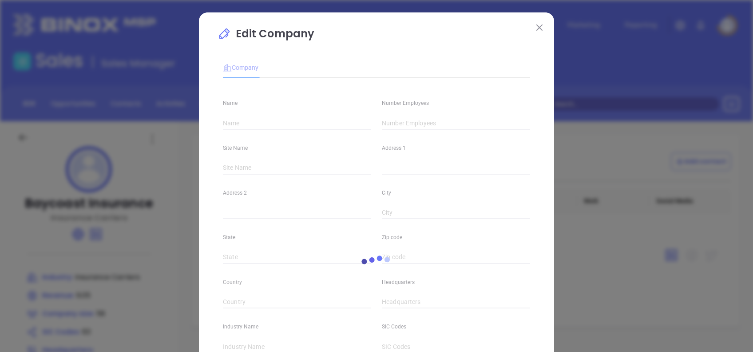
type input "Baycoast Insurance"
type input "58"
type input "[PHONE_NUMBER]"
type input "Insurance Carriers"
type input "63"
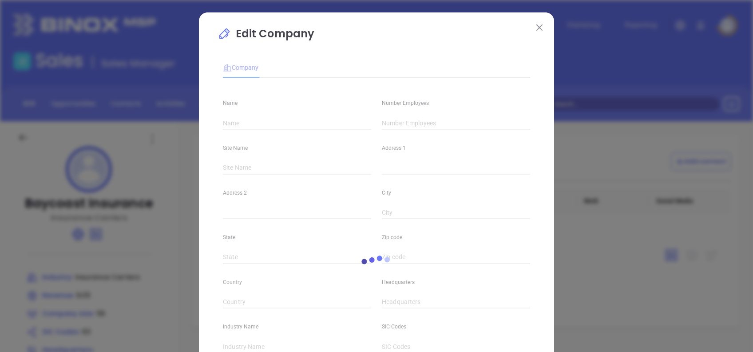
type input "[URL][DOMAIN_NAME]"
type input "Finance and Insurance"
type input "[DOMAIN_NAME][URL]"
type input "9.05"
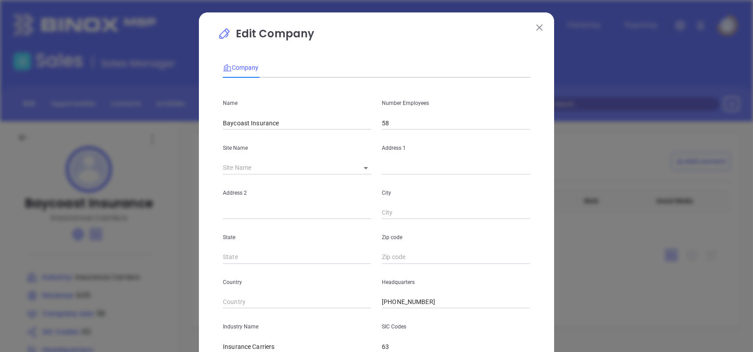
click at [229, 122] on input "Baycoast Insurance" at bounding box center [297, 122] width 148 height 13
click at [291, 123] on input "Bay Coast Insurance" at bounding box center [297, 122] width 148 height 13
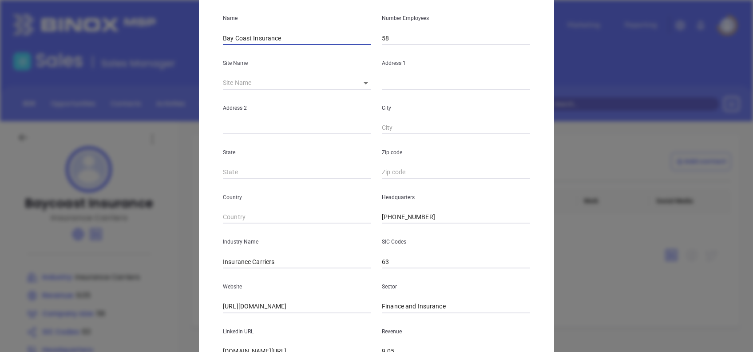
scroll to position [158, 0]
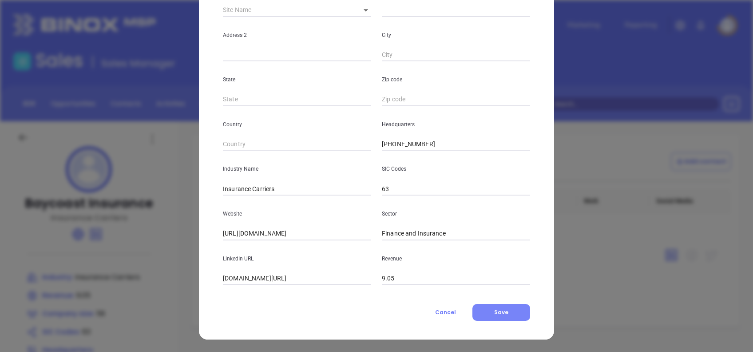
type input "Bay Coast Insurance"
click at [505, 313] on button "Save" at bounding box center [502, 312] width 58 height 17
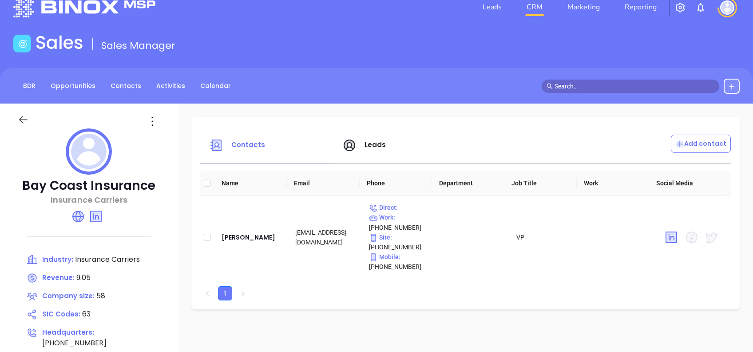
scroll to position [0, 0]
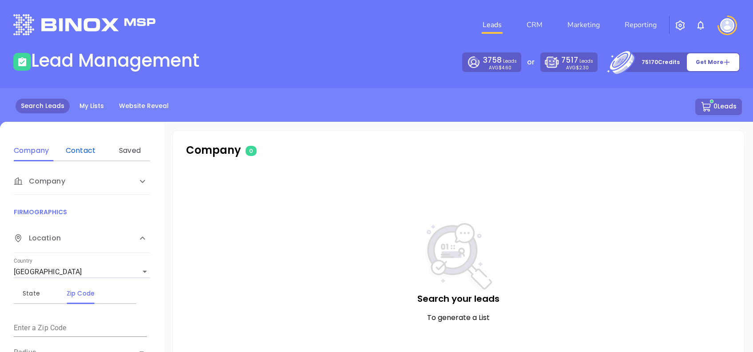
click at [82, 151] on div "Contact" at bounding box center [80, 150] width 35 height 11
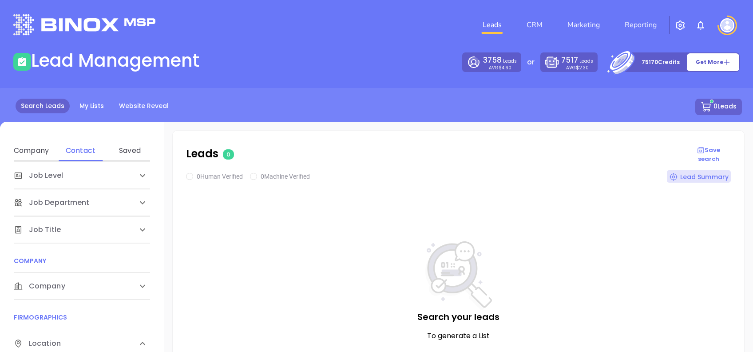
scroll to position [118, 0]
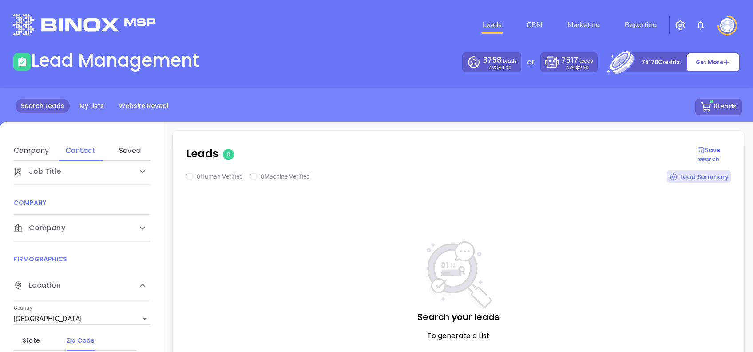
click at [72, 219] on div "Company" at bounding box center [82, 228] width 136 height 27
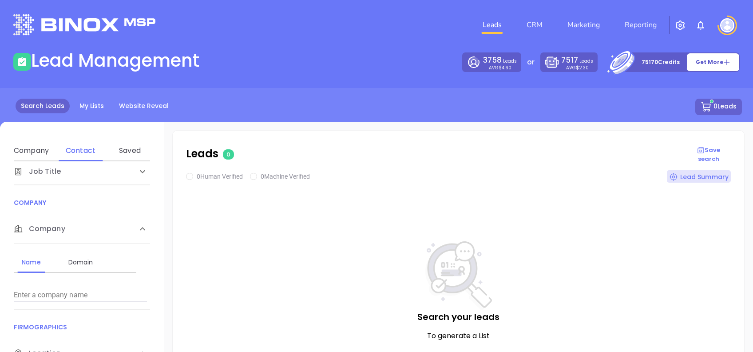
click at [96, 254] on div "Domain" at bounding box center [80, 261] width 35 height 21
click at [104, 294] on input "Enter a company name" at bounding box center [80, 295] width 133 height 14
paste input "[DOMAIN_NAME]"
type input "[DOMAIN_NAME]"
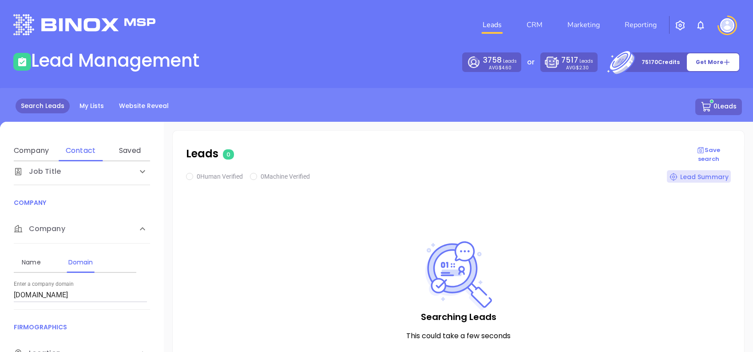
checkbox input "true"
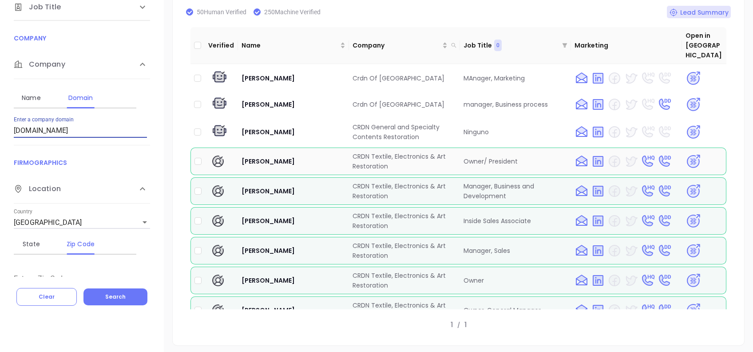
scroll to position [165, 0]
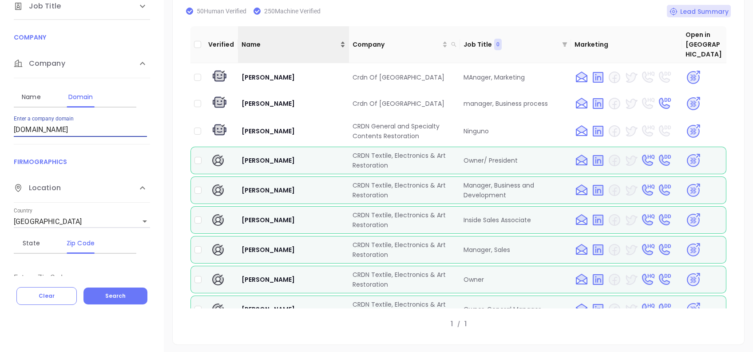
click at [288, 40] on span "Name" at bounding box center [290, 45] width 97 height 10
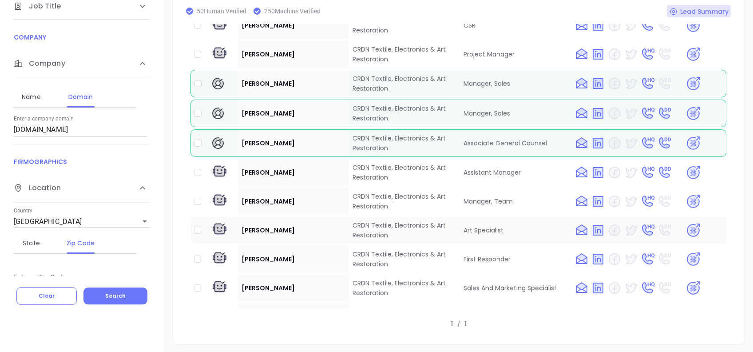
scroll to position [2013, 0]
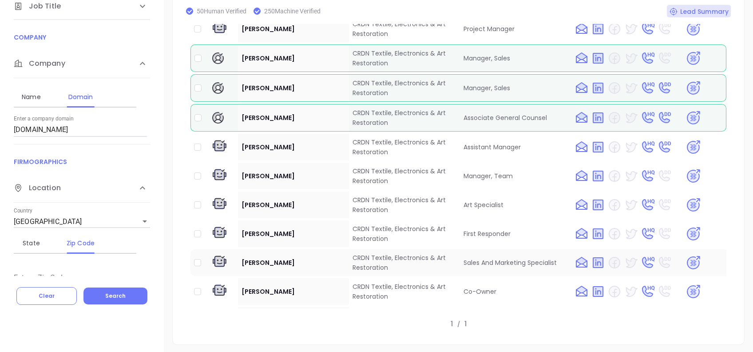
click at [686, 255] on img at bounding box center [694, 263] width 16 height 16
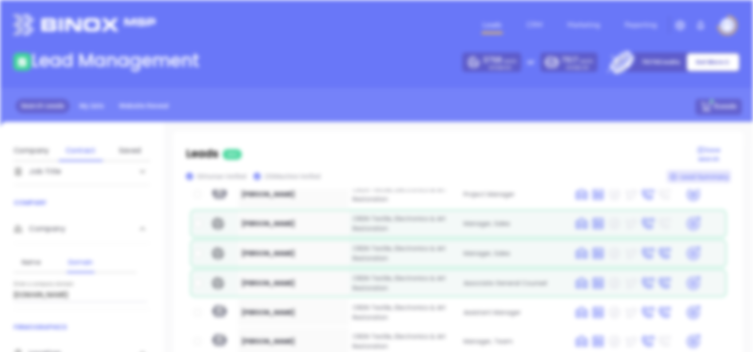
scroll to position [0, 0]
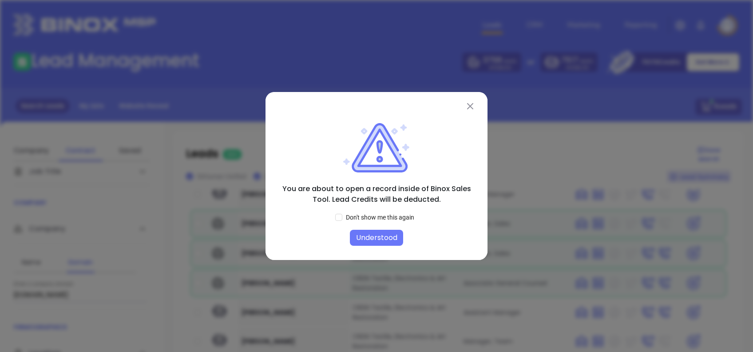
click at [374, 236] on button "Understood" at bounding box center [376, 238] width 53 height 16
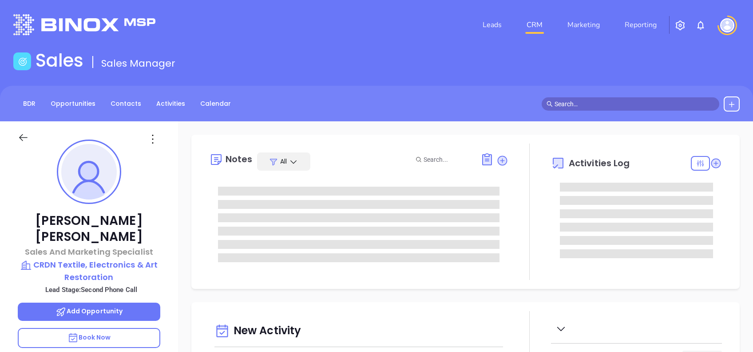
type input "[DATE]"
type input "[PERSON_NAME]"
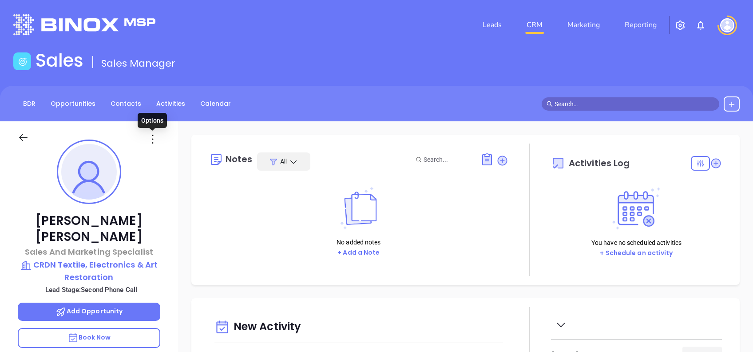
click at [151, 139] on icon at bounding box center [153, 139] width 14 height 14
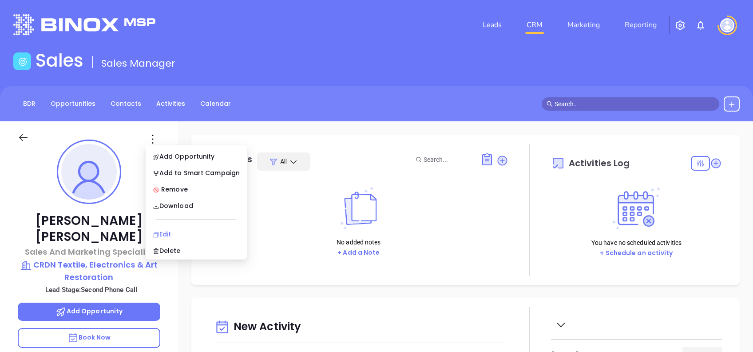
click at [200, 228] on li "Edit" at bounding box center [196, 234] width 98 height 19
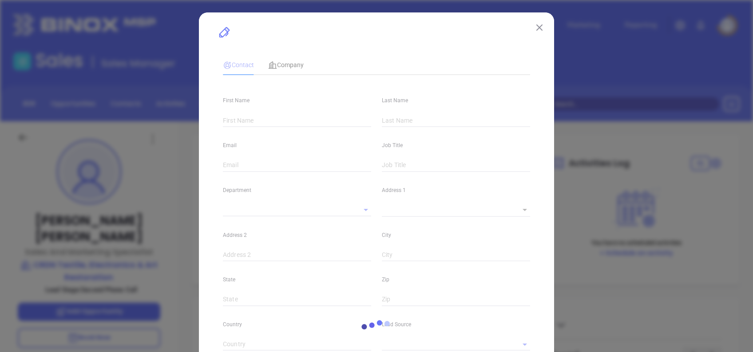
type input "[PERSON_NAME]"
type input "[PERSON_NAME][EMAIL_ADDRESS][PERSON_NAME][DOMAIN_NAME]"
type input "Sales And Marketing Specialist"
type input "1"
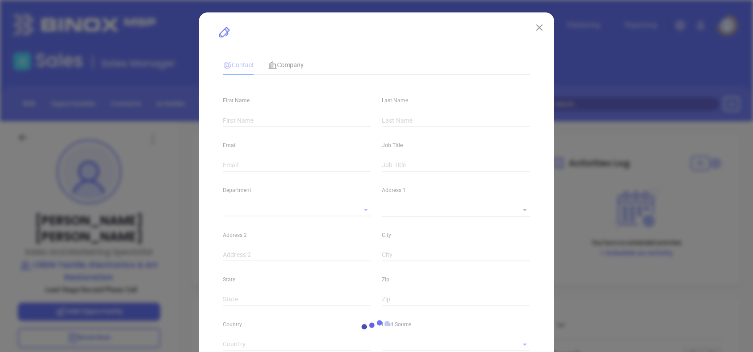
type input "[DOMAIN_NAME][URL][PERSON_NAME]"
type input "Marketing"
type input "Website Reveal"
type input "undefined undefined"
type input "Second Phone Call"
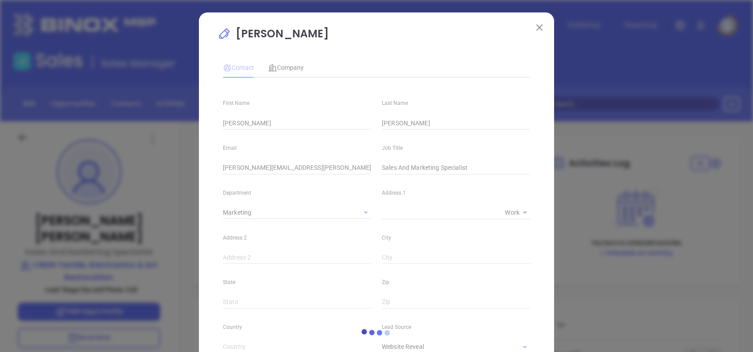
type input "[PHONE_NUMBER]"
type input "1"
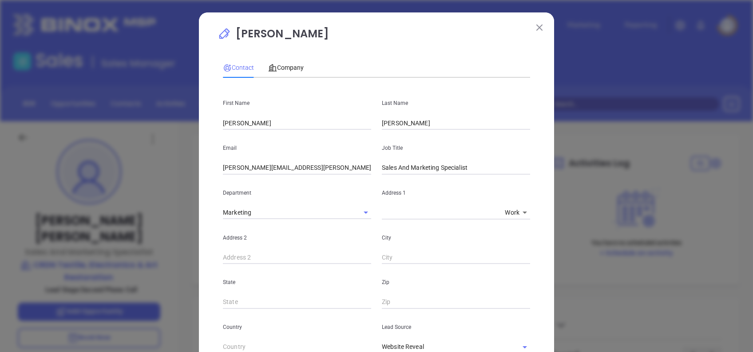
click at [309, 166] on input "[PERSON_NAME][EMAIL_ADDRESS][PERSON_NAME][DOMAIN_NAME]" at bounding box center [297, 167] width 148 height 13
drag, startPoint x: 312, startPoint y: 169, endPoint x: 139, endPoint y: 171, distance: 172.8
click at [139, 171] on div "[PERSON_NAME] Contact Company First Name [PERSON_NAME] Last Name [PERSON_NAME] …" at bounding box center [376, 176] width 753 height 352
paste input "@generalcleaners"
type input "[PERSON_NAME][EMAIL_ADDRESS][DOMAIN_NAME]"
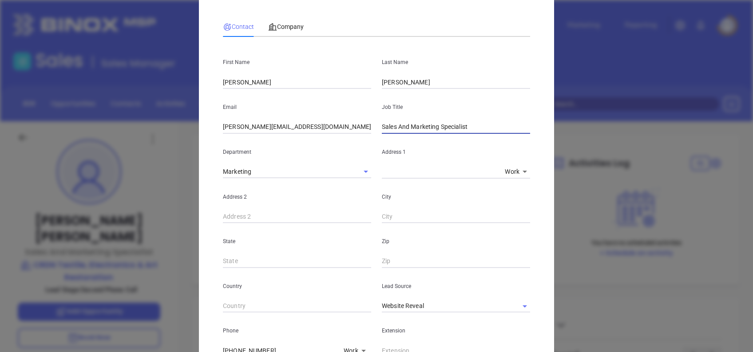
scroll to position [118, 0]
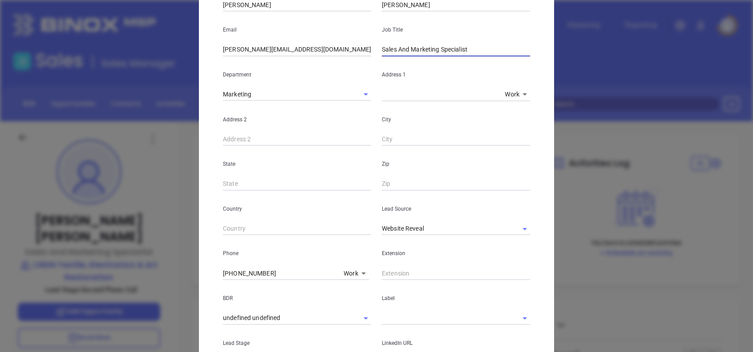
click at [403, 45] on input "Sales And Marketing Specialist" at bounding box center [456, 49] width 148 height 13
type input "Sales & Marketing Specialist"
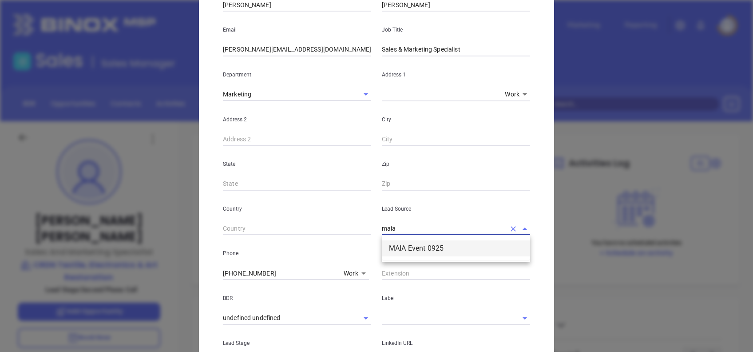
click at [403, 248] on li "MAIA Event 0925" at bounding box center [456, 248] width 148 height 16
type input "MAIA Event 0925"
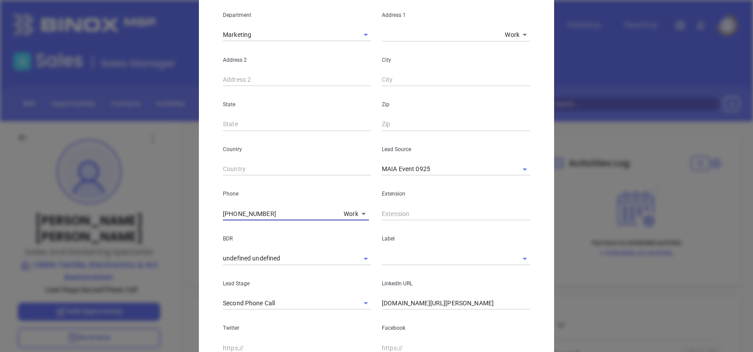
scroll to position [237, 0]
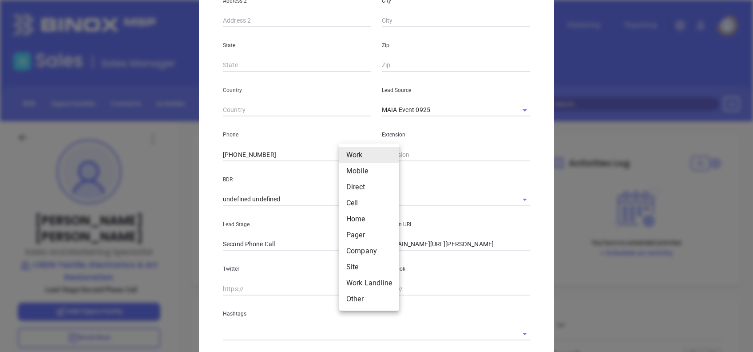
click at [344, 152] on body "Leads CRM Marketing Reporting Financial Leads Leads Sales Sales Manager BDR Opp…" at bounding box center [376, 176] width 753 height 352
click at [372, 302] on li "Other" at bounding box center [369, 299] width 60 height 16
type input "13"
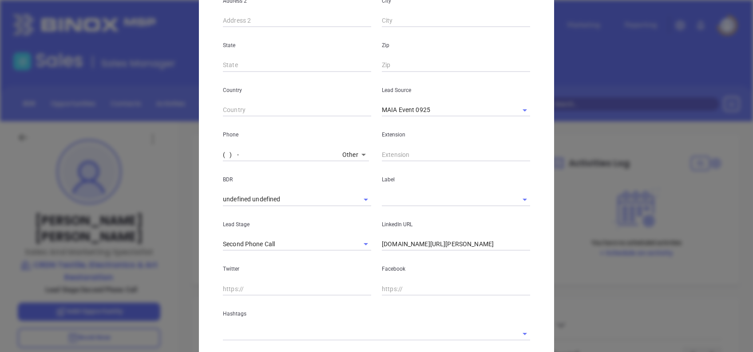
click at [226, 156] on input "( ) -" at bounding box center [281, 154] width 116 height 13
type input "(800) 963-2736"
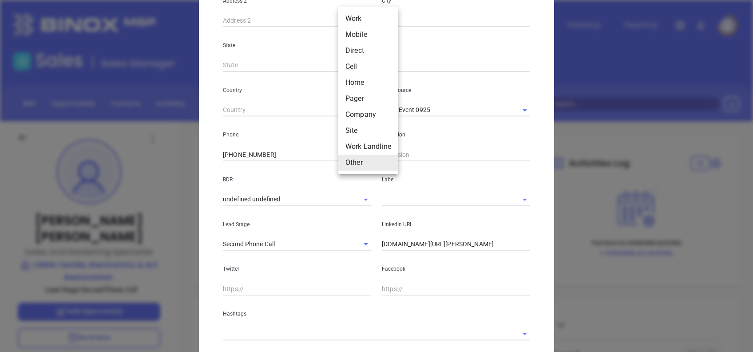
click at [349, 156] on body "Leads CRM Marketing Reporting Financial Leads Leads Sales Sales Manager BDR Opp…" at bounding box center [376, 176] width 753 height 352
click at [375, 32] on li "Mobile" at bounding box center [368, 35] width 60 height 16
type input "2"
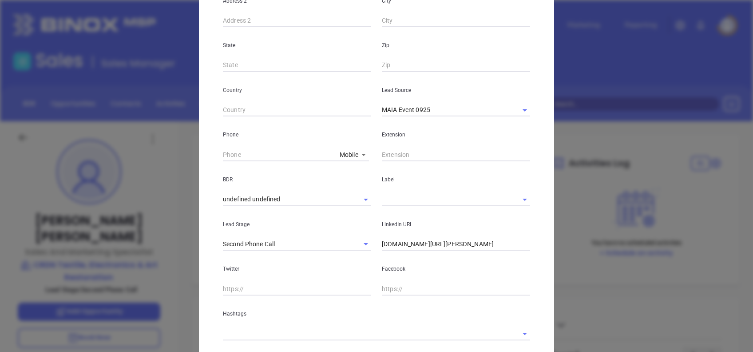
click at [218, 152] on div "Phone Mobile 2" at bounding box center [297, 138] width 159 height 45
click at [223, 154] on input "( ) -" at bounding box center [279, 154] width 113 height 13
paste input "413) 426-4461"
type input "(413) 426-4461"
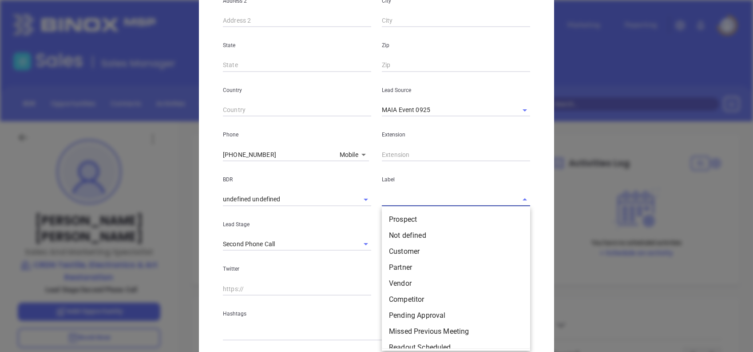
click at [385, 200] on input "text" at bounding box center [443, 199] width 123 height 13
click at [396, 216] on li "Prospect" at bounding box center [456, 219] width 148 height 16
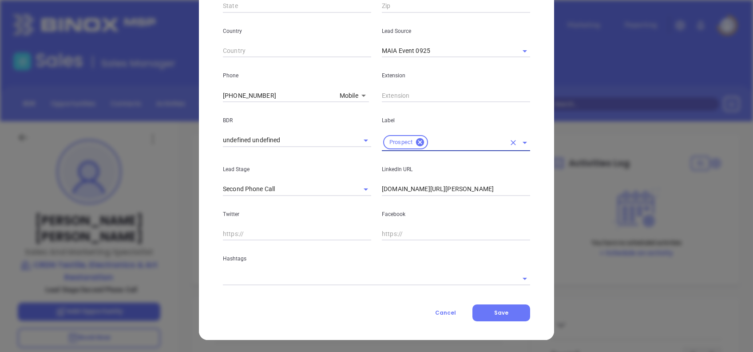
scroll to position [296, 0]
click at [473, 185] on input "linkedin.com/in/danielle-paulson-41421b257" at bounding box center [456, 188] width 148 height 13
click at [509, 189] on input "linkedin.com/in/danielle-paulson-41421b257" at bounding box center [456, 188] width 148 height 13
click at [509, 188] on input "linkedin.com/in/danielle-paulson-41421b257" at bounding box center [456, 188] width 148 height 13
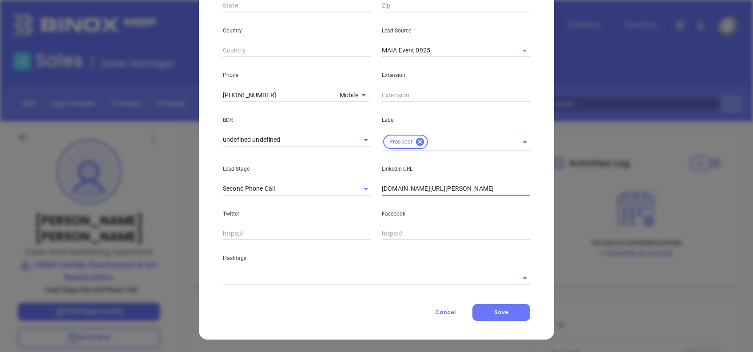
paste input "www.linkedin.com/in/danielle-paulson-41421b257/"
type input "www.linkedin.com/in/danielle-paulson-41421b257/"
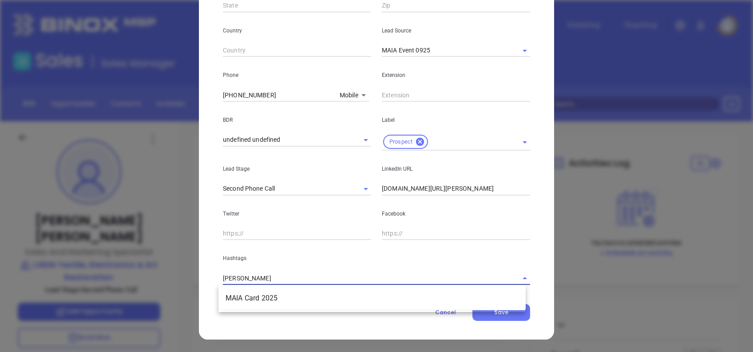
type input "[PERSON_NAME] ca"
click at [315, 305] on li "MAIA Card 2025" at bounding box center [372, 298] width 307 height 16
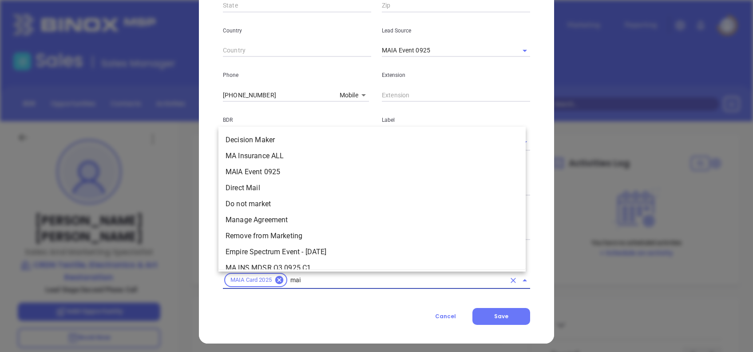
scroll to position [0, 0]
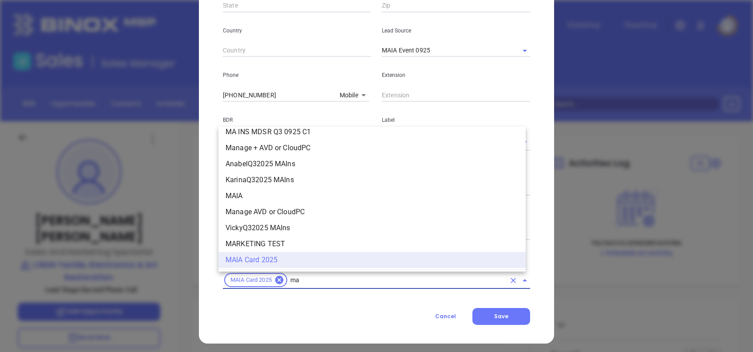
type input "m"
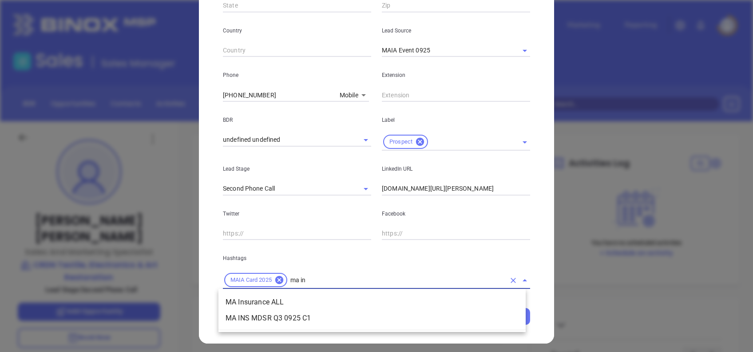
type input "ma ins"
click at [332, 304] on li "MA Insurance ALL" at bounding box center [372, 302] width 307 height 16
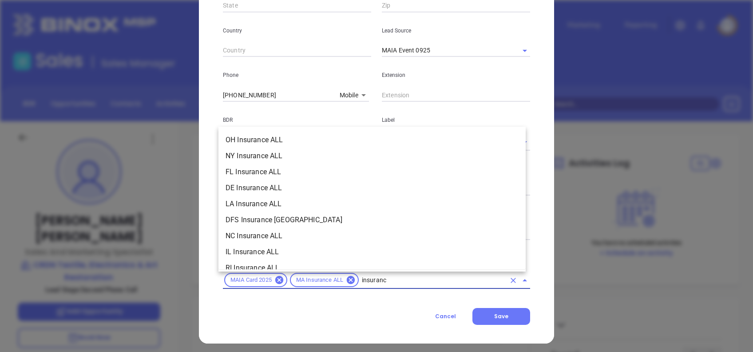
type input "insurance"
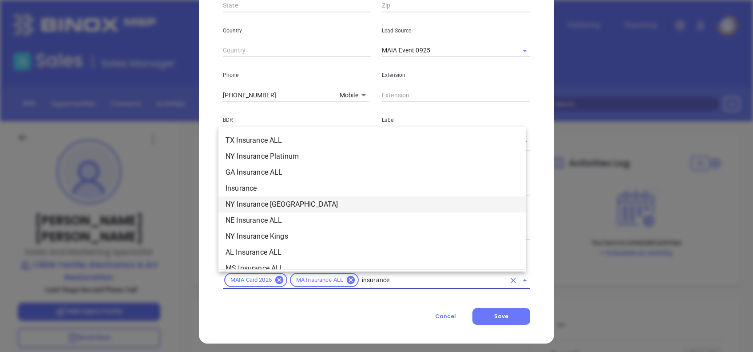
scroll to position [355, 0]
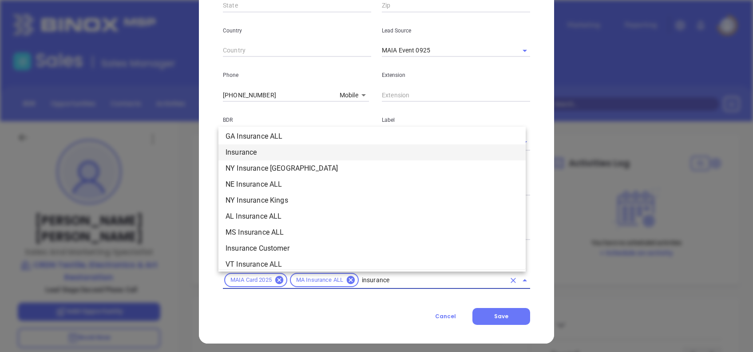
click at [242, 148] on li "Insurance" at bounding box center [372, 152] width 307 height 16
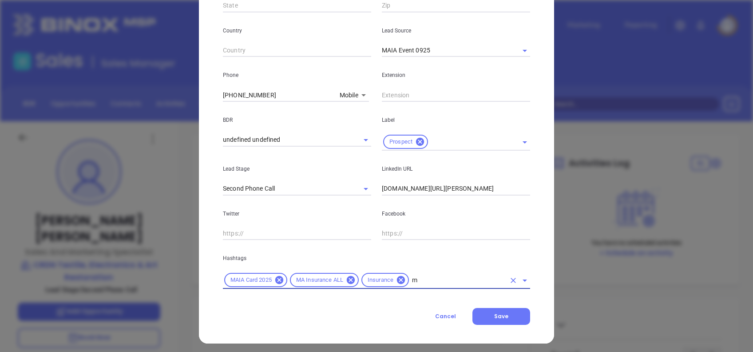
type input "ma"
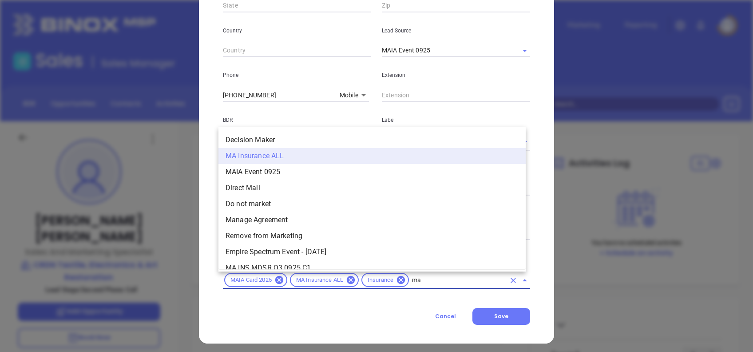
scroll to position [261, 0]
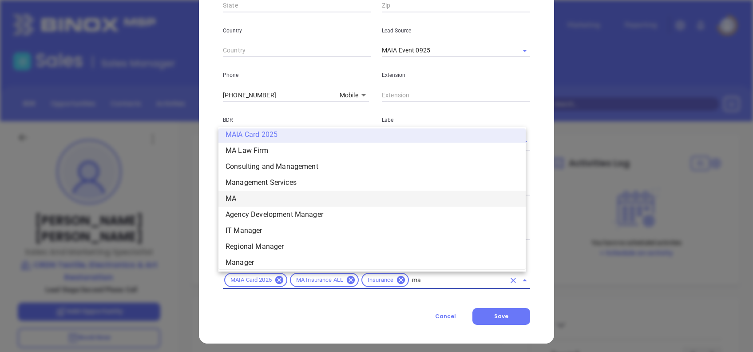
click at [260, 192] on li "MA" at bounding box center [372, 199] width 307 height 16
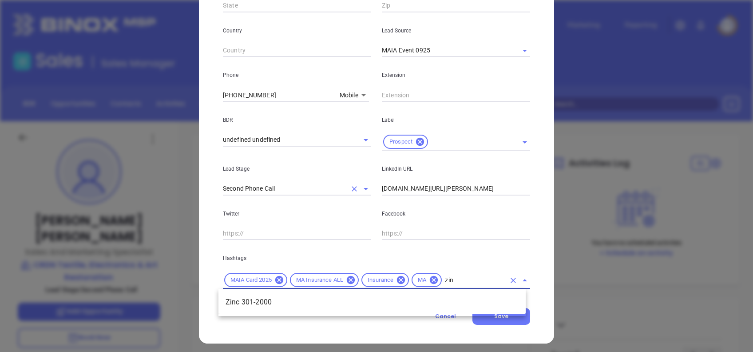
type input "zinc"
click at [293, 296] on li "Zinc 301-2000" at bounding box center [372, 302] width 307 height 16
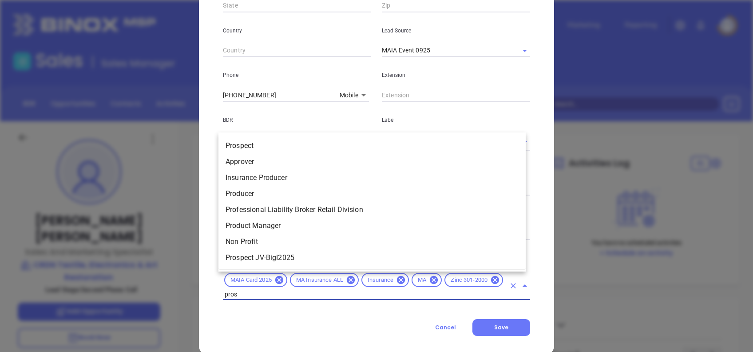
type input "prosp"
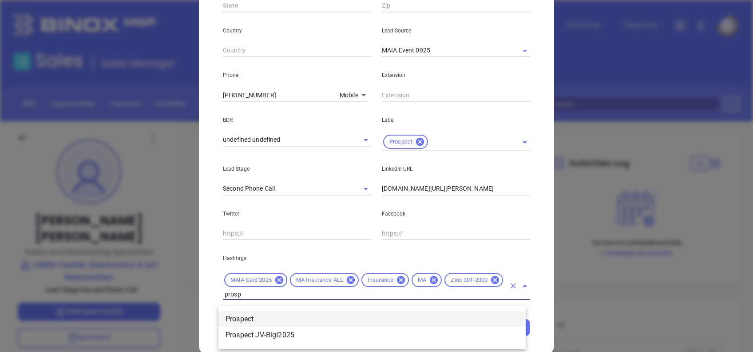
click at [260, 319] on li "Prospect" at bounding box center [372, 319] width 307 height 16
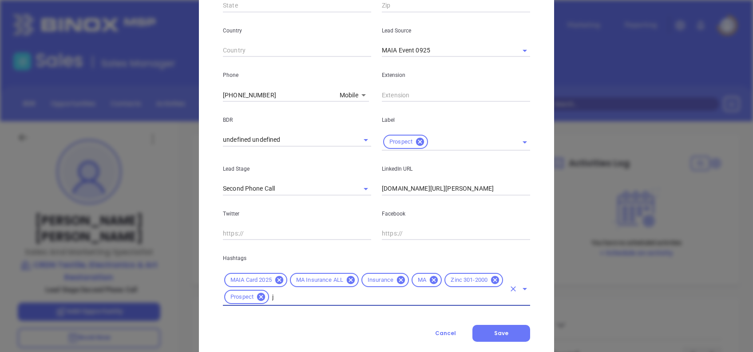
type input "jv"
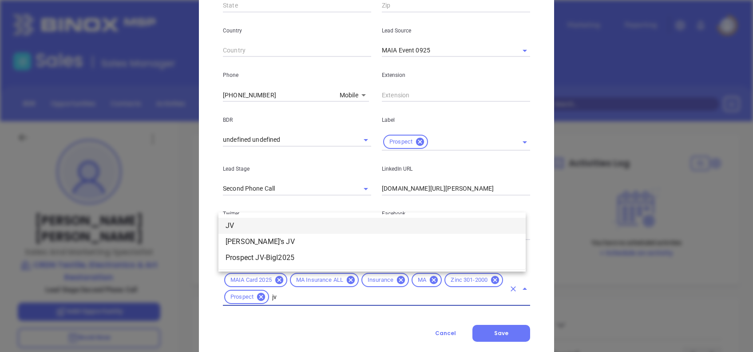
click at [281, 226] on li "JV" at bounding box center [372, 226] width 307 height 16
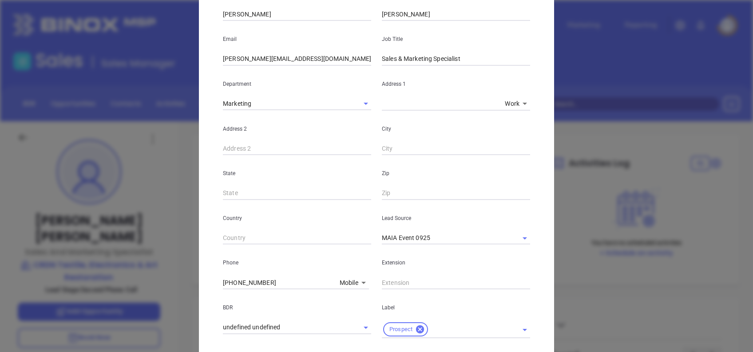
scroll to position [0, 0]
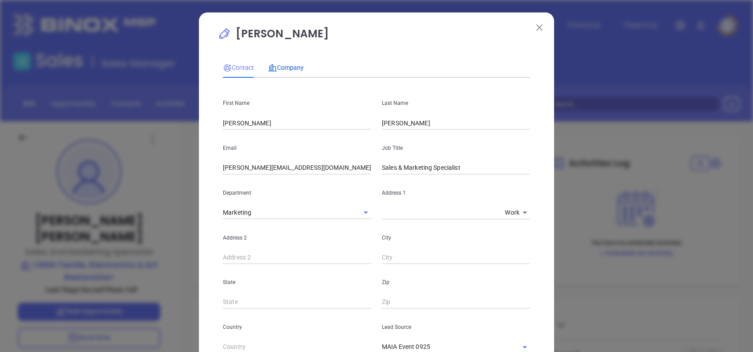
click at [277, 69] on span "Company" at bounding box center [286, 67] width 36 height 7
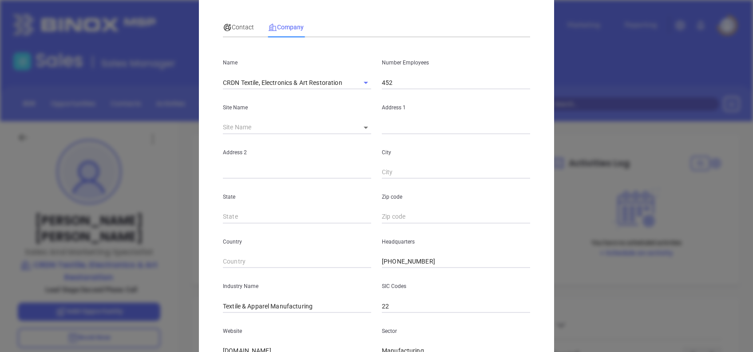
scroll to position [59, 0]
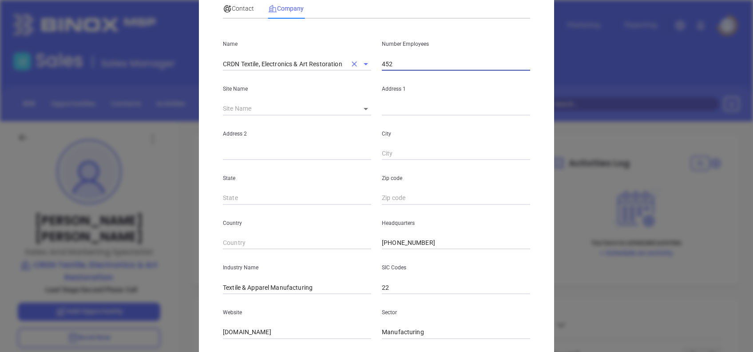
drag, startPoint x: 377, startPoint y: 64, endPoint x: 364, endPoint y: 64, distance: 12.9
click at [364, 64] on div "Name CRDN Textile, Electronics & Art Restoration Number Employees 452" at bounding box center [377, 48] width 318 height 45
type input "603"
click at [362, 111] on body "Leads CRM Marketing Reporting Financial Leads Leads Sales Sales Manager BDR Opp…" at bounding box center [376, 176] width 753 height 352
click at [371, 111] on li "Berkeley" at bounding box center [369, 109] width 41 height 16
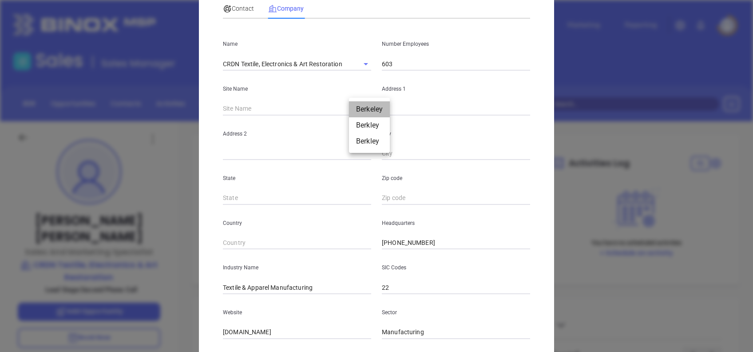
type input "Berkeley"
type input "126674"
type input "2060 Coolidge Hwy"
type input "Berkeley"
type input "MI"
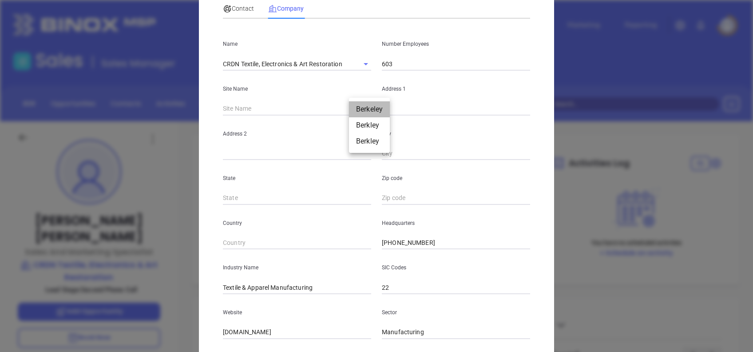
type input "48072-1546"
type input "US"
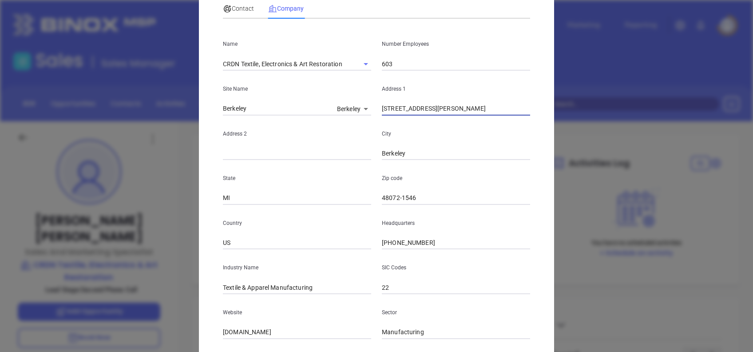
drag, startPoint x: 437, startPoint y: 113, endPoint x: 353, endPoint y: 107, distance: 84.1
click at [355, 107] on div "Site Name Berkeley Berkeley 126674 Address 1 2060 Coolidge Hwy" at bounding box center [377, 93] width 318 height 45
paste input "34 Cohannet St"
type input "34 Cohannet St"
click at [407, 149] on input "Berkeley" at bounding box center [456, 153] width 148 height 13
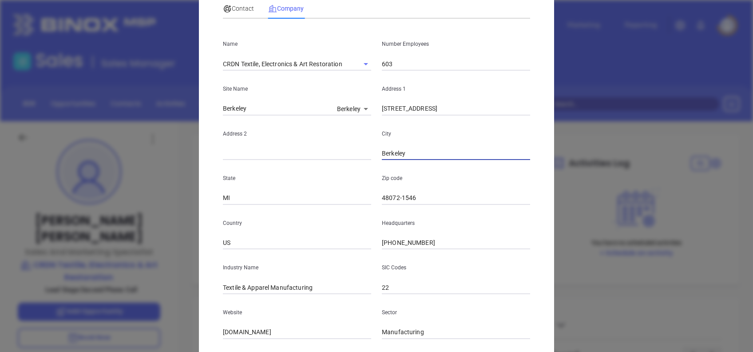
paste input "Taunton"
type input "Taunton"
click at [238, 201] on input "MI" at bounding box center [297, 197] width 148 height 13
type input "MA"
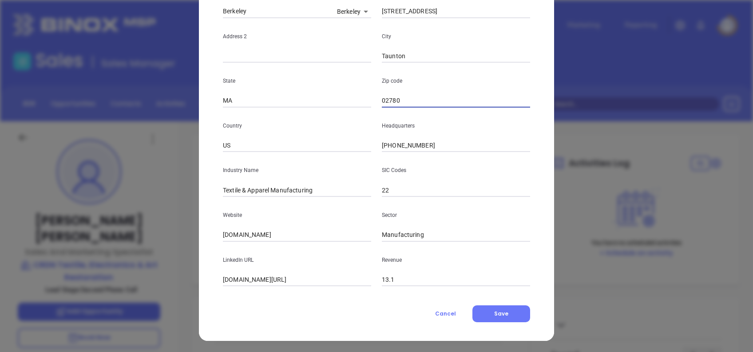
scroll to position [158, 0]
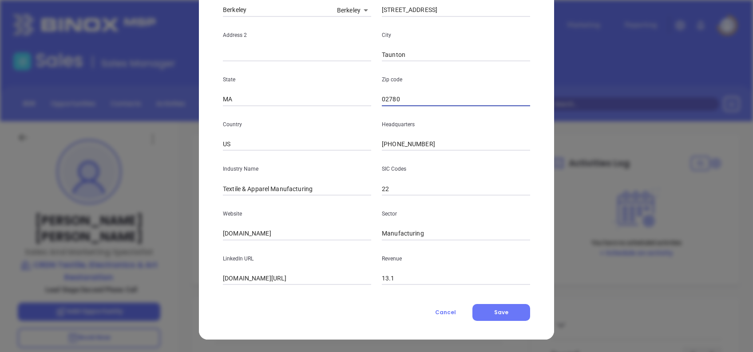
type input "02780"
click at [426, 143] on input "(818) 590-2416" at bounding box center [456, 144] width 148 height 13
drag, startPoint x: 375, startPoint y: 146, endPoint x: 354, endPoint y: 147, distance: 21.8
click at [354, 147] on div "Country US Headquarters (818) 590-2416" at bounding box center [377, 128] width 318 height 45
paste input "508) 822-6161"
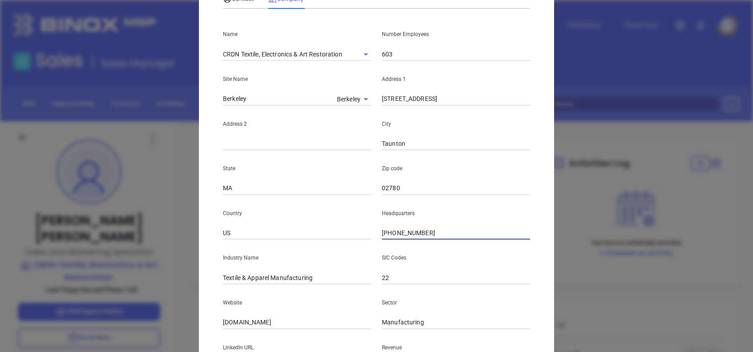
scroll to position [0, 0]
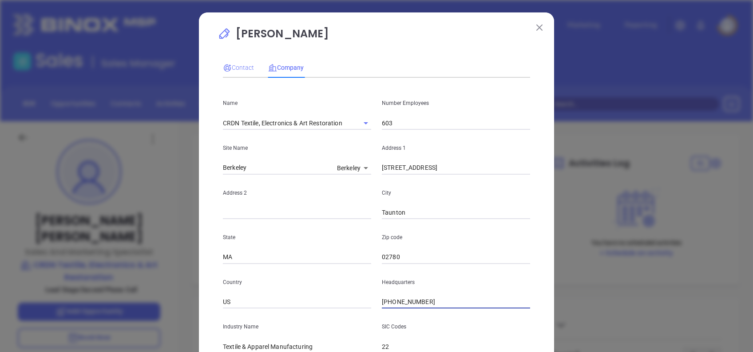
type input "(508) 822-6161"
click at [238, 68] on span "Contact" at bounding box center [238, 67] width 31 height 7
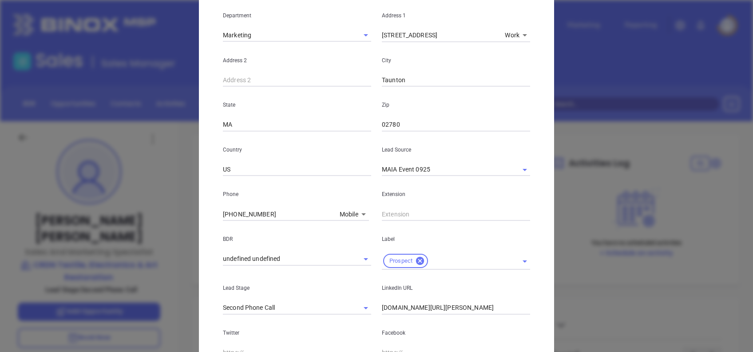
scroll to position [178, 0]
click at [358, 213] on body "Leads CRM Marketing Reporting Financial Leads Leads Sales Sales Manager BDR Opp…" at bounding box center [376, 176] width 753 height 352
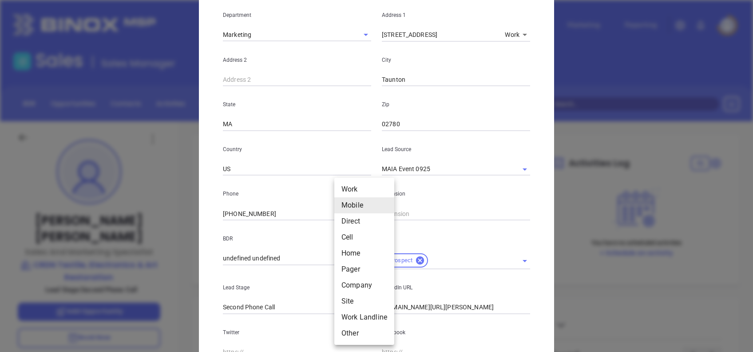
click at [355, 192] on li "Work" at bounding box center [364, 189] width 60 height 16
type input "(818) 590-2416"
type input "1"
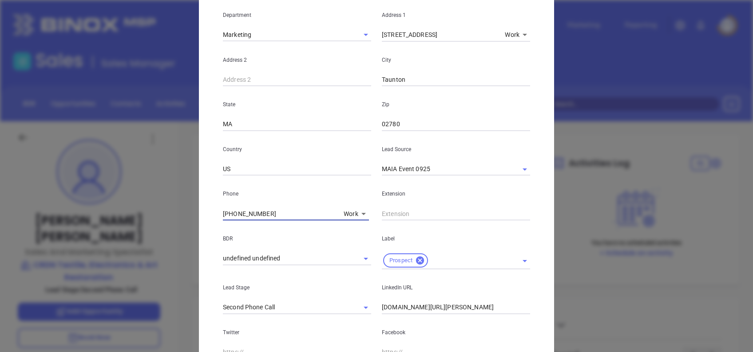
drag, startPoint x: 288, startPoint y: 217, endPoint x: 179, endPoint y: 221, distance: 109.3
click at [178, 220] on div "Danielle Paulson Contact Company First Name Danielle Last Name Paulson Email da…" at bounding box center [376, 176] width 753 height 352
paste input "508) 822-6161"
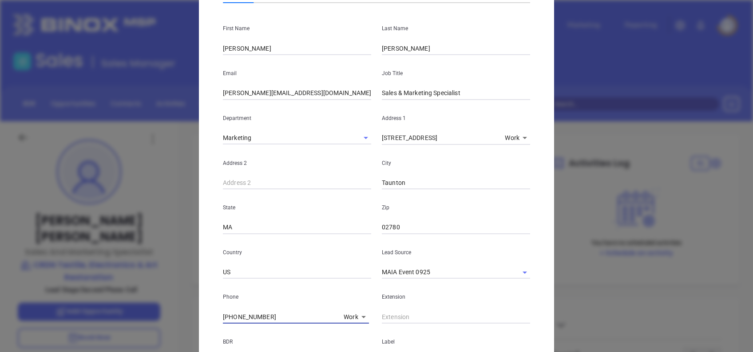
scroll to position [0, 0]
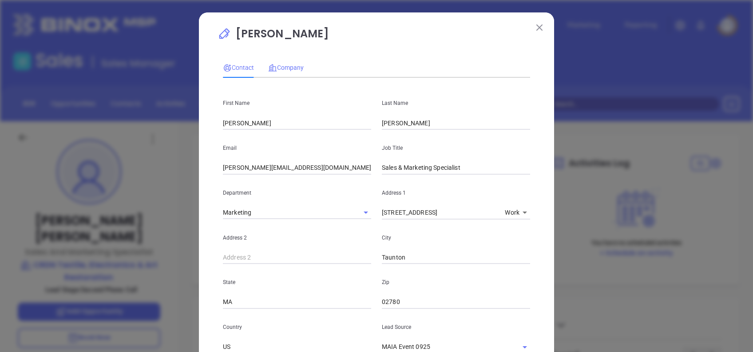
type input "(508) 822-6161"
click at [288, 68] on span "Company" at bounding box center [286, 67] width 36 height 7
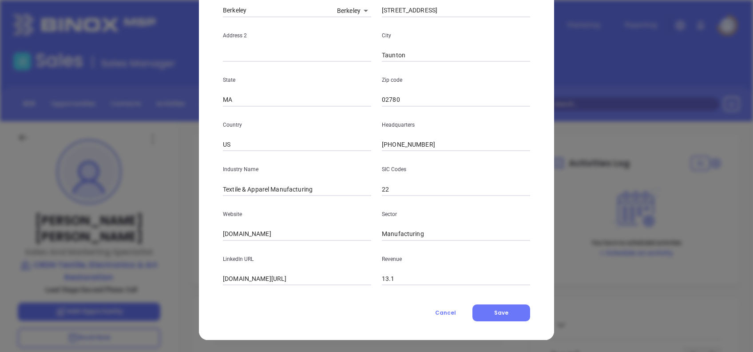
scroll to position [158, 0]
drag, startPoint x: 330, startPoint y: 188, endPoint x: 206, endPoint y: 188, distance: 123.9
click at [206, 188] on div "Danielle Paulson Contact Company First Name Danielle Last Name Paulson Email da…" at bounding box center [376, 97] width 355 height 485
click at [334, 190] on input "Textile & Apparel Manufacturing" at bounding box center [297, 188] width 148 height 13
type input "Insurance Adjusters"
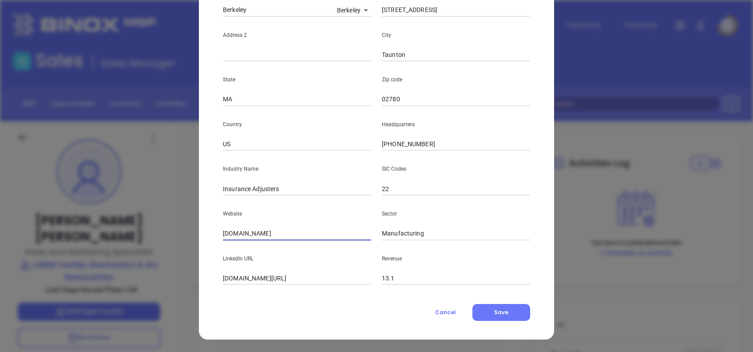
paste input "https://www.crdn.com/"
type input "https://www.crdn.com/"
click at [316, 277] on input "linkedin.com/company/crdn" at bounding box center [297, 278] width 148 height 13
click at [316, 276] on input "linkedin.com/company/crdn" at bounding box center [297, 278] width 148 height 13
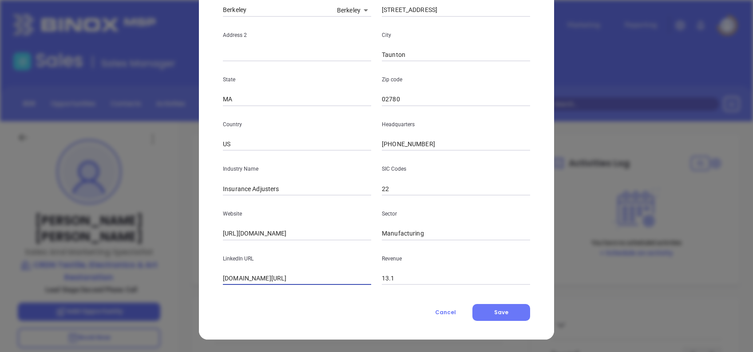
paste input "www.linkedin.com/company/crdn/"
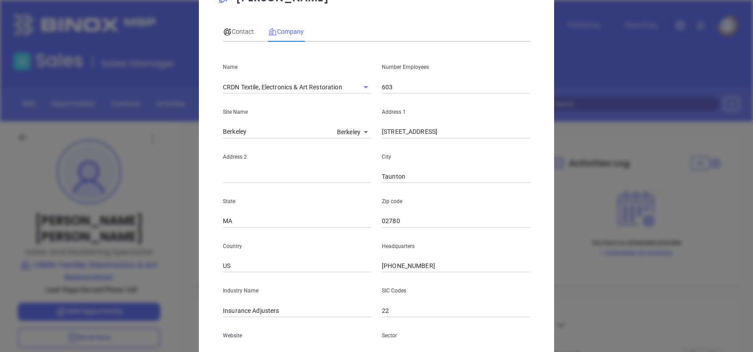
scroll to position [0, 0]
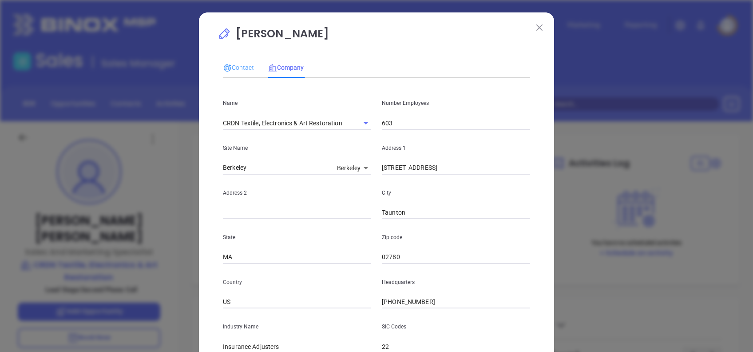
type input "www.linkedin.com/company/crdn/"
click at [238, 60] on div "Contact" at bounding box center [238, 67] width 31 height 20
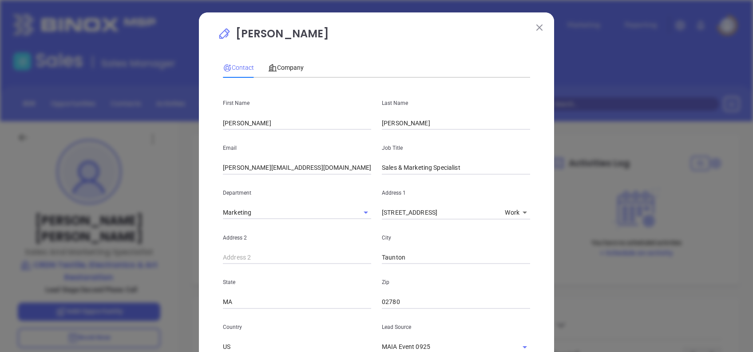
scroll to position [317, 0]
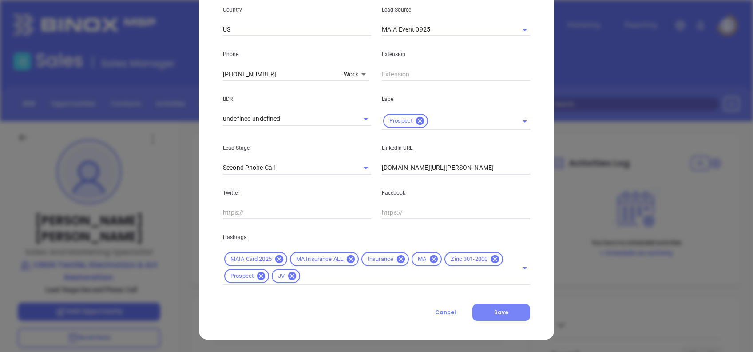
click at [495, 316] on button "Save" at bounding box center [502, 312] width 58 height 17
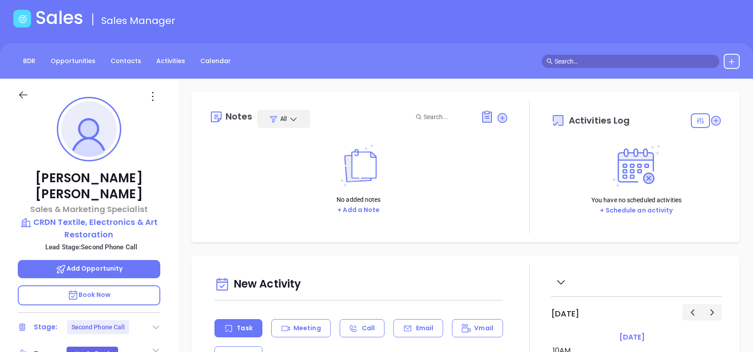
scroll to position [59, 0]
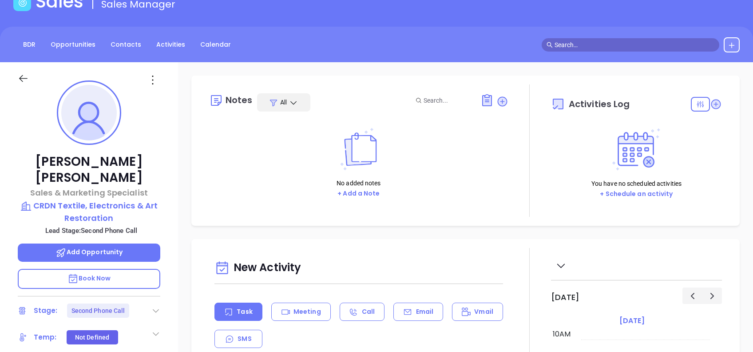
click at [153, 306] on icon at bounding box center [155, 310] width 9 height 9
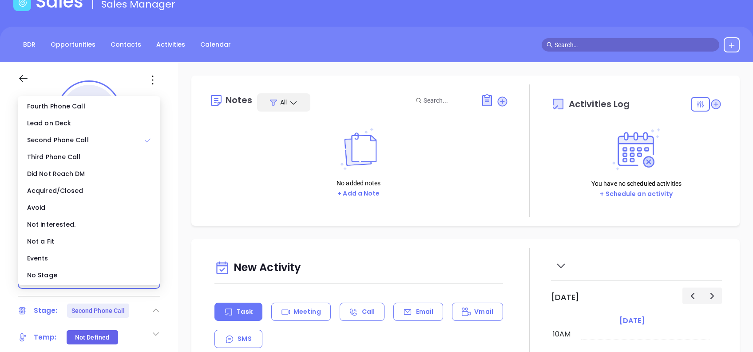
click at [86, 285] on body "Leads CRM Marketing Reporting Financial Leads Leads Sales Sales Manager BDR Opp…" at bounding box center [376, 117] width 753 height 352
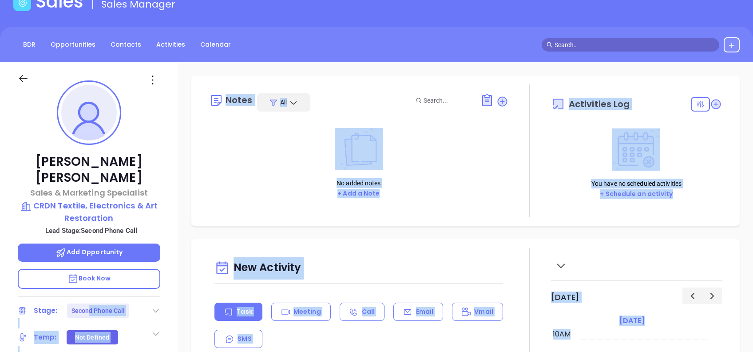
drag, startPoint x: 84, startPoint y: 285, endPoint x: 171, endPoint y: 294, distance: 86.6
click at [177, 292] on div "Danielle Paulson Sales & Marketing Specialist CRDN Textile, Electronics & Art R…" at bounding box center [376, 282] width 753 height 440
click at [154, 306] on icon at bounding box center [155, 310] width 9 height 9
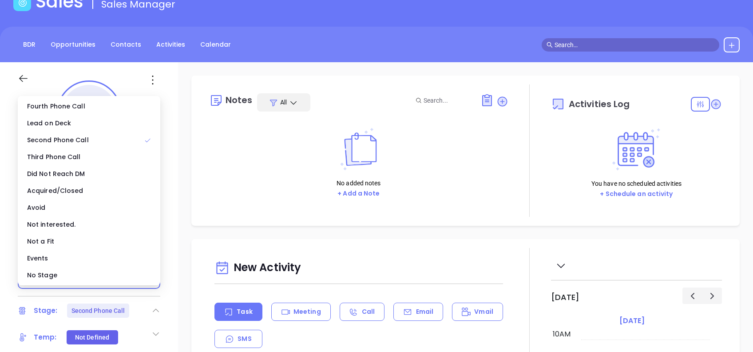
click at [110, 274] on div "No Stage" at bounding box center [89, 274] width 139 height 17
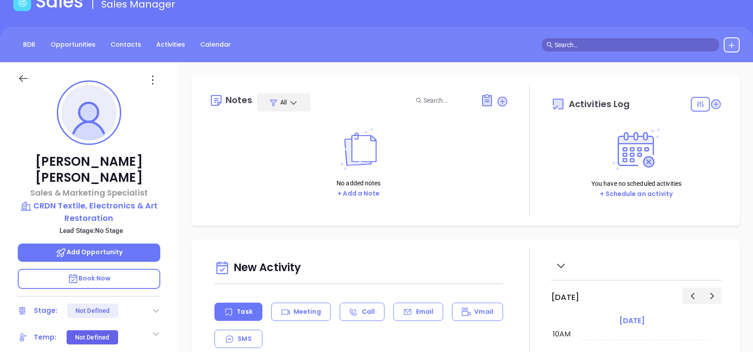
drag, startPoint x: 153, startPoint y: 81, endPoint x: 151, endPoint y: 89, distance: 7.9
click at [153, 81] on icon at bounding box center [153, 80] width 14 height 14
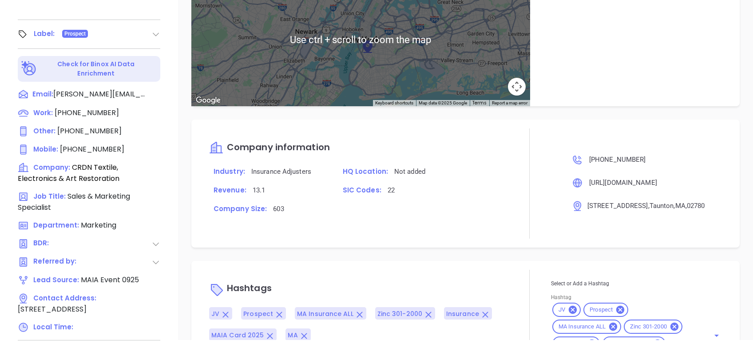
scroll to position [507, 0]
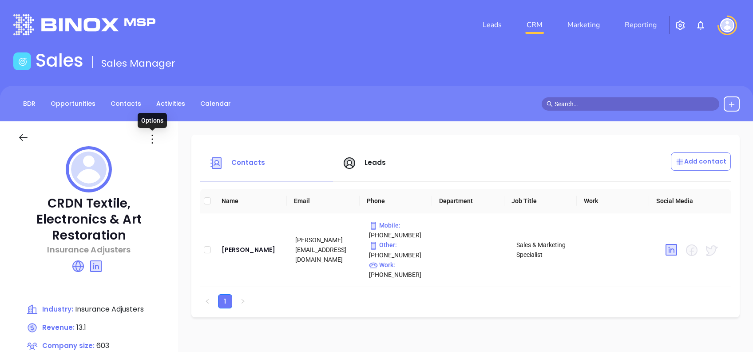
click at [150, 139] on icon at bounding box center [152, 139] width 14 height 14
click at [175, 155] on div "Edit" at bounding box center [192, 156] width 80 height 10
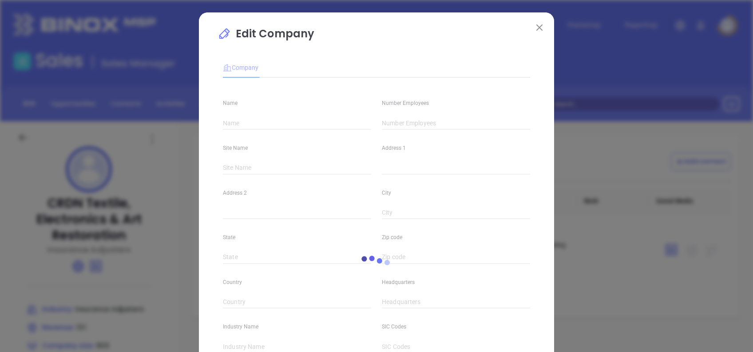
type input "CRDN Textile, Electronics & Art Restoration"
type input "603"
type input "[PHONE_NUMBER]"
type input "Insurance Adjusters"
type input "22"
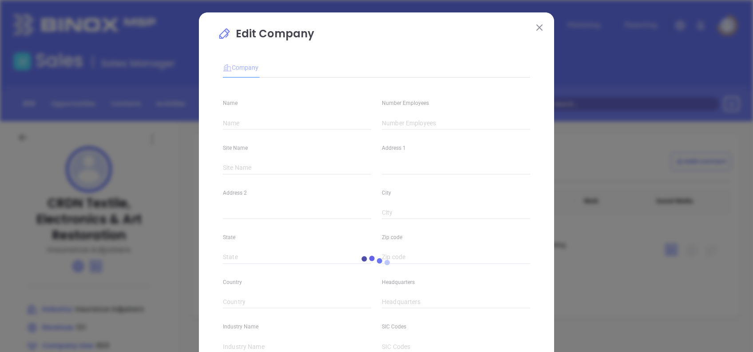
type input "[URL][DOMAIN_NAME]"
type input "Manufacturing"
type input "[DOMAIN_NAME][URL]"
type input "13.1"
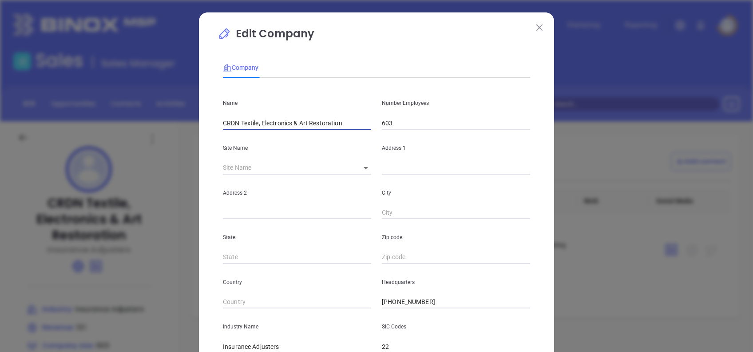
drag, startPoint x: 234, startPoint y: 117, endPoint x: 409, endPoint y: 112, distance: 174.6
click at [409, 112] on div "Name CRDN Textile, Electronics & Art Restoration Number Employees 603" at bounding box center [377, 107] width 318 height 45
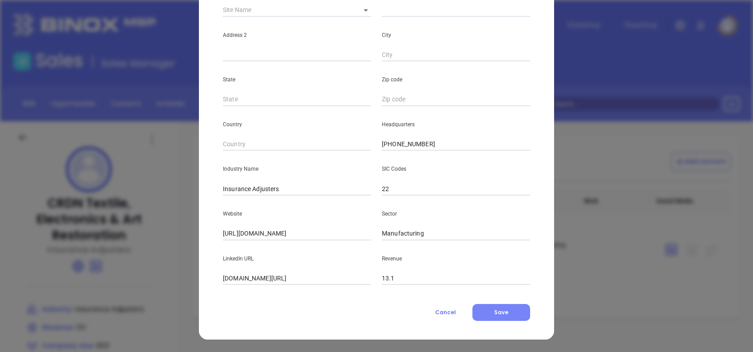
type input "CRDN"
click at [521, 318] on button "Save" at bounding box center [502, 312] width 58 height 17
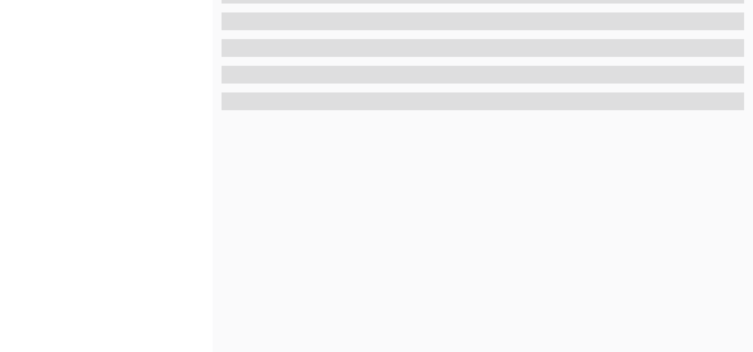
scroll to position [391, 0]
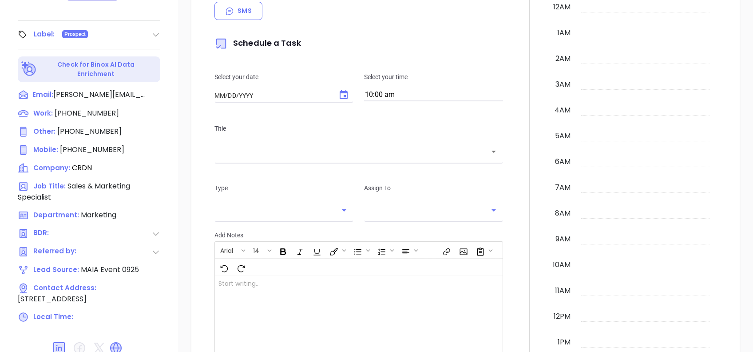
type input "[DATE]"
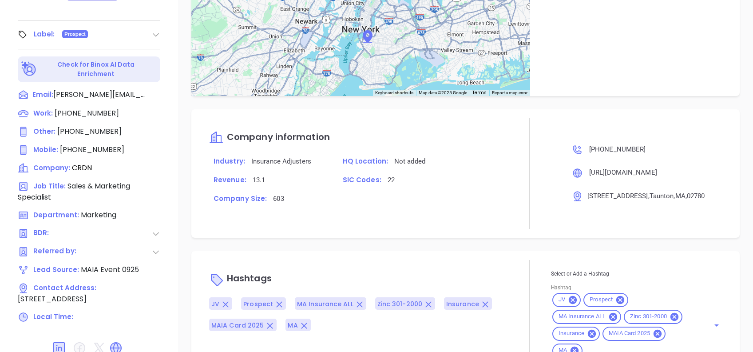
scroll to position [511, 0]
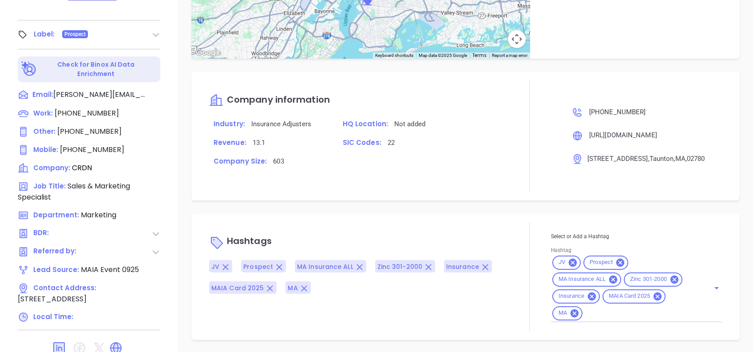
type input "[PERSON_NAME]"
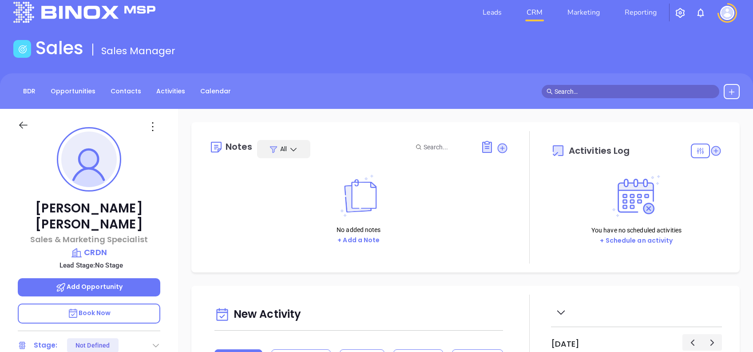
scroll to position [0, 0]
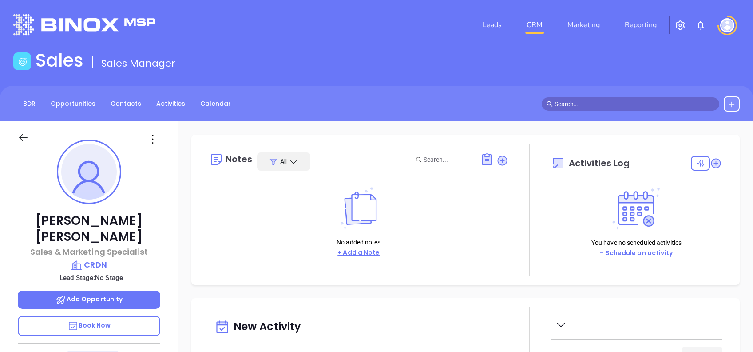
click at [355, 252] on button "+ Add a Note" at bounding box center [359, 252] width 48 height 10
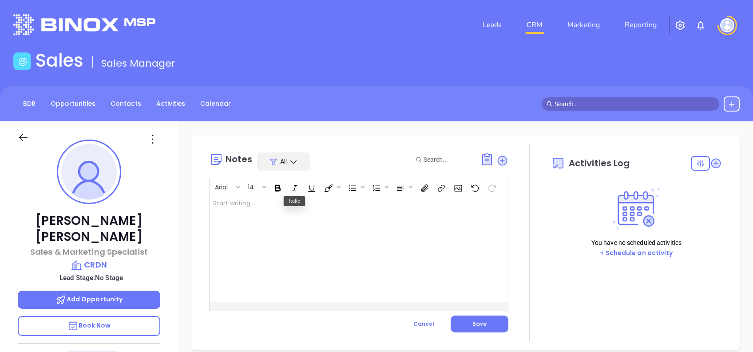
click at [282, 205] on div at bounding box center [349, 248] width 278 height 107
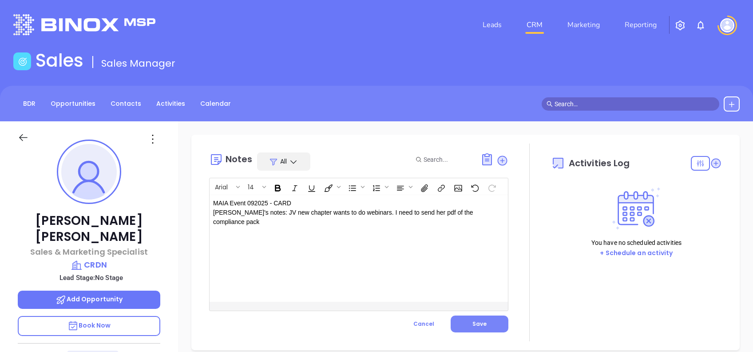
click at [498, 320] on button "Save" at bounding box center [480, 323] width 58 height 17
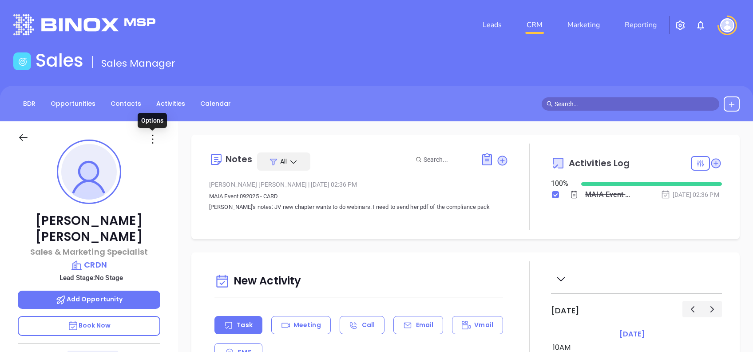
click at [156, 137] on icon at bounding box center [153, 139] width 14 height 14
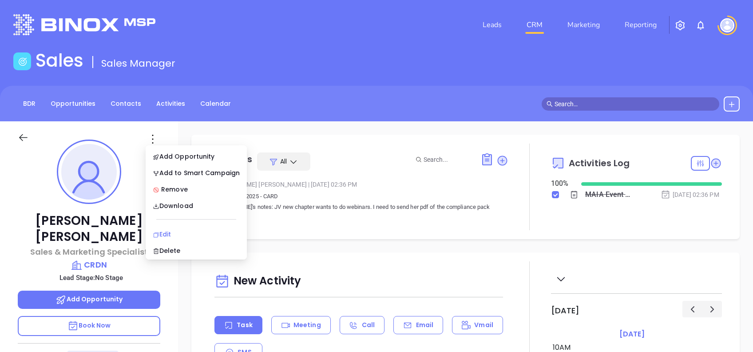
click at [195, 231] on div "Edit" at bounding box center [196, 234] width 87 height 10
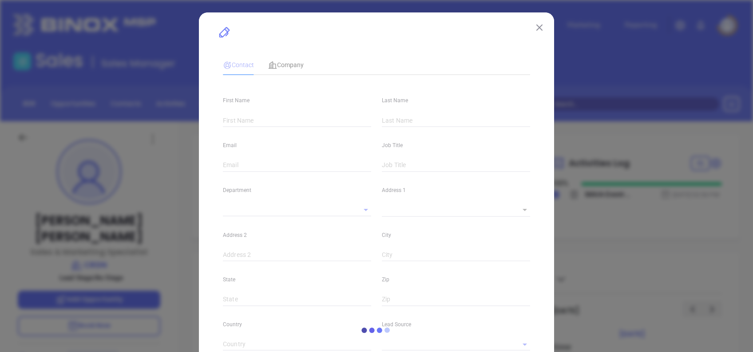
type input "[PERSON_NAME]"
type input "[PERSON_NAME][EMAIL_ADDRESS][DOMAIN_NAME]"
type input "Sales & Marketing Specialist"
type textarea "[STREET_ADDRESS]"
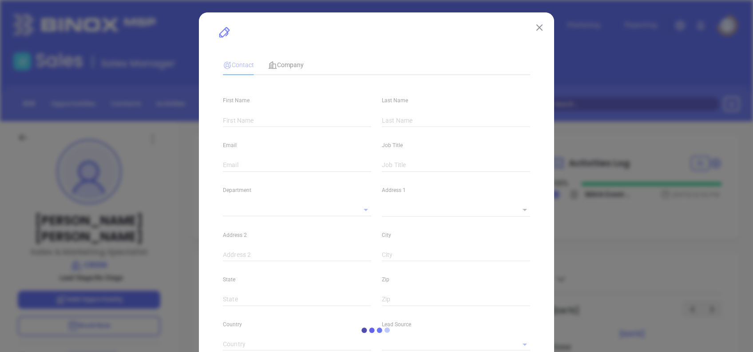
type input "1"
type input "Taunton"
type input "MA"
type input "02780"
type input "US"
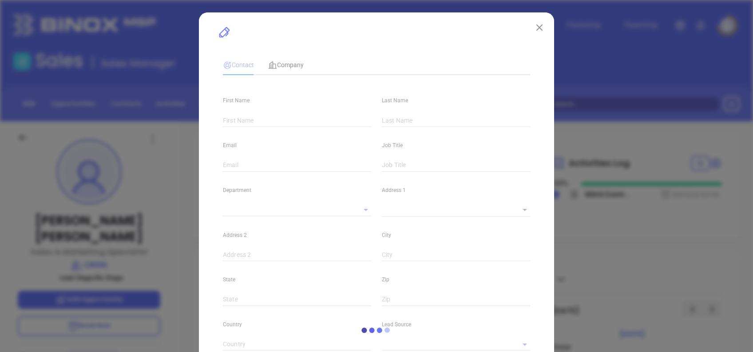
type input "[DOMAIN_NAME][URL][PERSON_NAME]"
type input "Marketing"
type input "MAIA Event 0925"
type input "undefined undefined"
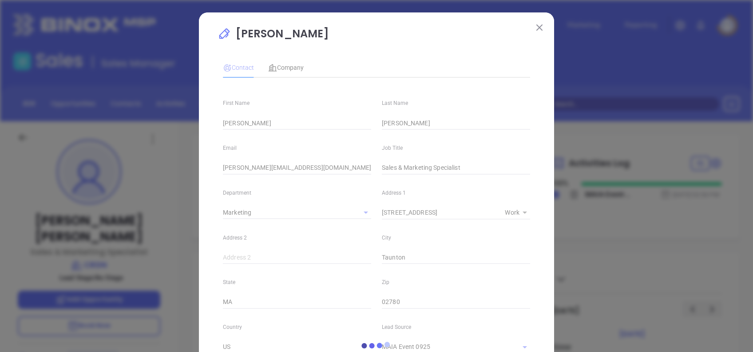
type input "[PHONE_NUMBER]"
type input "1"
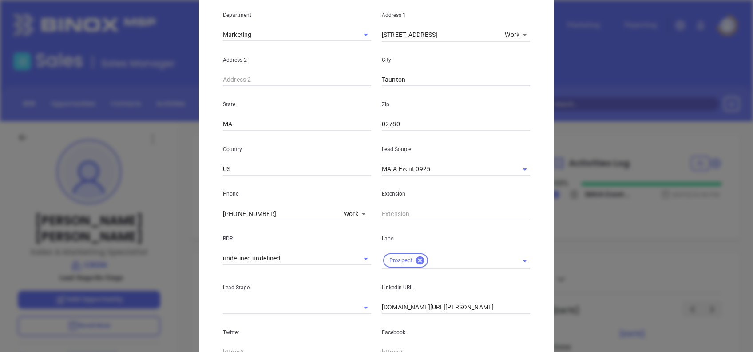
scroll to position [237, 0]
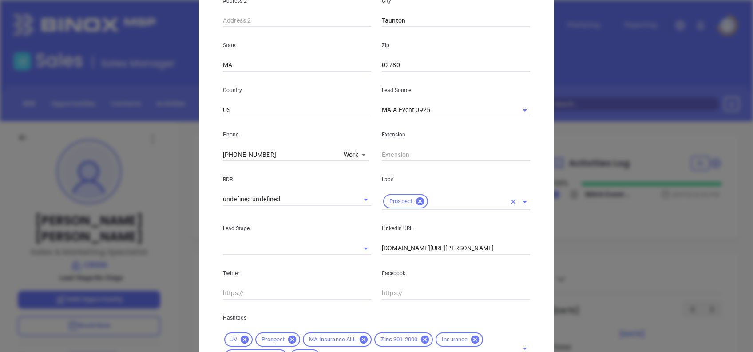
click at [443, 207] on div "Prospect" at bounding box center [456, 201] width 148 height 17
type input "a"
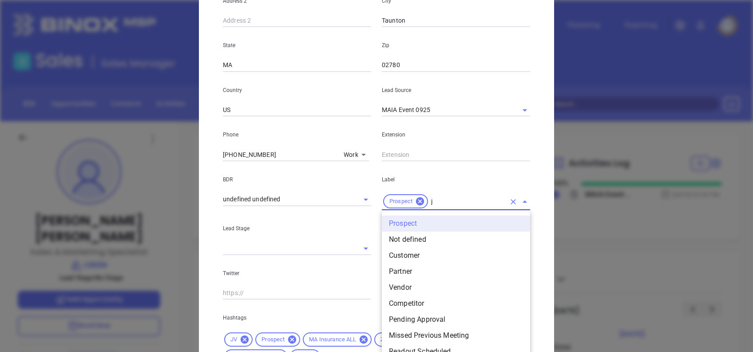
type input "jv"
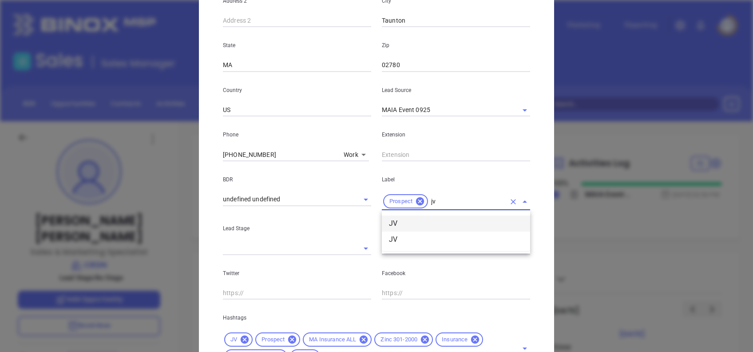
click at [441, 220] on li "JV" at bounding box center [456, 223] width 148 height 16
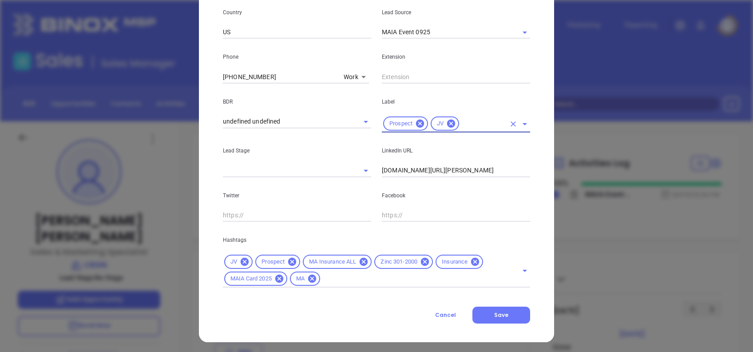
scroll to position [317, 0]
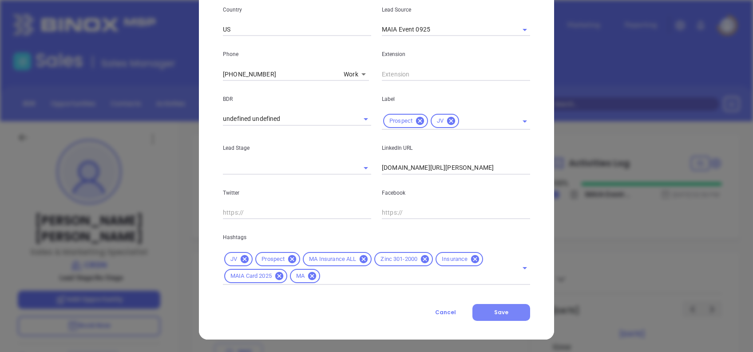
click at [514, 315] on button "Save" at bounding box center [502, 312] width 58 height 17
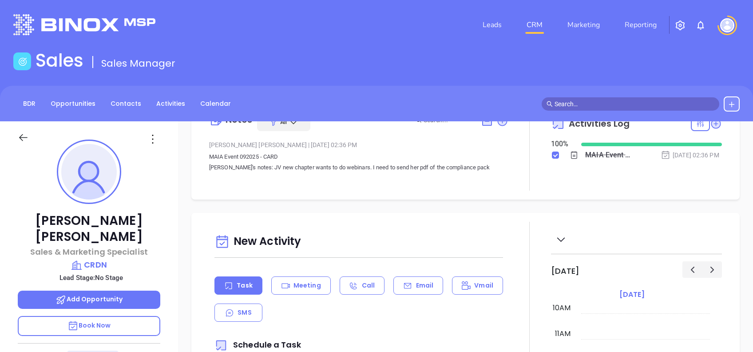
scroll to position [0, 0]
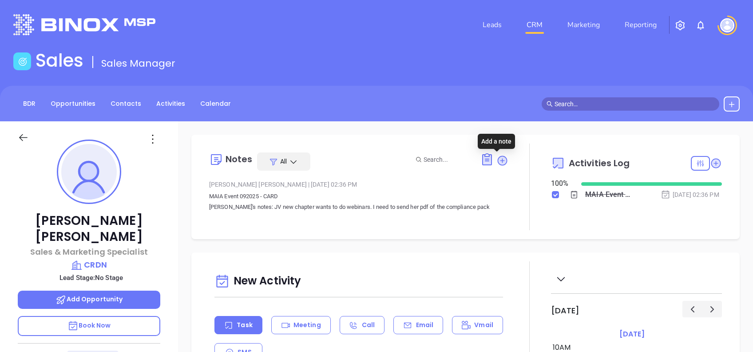
drag, startPoint x: 497, startPoint y: 159, endPoint x: 490, endPoint y: 170, distance: 12.6
click at [497, 159] on icon at bounding box center [503, 161] width 12 height 12
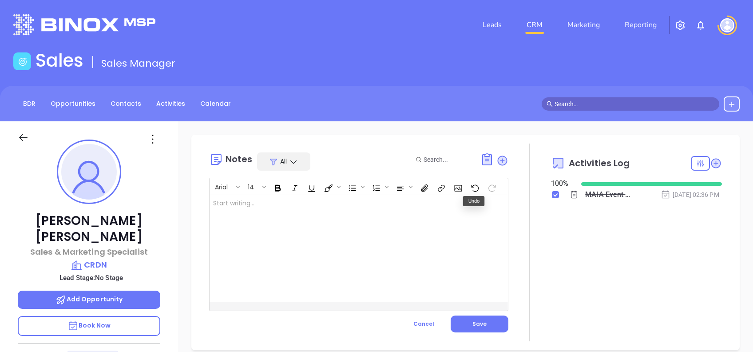
click at [348, 245] on div at bounding box center [349, 248] width 278 height 107
click at [473, 326] on span "Save" at bounding box center [480, 324] width 14 height 8
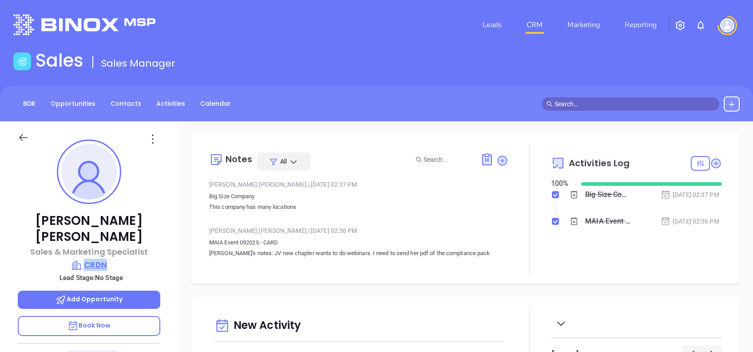
drag, startPoint x: 143, startPoint y: 247, endPoint x: 84, endPoint y: 252, distance: 59.2
click at [84, 252] on div "[PERSON_NAME] Sales & Marketing Specialist CRDN Lead Stage: No Stage Add Opport…" at bounding box center [89, 341] width 178 height 440
copy p "CRDN"
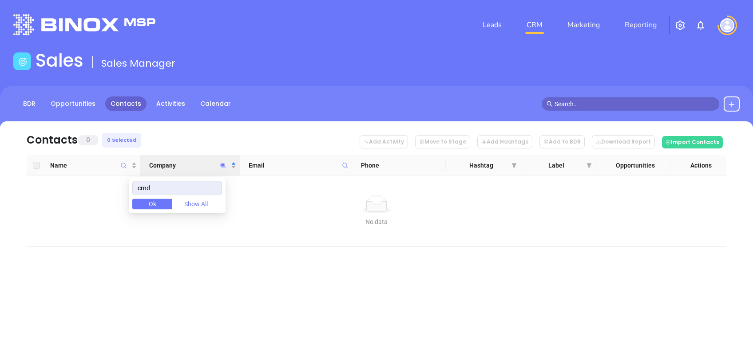
drag, startPoint x: 189, startPoint y: 187, endPoint x: 115, endPoint y: 181, distance: 73.9
click at [115, 181] on body "Leads CRM Marketing Reporting Financial Leads Leads Sales Sales Manager BDR Opp…" at bounding box center [376, 176] width 753 height 352
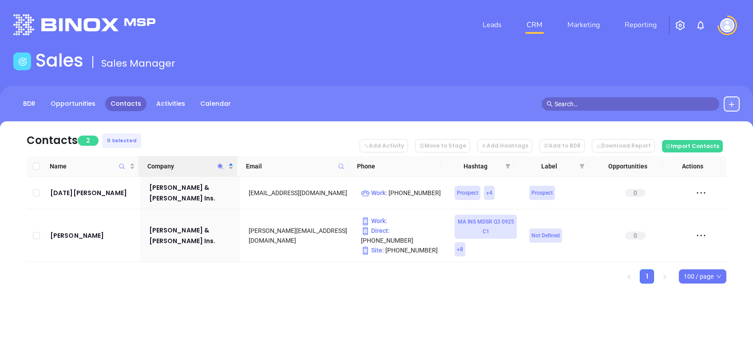
click at [218, 280] on div "Contacts 2 0 Selected Add Activity Move to Stage Add Hashtags Add to BDR Downlo…" at bounding box center [376, 217] width 753 height 193
drag, startPoint x: 95, startPoint y: 244, endPoint x: 51, endPoint y: 235, distance: 45.6
click at [51, 235] on td "[PERSON_NAME]" at bounding box center [94, 235] width 94 height 53
copy div "[PERSON_NAME]"
click at [219, 167] on icon "Company" at bounding box center [220, 165] width 5 height 5
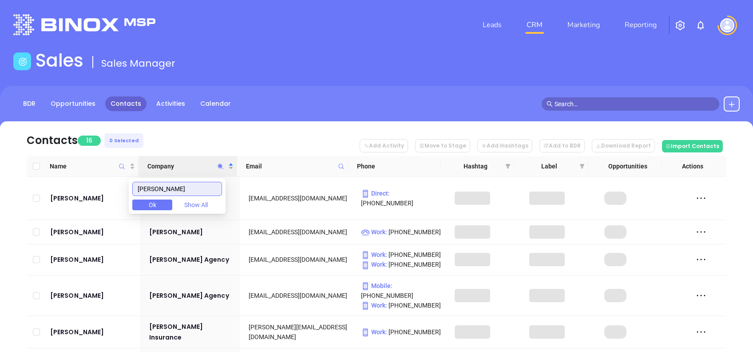
type input "[PERSON_NAME]"
click at [205, 137] on nav "Contacts 16 0 Selected Add Activity Move to Stage Add Hashtags Add to BDR Downl…" at bounding box center [377, 138] width 700 height 35
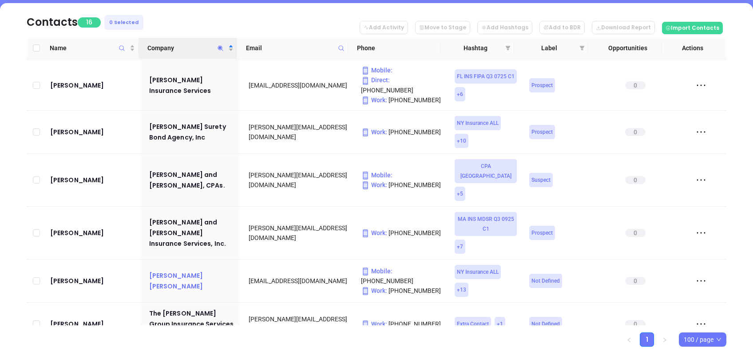
scroll to position [296, 0]
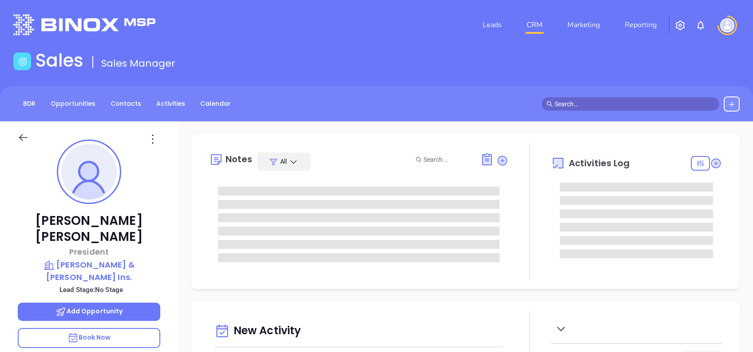
type input "[DATE]"
type input "[PERSON_NAME]"
type input "[DATE]"
type input "[PERSON_NAME]"
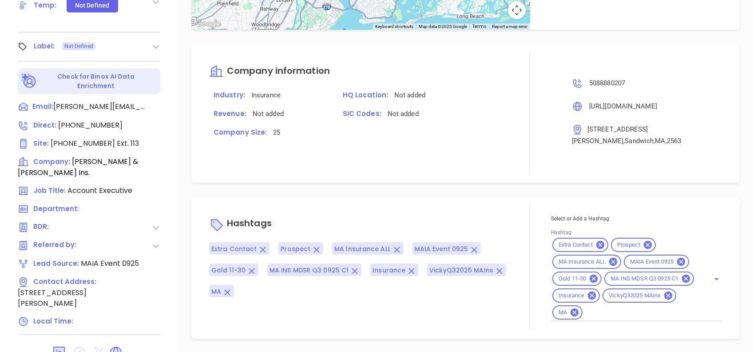
scroll to position [95, 0]
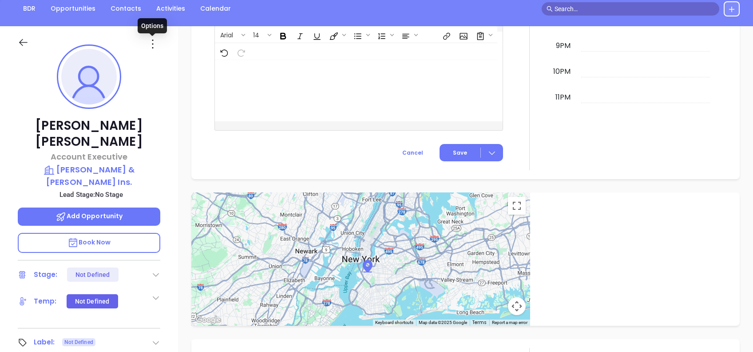
click at [151, 45] on icon at bounding box center [153, 44] width 14 height 14
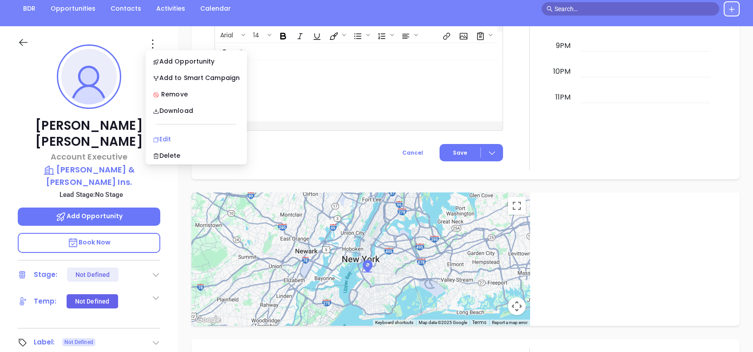
click at [186, 135] on div "Edit" at bounding box center [196, 139] width 87 height 10
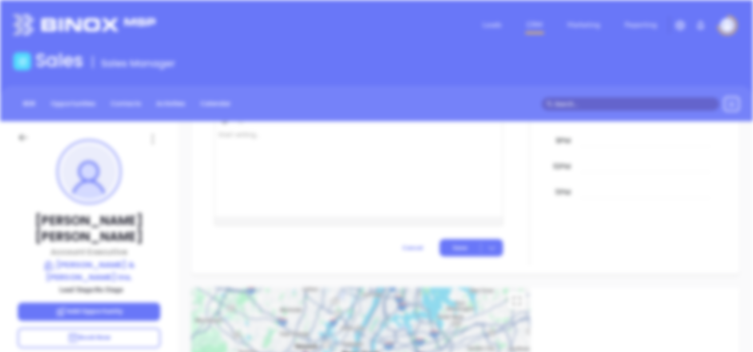
scroll to position [0, 0]
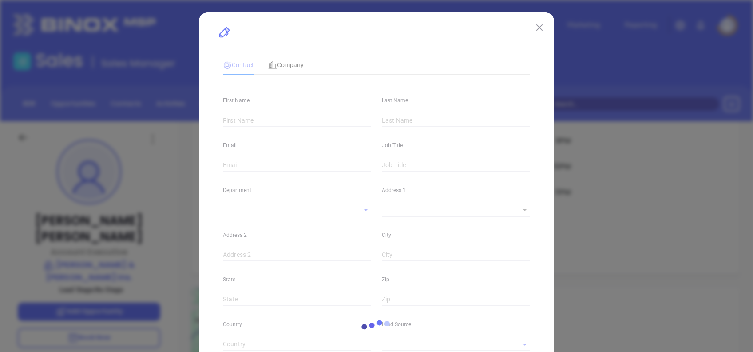
type input "[PERSON_NAME]"
type input "[PERSON_NAME][EMAIL_ADDRESS][DOMAIN_NAME]"
type input "Account Executive"
type textarea "[STREET_ADDRESS][PERSON_NAME]"
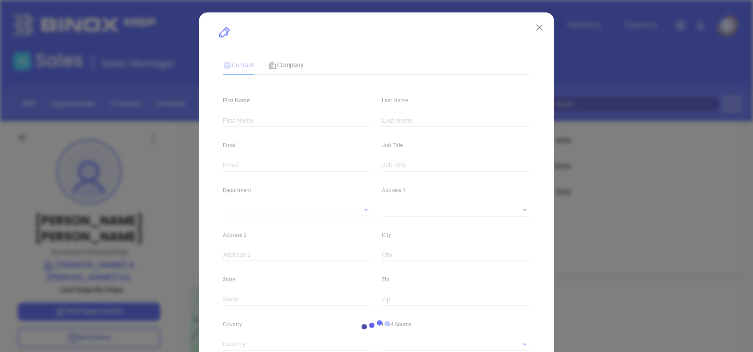
type input "1"
type input "Sandwich"
type input "MA"
type input "2563"
type input "www.linkedin.com/in/julieaosborne74"
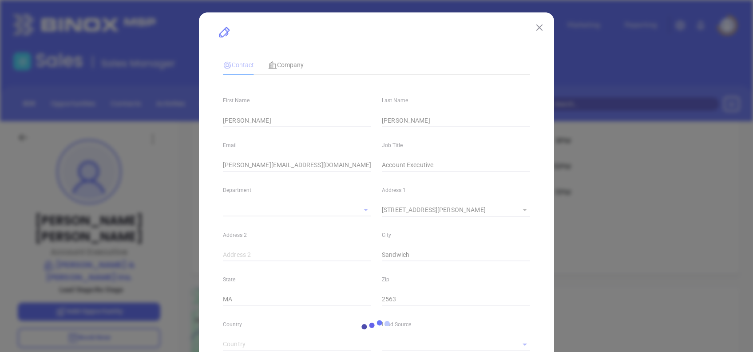
type input "MAIA Event 0925"
type input "1"
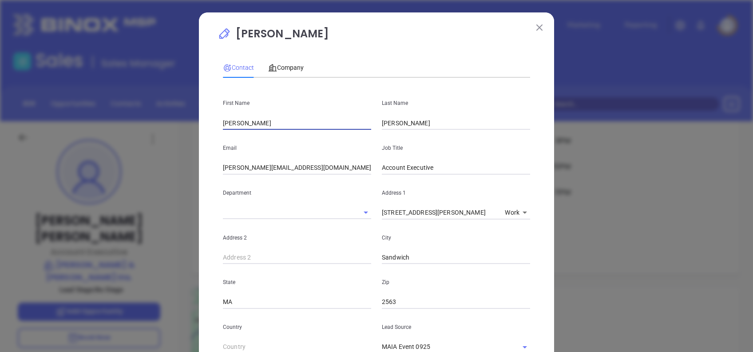
drag, startPoint x: 242, startPoint y: 123, endPoint x: 215, endPoint y: 122, distance: 27.1
click at [218, 122] on div "First Name Julie" at bounding box center [297, 107] width 159 height 45
paste input "Stacey Hurwitz"
drag, startPoint x: 263, startPoint y: 122, endPoint x: 240, endPoint y: 135, distance: 26.1
click at [240, 135] on div "First Name Stacey Hurwitz Last Name Osborne Email josborne@almeidacarlson.com J…" at bounding box center [376, 350] width 307 height 530
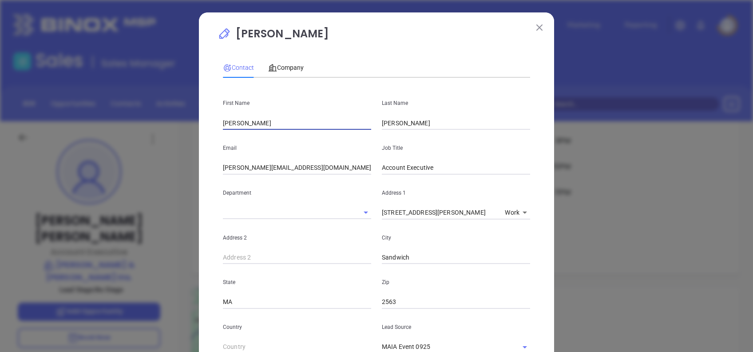
type input "Stacey"
drag, startPoint x: 386, startPoint y: 123, endPoint x: 307, endPoint y: 134, distance: 79.8
click at [312, 134] on div "First Name Stacey Last Name Osborne Email josborne@almeidacarlson.com Job Title…" at bounding box center [376, 350] width 307 height 530
paste input "Hurwitz"
type input "Hurwitz"
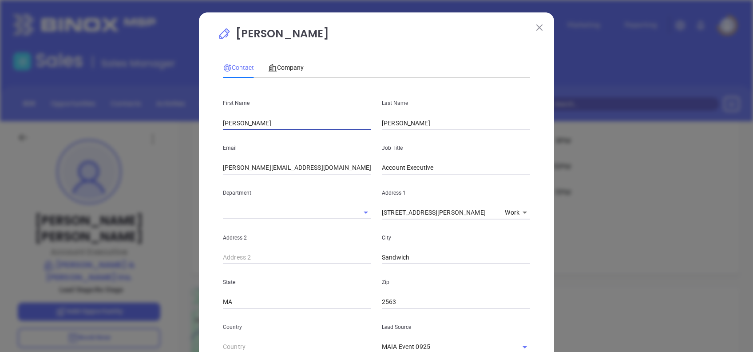
click at [270, 122] on input "Stacey" at bounding box center [297, 122] width 148 height 13
type input "Stacey"
click at [318, 167] on input "josborne@almeidacarlson.com" at bounding box center [297, 167] width 148 height 13
paste input "shurwitz@AlmeidaC"
type input "shurwitz@AlmeidaCarlson.com"
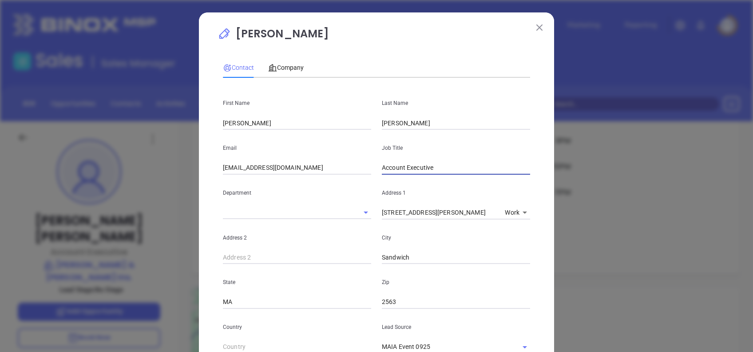
click at [445, 172] on input "Account Executive" at bounding box center [456, 167] width 148 height 13
paste input "Commercial Lines"
type input "Commercial Lines Customer Service Representative"
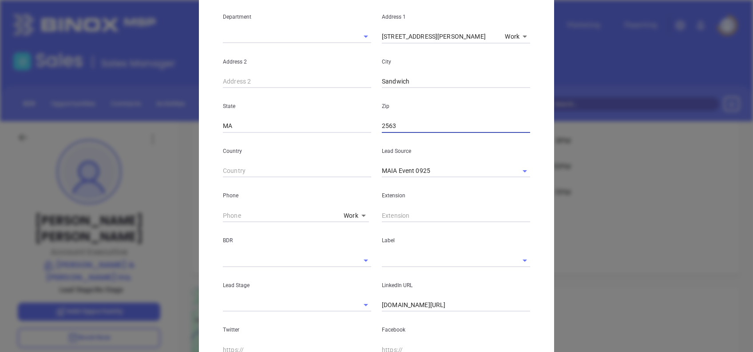
scroll to position [178, 0]
type input "( ) -"
click at [223, 207] on input "( ) -" at bounding box center [281, 213] width 117 height 13
paste input "508) 540-6161"
type input "(508) 540-6161"
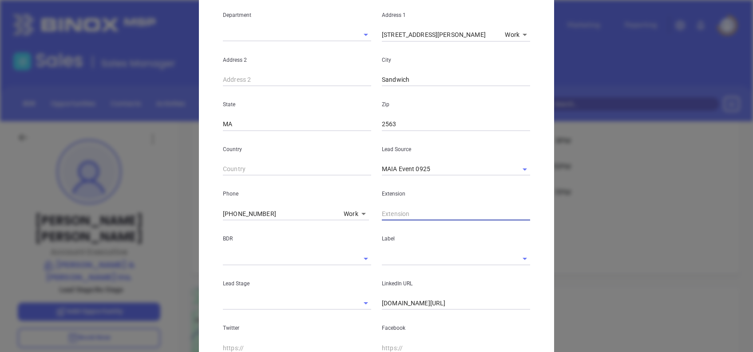
click at [408, 211] on input "text" at bounding box center [456, 213] width 148 height 13
type input "315"
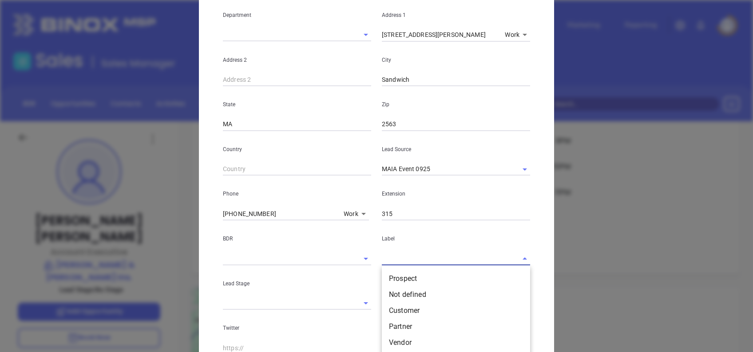
click at [409, 262] on input "text" at bounding box center [443, 258] width 123 height 13
click at [415, 270] on ul "Prospect Not defined Customer Partner Vendor Competitor Pending Approval Missed…" at bounding box center [456, 337] width 148 height 141
click at [416, 271] on li "Prospect" at bounding box center [456, 278] width 148 height 16
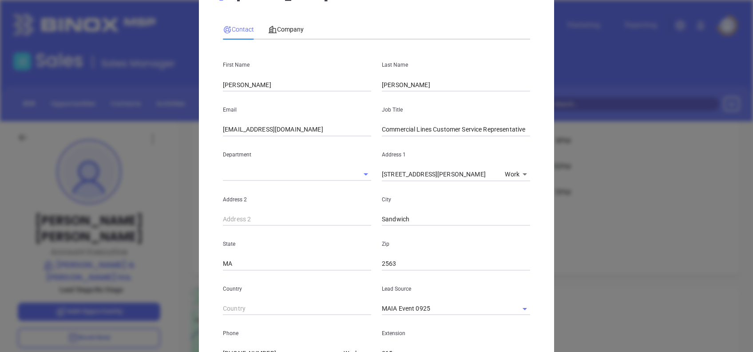
scroll to position [0, 0]
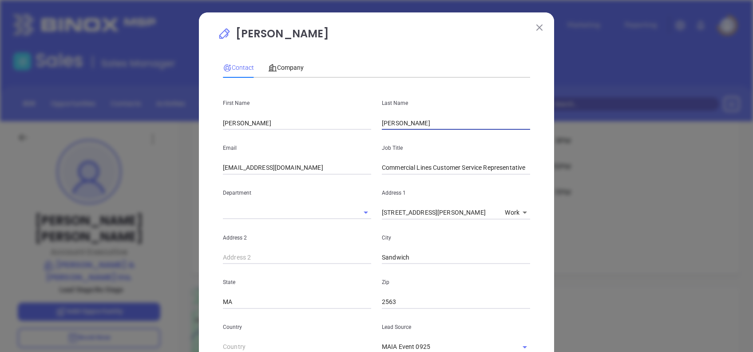
drag, startPoint x: 409, startPoint y: 123, endPoint x: 334, endPoint y: 123, distance: 74.6
click at [334, 123] on div "First Name Stacey Last Name Hurwitz" at bounding box center [377, 107] width 318 height 45
paste input "Sullivan"
type input "Sullivan"
drag, startPoint x: 240, startPoint y: 123, endPoint x: 159, endPoint y: 122, distance: 81.7
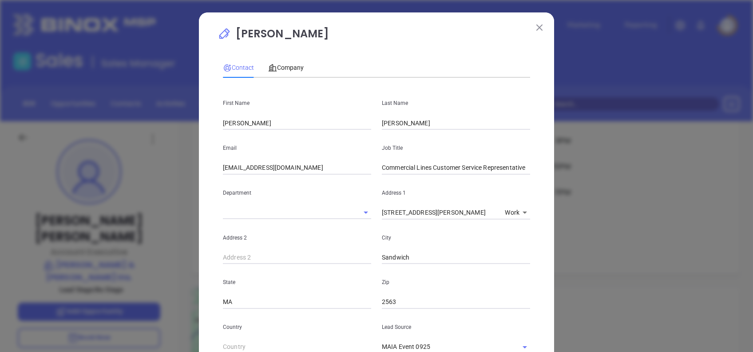
click at [159, 122] on div "Julie Osborne Contact Company First Name Stacey Last Name Sullivan Email shurwi…" at bounding box center [376, 176] width 753 height 352
paste input "Trac"
type input "Tracy"
click at [322, 165] on input "shurwitz@AlmeidaCarlson.com" at bounding box center [297, 167] width 148 height 13
paste input "TSullivan"
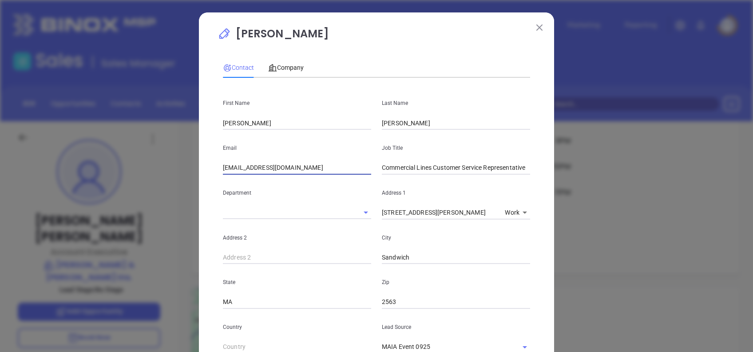
type input "TSullivan@AlmeidaCarlson.com"
click at [438, 163] on input "Commercial Lines Customer Service Representative" at bounding box center [456, 167] width 148 height 13
paste input "Marine Division"
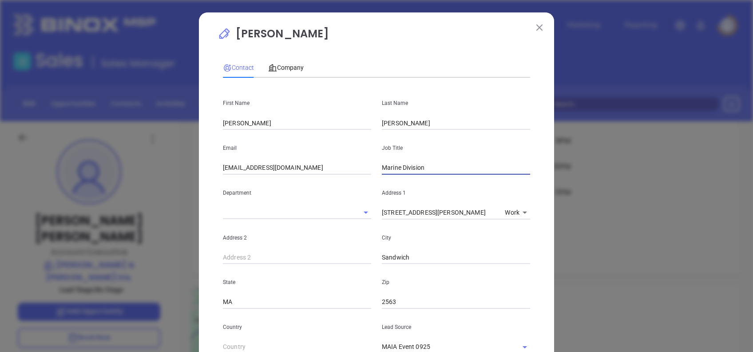
type input "Marine Division"
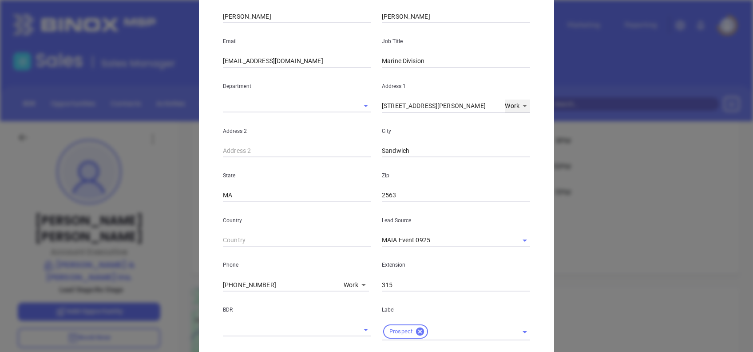
scroll to position [118, 0]
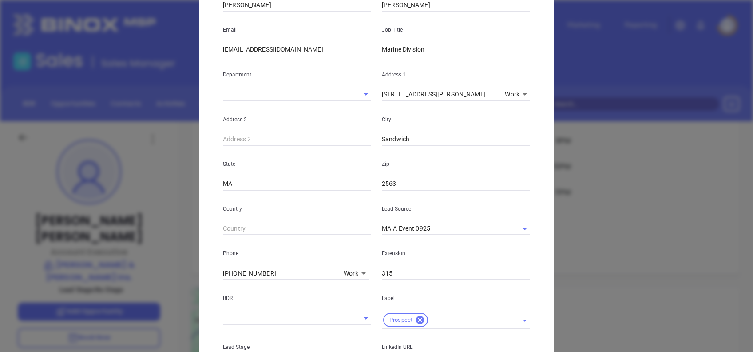
click at [268, 274] on input "(508) 540-6161" at bounding box center [281, 272] width 117 height 13
paste input "888-0207"
type input "(508) 888-0207"
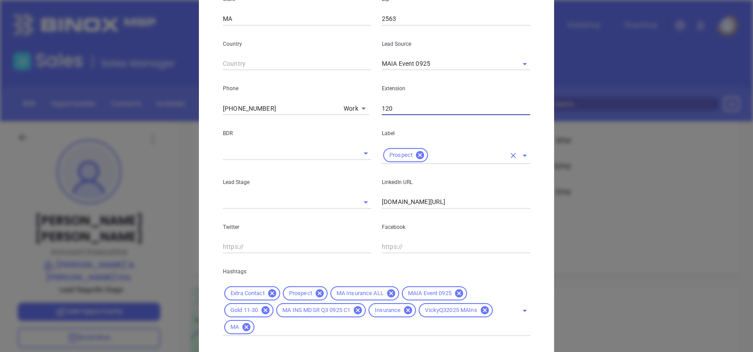
scroll to position [334, 0]
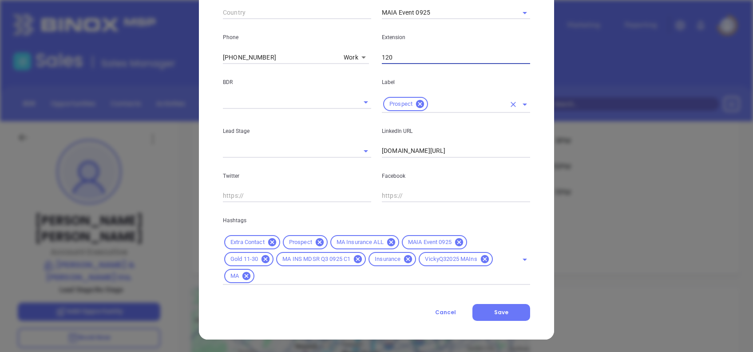
type input "120"
click at [494, 146] on input "www.linkedin.com/in/julieaosborne74" at bounding box center [456, 150] width 148 height 13
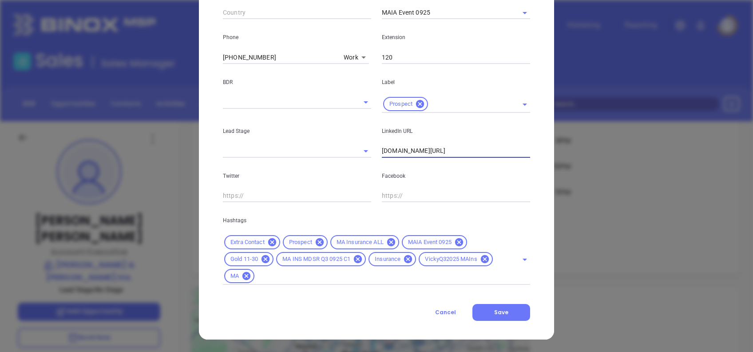
paste input "tracy-sullivan-887b2026/"
type input "www.linkedin.com/in/tracy-sullivan-887b2026/"
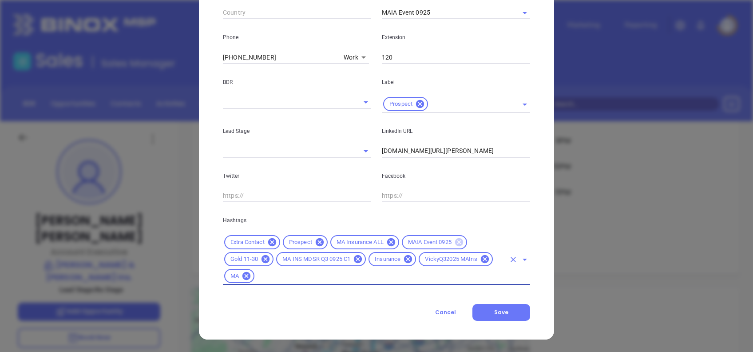
click at [461, 240] on icon at bounding box center [459, 242] width 8 height 8
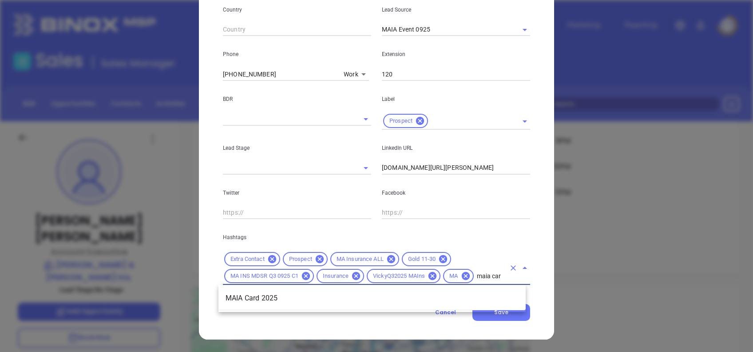
type input "maia card"
click li "MAIA Card 2025"
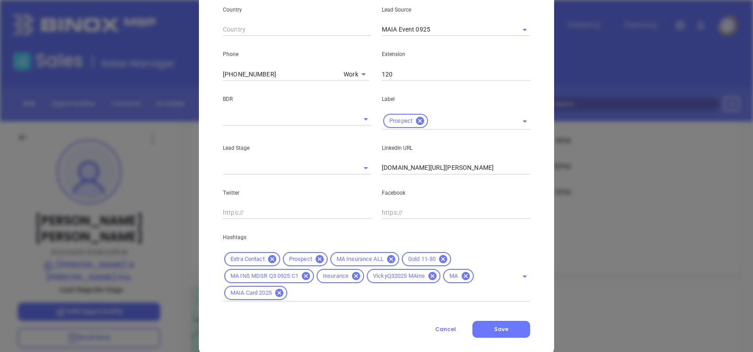
click div "Contact Company First Name Tracy Last Name Sullivan Email TSullivan@AlmeidaCarl…"
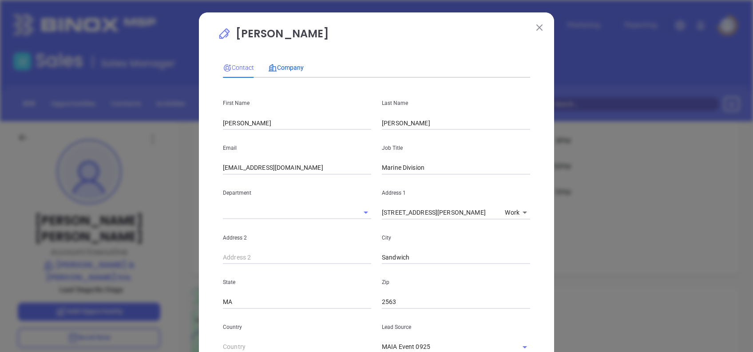
click span "Company"
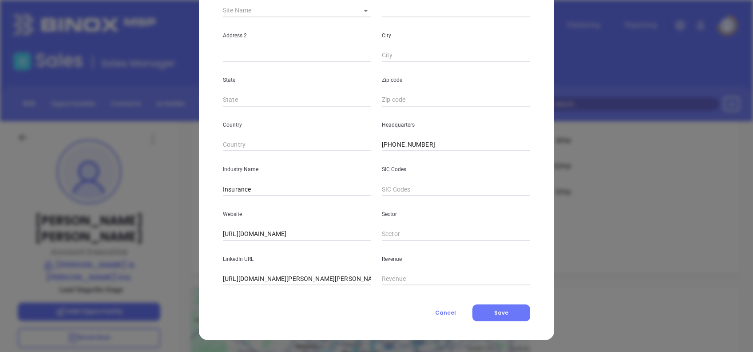
scroll to position [158, 0]
drag, startPoint x: 238, startPoint y: 274, endPoint x: 108, endPoint y: 268, distance: 129.9
click div "Julie Osborne Contact Company First Name Tracy Last Name Sullivan Email TSulliv…"
type input "www.linkedin.com/company/almeida-&-carlson-insurance-agency/"
click button "Save"
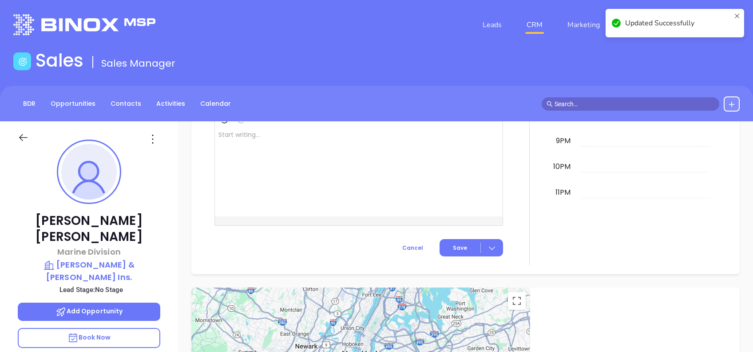
scroll to position [478, 0]
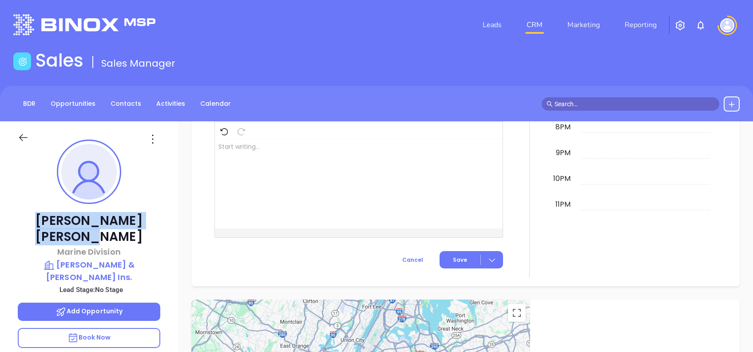
drag, startPoint x: 140, startPoint y: 217, endPoint x: 44, endPoint y: 212, distance: 96.1
click p "Tracy Sullivan"
copy p "Tracy Sullivan"
click div "Tracy Sullivan Marine Division Almeida & Carlson Ins. Lead Stage: No Stage Add …"
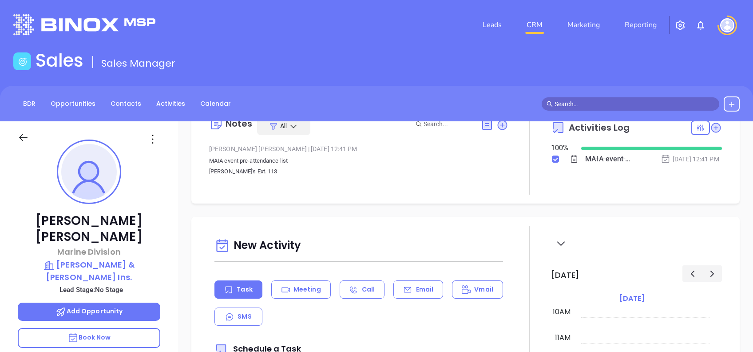
scroll to position [0, 0]
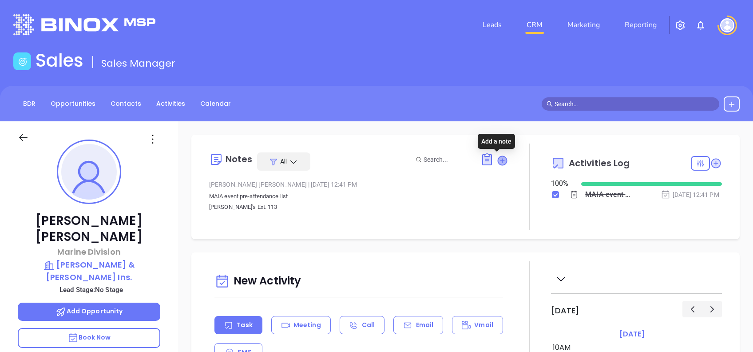
click icon
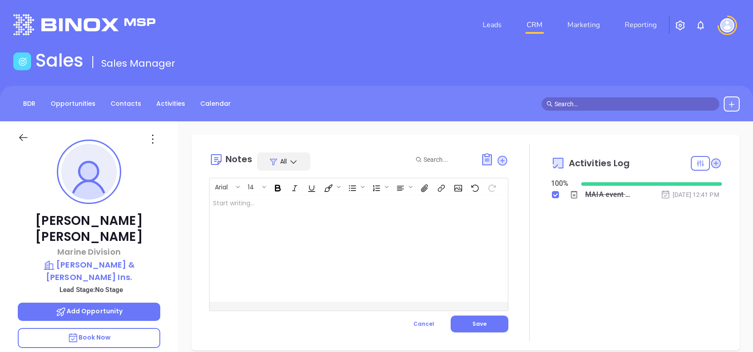
click div
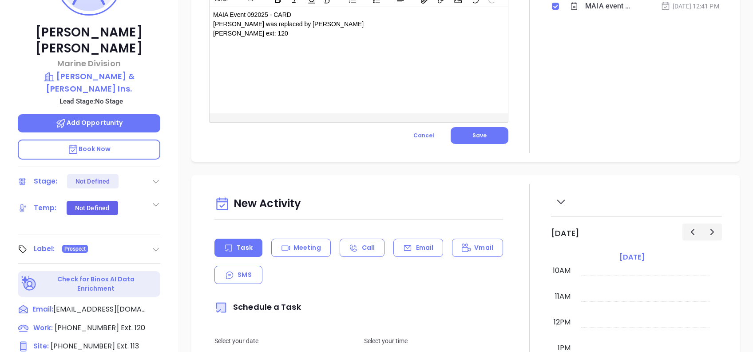
scroll to position [178, 0]
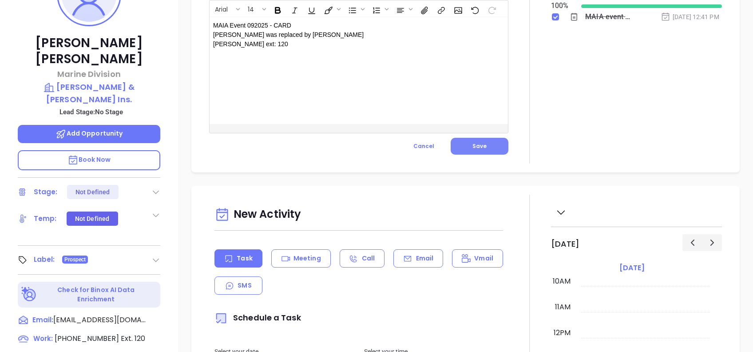
click button "Save"
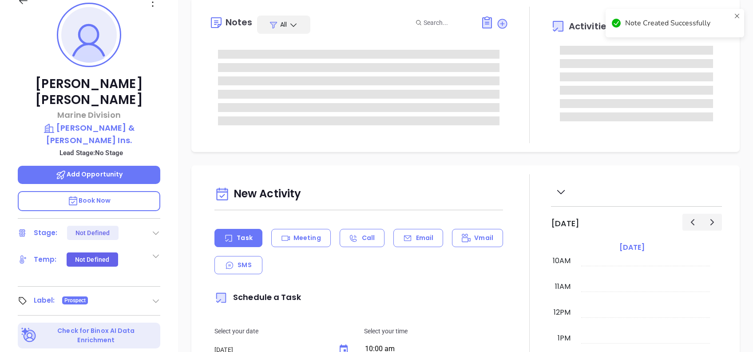
scroll to position [118, 0]
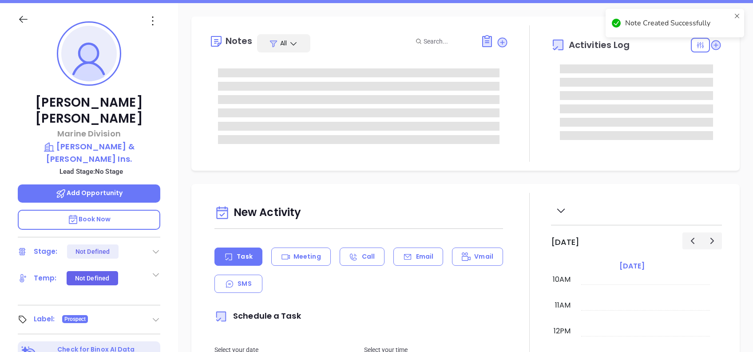
click icon
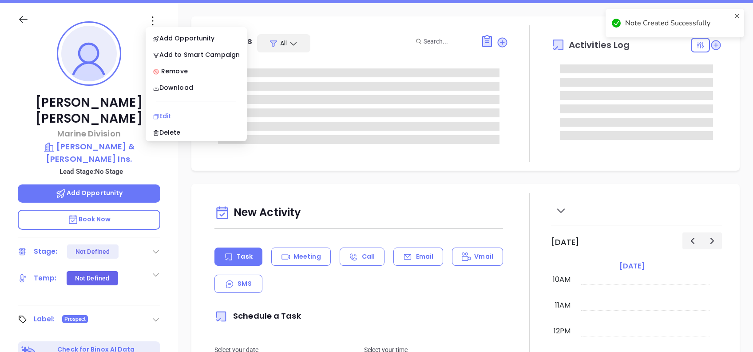
click div "Edit"
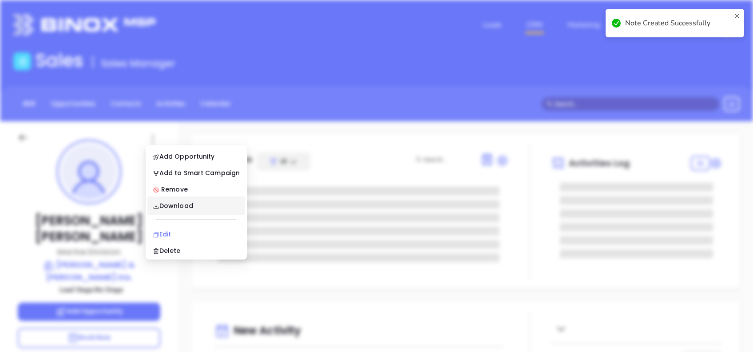
scroll to position [0, 0]
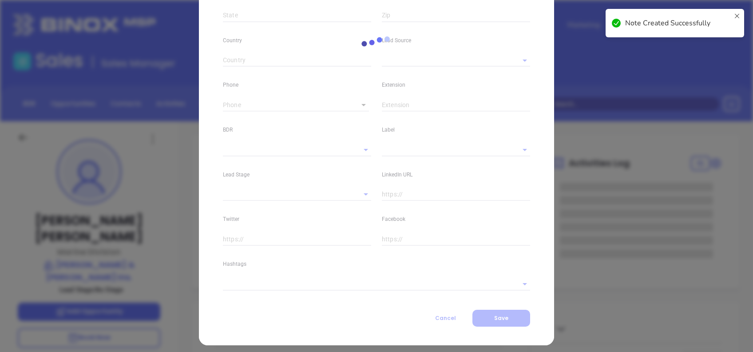
type input "Tracy"
type input "Sullivan"
type input "TSullivan@AlmeidaCarlson.com"
type input "Marine Division"
type textarea "92 Tupper Road"
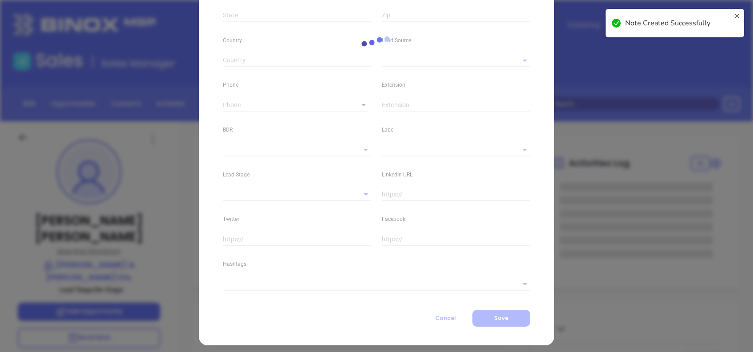
type input "1"
type input "Sandwich"
type input "MA"
type input "2563"
type input "www.linkedin.com/in/tracy-sullivan-887b2026/"
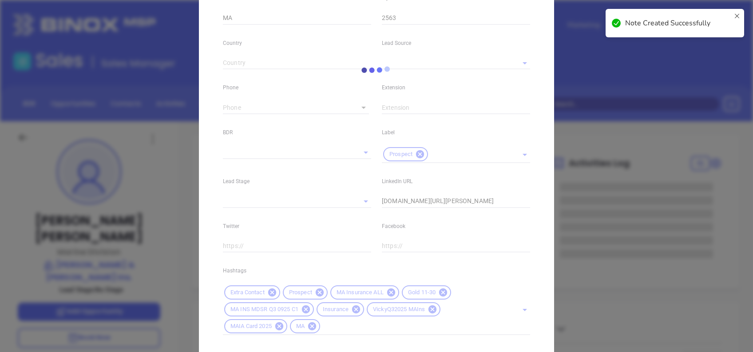
type input "MAIA Event 0925"
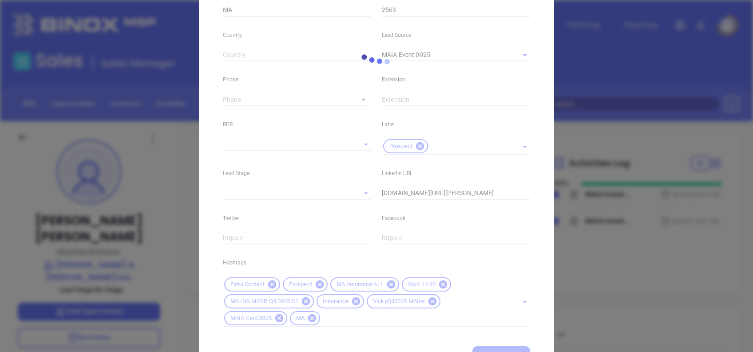
type input "(508) 888-0207"
type input "1"
click div
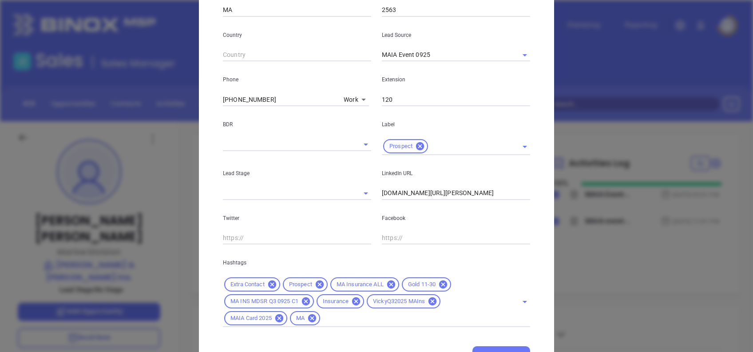
click input "120"
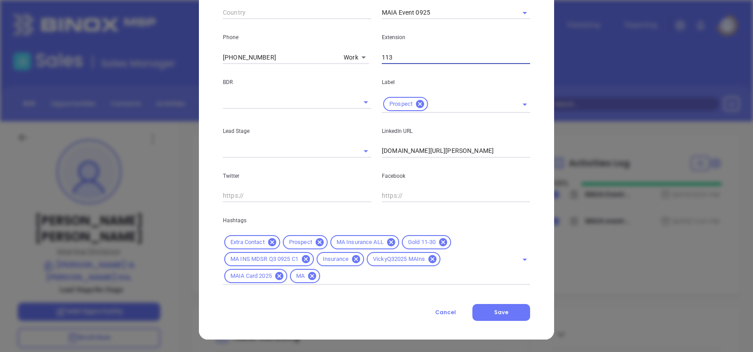
scroll to position [334, 0]
type input "113"
click button "Save"
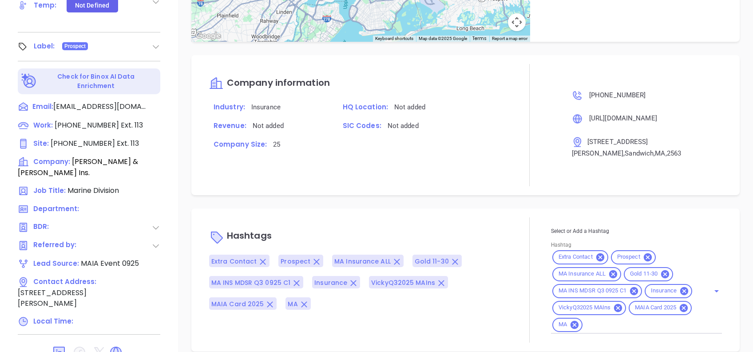
scroll to position [95, 0]
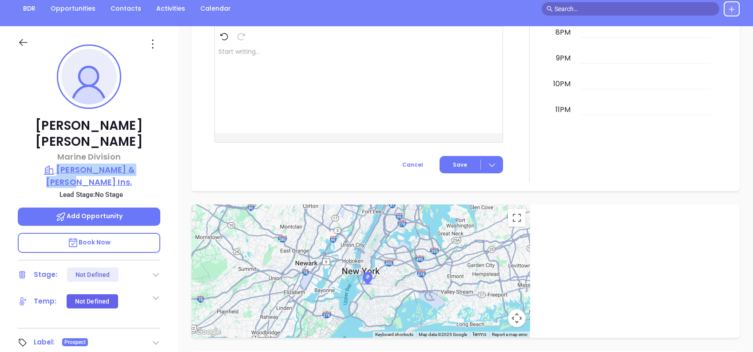
drag, startPoint x: 164, startPoint y: 151, endPoint x: 50, endPoint y: 152, distance: 113.7
click div "Tracy Sullivan Marine Division Almeida & Carlson Ins. Lead Stage: No Stage Add …"
copy p "Almeida & Carlson Ins."
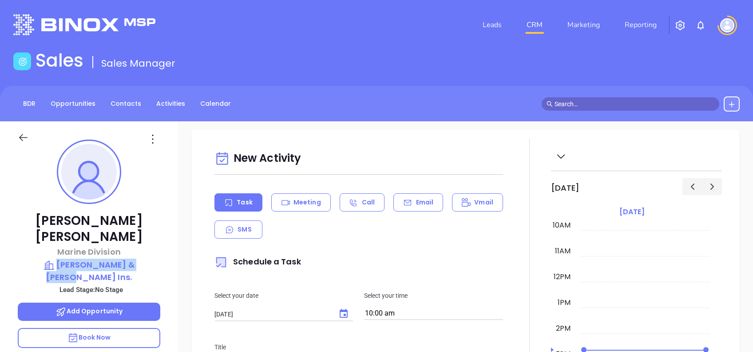
scroll to position [0, 0]
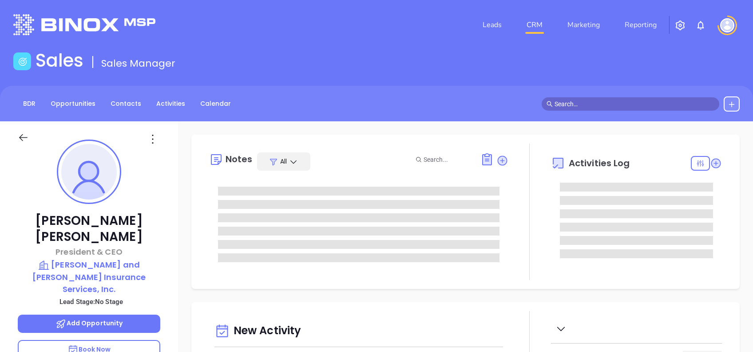
type input "[DATE]"
type input "[PERSON_NAME]"
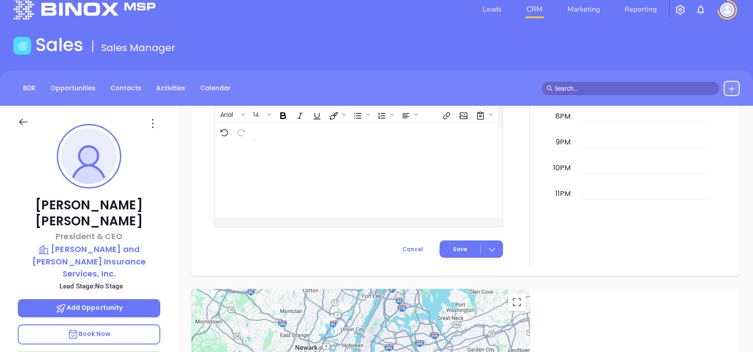
scroll to position [0, 0]
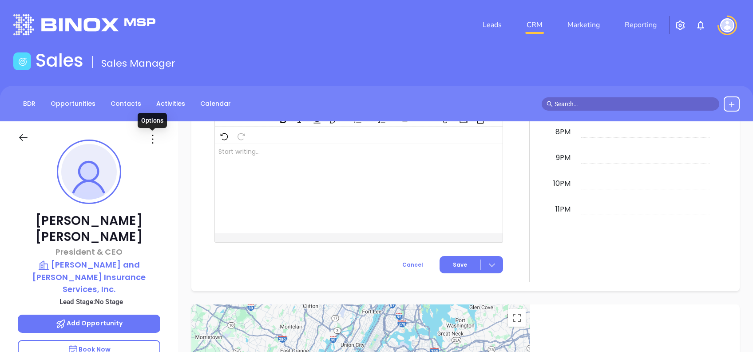
click at [153, 137] on icon at bounding box center [153, 139] width 14 height 14
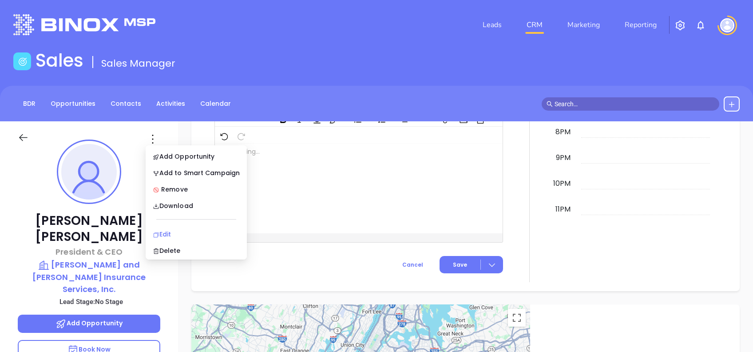
click at [186, 228] on li "Edit" at bounding box center [196, 234] width 98 height 19
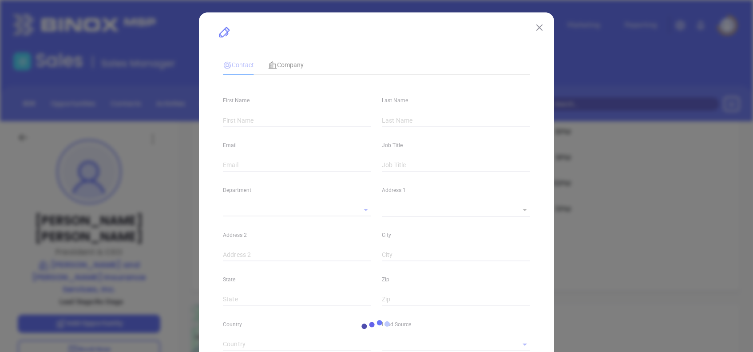
type input "[PERSON_NAME]"
type input "[PERSON_NAME][EMAIL_ADDRESS][DOMAIN_NAME]"
type input "President & CEO"
type input "1"
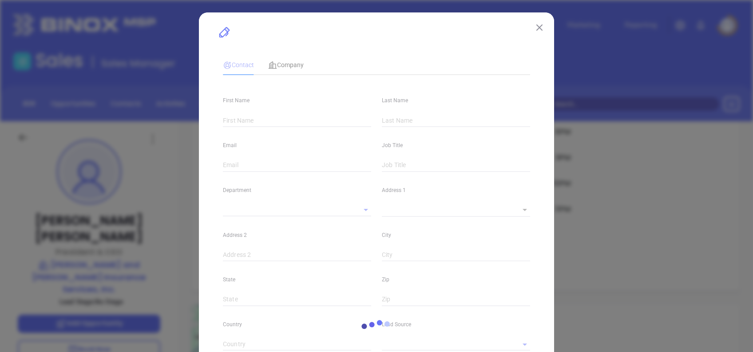
type input "[DOMAIN_NAME][URL]"
type input "Marketing"
type input "Other"
type input "undefined undefined"
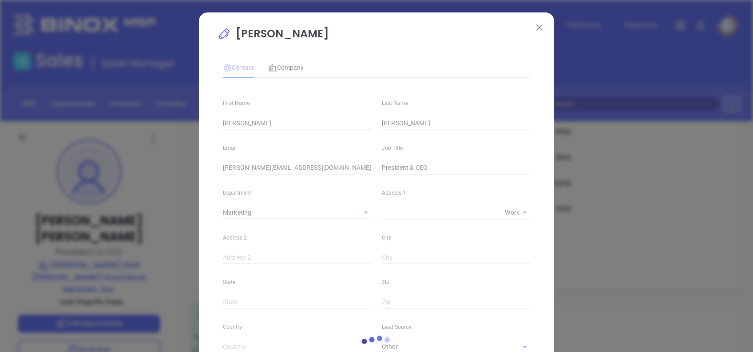
type input "[PHONE_NUMBER]"
type input "1"
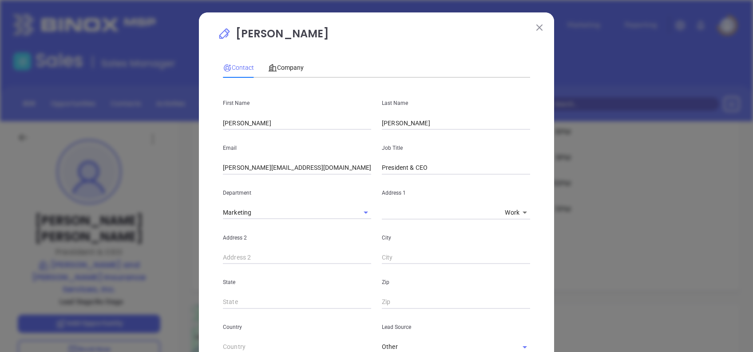
click at [536, 26] on img at bounding box center [539, 27] width 6 height 6
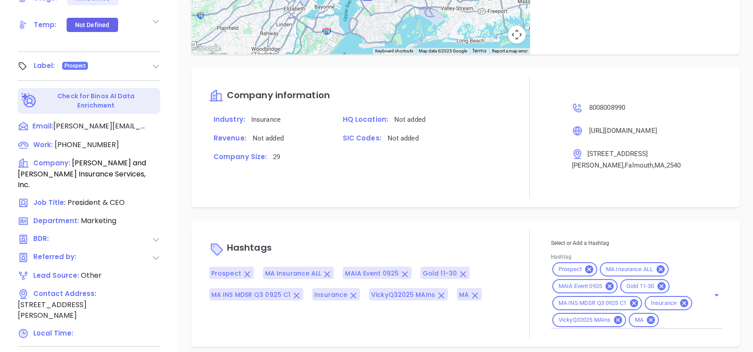
scroll to position [391, 0]
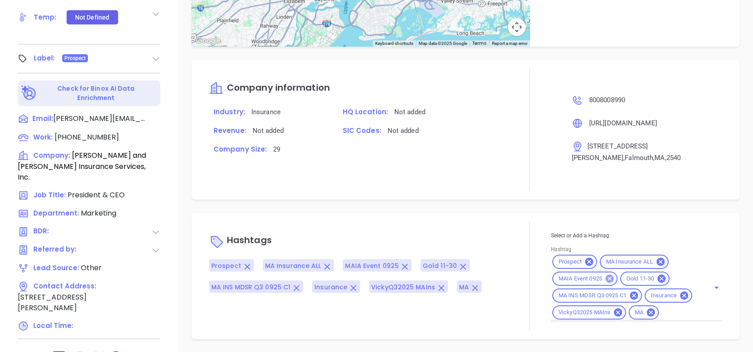
click at [605, 274] on icon at bounding box center [610, 279] width 10 height 10
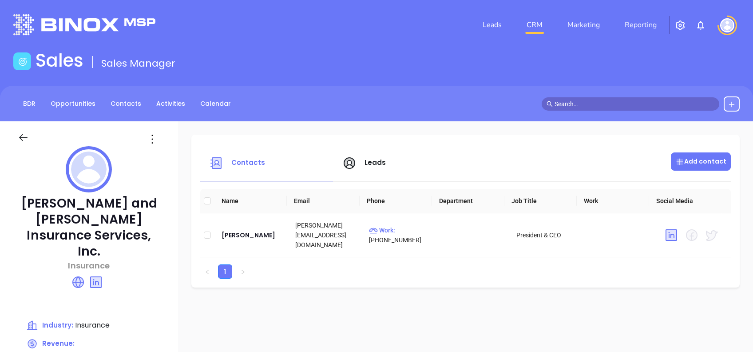
click at [695, 155] on div "Add contact" at bounding box center [701, 161] width 60 height 18
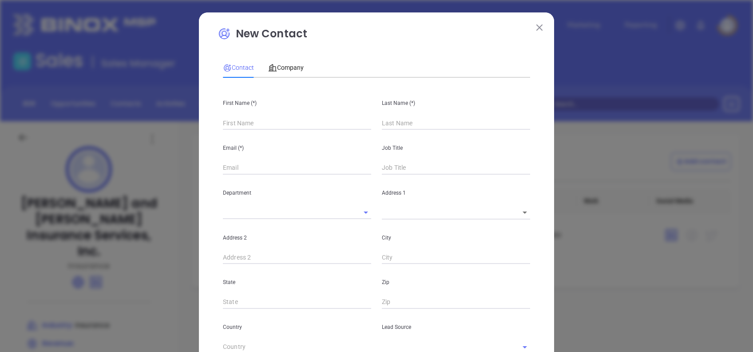
type input "Fourth Phone Call"
type input "1"
drag, startPoint x: 266, startPoint y: 119, endPoint x: 278, endPoint y: 117, distance: 12.1
click at [266, 119] on input "text" at bounding box center [297, 122] width 148 height 13
type input "1"
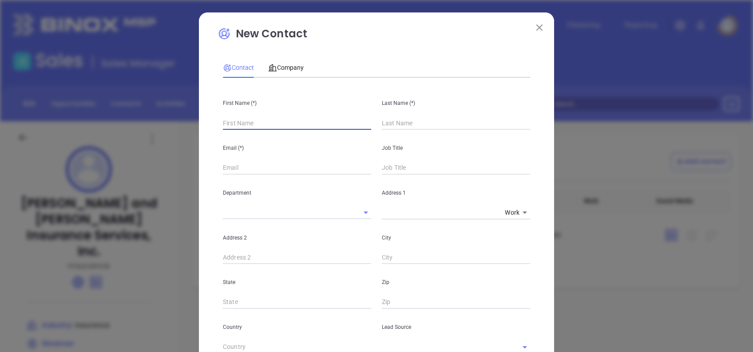
click at [234, 120] on input "text" at bounding box center [297, 122] width 148 height 13
paste input "[PERSON_NAME]"
drag, startPoint x: 283, startPoint y: 120, endPoint x: 242, endPoint y: 134, distance: 43.5
click at [242, 134] on div "First Name (*) [PERSON_NAME] Last Name (*) Email (*) Job Title Department Addre…" at bounding box center [376, 331] width 307 height 492
type input "[PERSON_NAME]"
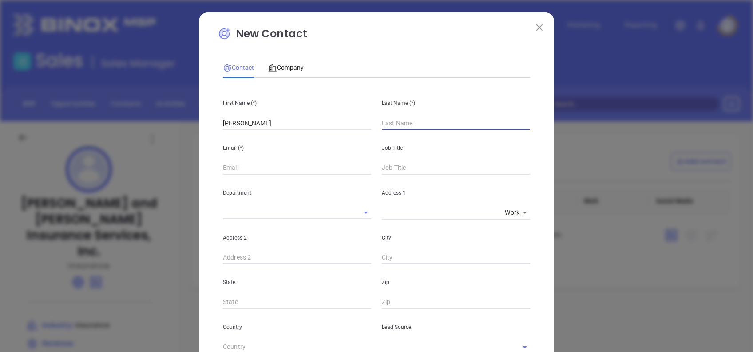
click at [405, 127] on input "text" at bounding box center [456, 122] width 148 height 13
paste input "LaBaire"
type input "LaBaire"
click at [282, 118] on input "[PERSON_NAME]" at bounding box center [297, 122] width 148 height 13
type input "[PERSON_NAME]"
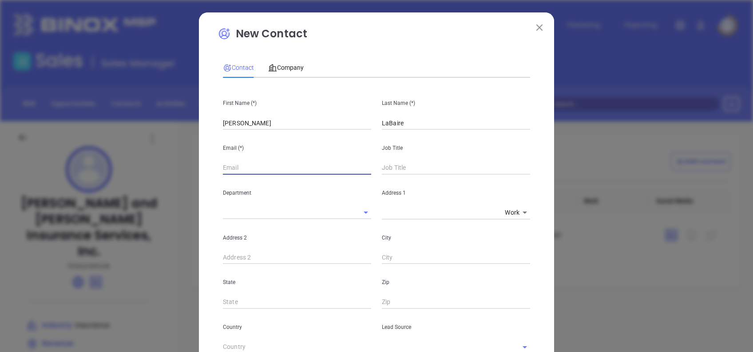
paste input "[PERSON_NAME][EMAIL_ADDRESS][DOMAIN_NAME]"
type input "[PERSON_NAME][EMAIL_ADDRESS][DOMAIN_NAME]"
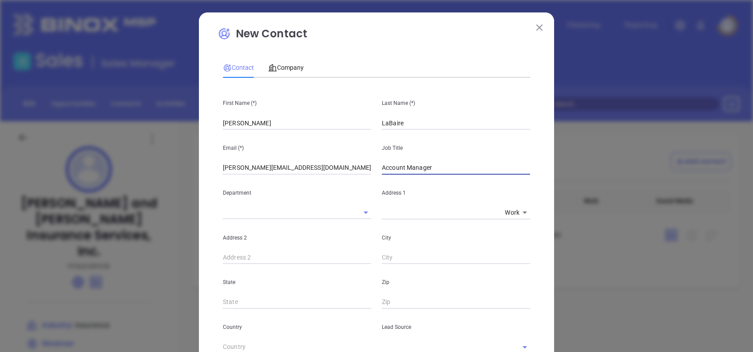
type input "Account Manager"
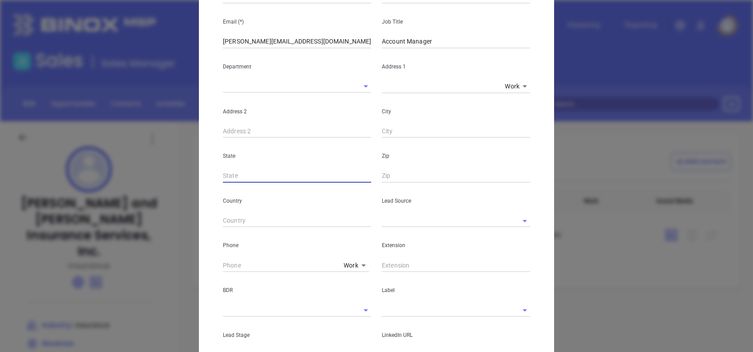
scroll to position [178, 0]
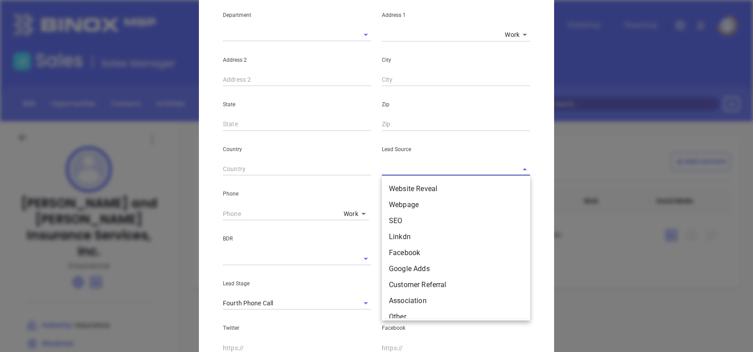
click at [401, 167] on input "text" at bounding box center [443, 169] width 123 height 13
click at [462, 139] on div "Lead Source Website Reveal Webpage SEO Linkdn Facebook Google Adds Customer Ref…" at bounding box center [456, 153] width 159 height 45
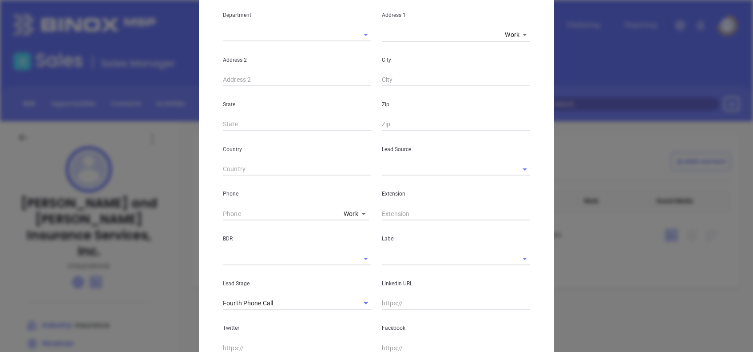
click at [397, 159] on div "Lead Source" at bounding box center [456, 153] width 159 height 45
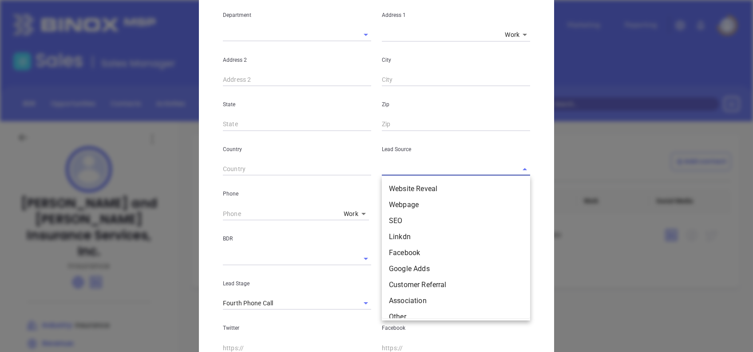
click at [401, 165] on input "text" at bounding box center [443, 169] width 123 height 13
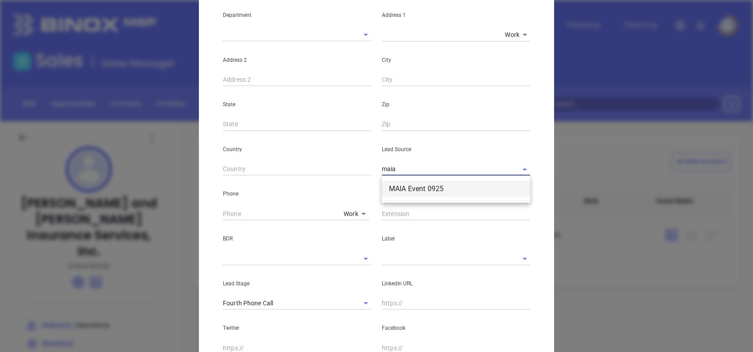
click at [410, 189] on li "MAIA Event 0925" at bounding box center [456, 189] width 148 height 16
type input "MAIA Event 0925"
type input "( ) -"
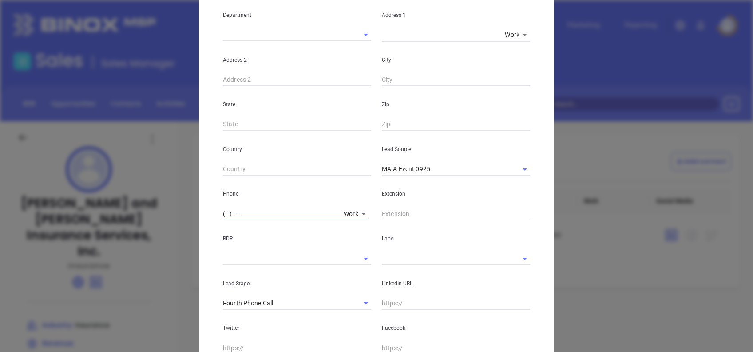
click at [223, 216] on input "( ) -" at bounding box center [281, 213] width 117 height 13
type input "[PHONE_NUMBER]"
click at [406, 260] on input "text" at bounding box center [443, 258] width 123 height 13
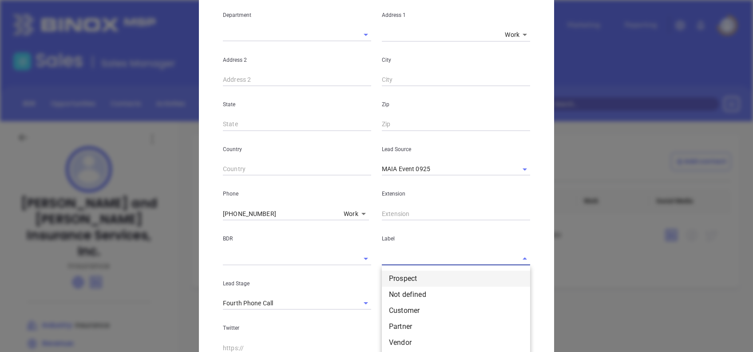
click at [419, 270] on li "Prospect" at bounding box center [456, 278] width 148 height 16
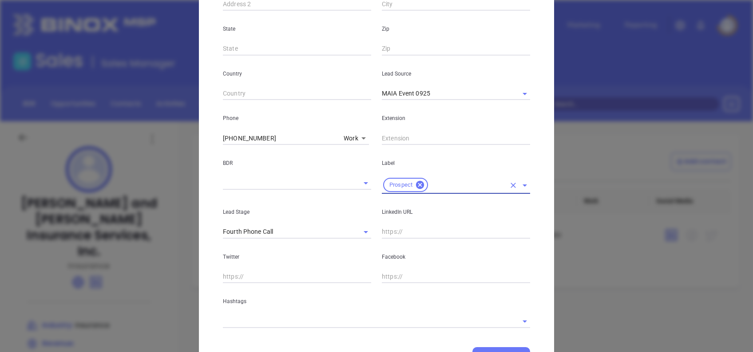
scroll to position [296, 0]
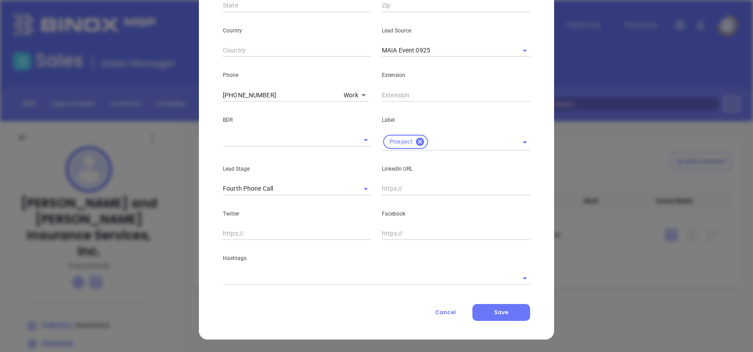
click at [382, 190] on input "text" at bounding box center [456, 188] width 148 height 13
paste input "[DOMAIN_NAME][URL][PERSON_NAME]"
type input "[DOMAIN_NAME][URL][PERSON_NAME]"
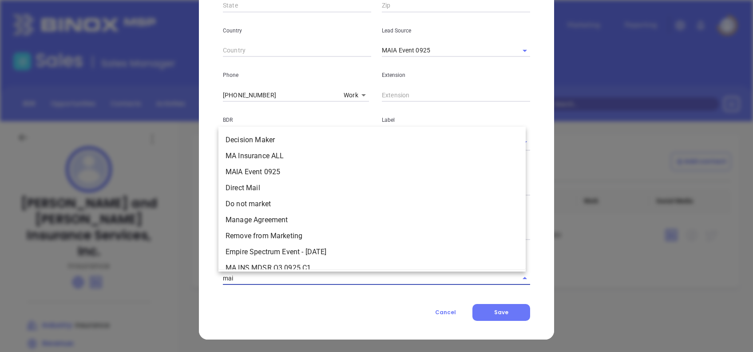
type input "maia"
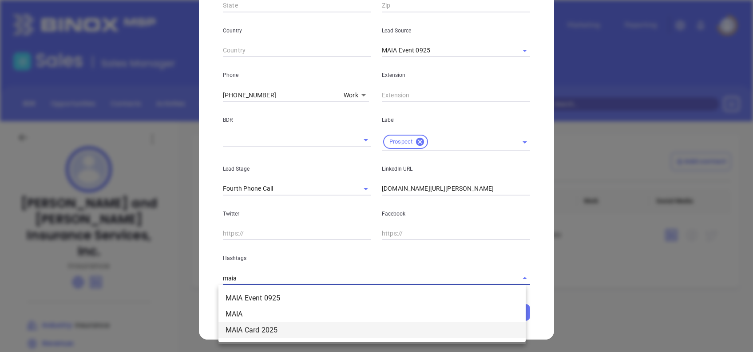
click at [274, 323] on li "MAIA Card 2025" at bounding box center [372, 330] width 307 height 16
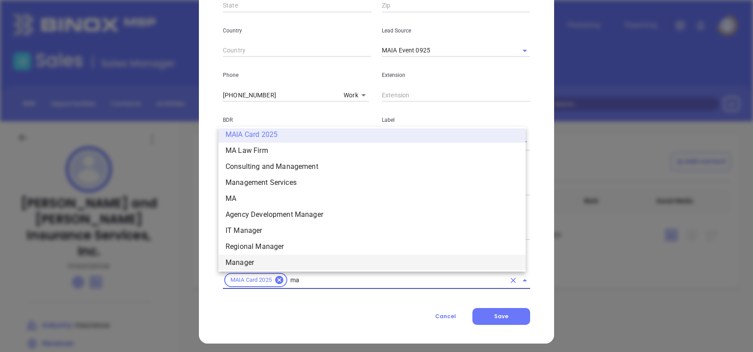
scroll to position [0, 0]
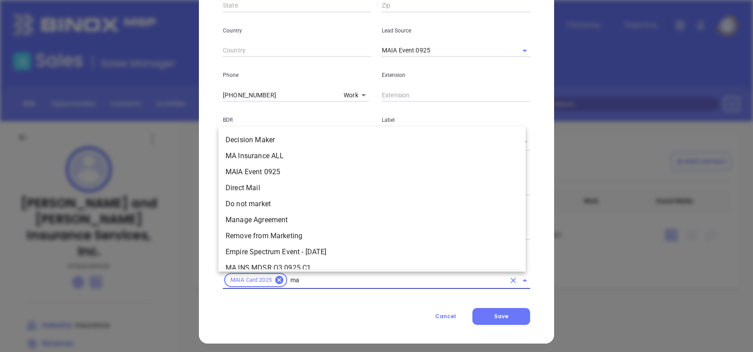
type input "ma i"
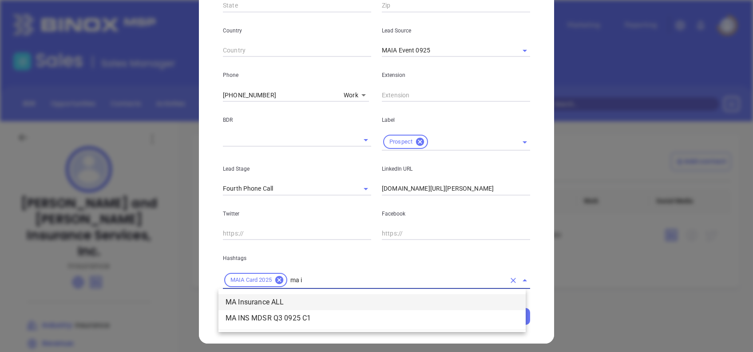
click at [281, 304] on li "MA Insurance ALL" at bounding box center [372, 302] width 307 height 16
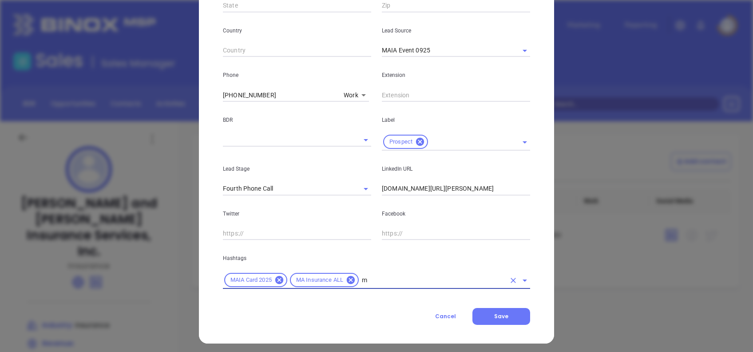
type input "ma"
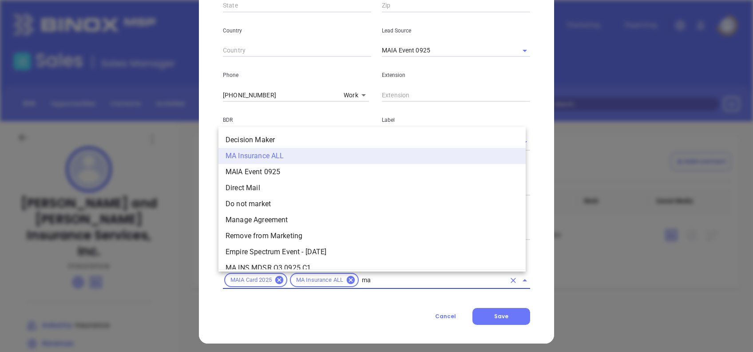
scroll to position [261, 0]
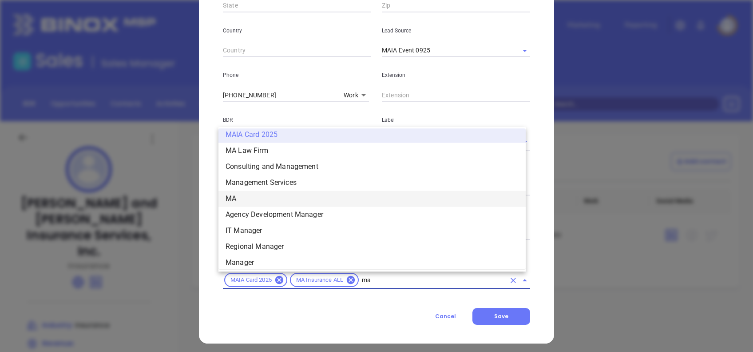
click at [292, 200] on li "MA" at bounding box center [372, 199] width 307 height 16
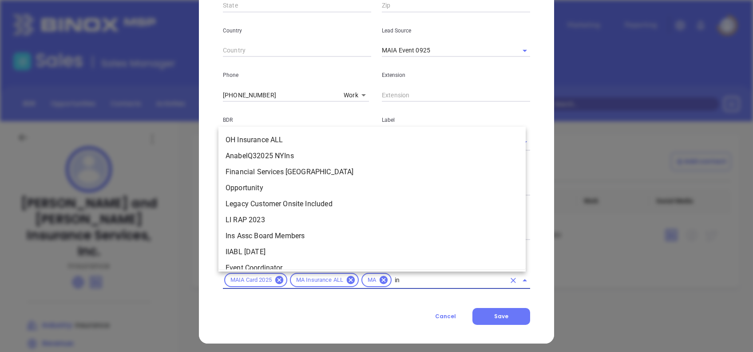
scroll to position [0, 0]
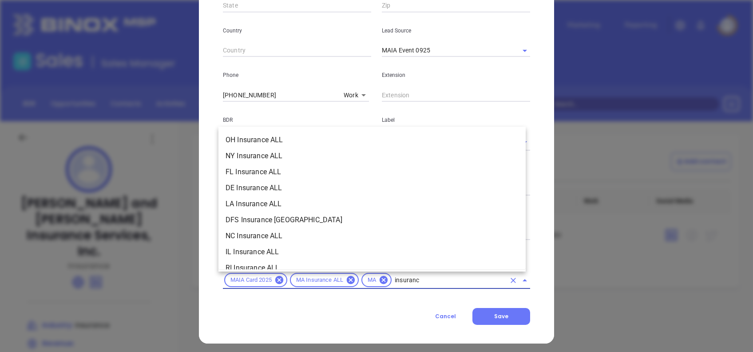
type input "insurance"
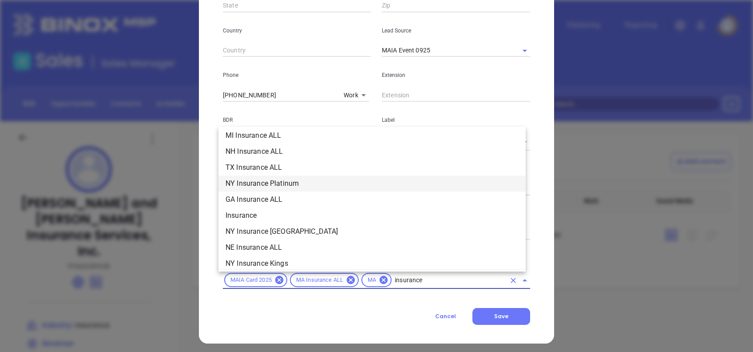
scroll to position [293, 0]
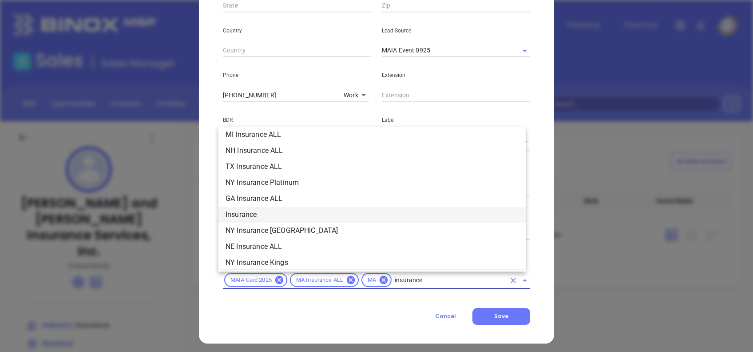
click at [257, 212] on li "Insurance" at bounding box center [372, 215] width 307 height 16
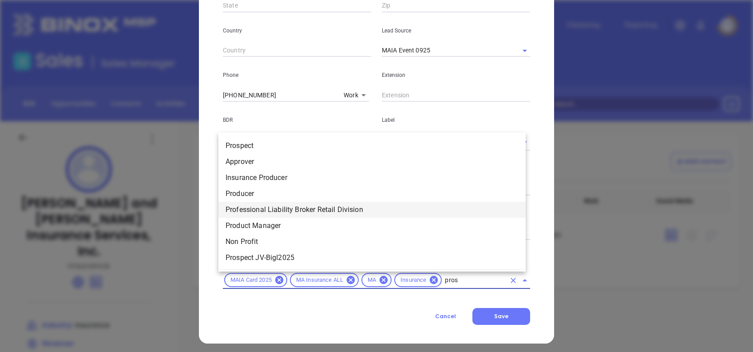
type input "prosp"
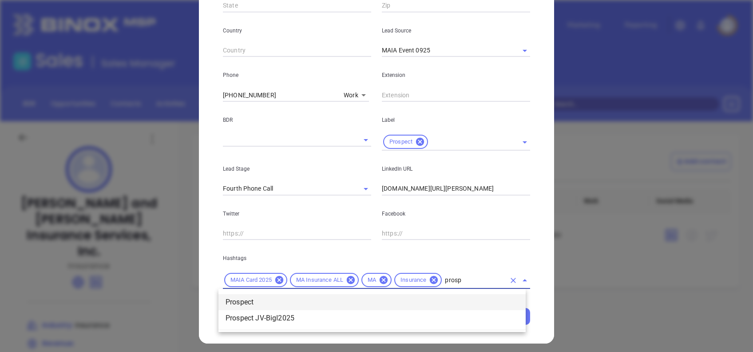
click at [270, 298] on li "Prospect" at bounding box center [372, 302] width 307 height 16
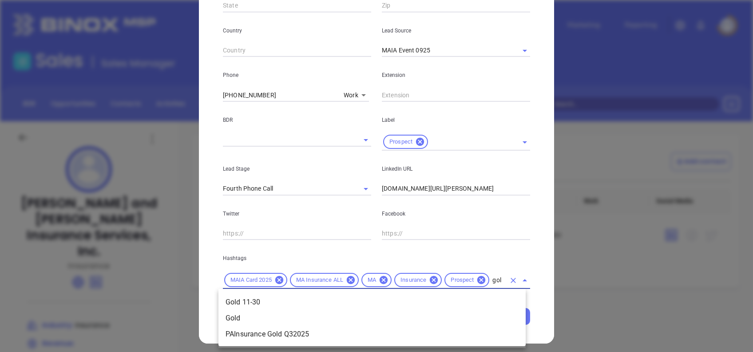
type input "gold"
click at [288, 302] on li "Gold 11-30" at bounding box center [372, 302] width 307 height 16
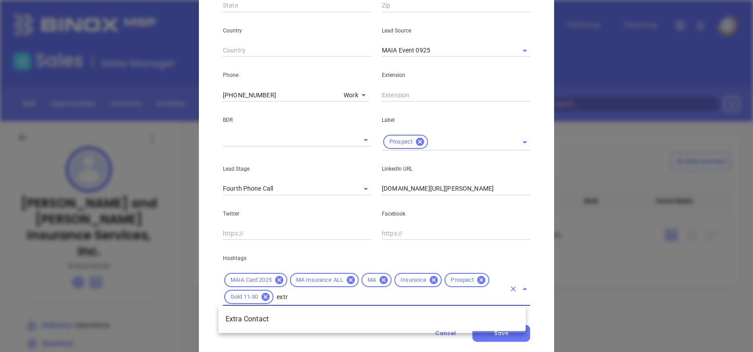
type input "extra"
click at [303, 320] on li "Extra Contact" at bounding box center [372, 319] width 307 height 16
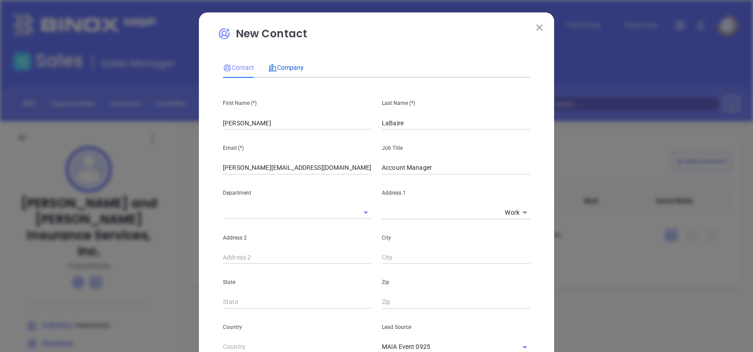
click at [284, 65] on span "Company" at bounding box center [286, 67] width 36 height 7
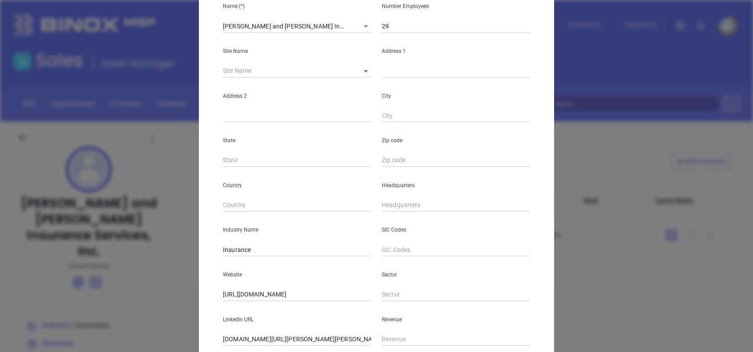
scroll to position [158, 0]
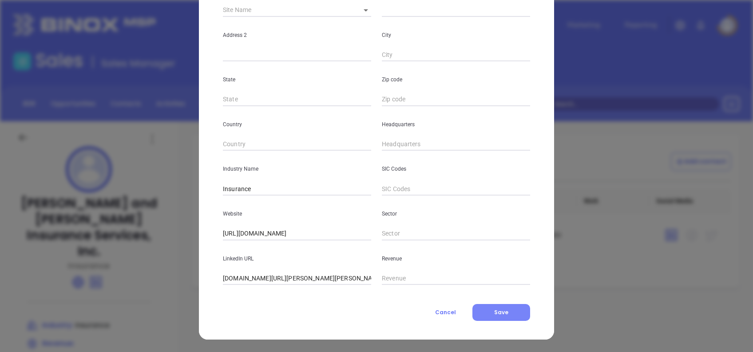
click at [505, 306] on button "Save" at bounding box center [502, 312] width 58 height 17
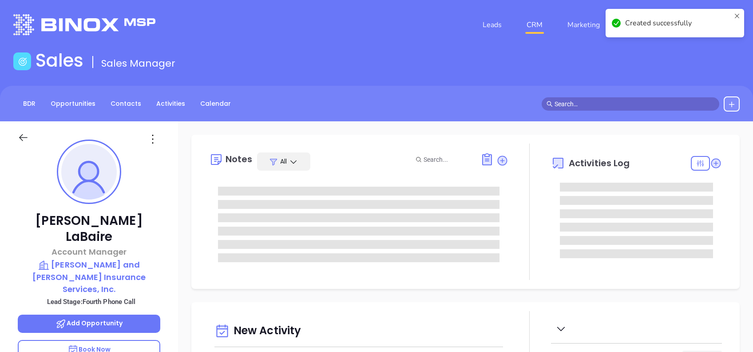
type input "[DATE]"
type input "[PERSON_NAME]"
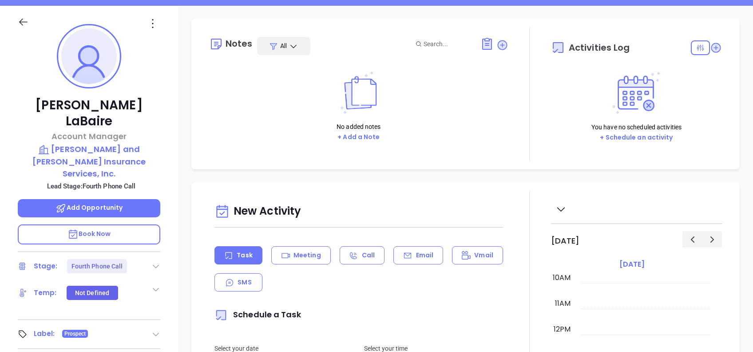
scroll to position [118, 0]
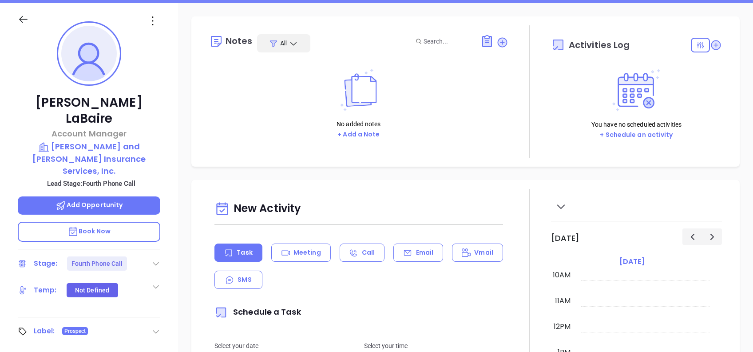
click at [156, 259] on icon at bounding box center [155, 263] width 9 height 9
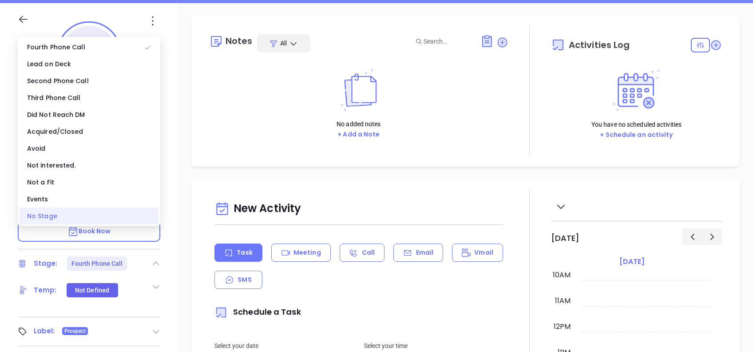
click at [92, 221] on div "No Stage" at bounding box center [89, 215] width 139 height 17
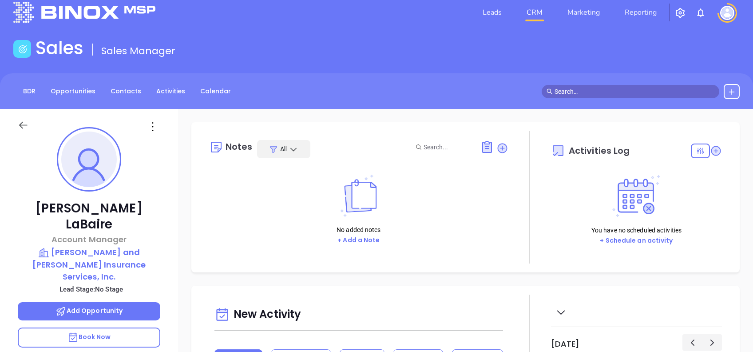
scroll to position [0, 0]
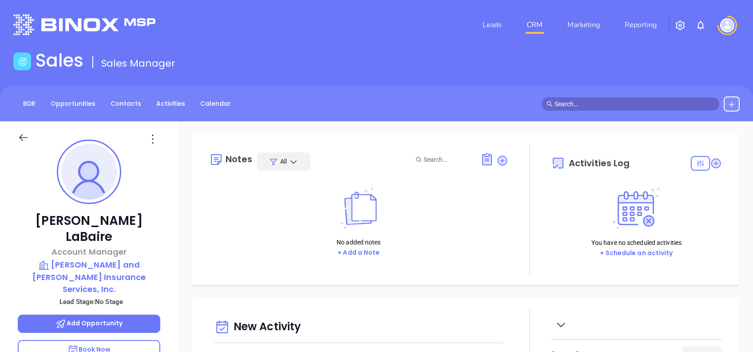
click at [461, 135] on div "Notes All No added notes + Add a Note Activities Log You have no scheduled acti…" at bounding box center [465, 210] width 548 height 150
click at [360, 253] on button "+ Add a Note" at bounding box center [359, 252] width 48 height 10
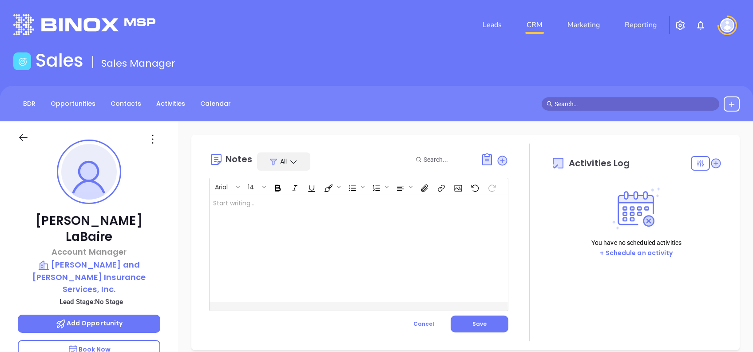
click at [274, 231] on div at bounding box center [349, 248] width 278 height 107
click at [476, 323] on span "Save" at bounding box center [480, 324] width 14 height 8
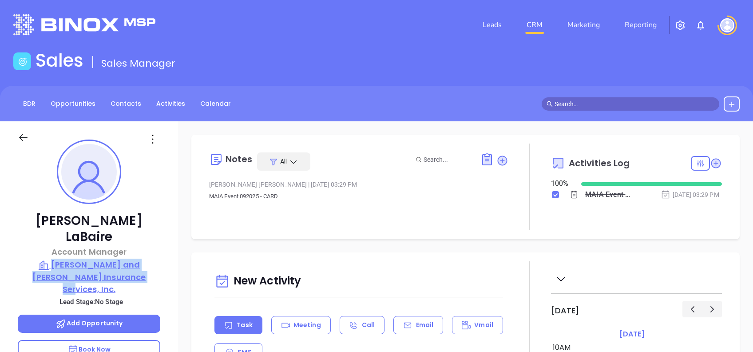
drag, startPoint x: 174, startPoint y: 266, endPoint x: 47, endPoint y: 243, distance: 128.9
click at [47, 243] on div "Kathryn LaBaire Account Manager Murray and MacDonald Insurance Services, Inc. L…" at bounding box center [89, 341] width 178 height 440
copy p "[PERSON_NAME] and [PERSON_NAME] Insurance Services, Inc."
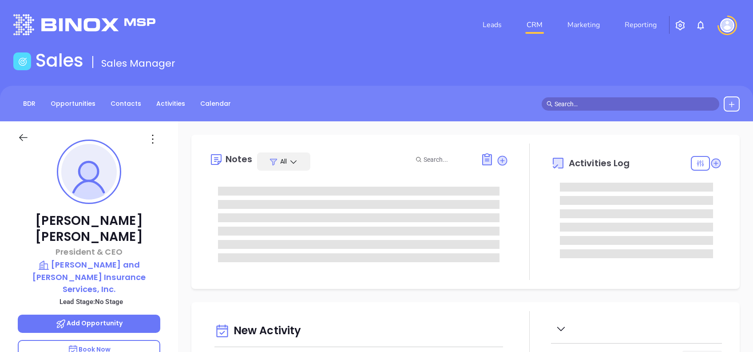
type input "[DATE]"
type input "[PERSON_NAME]"
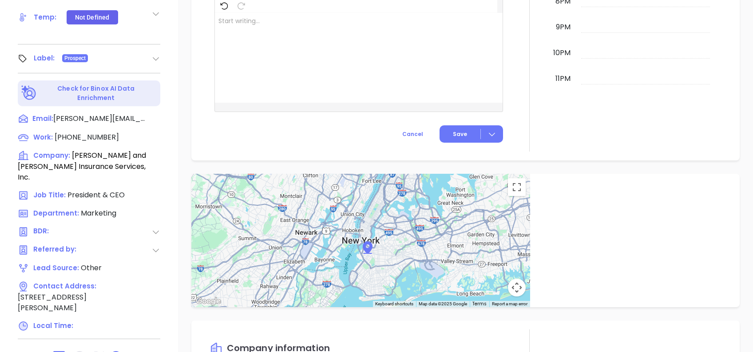
scroll to position [511, 0]
